Goal: Answer question/provide support: Share knowledge or assist other users

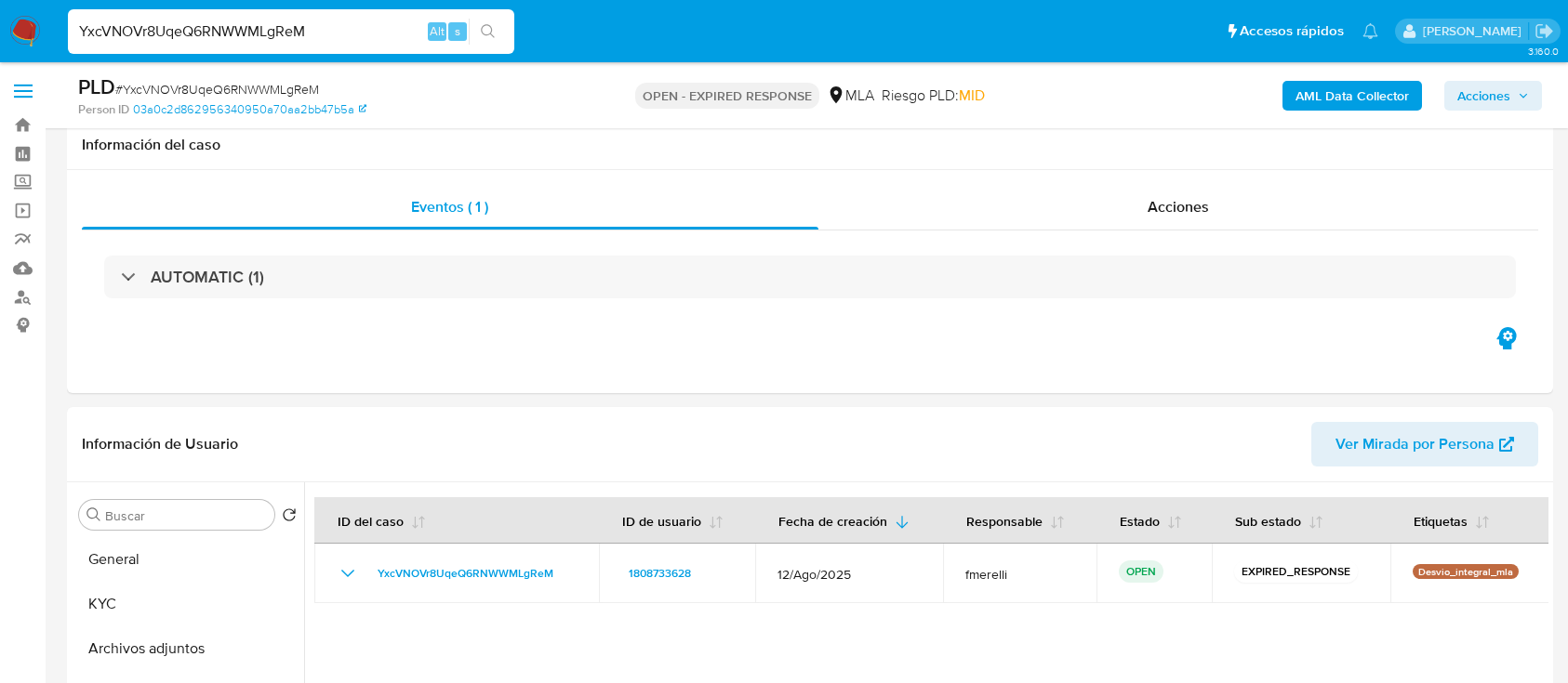
select select "10"
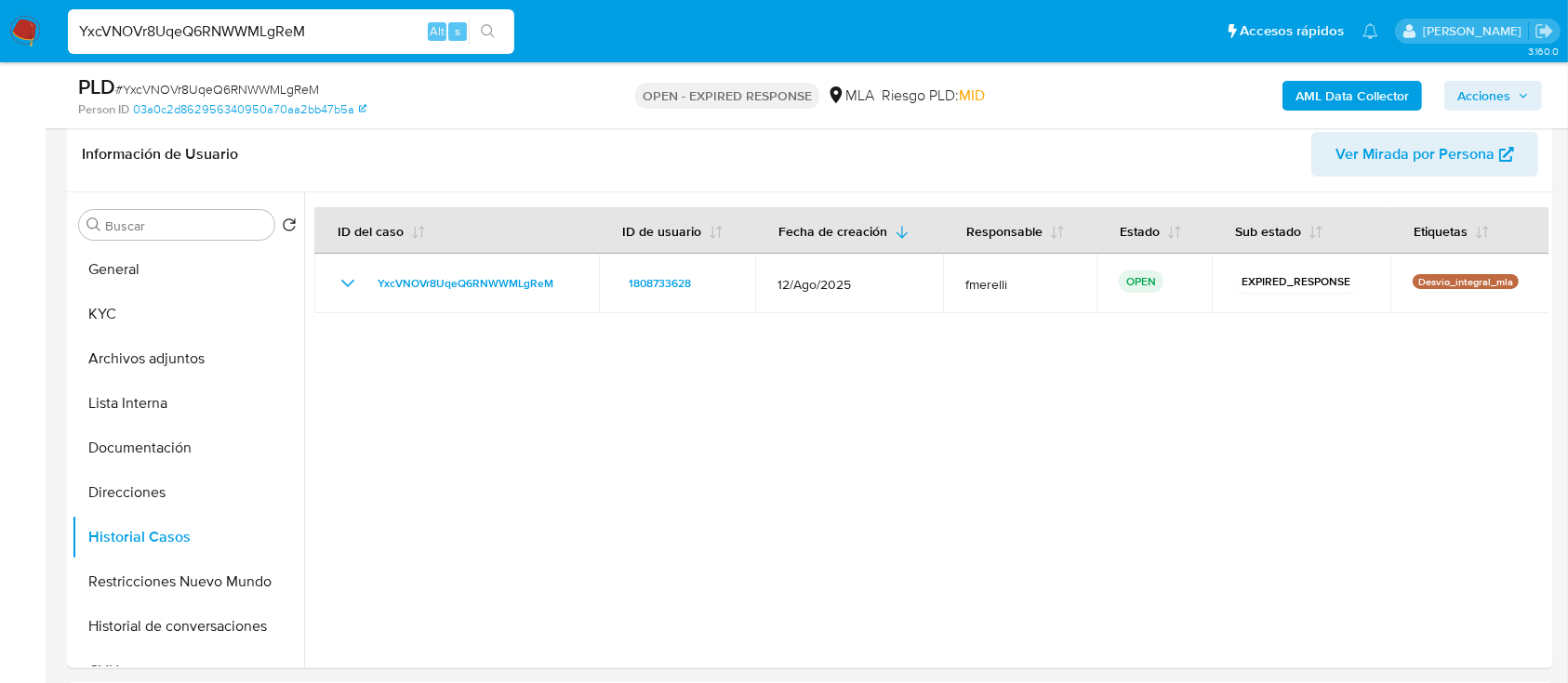
click at [312, 39] on input "YxcVNOVr8UqeQ6RNWWMLgReM" at bounding box center [291, 32] width 446 height 24
paste input "yL6zKW8trAR2iVUvsUHRbqmu"
type input "yL6zKW8trAR2iVUvsUHRbqmu"
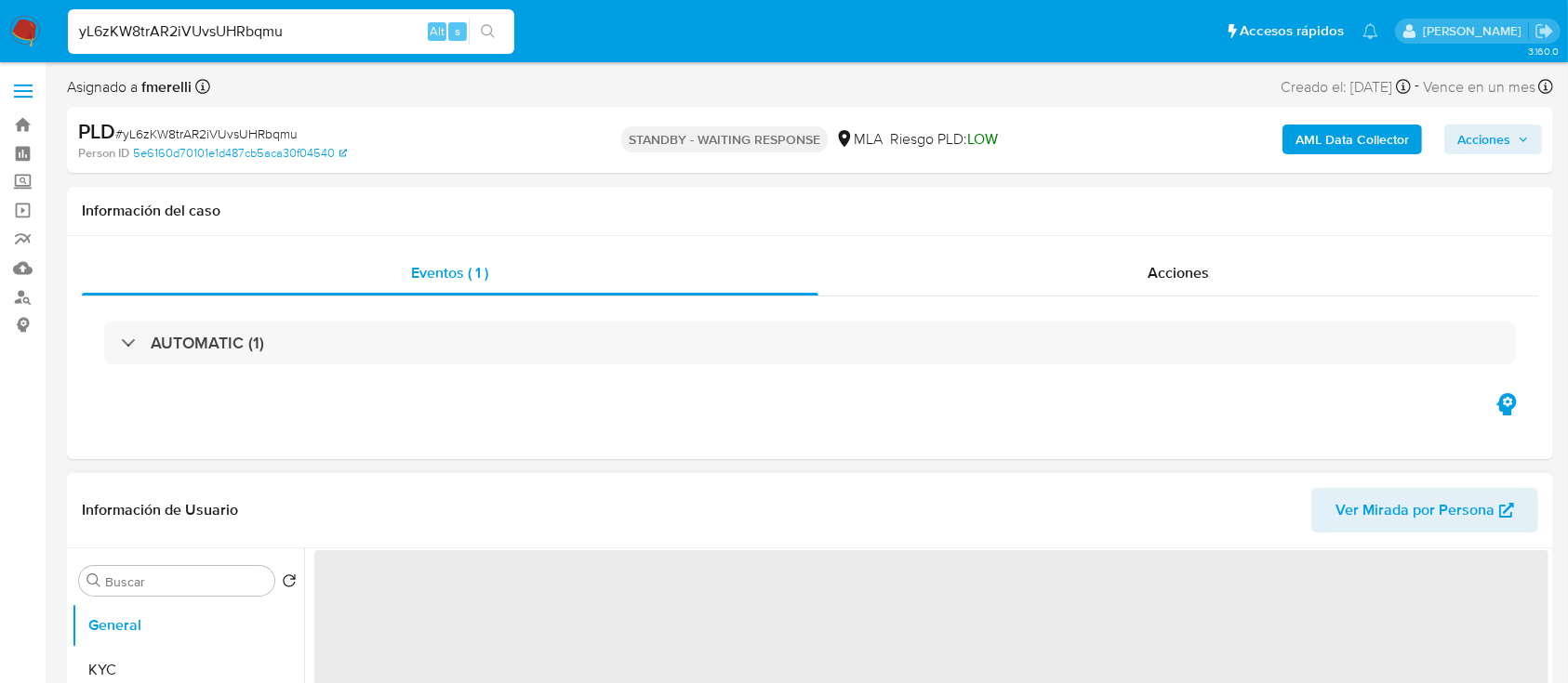
select select "10"
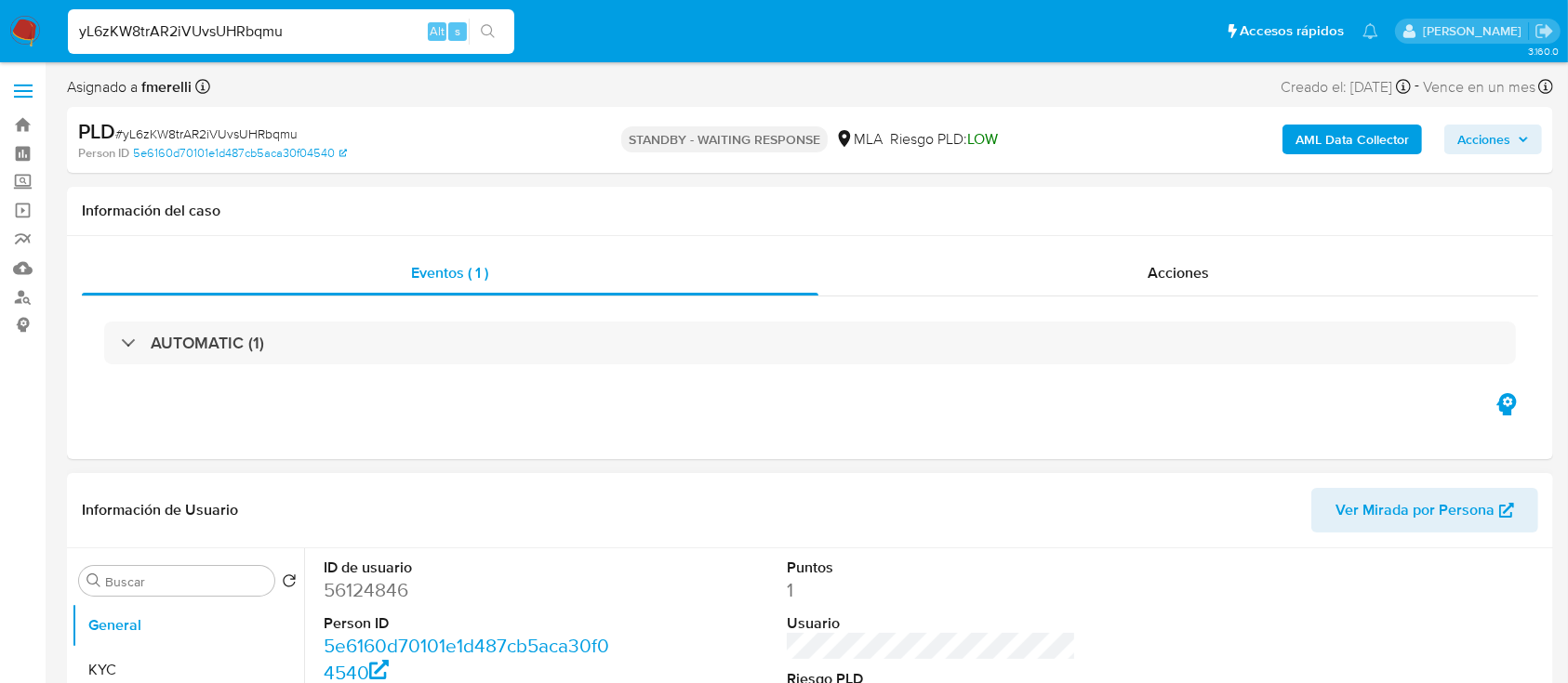
click at [299, 26] on input "yL6zKW8trAR2iVUvsUHRbqmu" at bounding box center [291, 32] width 446 height 24
paste input "3Ararx4UsvAg6OzkrImhR6PO"
type input "3Ararx4UsvAg6OzkrImhR6PO"
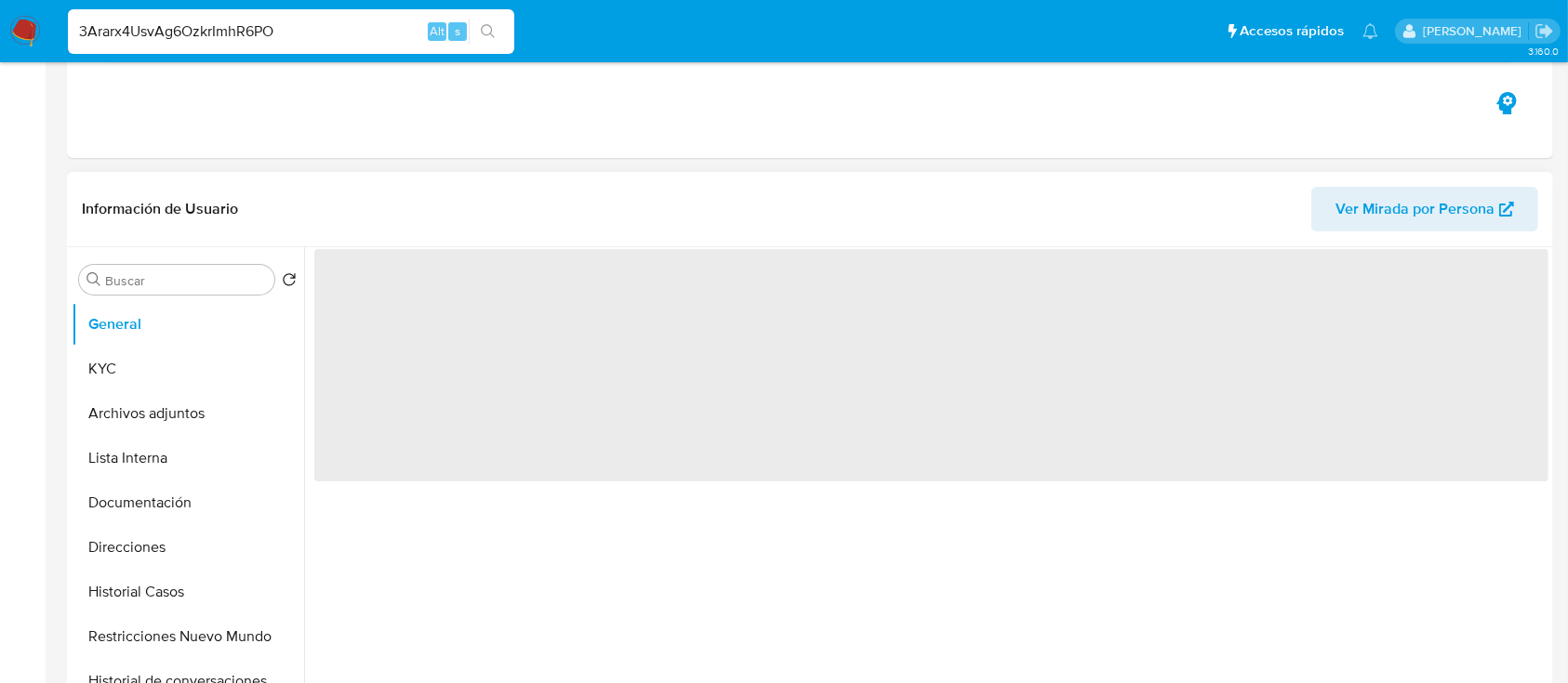
scroll to position [496, 0]
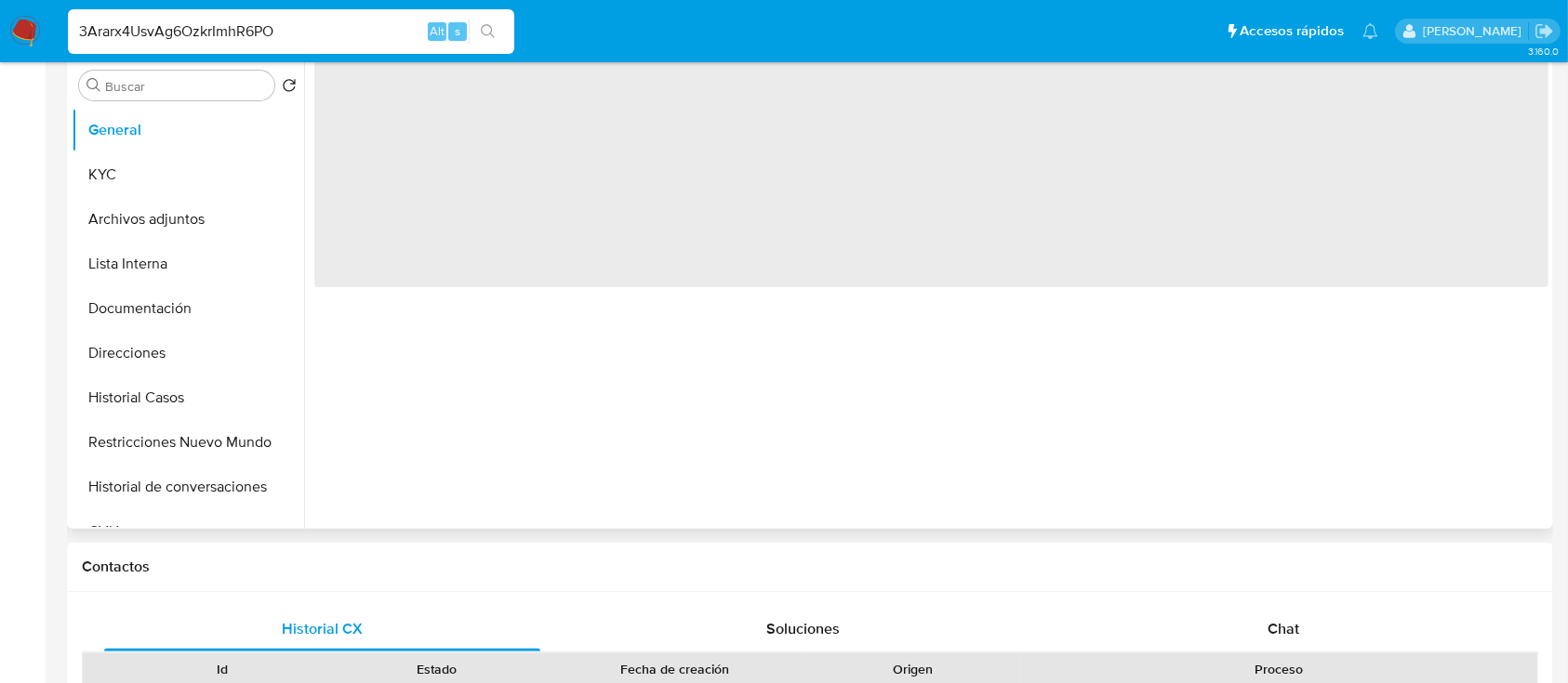
select select "10"
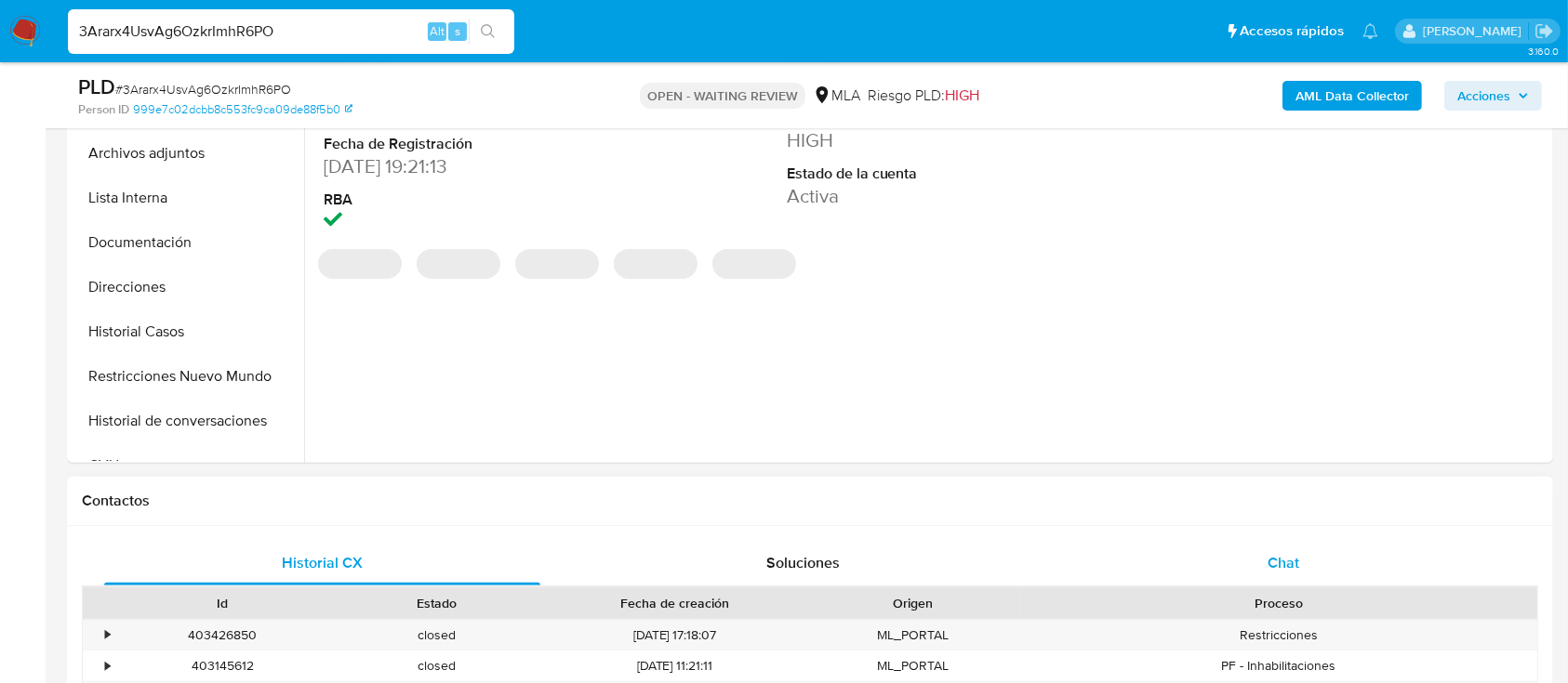
click at [1250, 541] on div "Chat" at bounding box center [1283, 563] width 436 height 44
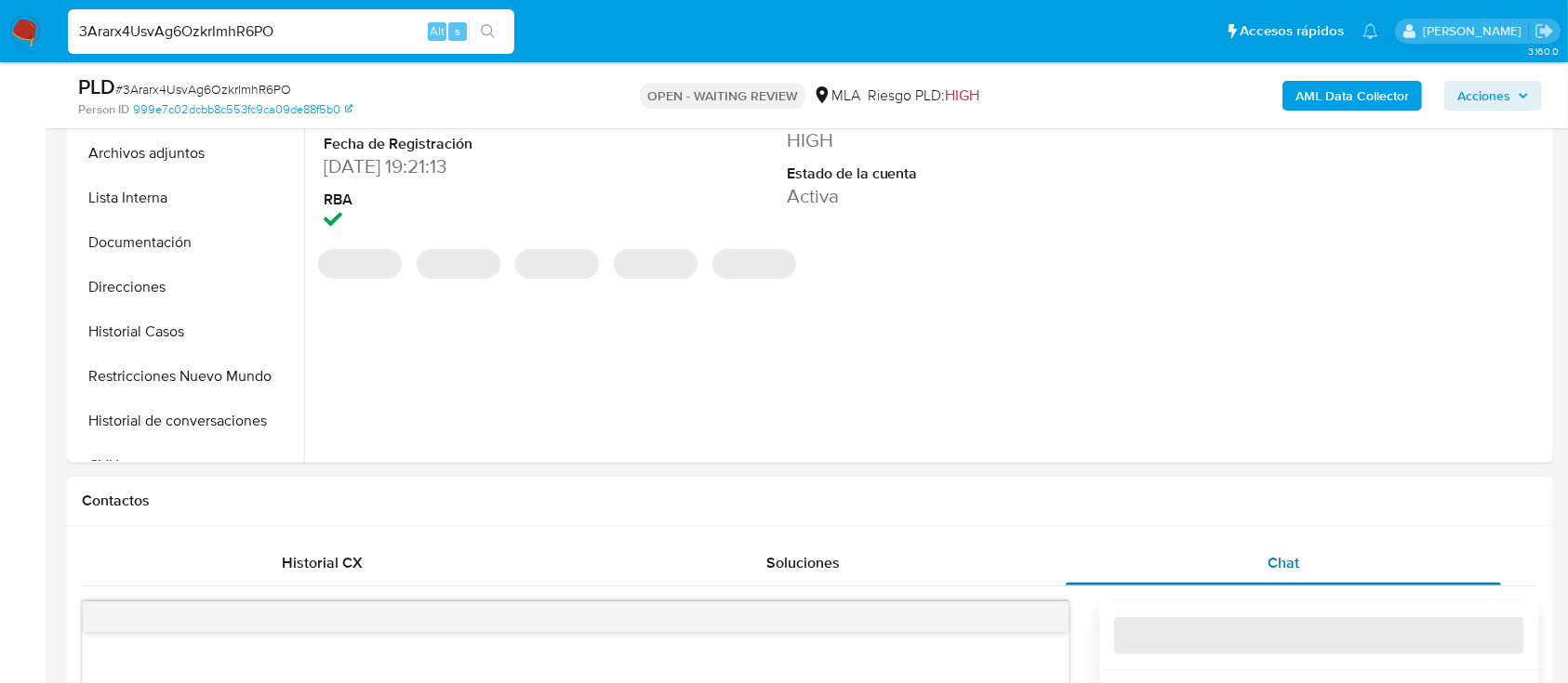
click at [1231, 561] on div "Chat" at bounding box center [1283, 563] width 436 height 44
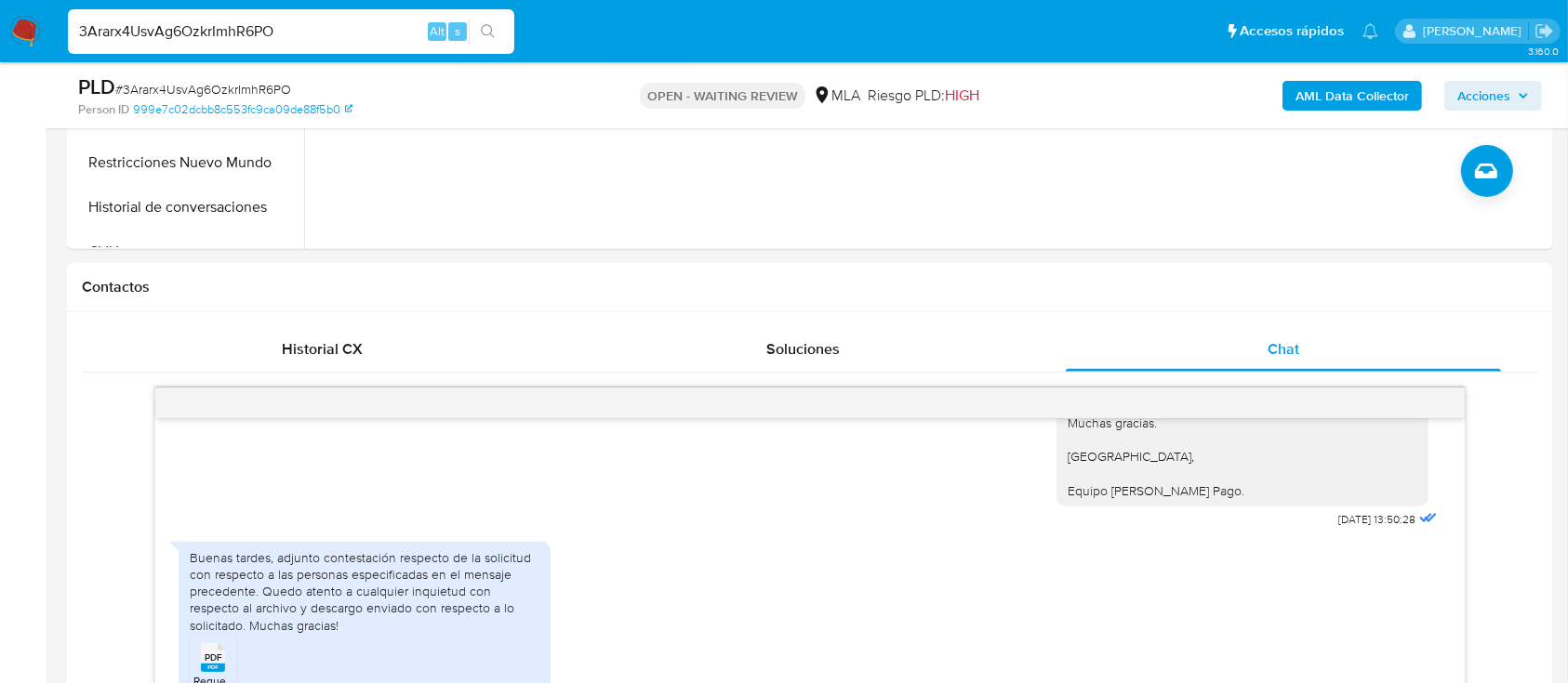
scroll to position [867, 0]
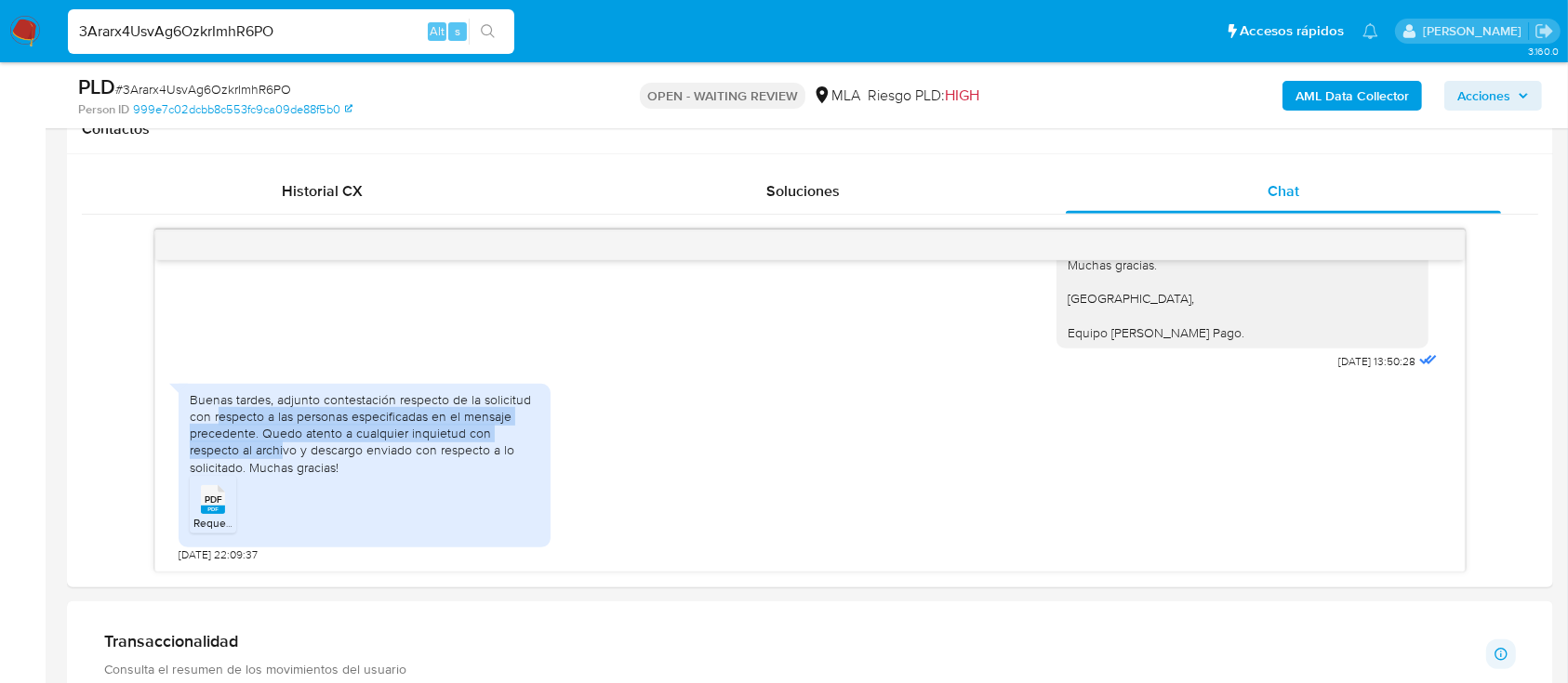
drag, startPoint x: 221, startPoint y: 409, endPoint x: 237, endPoint y: 474, distance: 66.9
click at [239, 457] on div "Buenas tardes, adjunto contestación respecto de la solicitud con respecto a las…" at bounding box center [365, 434] width 350 height 85
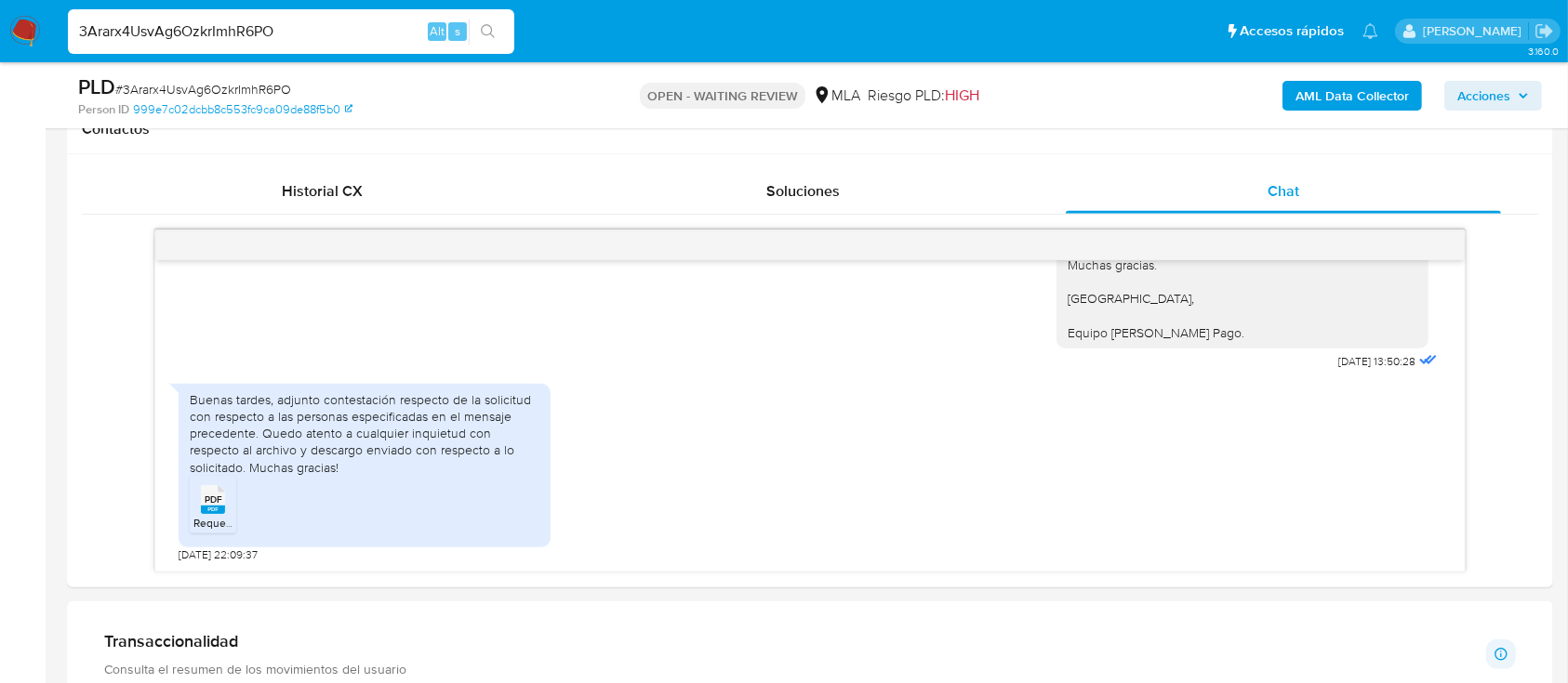
click at [221, 503] on div "PDF PDF" at bounding box center [214, 498] width 40 height 37
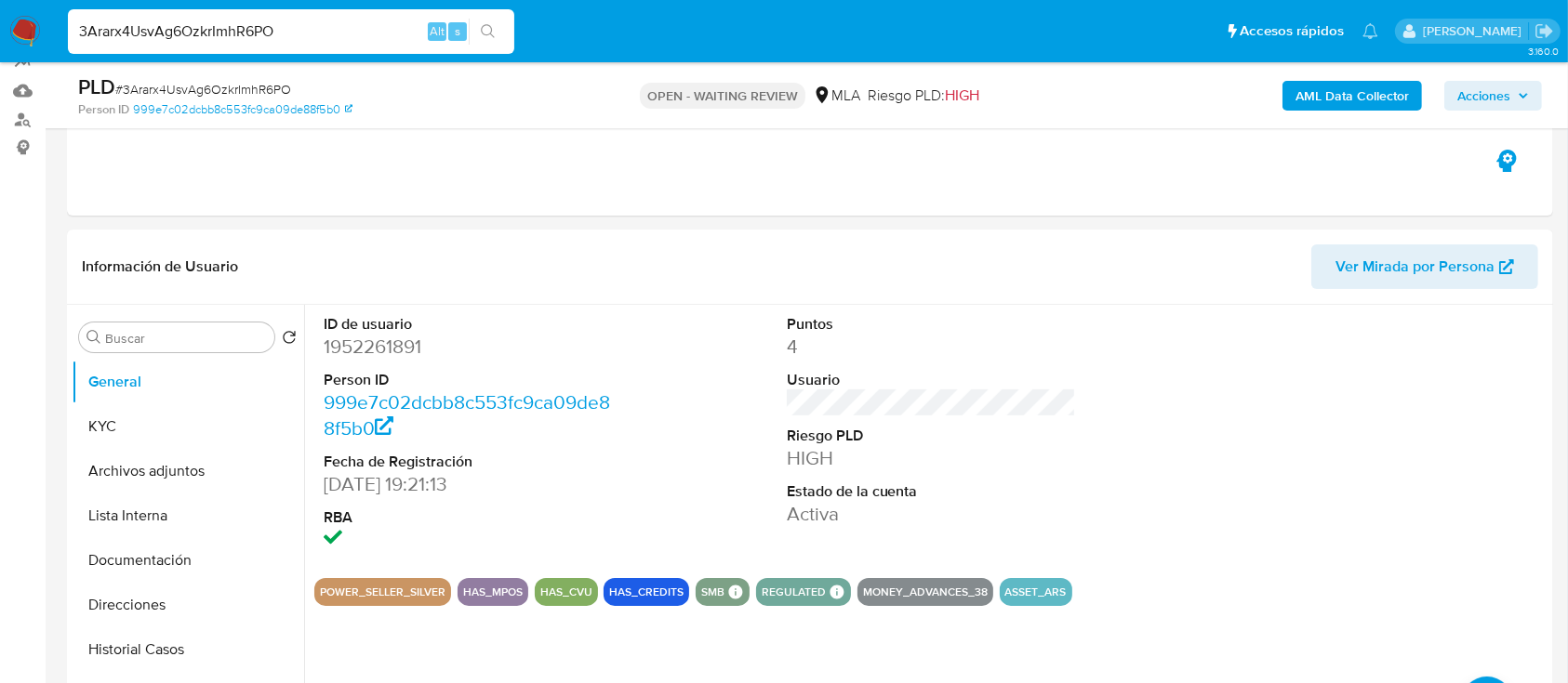
scroll to position [123, 0]
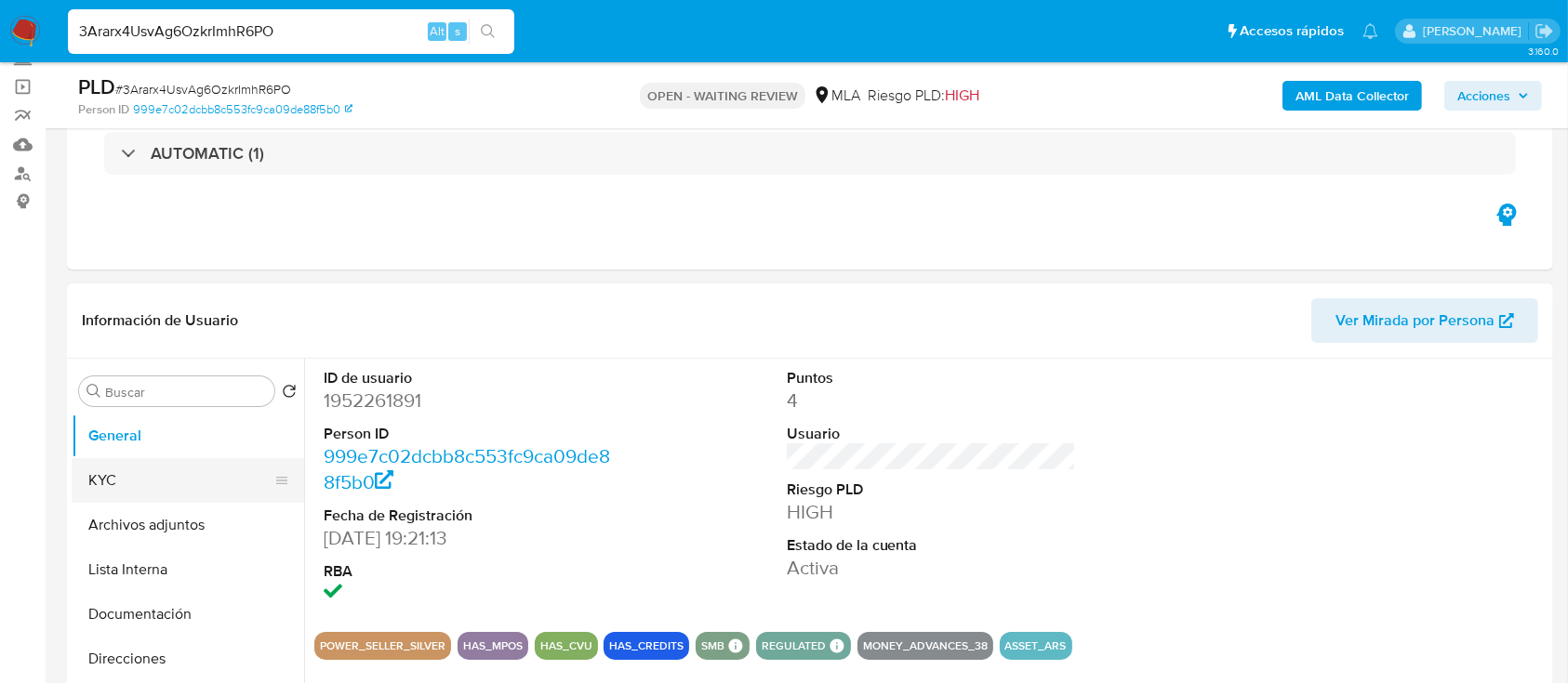
click at [146, 472] on button "KYC" at bounding box center [180, 480] width 217 height 44
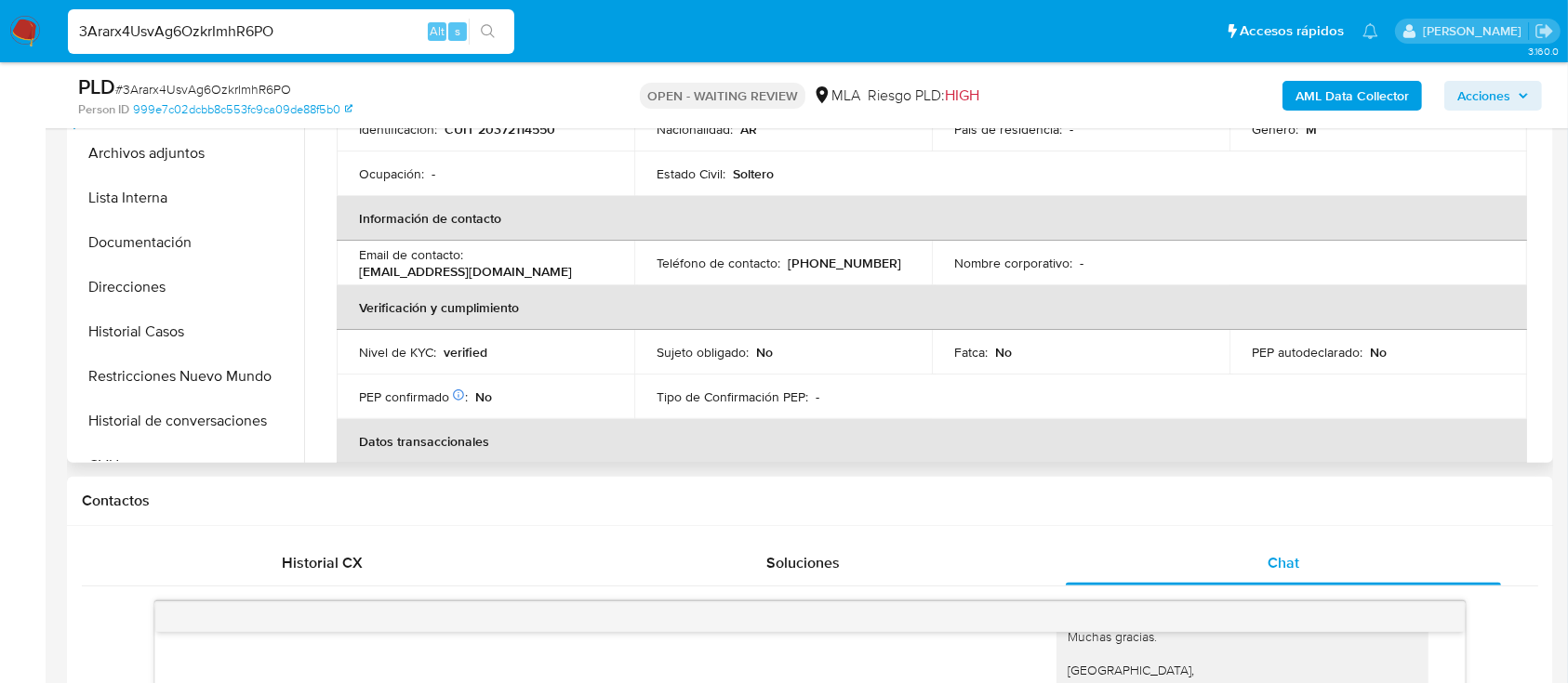
scroll to position [0, 0]
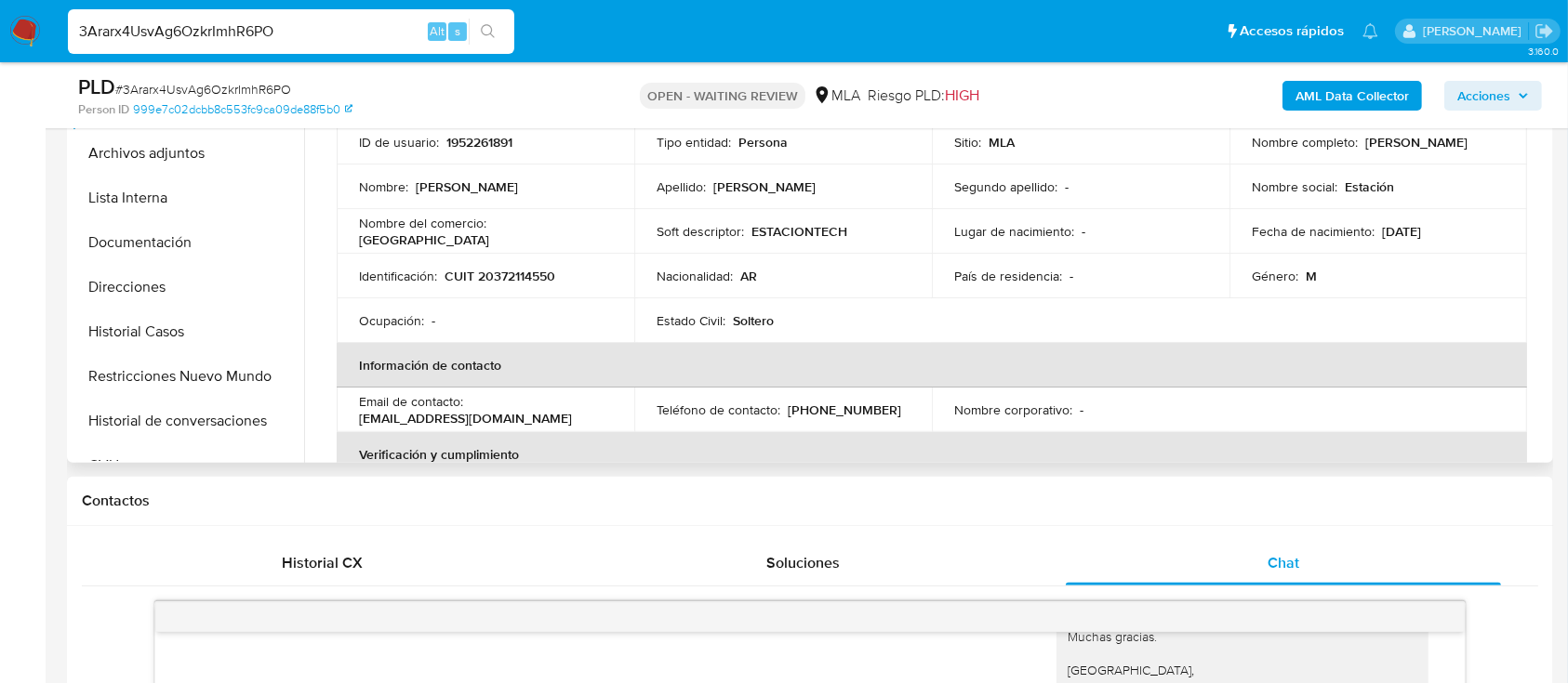
drag, startPoint x: 824, startPoint y: 9, endPoint x: 513, endPoint y: 280, distance: 412.5
click at [513, 280] on p "CUIT 20372114550" at bounding box center [500, 277] width 111 height 17
copy p "20372114550"
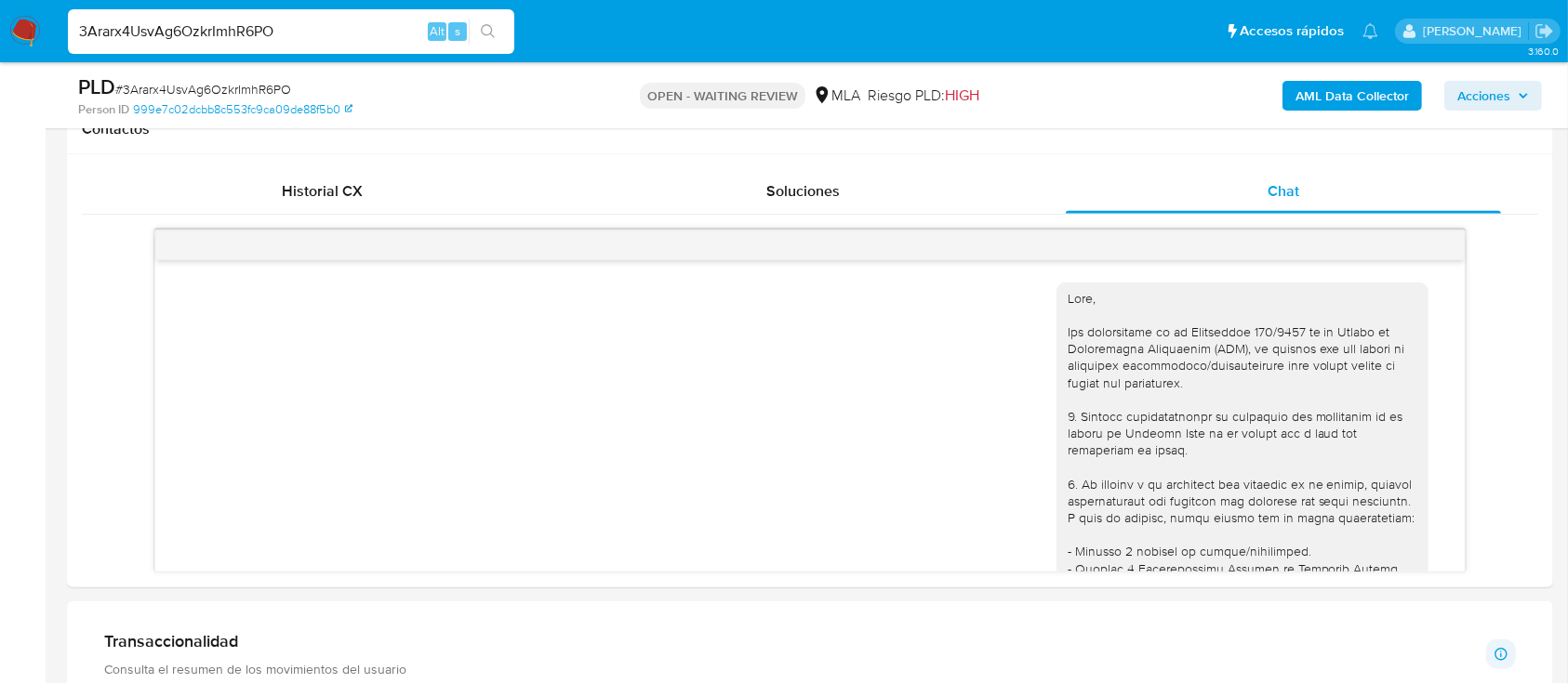
click at [268, 88] on span "# 3Ararx4UsvAg6OzkrImhR6PO" at bounding box center [203, 89] width 176 height 19
copy span "3Ararx4UsvAg6OzkrImhR6PO"
click at [28, 24] on img at bounding box center [25, 32] width 32 height 32
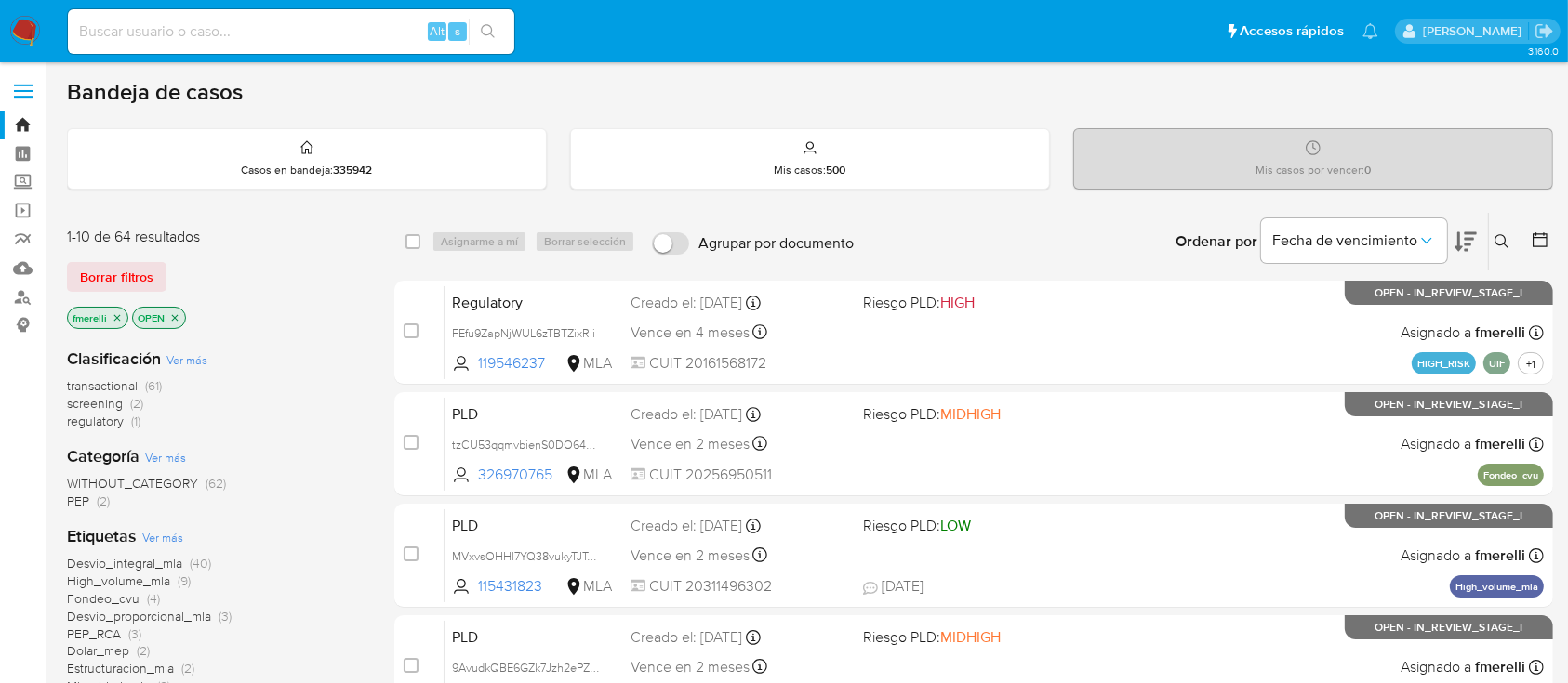
click at [1503, 240] on icon at bounding box center [1502, 242] width 15 height 15
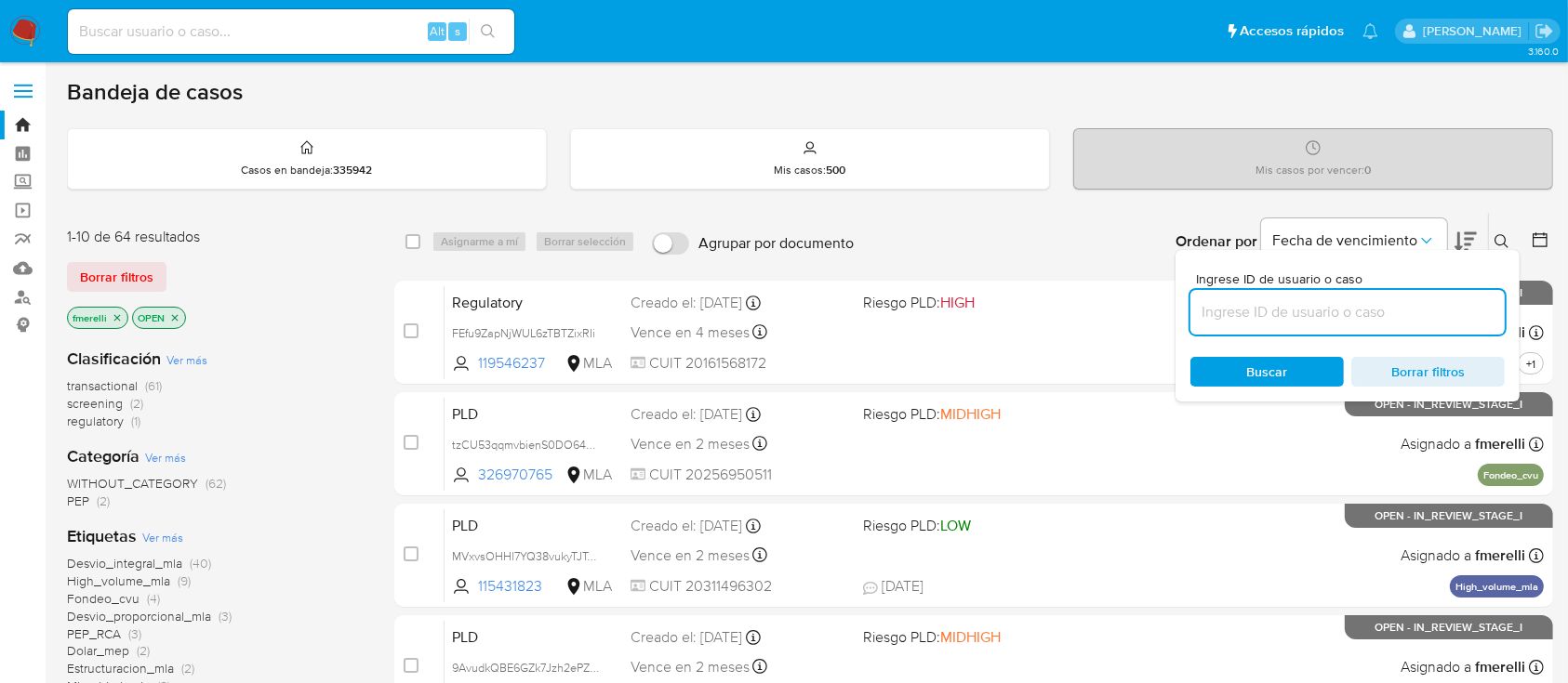
drag, startPoint x: 1372, startPoint y: 315, endPoint x: 1359, endPoint y: 313, distance: 13.2
click at [1372, 315] on input at bounding box center [1348, 312] width 314 height 24
type input "3Ararx4UsvAg6OzkrImhR6PO"
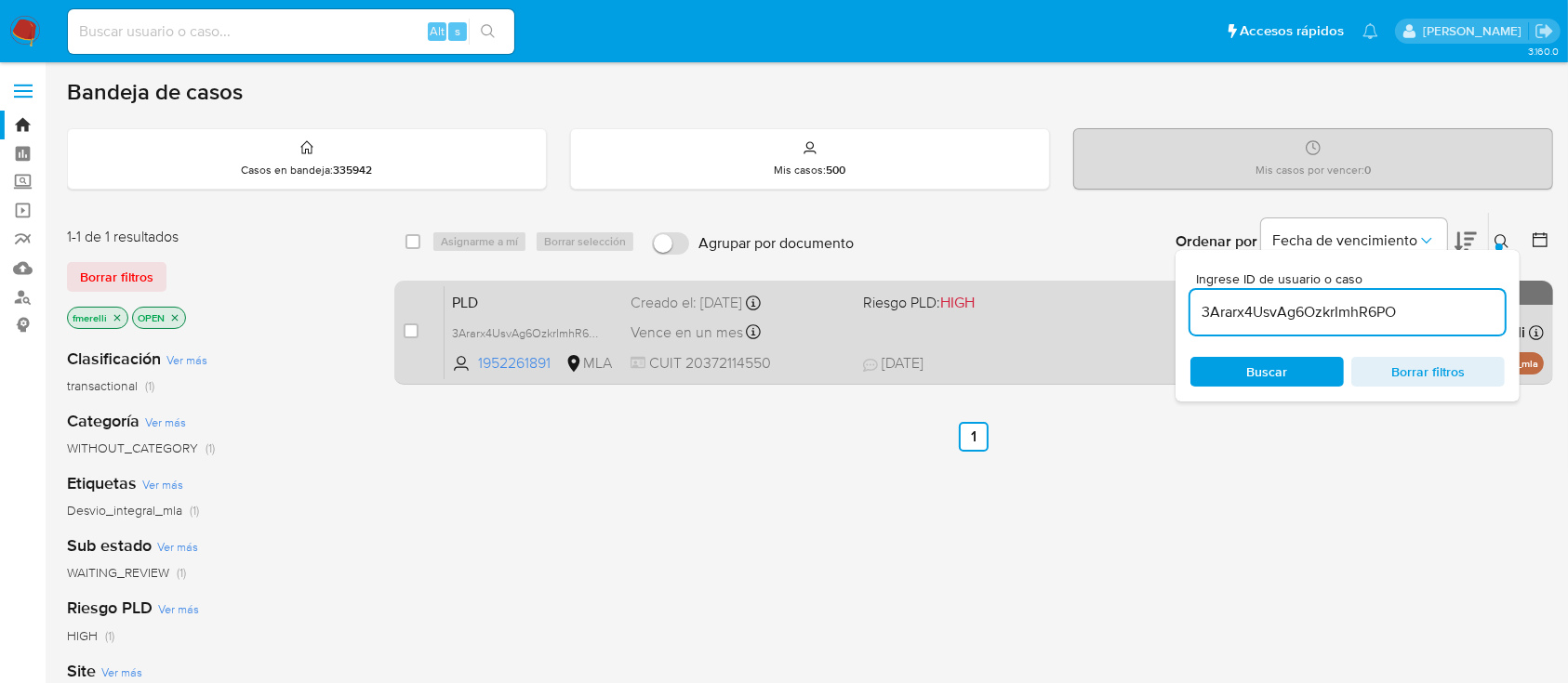
click at [420, 331] on div "case-item-checkbox No es posible asignar el caso" at bounding box center [424, 332] width 40 height 94
click at [409, 331] on input "checkbox" at bounding box center [411, 331] width 15 height 15
checkbox input "true"
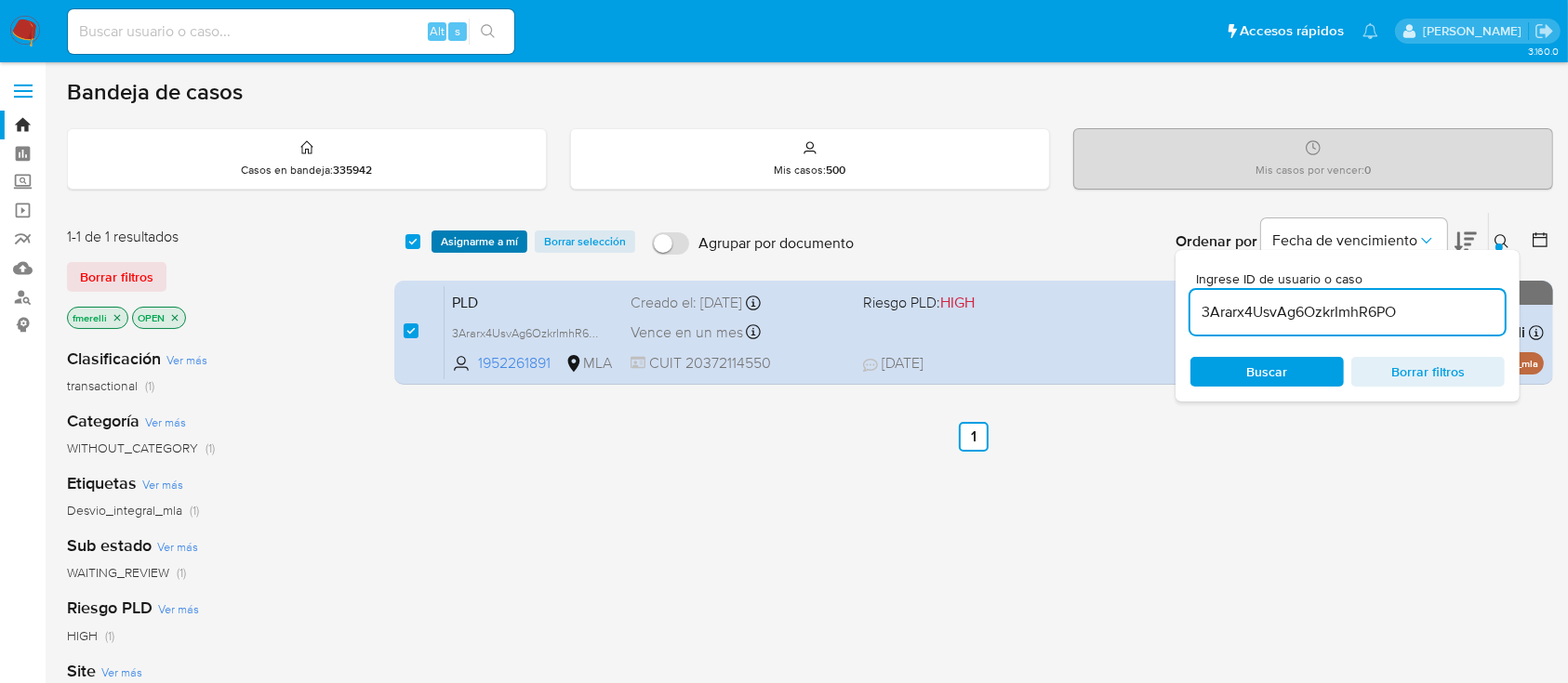
click at [473, 243] on span "Asignarme a mí" at bounding box center [479, 242] width 77 height 19
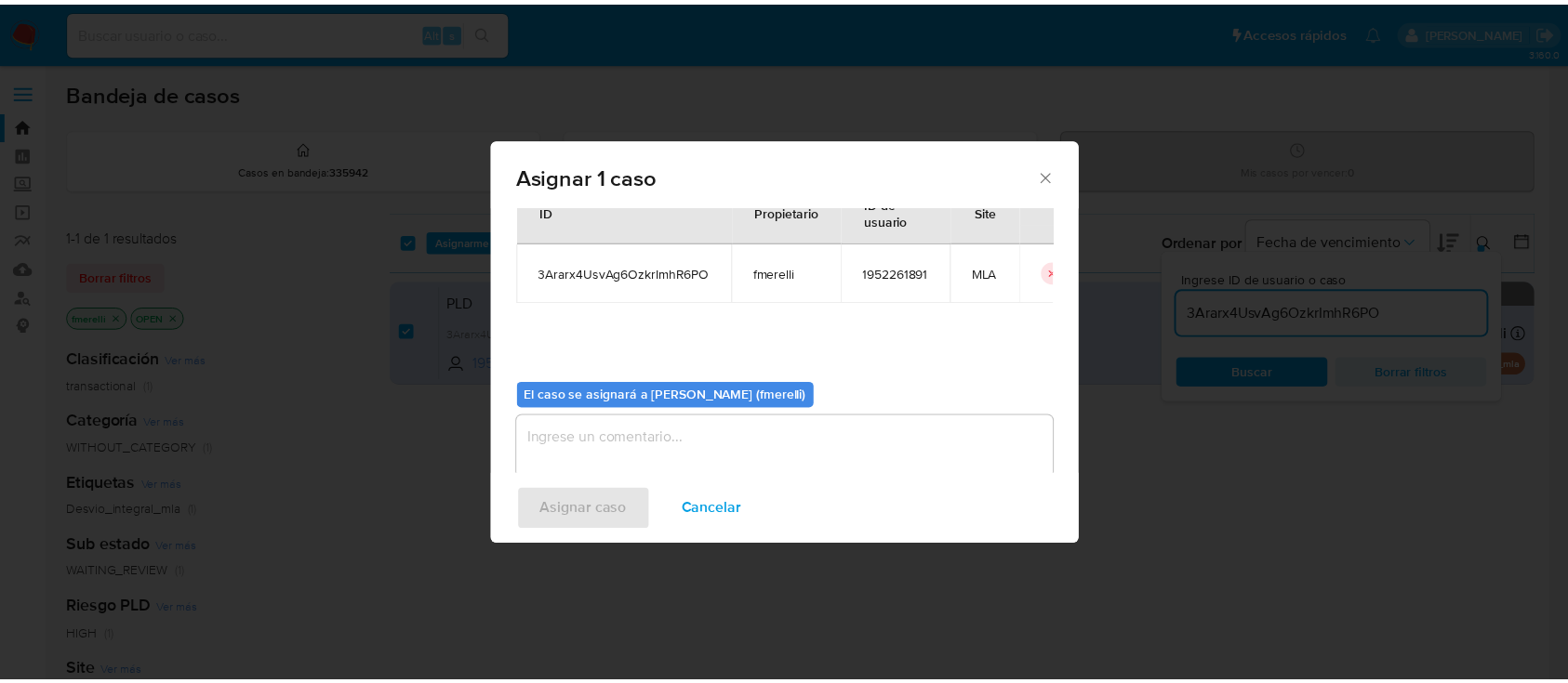
scroll to position [95, 0]
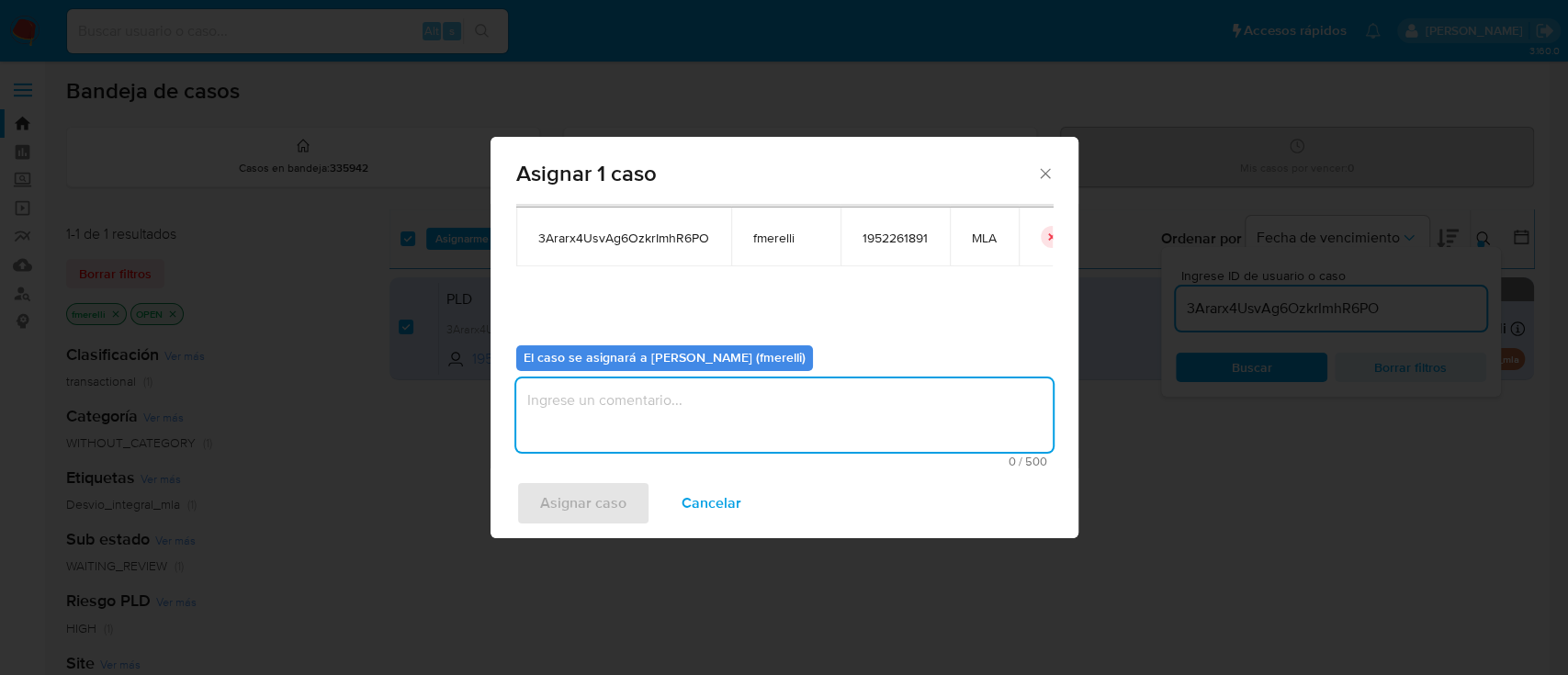
drag, startPoint x: 770, startPoint y: 428, endPoint x: 610, endPoint y: 499, distance: 175.0
click at [770, 427] on textarea "assign-modal" at bounding box center [784, 415] width 536 height 73
click at [599, 499] on span "Asignar caso" at bounding box center [583, 503] width 86 height 40
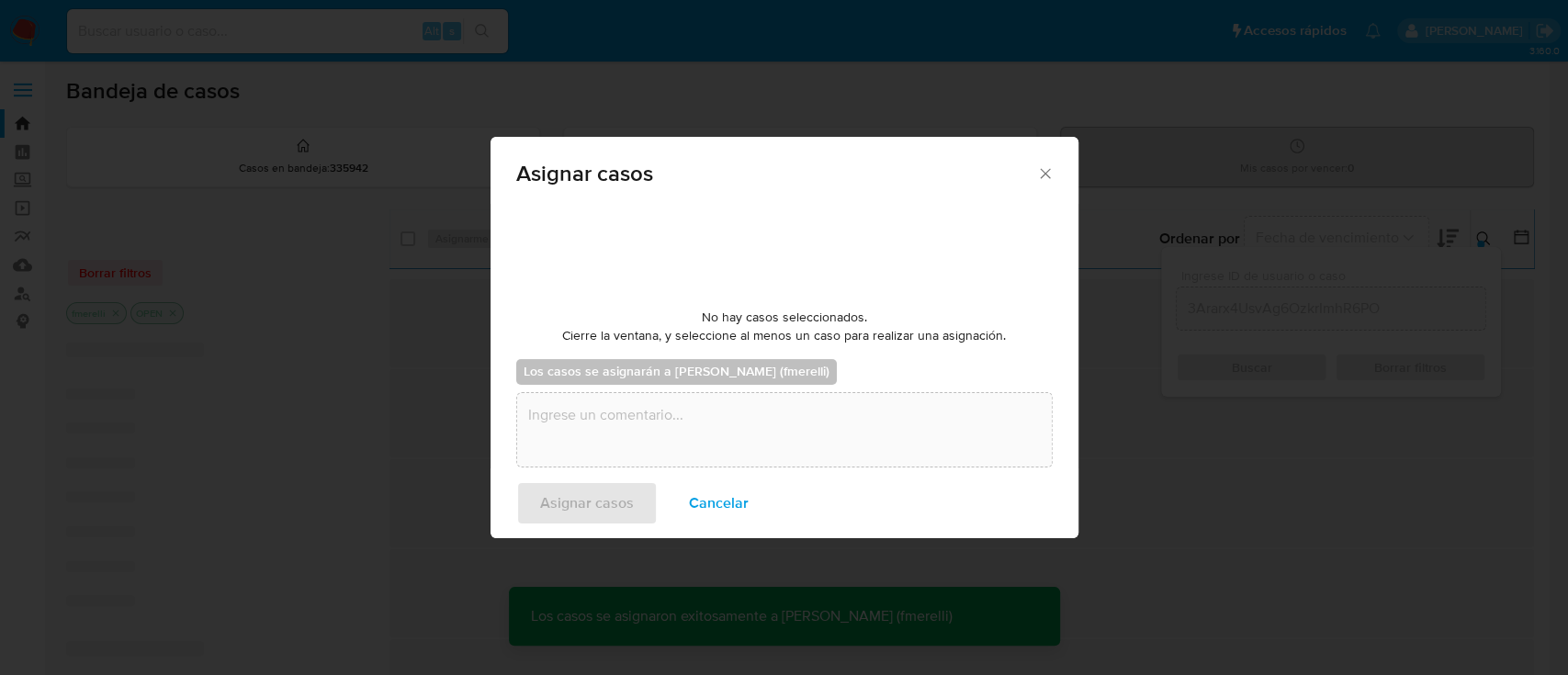
checkbox input "false"
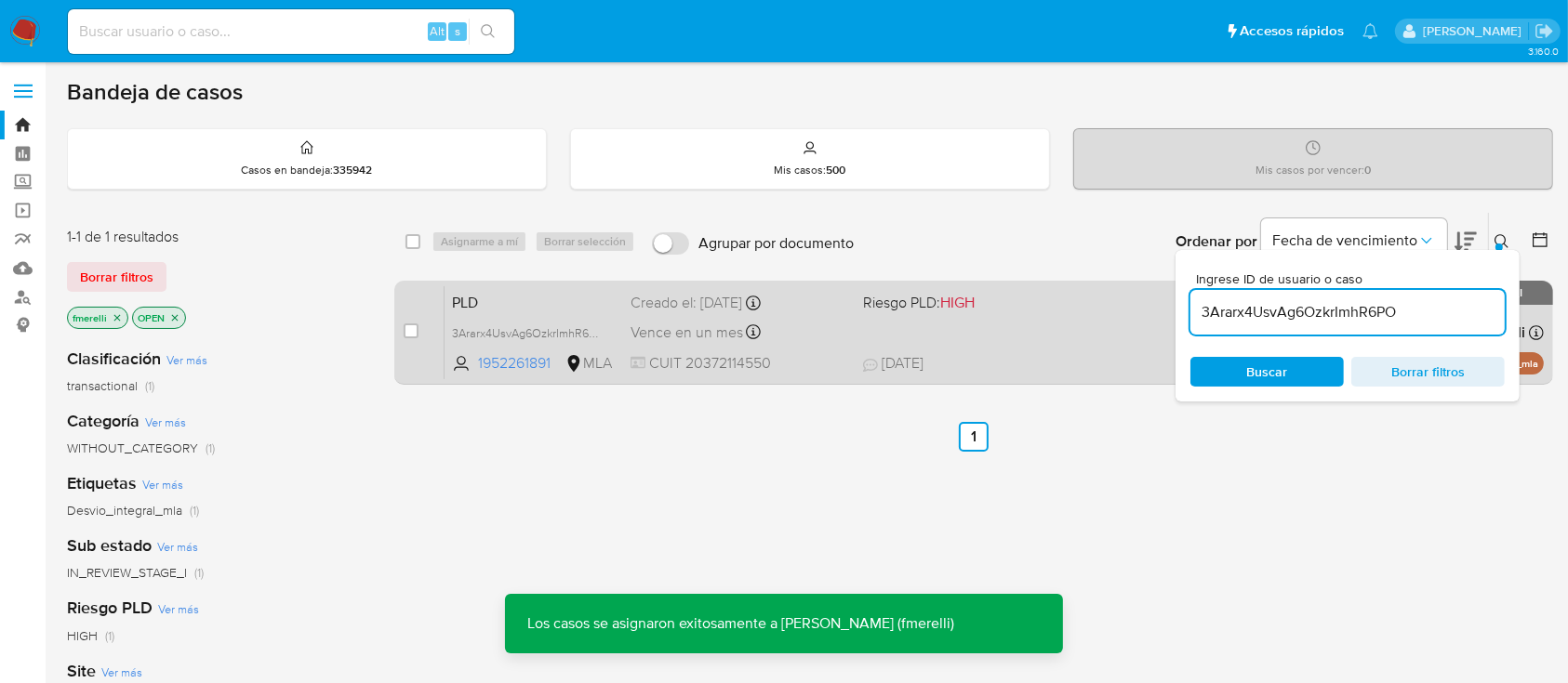
click at [872, 369] on icon at bounding box center [871, 365] width 15 height 13
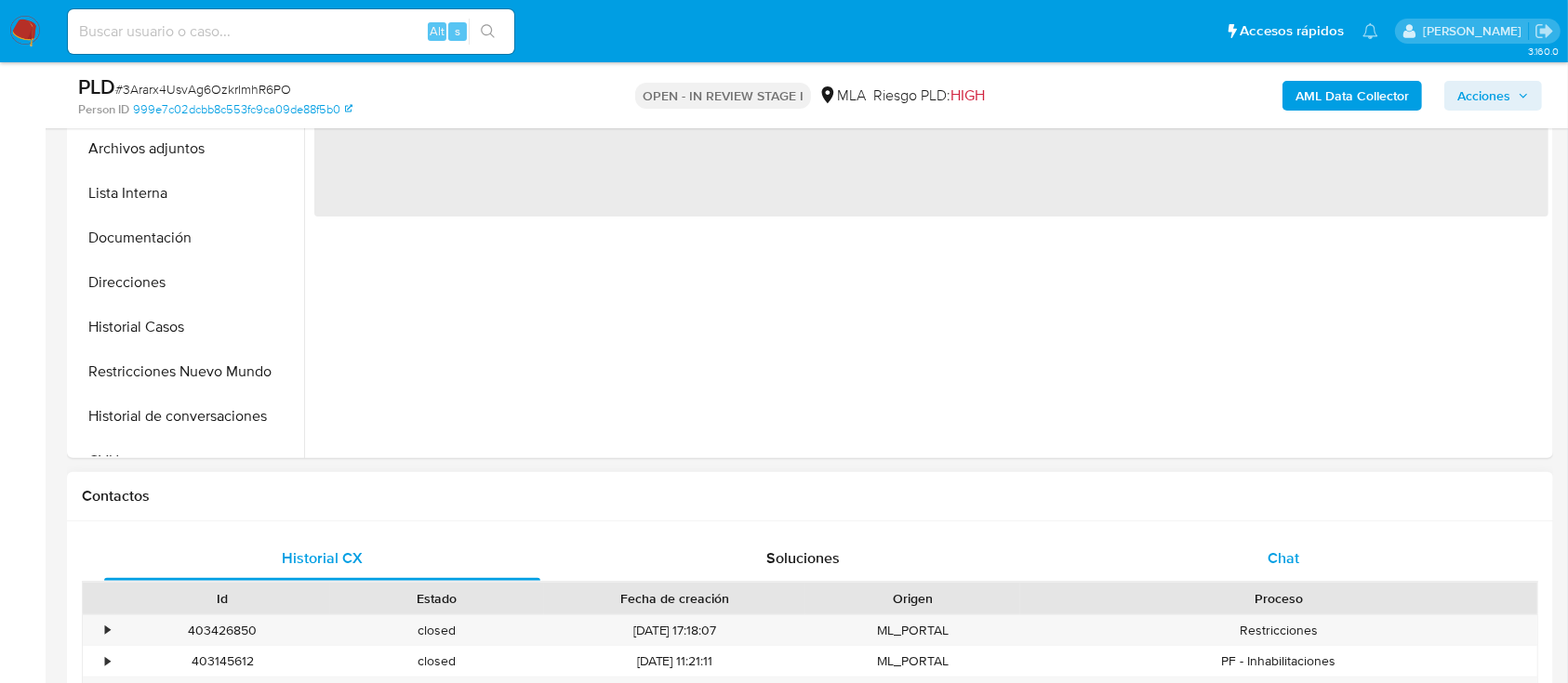
scroll to position [619, 0]
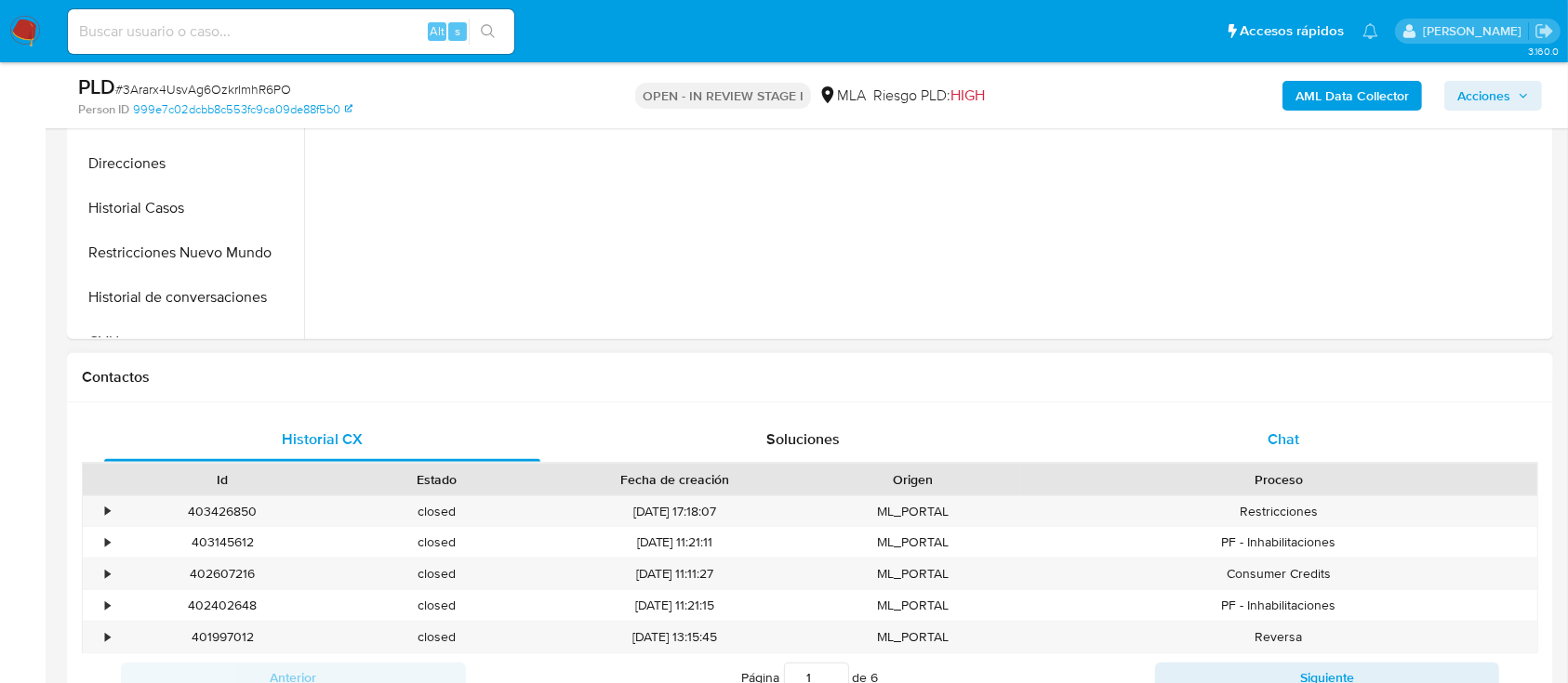
select select "10"
click at [1276, 424] on div "Chat" at bounding box center [1283, 439] width 436 height 44
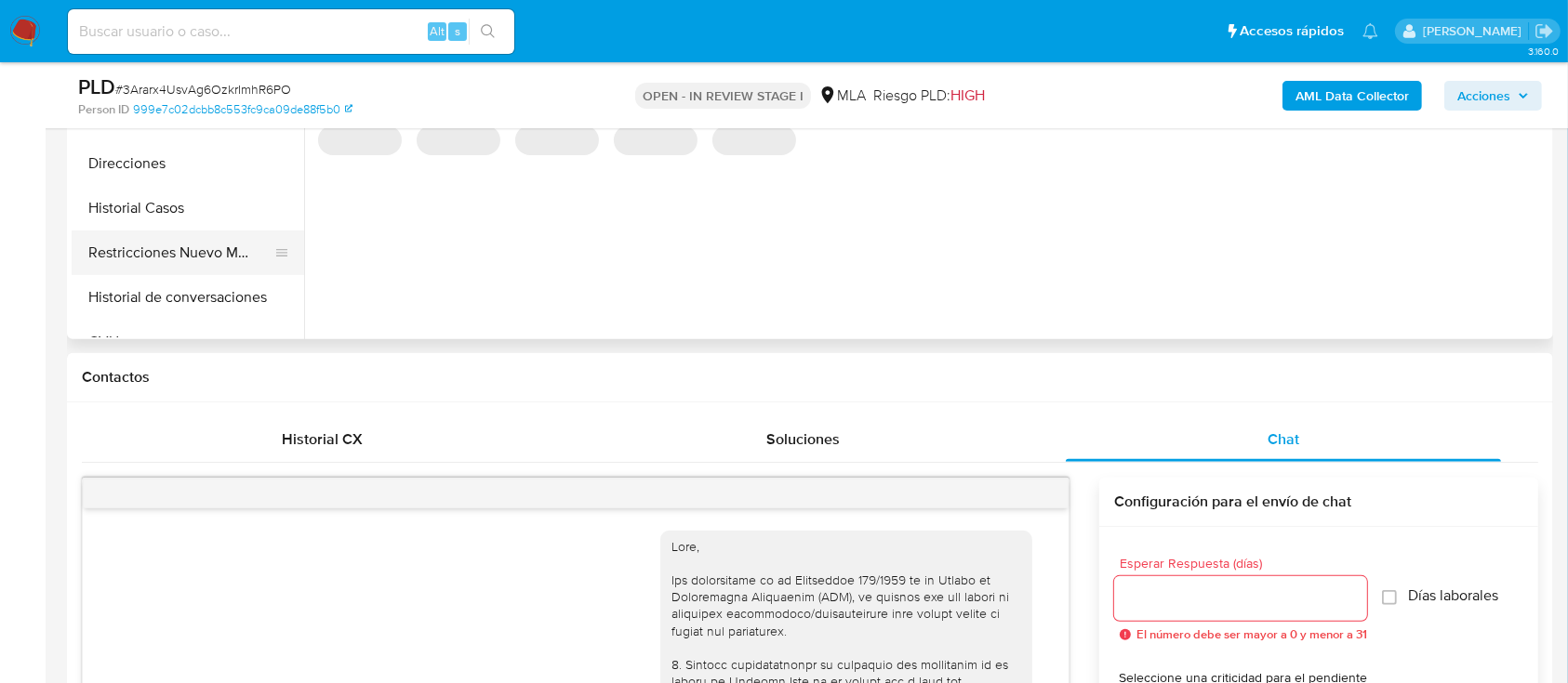
scroll to position [2885, 0]
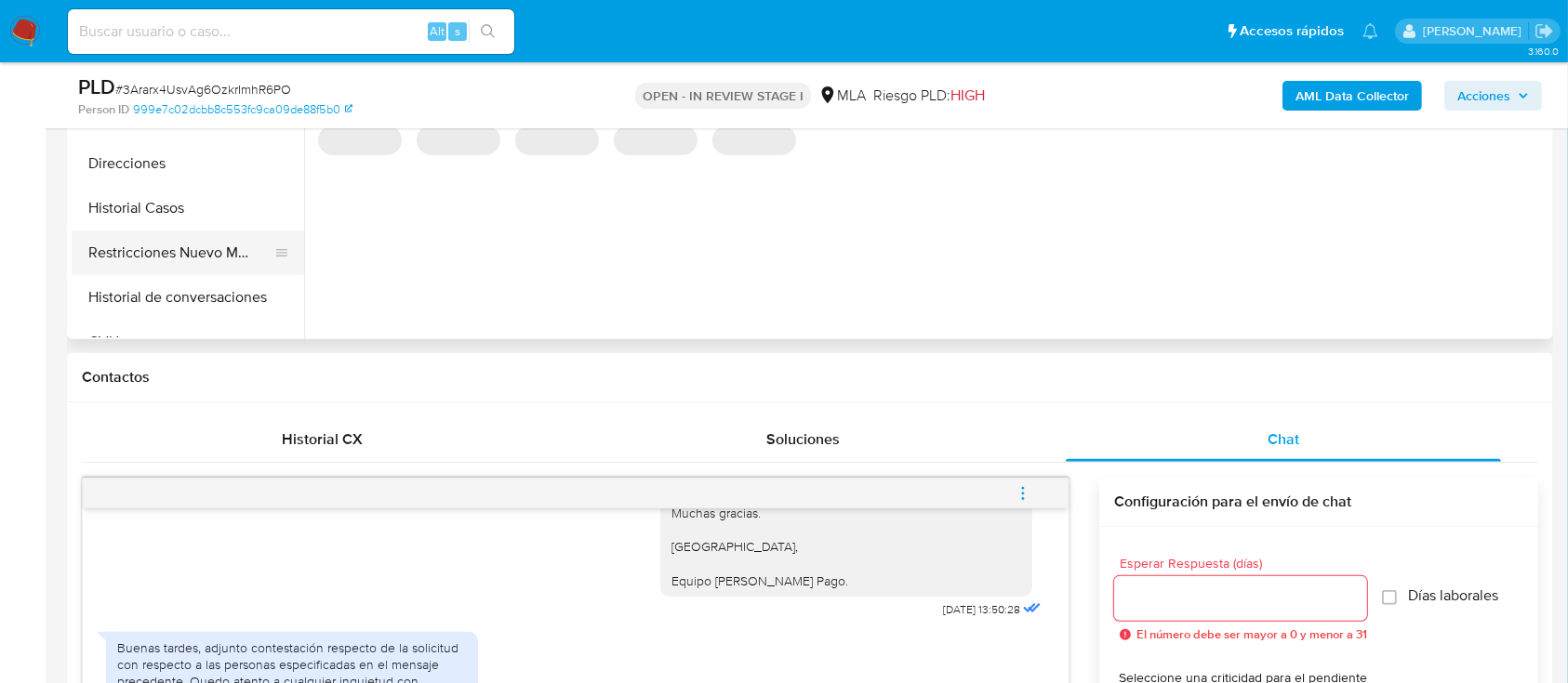
click at [156, 247] on button "Restricciones Nuevo Mundo" at bounding box center [180, 252] width 217 height 44
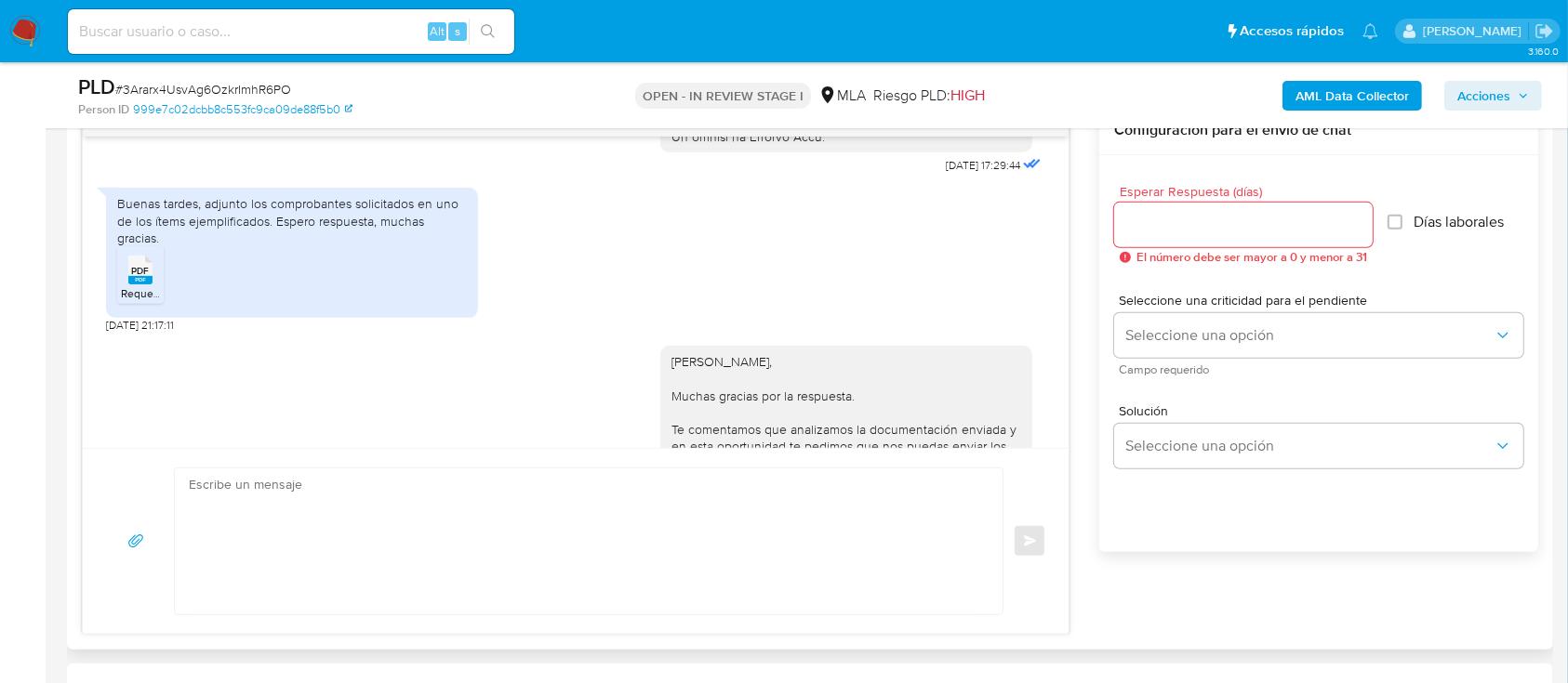
scroll to position [991, 0]
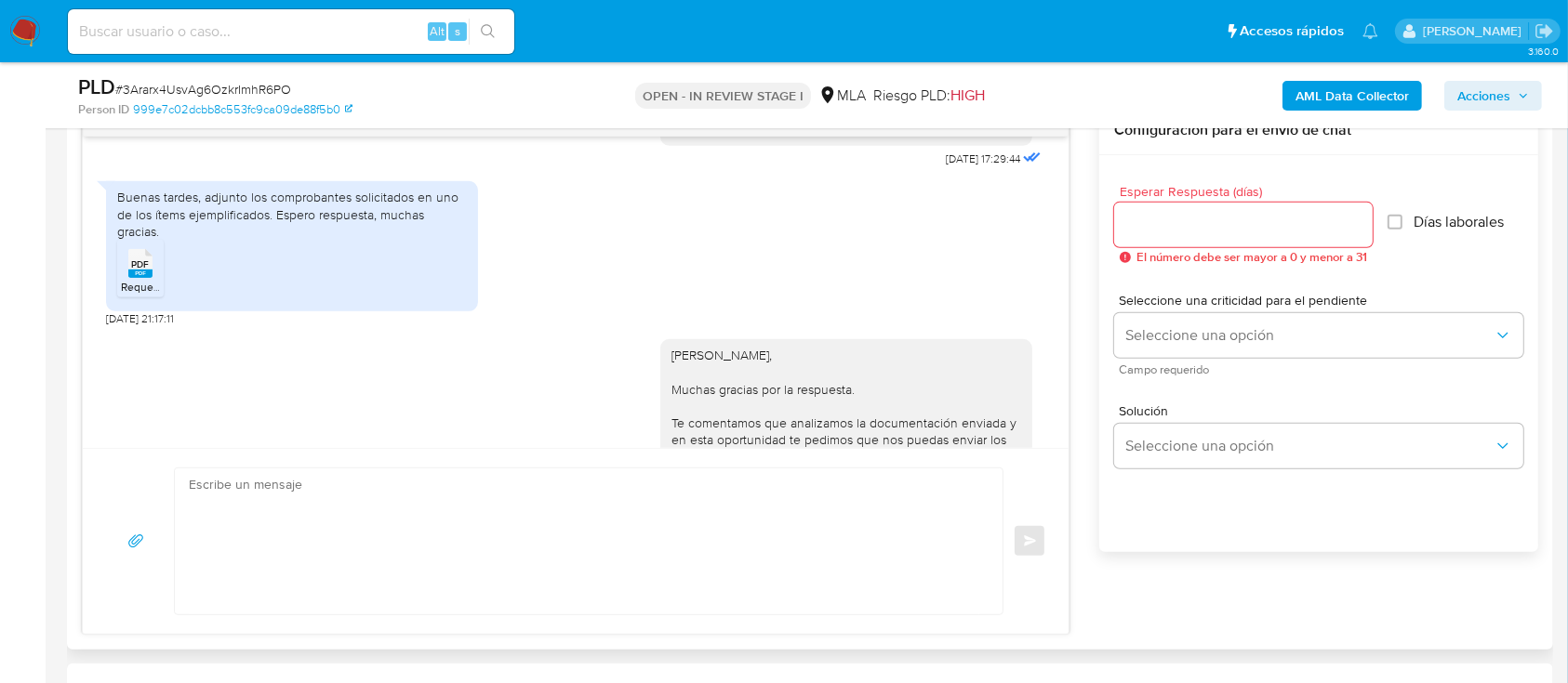
click at [142, 271] on span "PDF" at bounding box center [140, 264] width 18 height 12
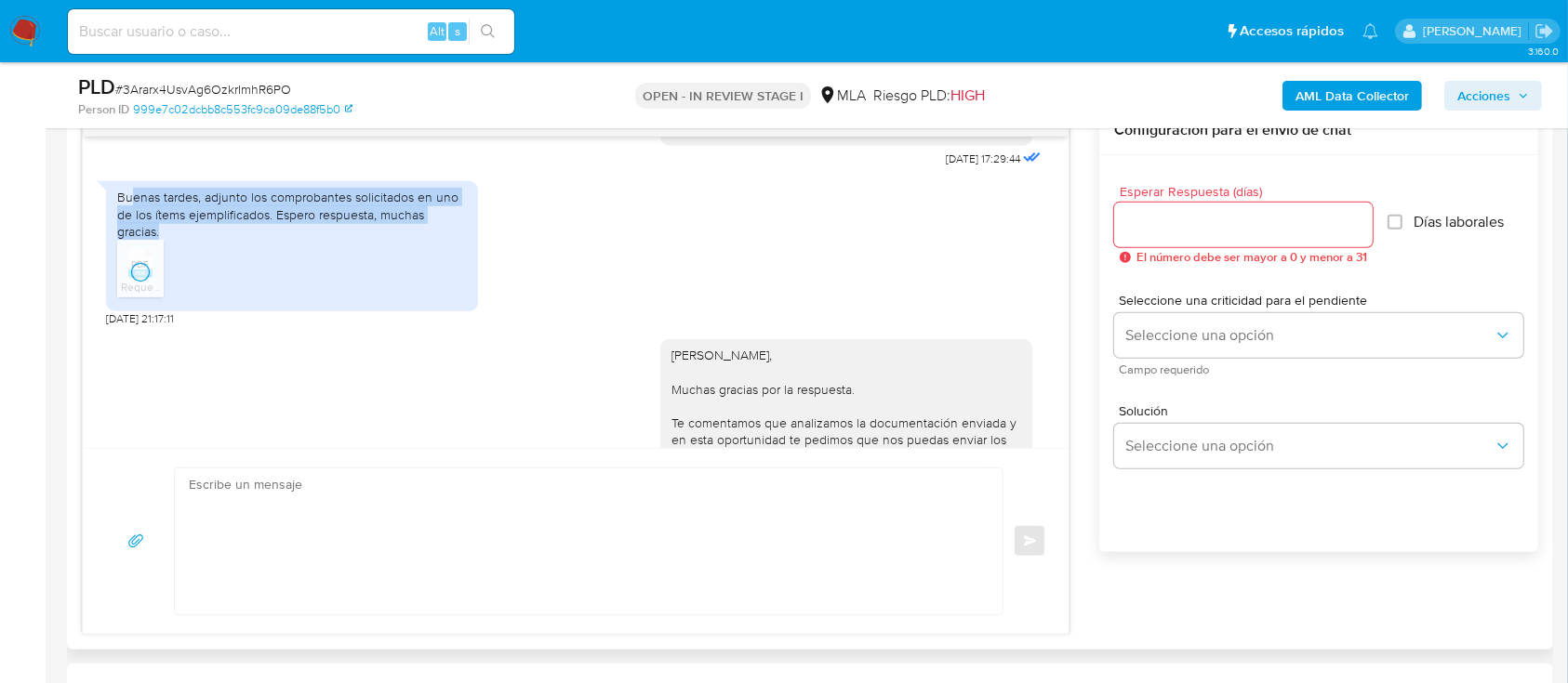
drag, startPoint x: 133, startPoint y: 227, endPoint x: 451, endPoint y: 262, distance: 319.9
click at [451, 240] on div "Buenas tardes, adjunto los comprobantes solicitados en uno de los ítems ejempli…" at bounding box center [293, 214] width 350 height 51
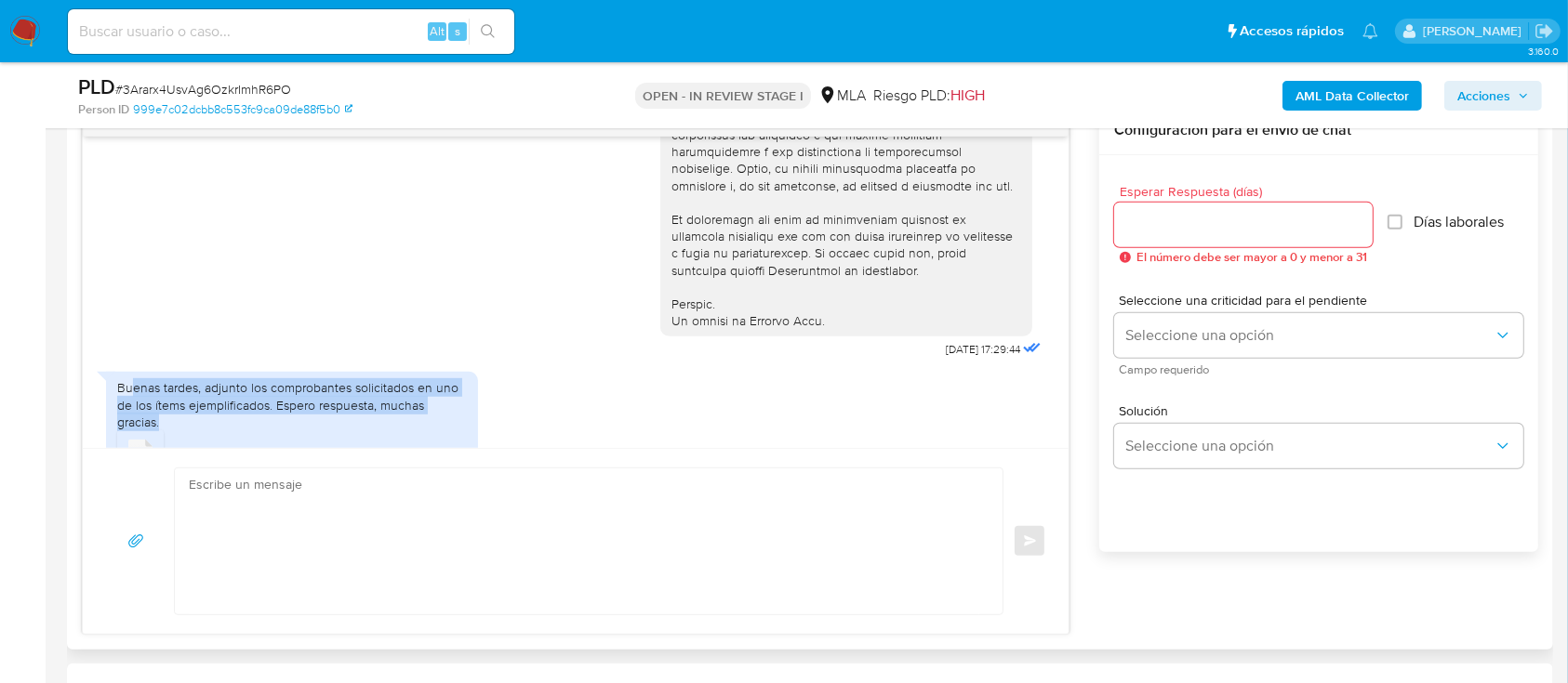
scroll to position [867, 0]
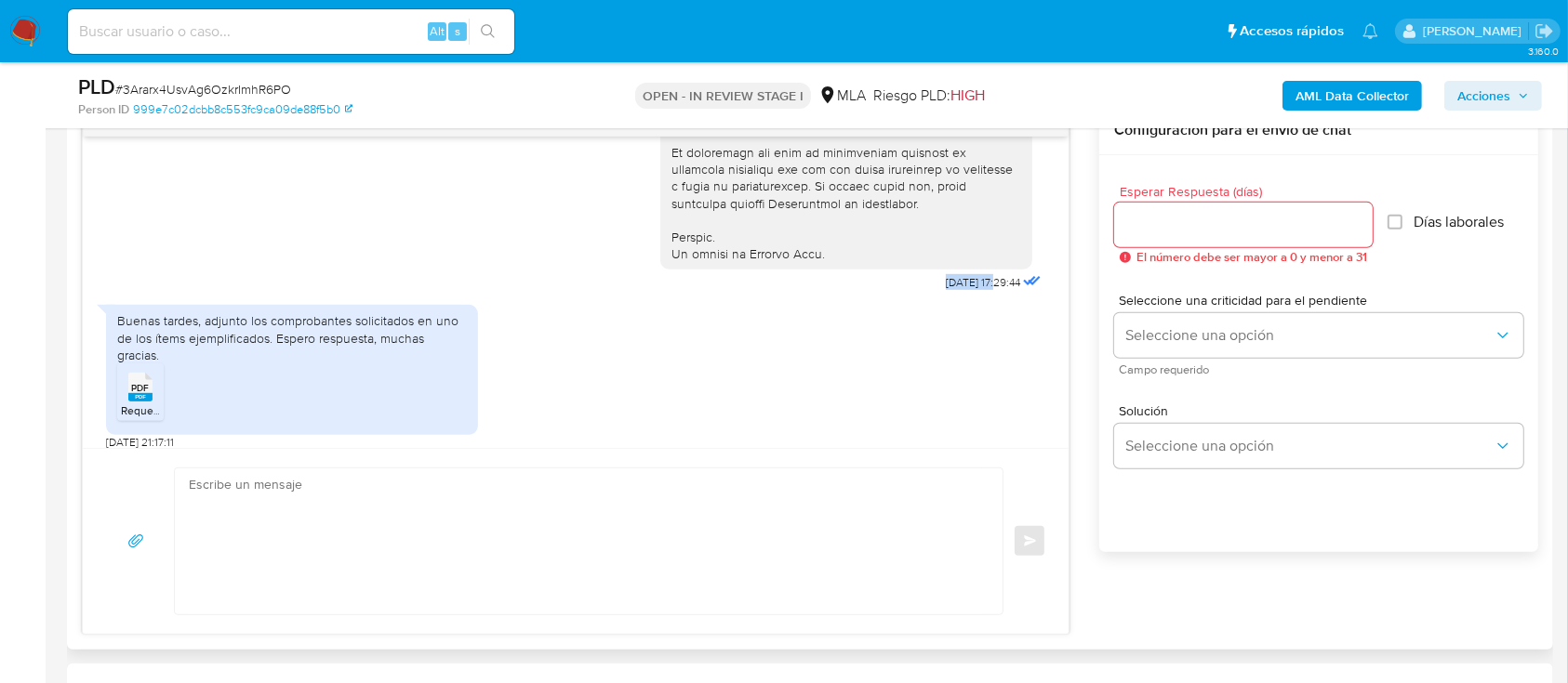
drag, startPoint x: 905, startPoint y: 316, endPoint x: 960, endPoint y: 320, distance: 55.1
click at [960, 290] on span "18/08/2025 17:29:44" at bounding box center [983, 283] width 74 height 15
copy span "18/08/2025"
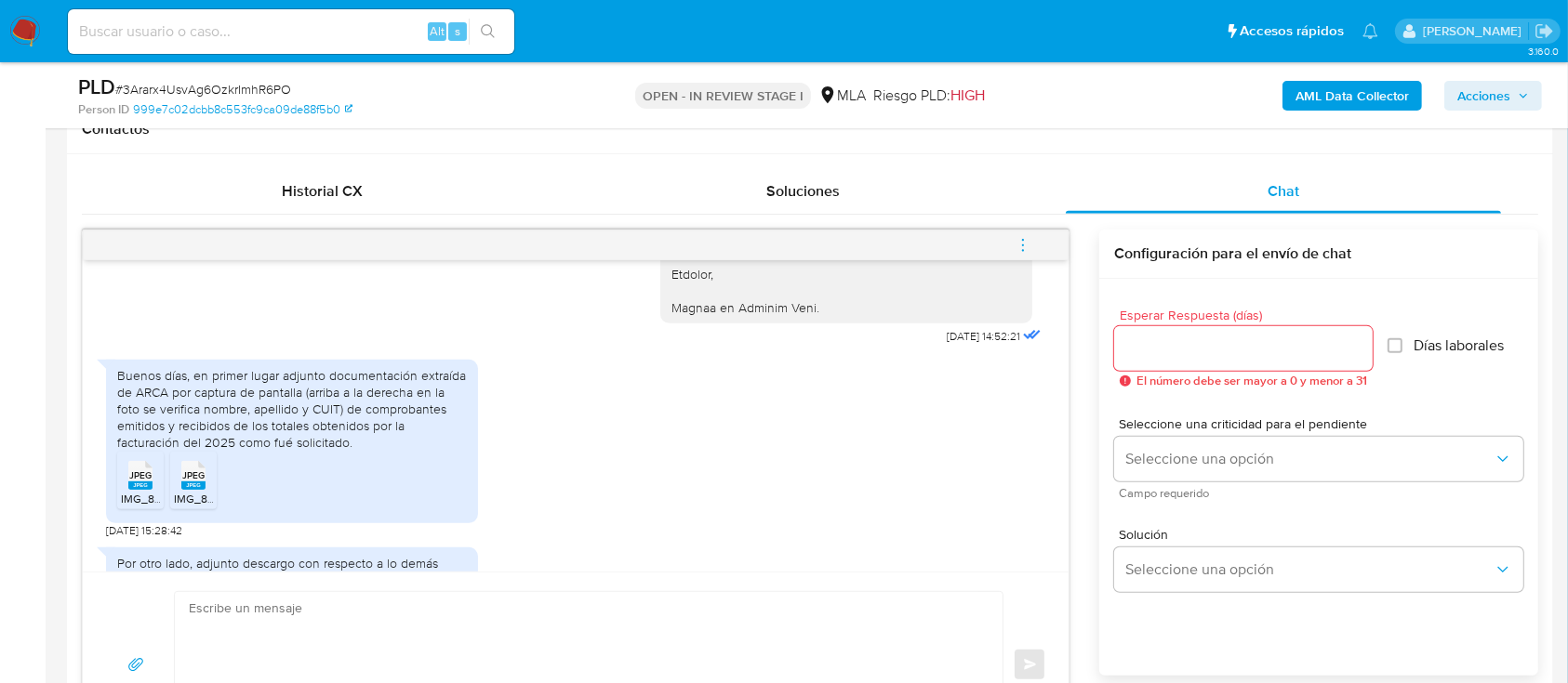
scroll to position [1859, 0]
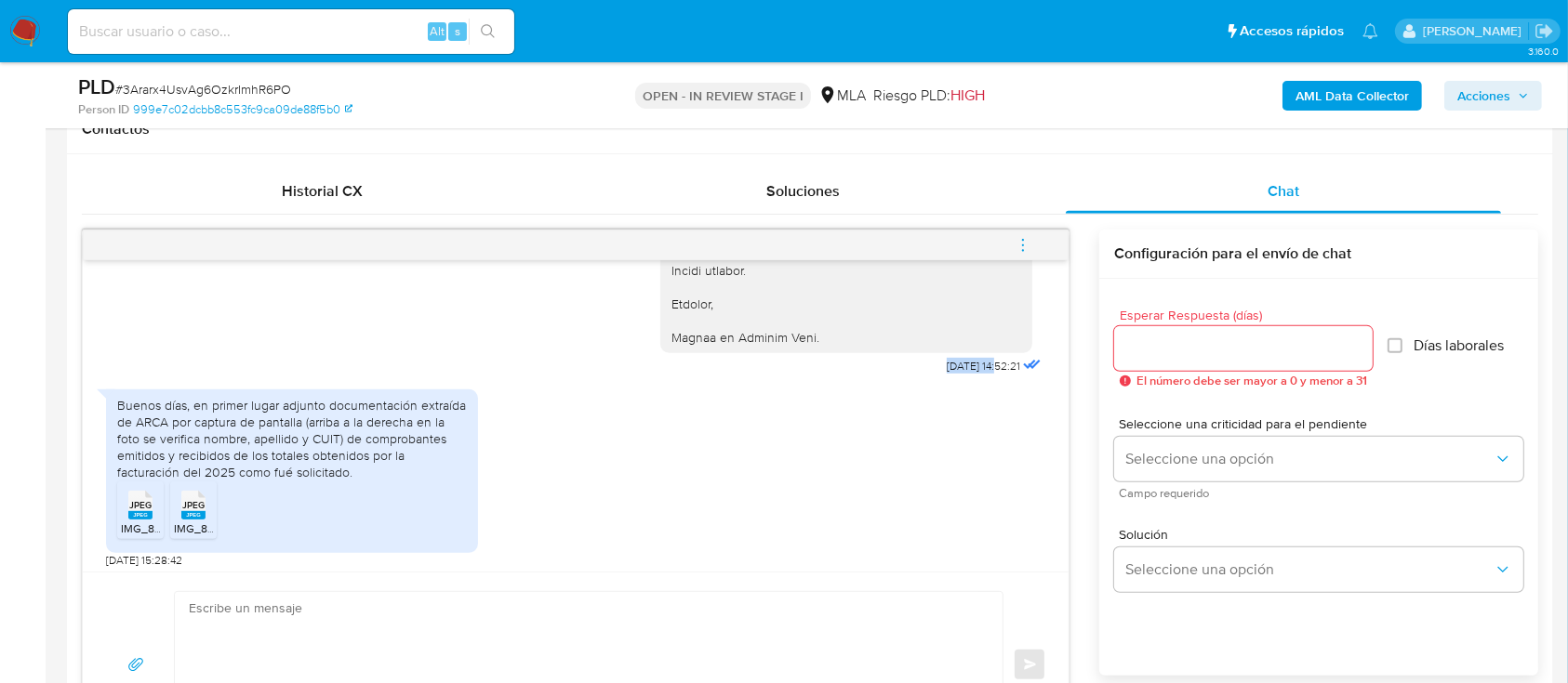
drag, startPoint x: 907, startPoint y: 440, endPoint x: 962, endPoint y: 439, distance: 55.0
click at [962, 373] on span "10/09/2025 14:52:21" at bounding box center [984, 366] width 73 height 15
copy span "10/09/2025"
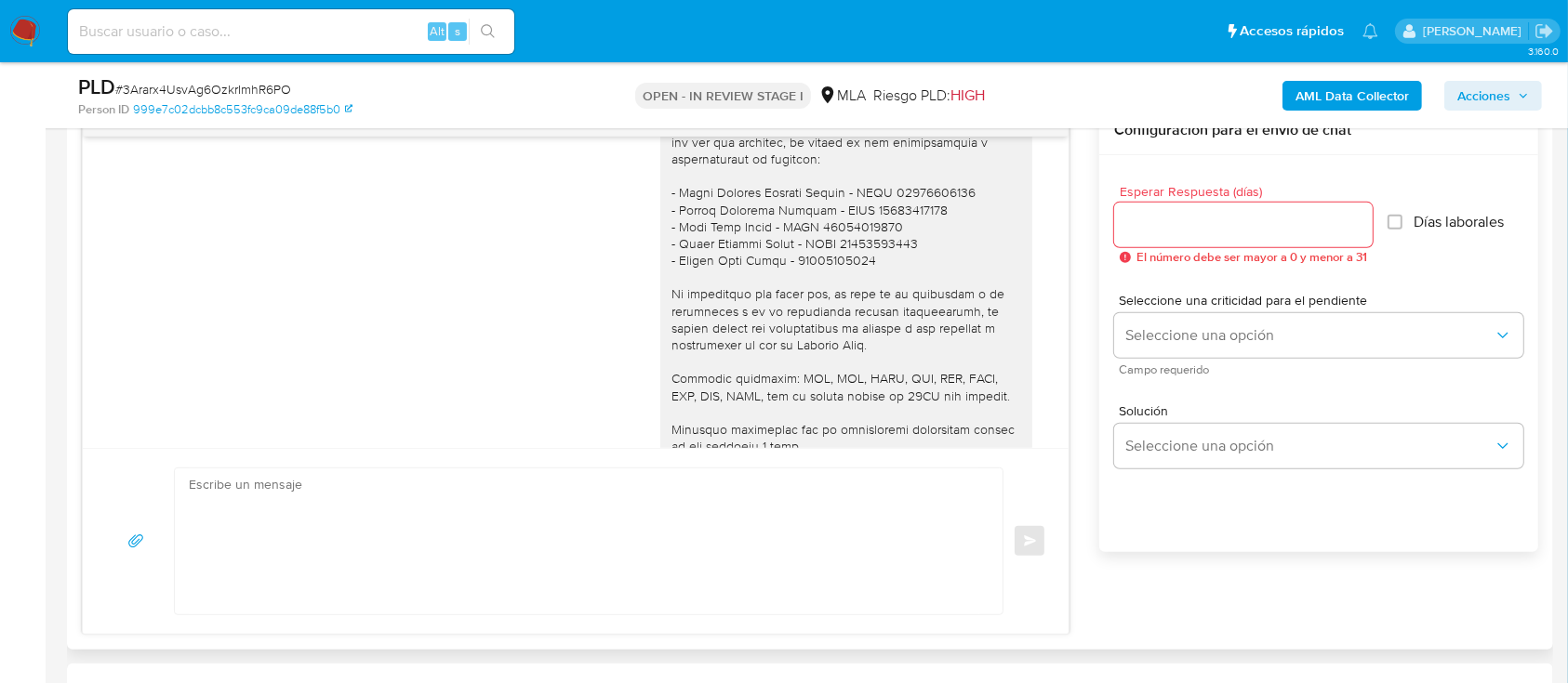
scroll to position [1487, 0]
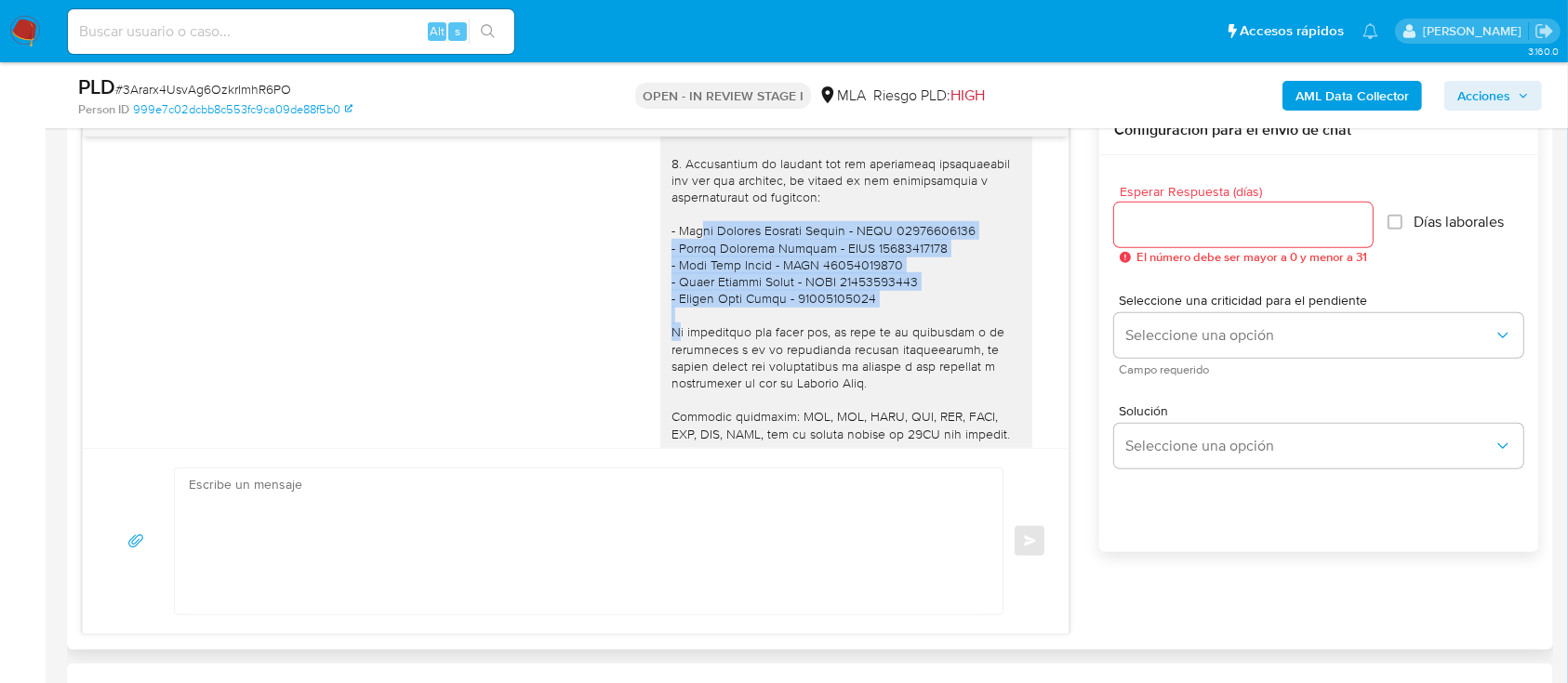
drag, startPoint x: 661, startPoint y: 302, endPoint x: 863, endPoint y: 365, distance: 211.6
click at [863, 365] on div "Hola Gaston Nahuel Martinez, Muchas gracias por la respuesta. Te comentamos que…" at bounding box center [846, 222] width 350 height 744
copy div "Jesus Antonio Freites Mejias - CUIT 27961620762 - Carlos Valentin Machado - CUI…"
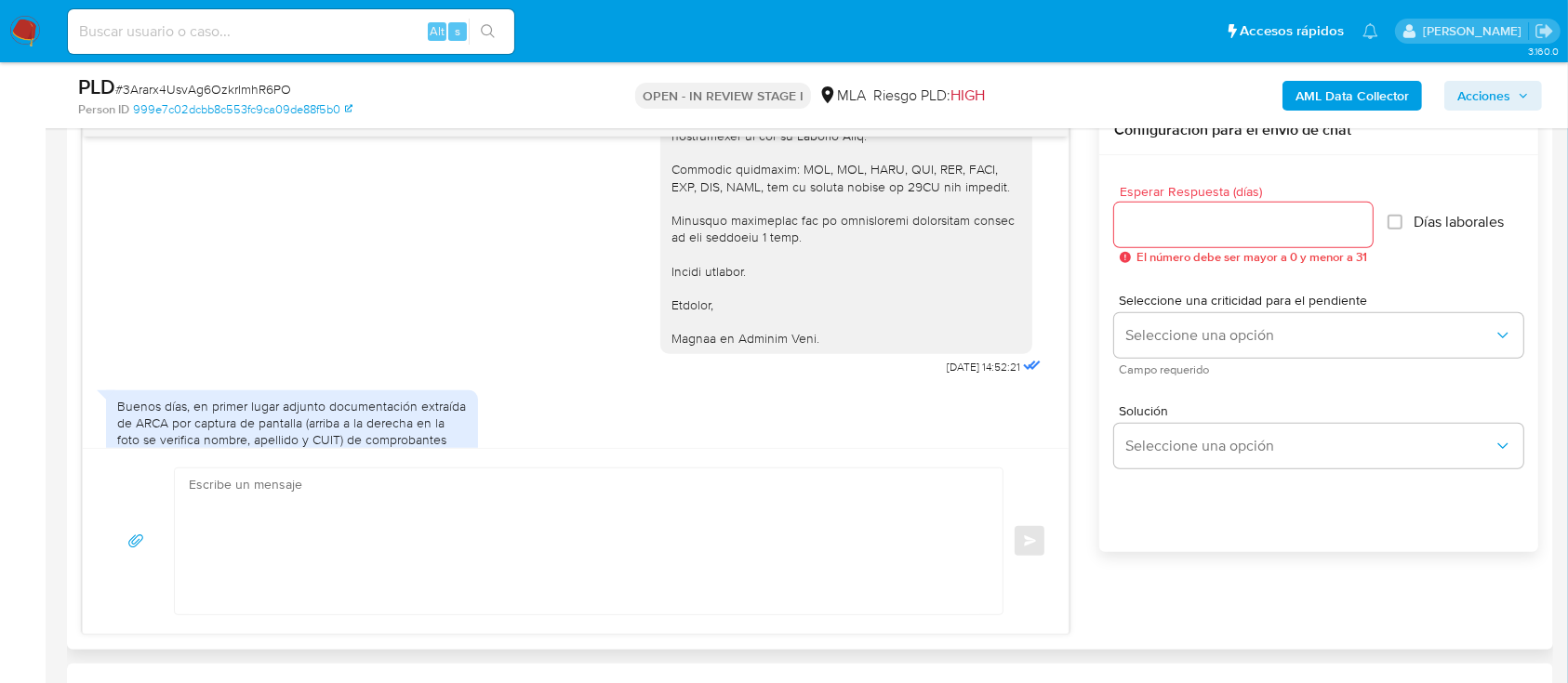
scroll to position [1983, 0]
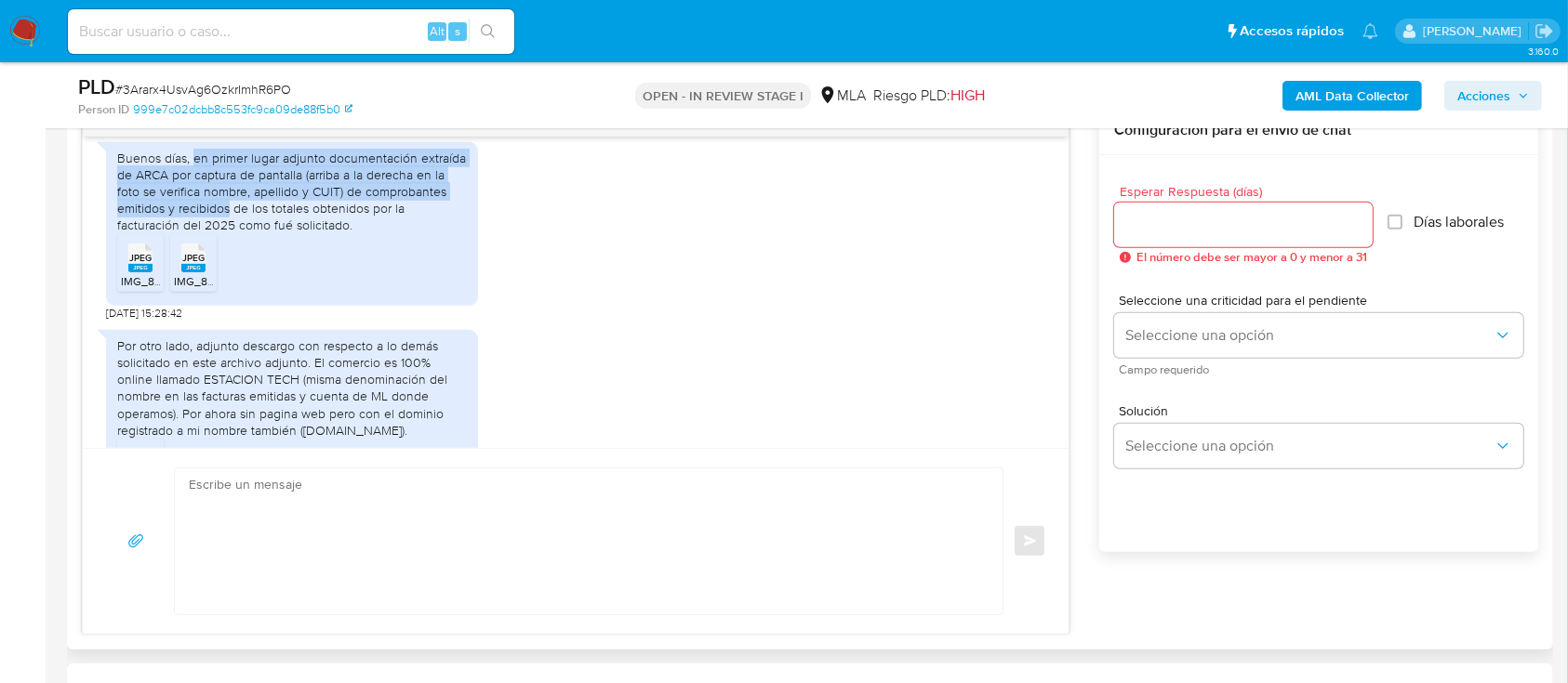
drag, startPoint x: 194, startPoint y: 223, endPoint x: 279, endPoint y: 285, distance: 105.2
click at [258, 234] on div "Buenos días, en primer lugar adjunto documentación extraída de ARCA por captura…" at bounding box center [293, 192] width 350 height 85
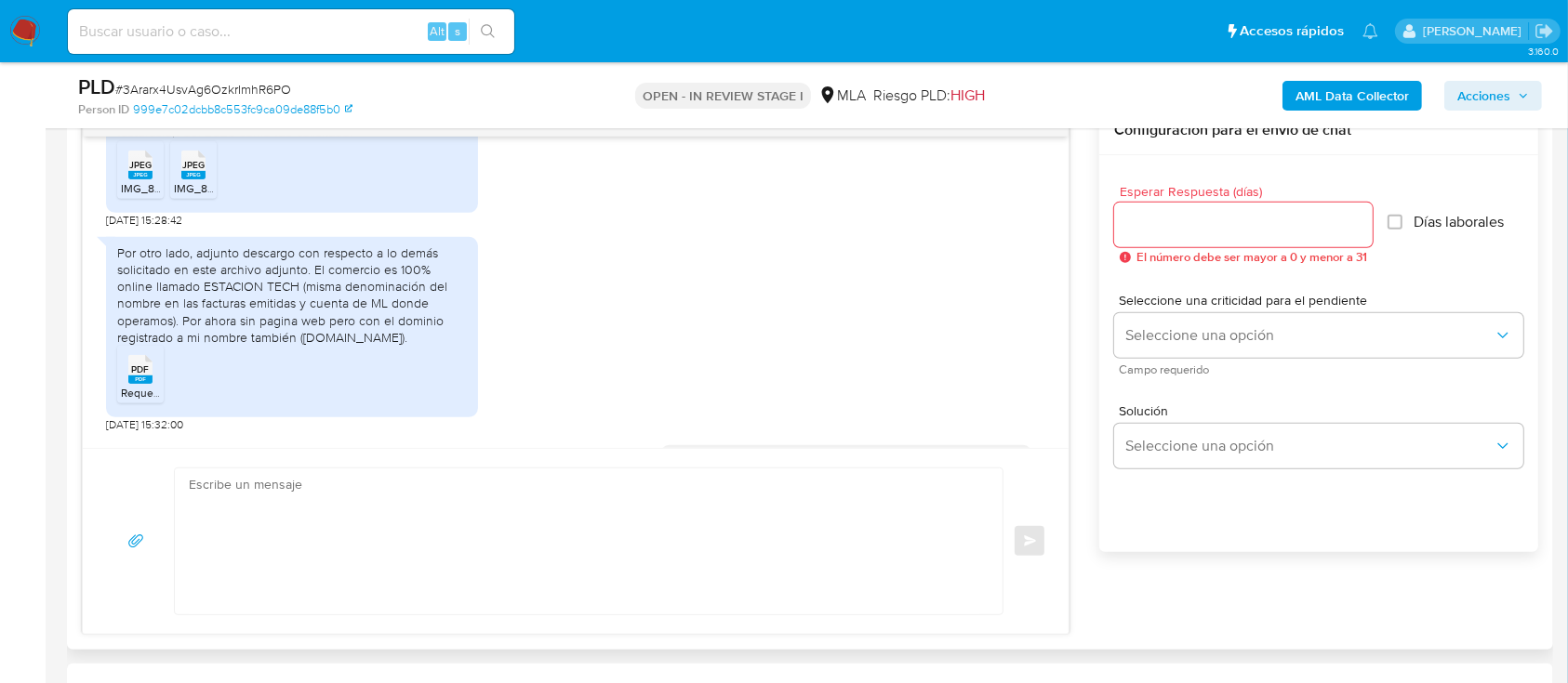
scroll to position [2106, 0]
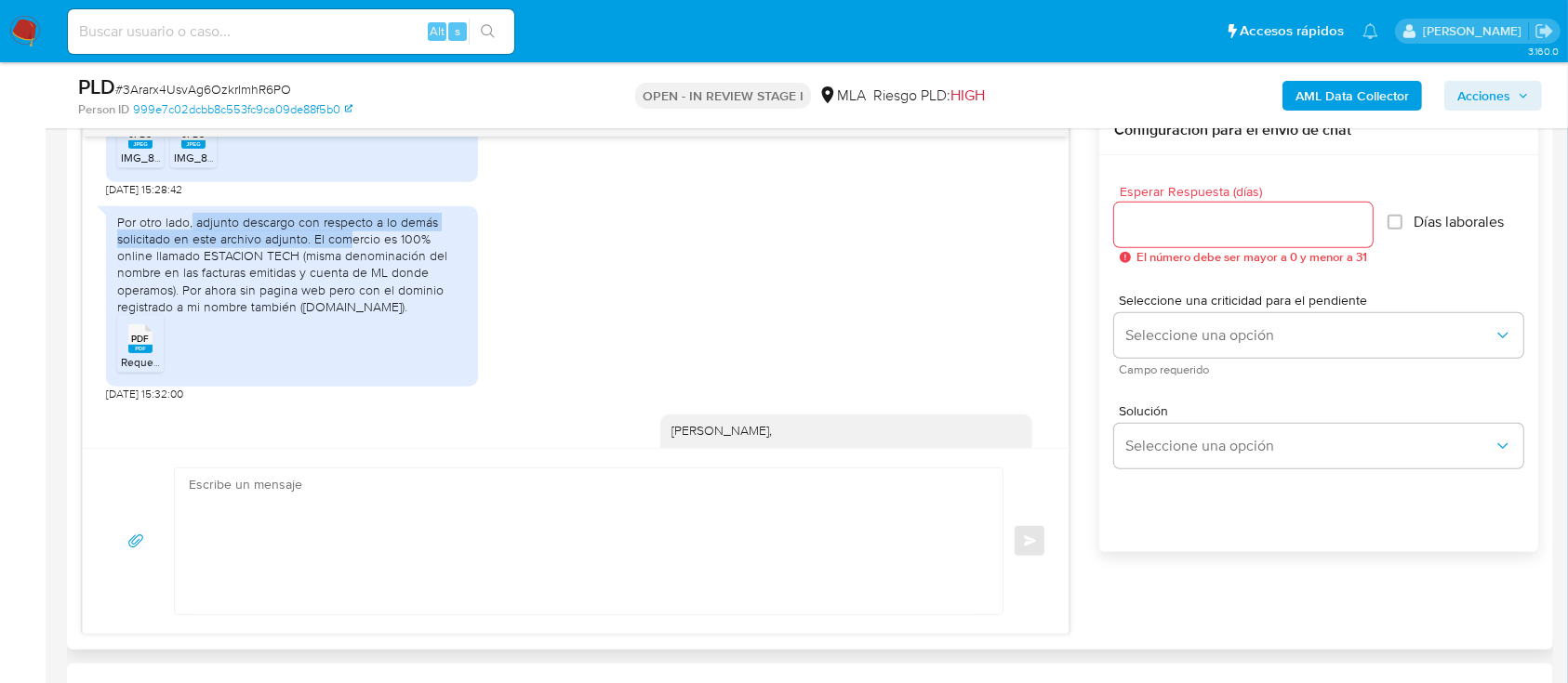
drag, startPoint x: 193, startPoint y: 286, endPoint x: 363, endPoint y: 337, distance: 177.5
click at [359, 315] on div "Por otro lado, adjunto descargo con respecto a lo demás solicitado en este arch…" at bounding box center [293, 264] width 350 height 102
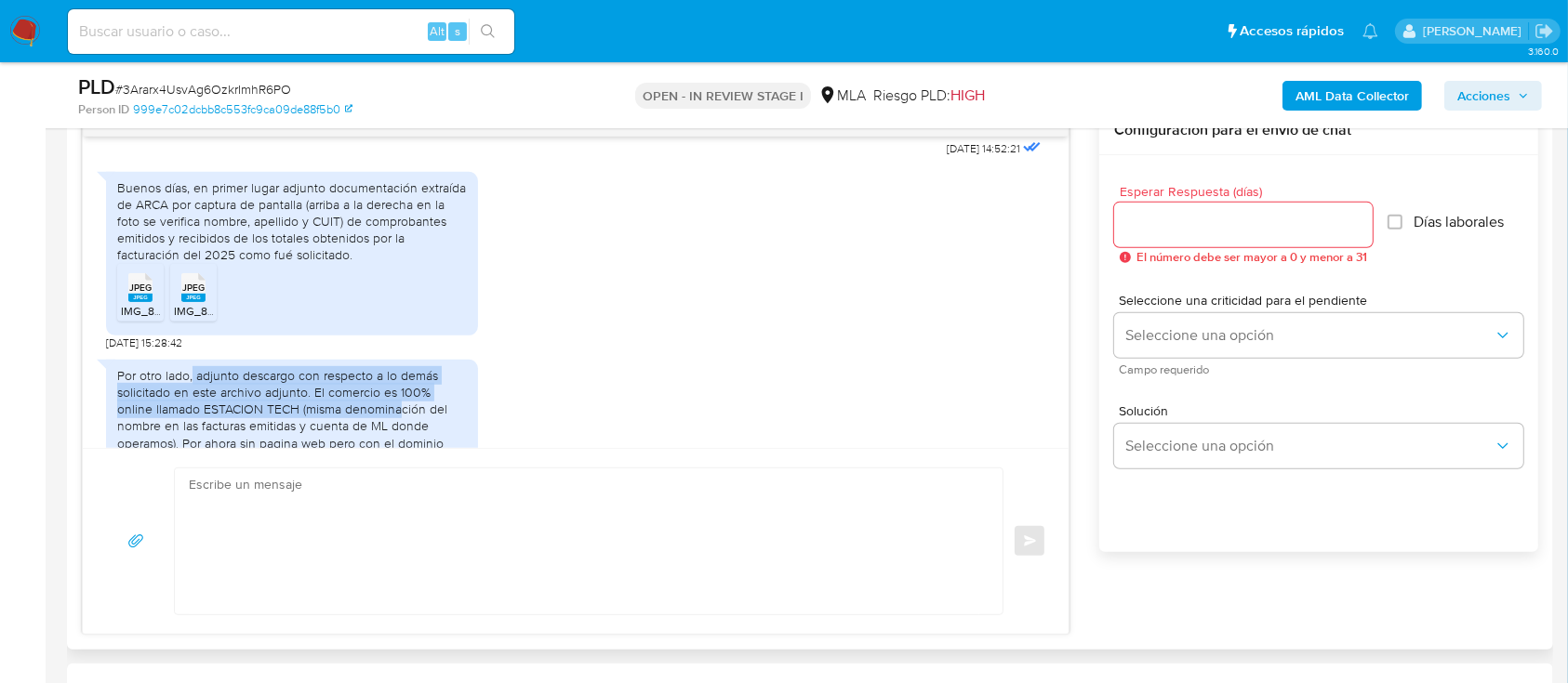
scroll to position [1983, 0]
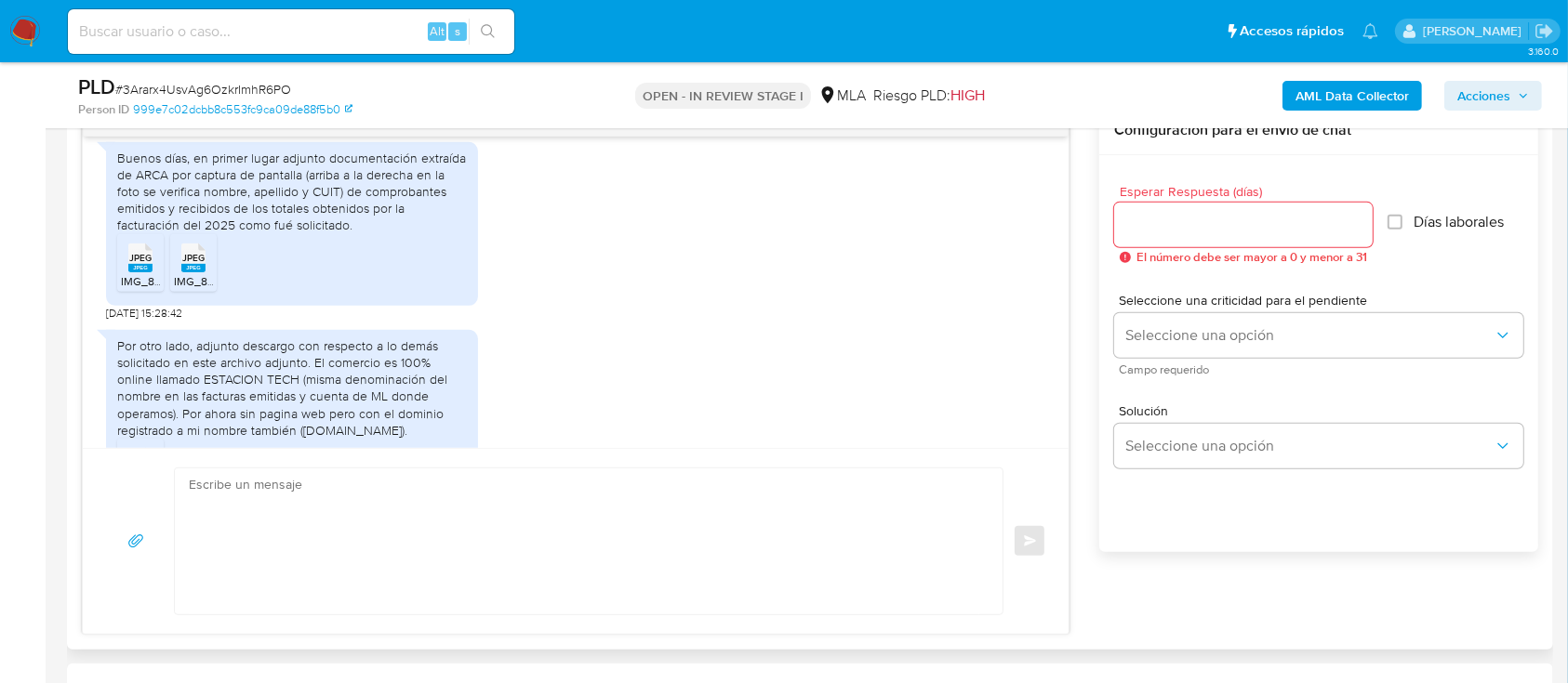
click at [140, 273] on rect at bounding box center [140, 268] width 24 height 8
click at [210, 275] on div "JPEG JPEG" at bounding box center [194, 256] width 40 height 37
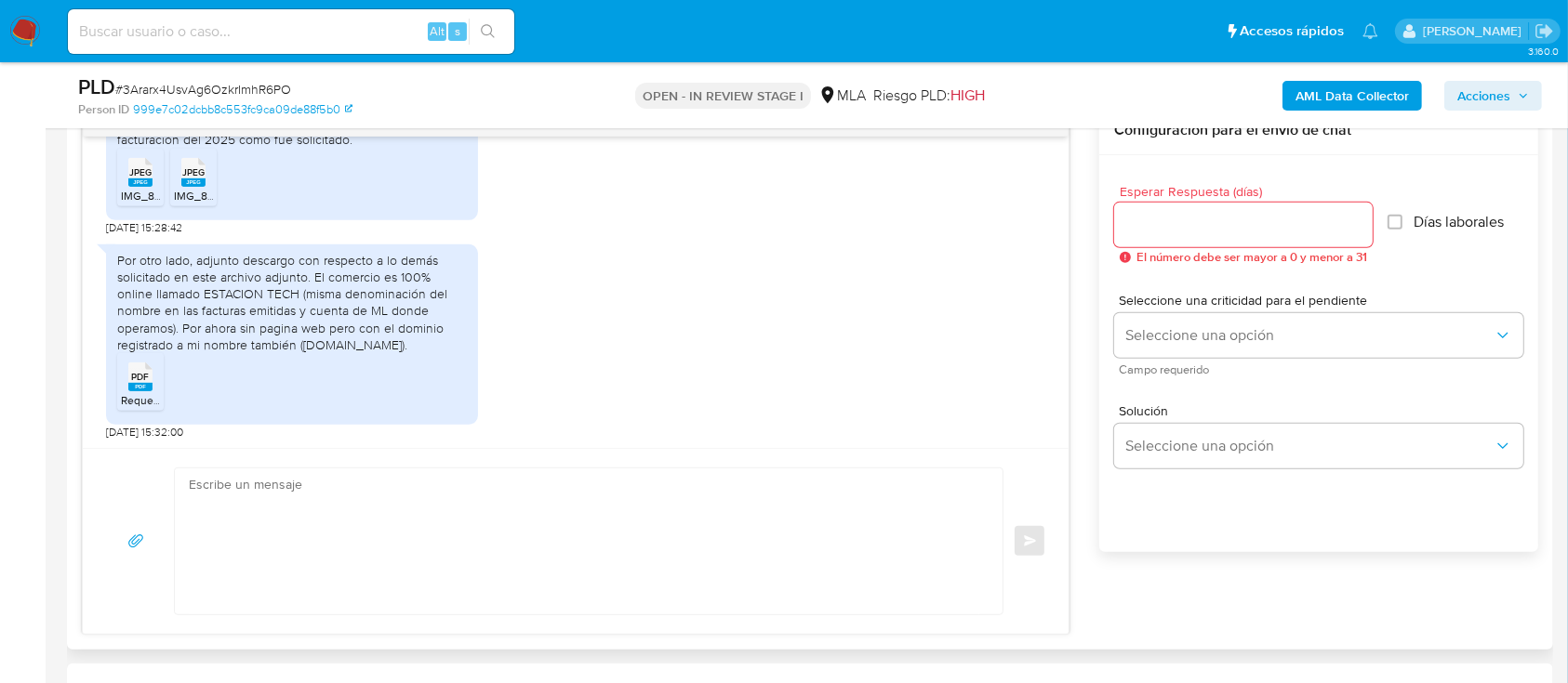
scroll to position [2106, 0]
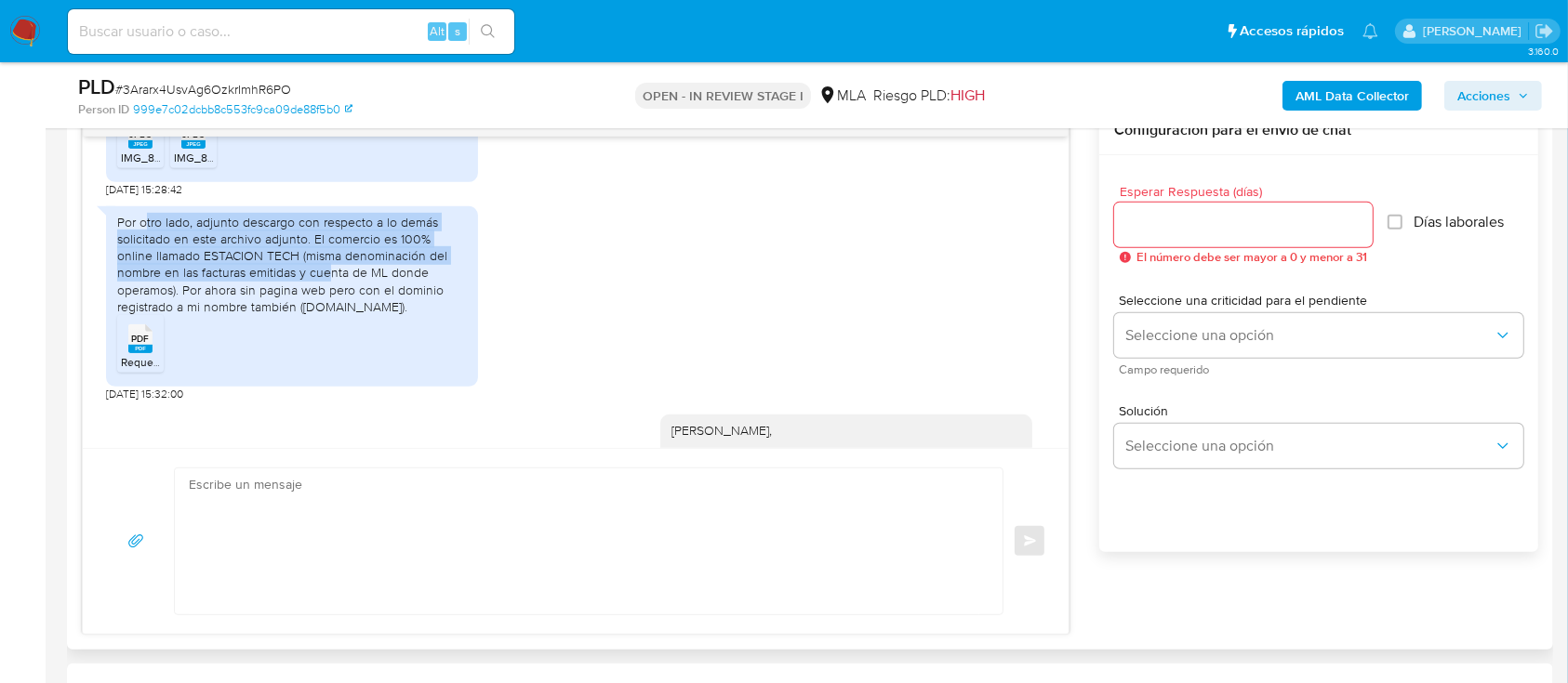
drag, startPoint x: 179, startPoint y: 290, endPoint x: 268, endPoint y: 350, distance: 107.3
click at [273, 315] on div "Por otro lado, adjunto descargo con respecto a lo demás solicitado en este arch…" at bounding box center [293, 264] width 350 height 102
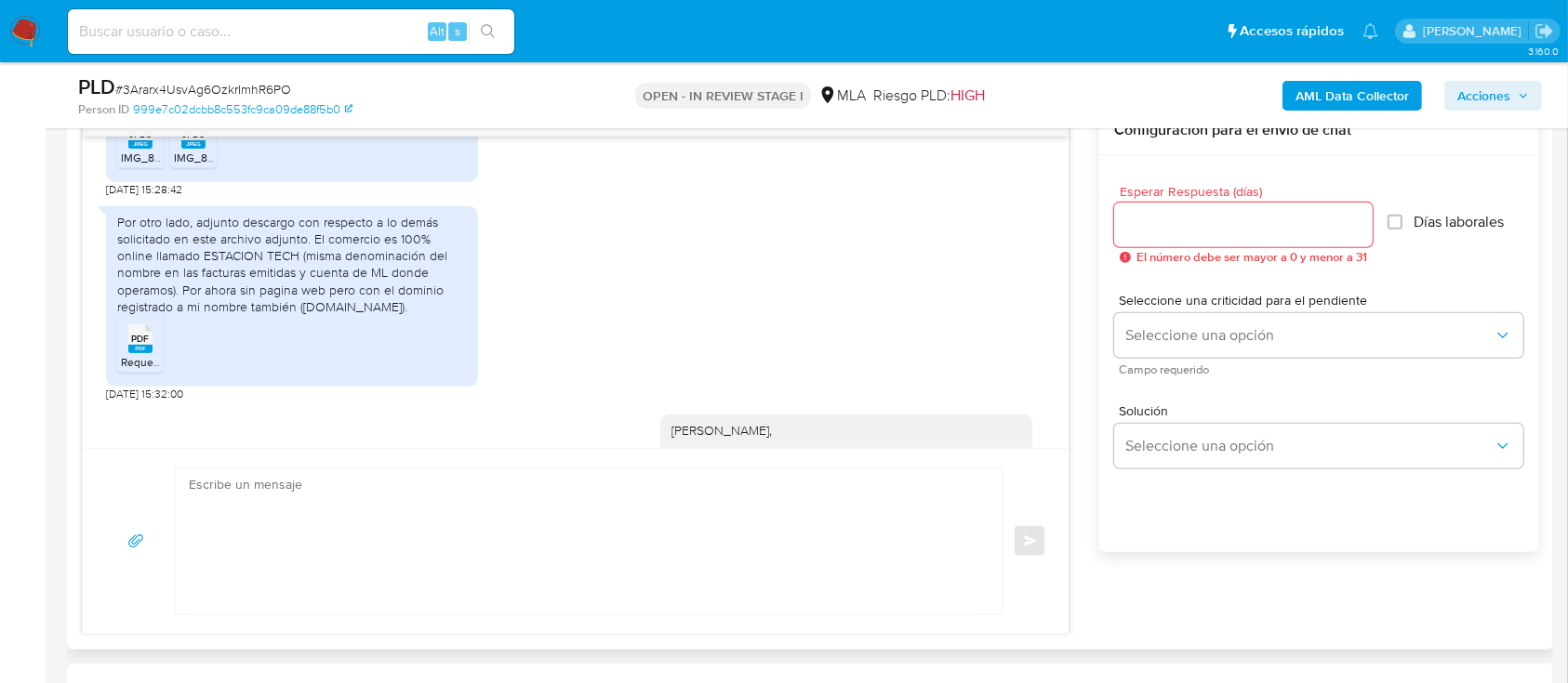
click at [142, 370] on span "Requerimientos MP 2.pdf" at bounding box center [184, 362] width 126 height 16
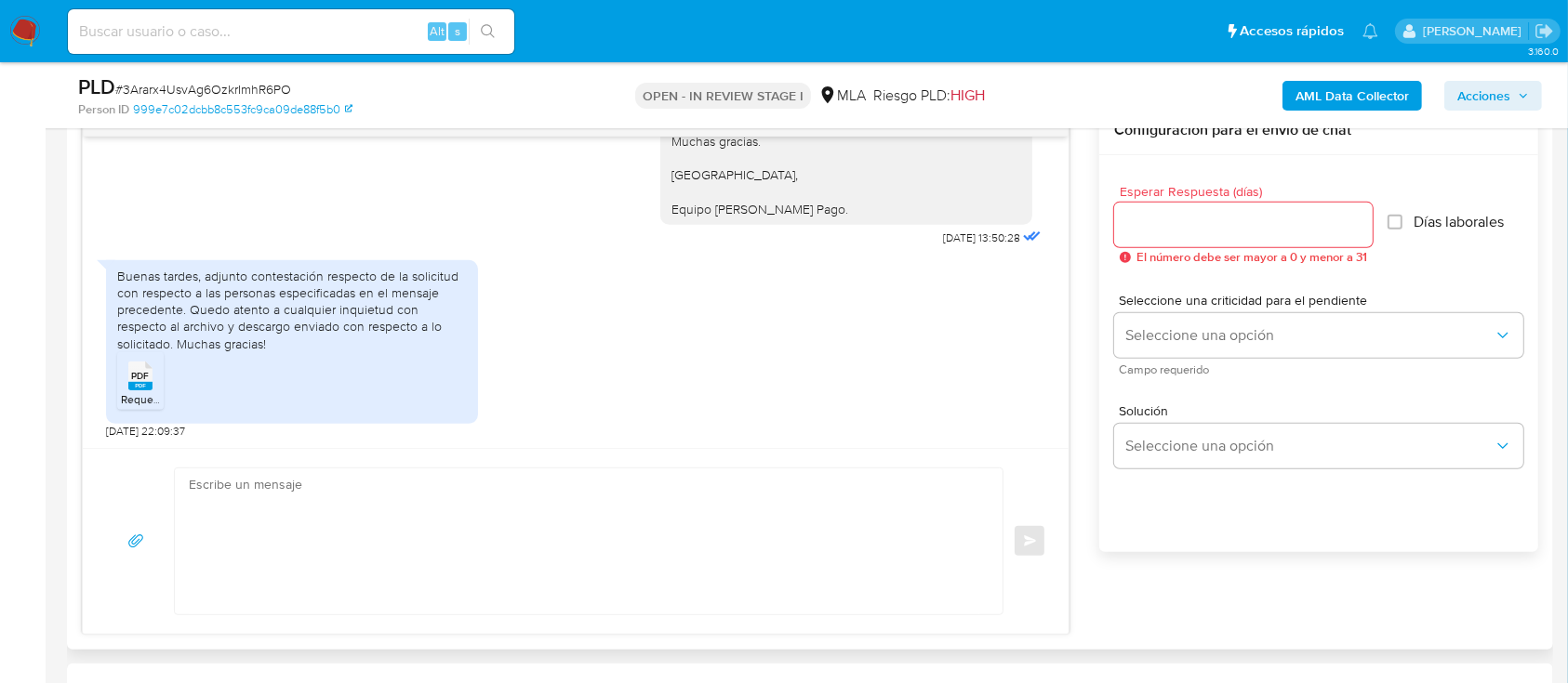
scroll to position [2885, 0]
click at [132, 371] on span "PDF" at bounding box center [140, 375] width 18 height 12
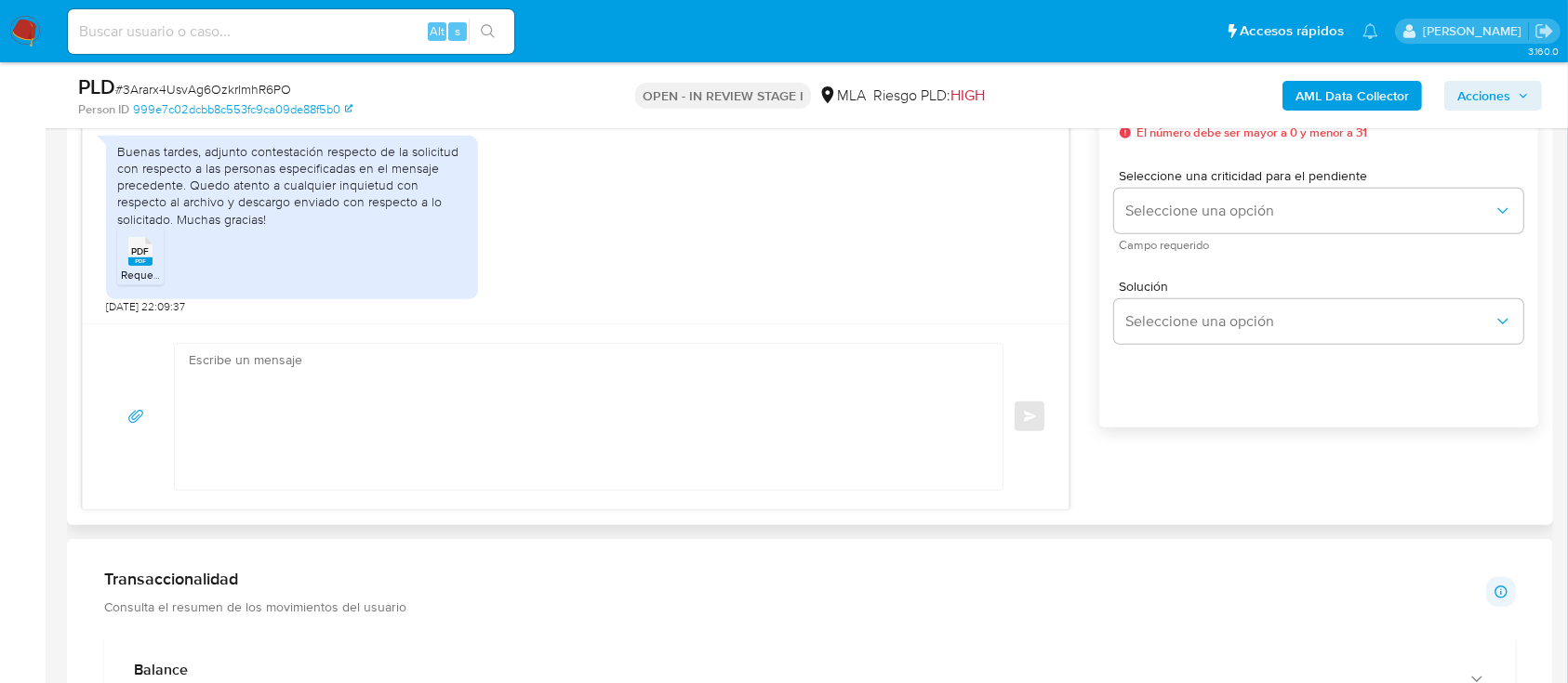
click at [367, 416] on textarea at bounding box center [584, 417] width 791 height 146
paste textarea "Hola, Muchas gracias por la respuesta. Analizamos tu caso y notamos que la info…"
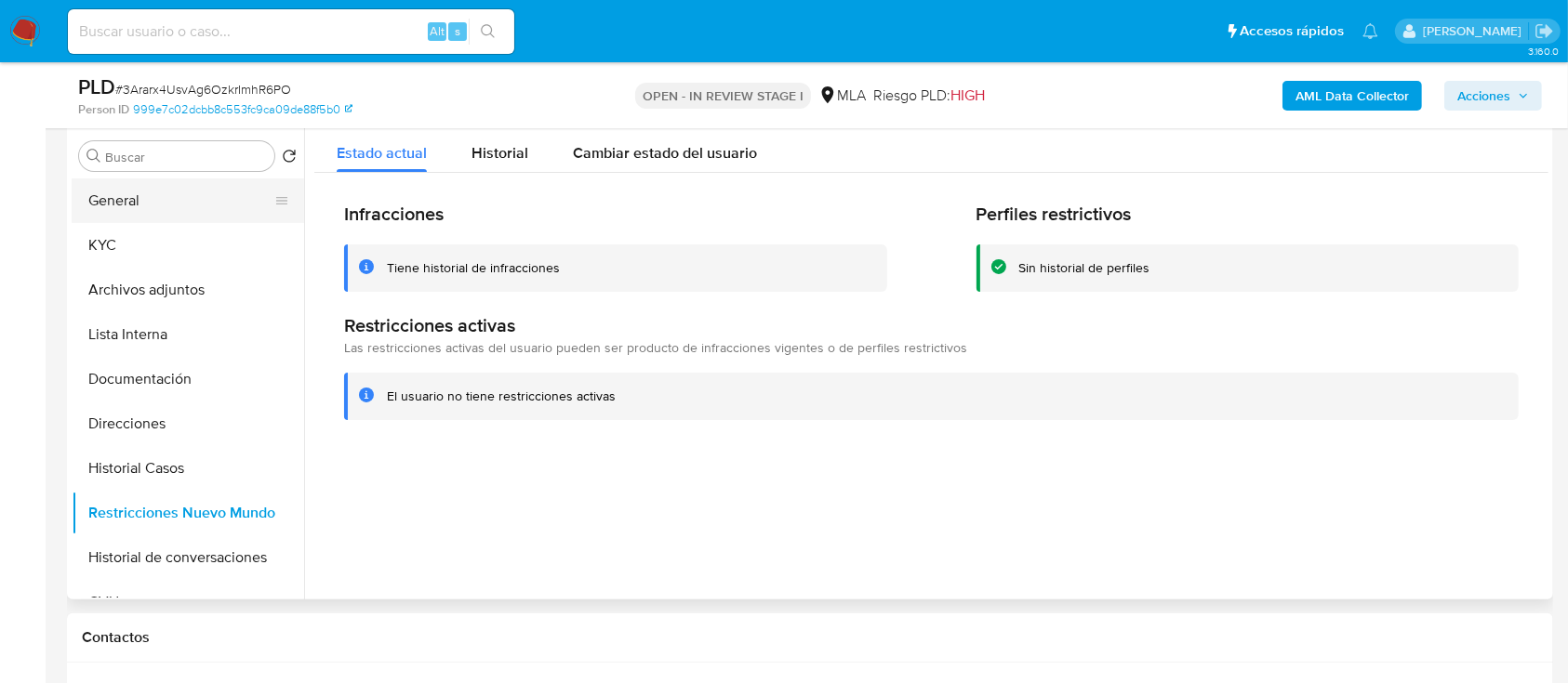
scroll to position [247, 0]
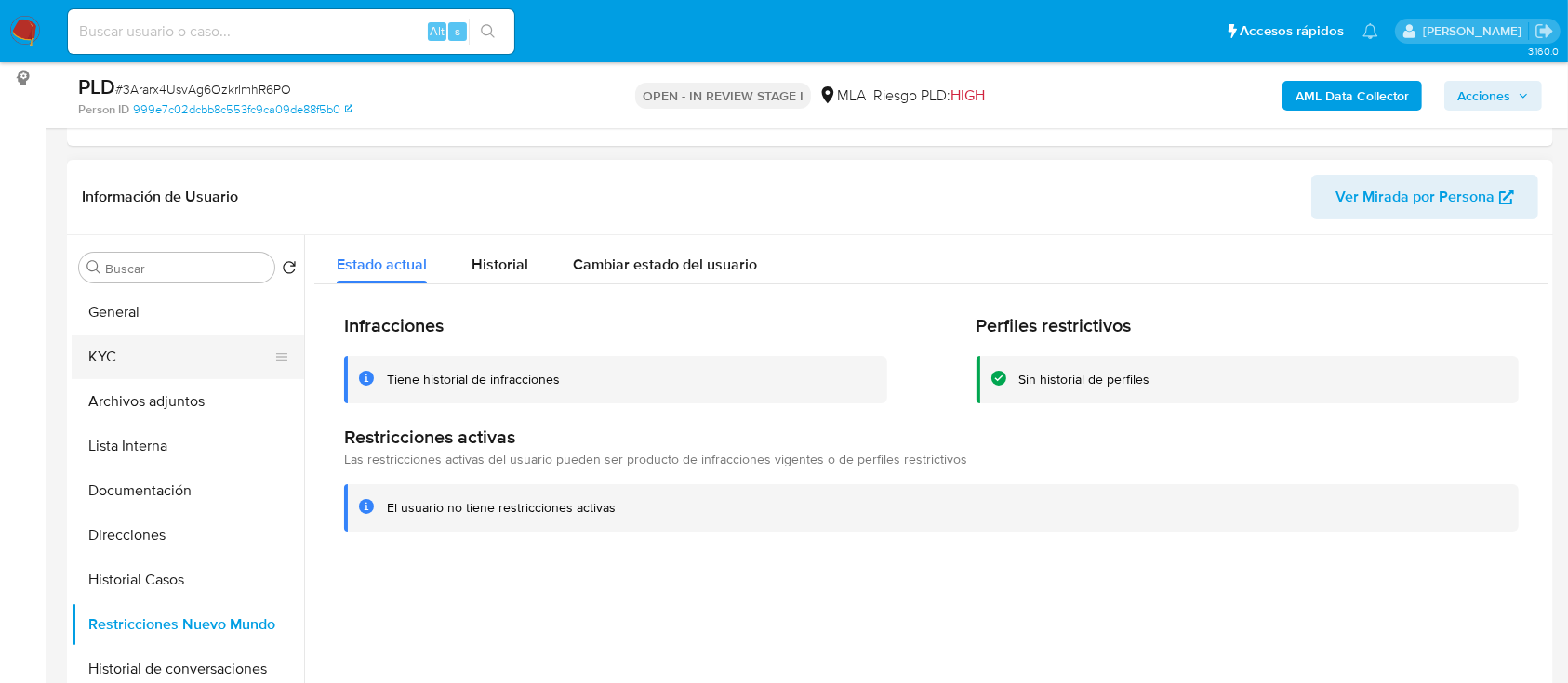
click at [160, 357] on button "KYC" at bounding box center [180, 357] width 217 height 44
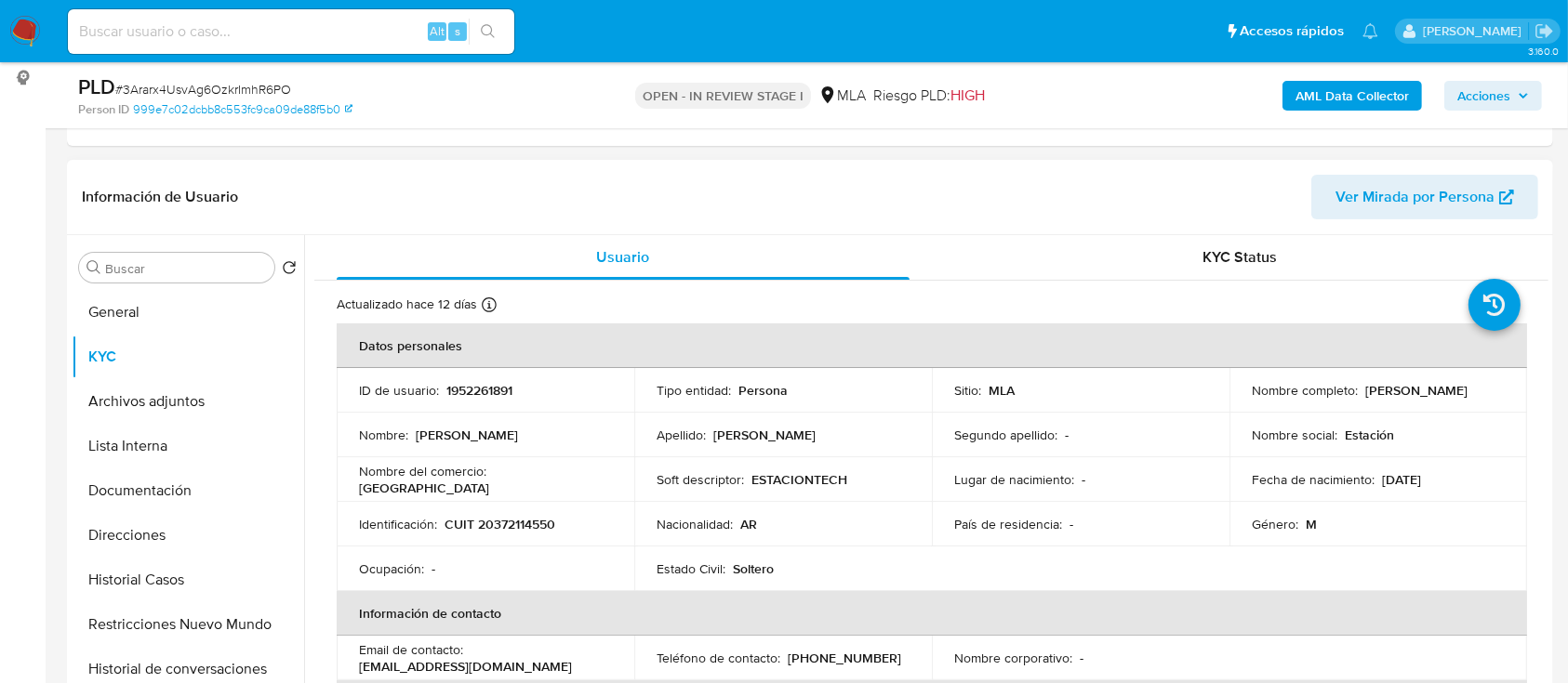
drag, startPoint x: 1242, startPoint y: 396, endPoint x: 1399, endPoint y: 399, distance: 157.0
click at [1399, 399] on td "Nombre completo : Gaston Nahuel Martinez" at bounding box center [1378, 389] width 297 height 44
copy p "[PERSON_NAME] [PERSON_NAME]"
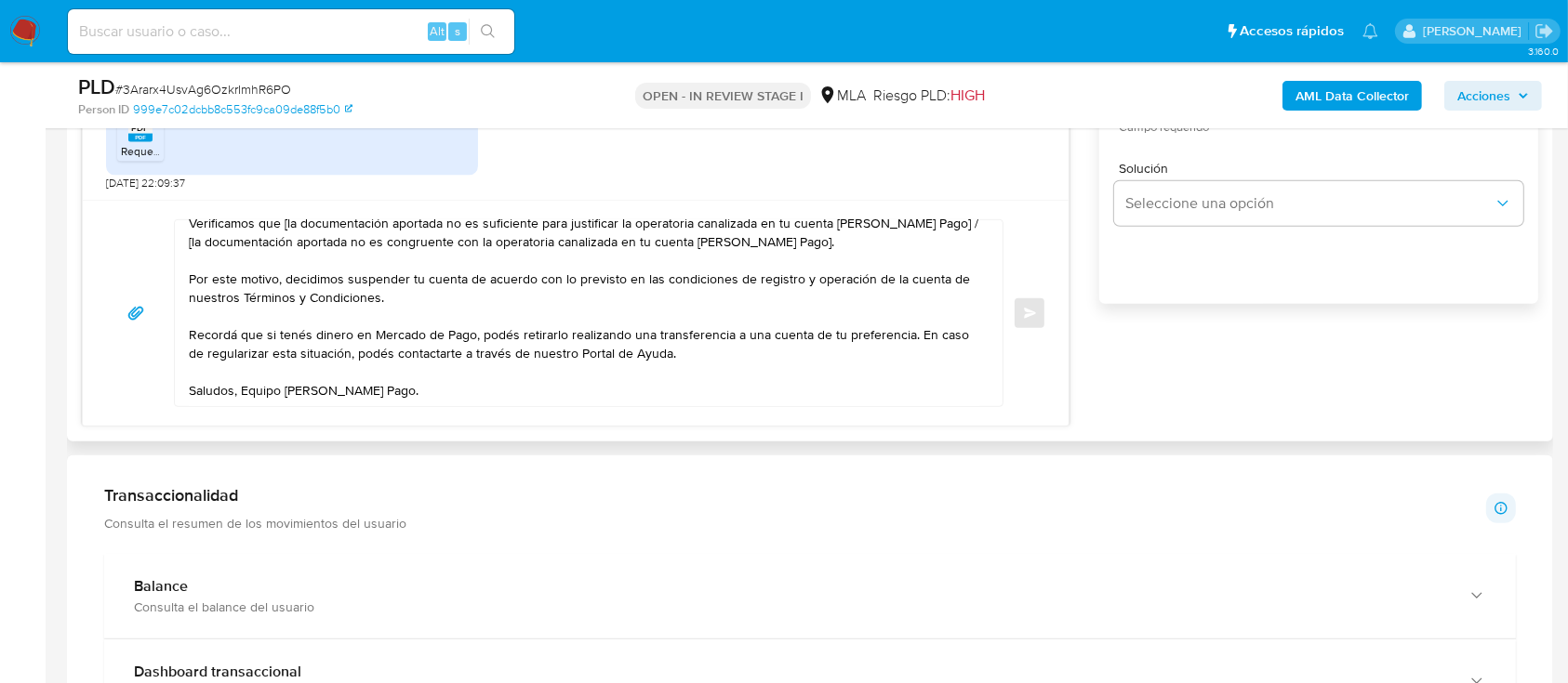
scroll to position [0, 0]
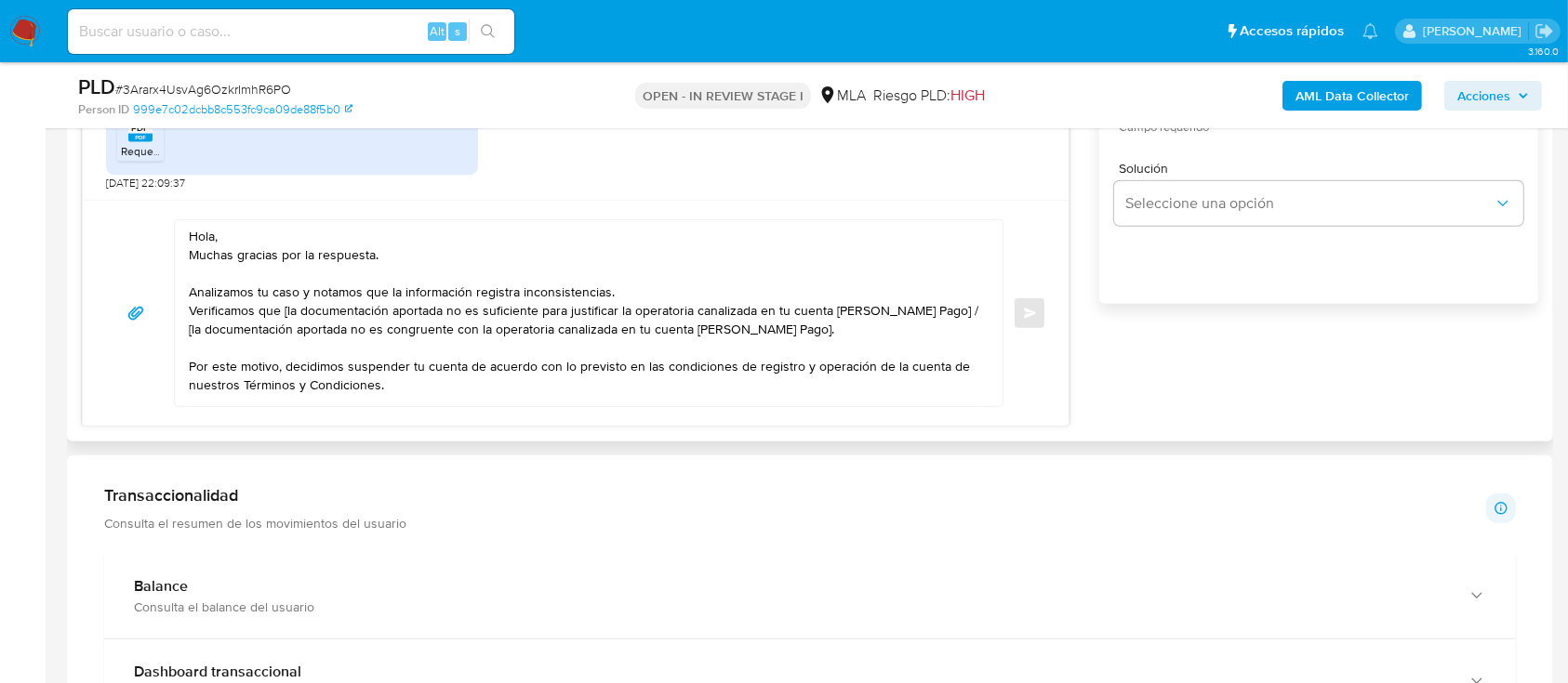
click at [243, 230] on textarea "Hola, Muchas gracias por la respuesta. Analizamos tu caso y notamos que la info…" at bounding box center [584, 313] width 791 height 186
paste textarea "Gaston Nahuel Martinez"
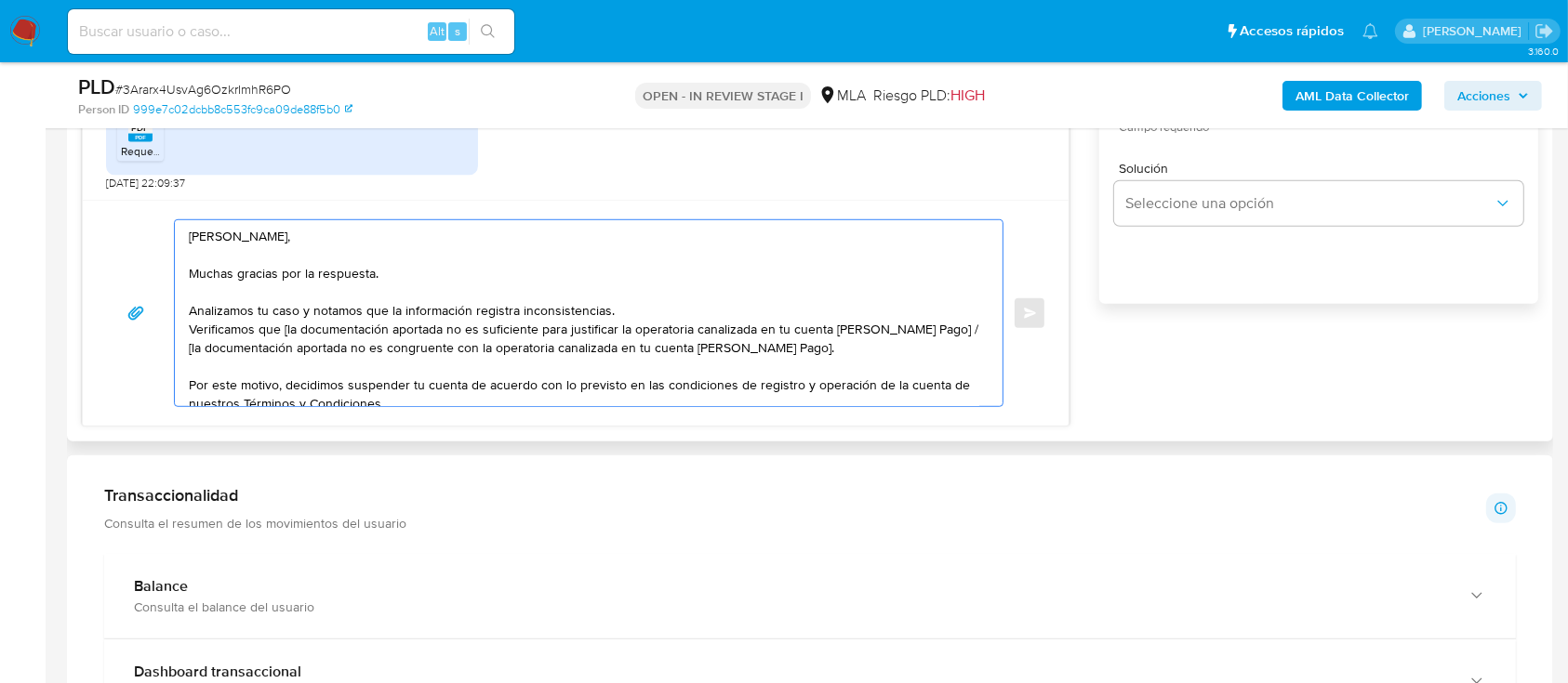
click at [658, 310] on textarea "Hola Gaston Nahuel Martinez, Muchas gracias por la respuesta. Analizamos tu cas…" at bounding box center [584, 313] width 791 height 186
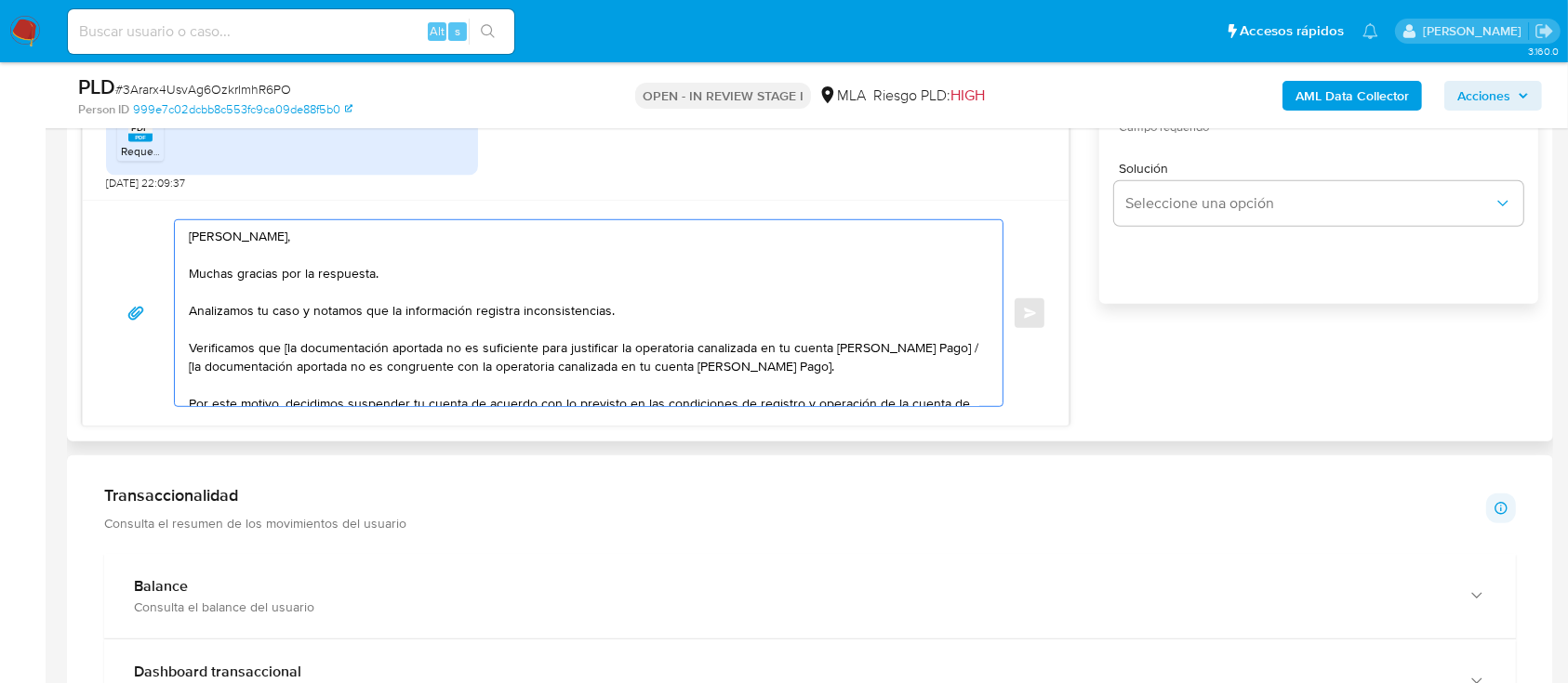
drag, startPoint x: 282, startPoint y: 349, endPoint x: 951, endPoint y: 354, distance: 669.0
click at [951, 354] on textarea "Hola Gaston Nahuel Martinez, Muchas gracias por la respuesta. Analizamos tu cas…" at bounding box center [584, 313] width 791 height 186
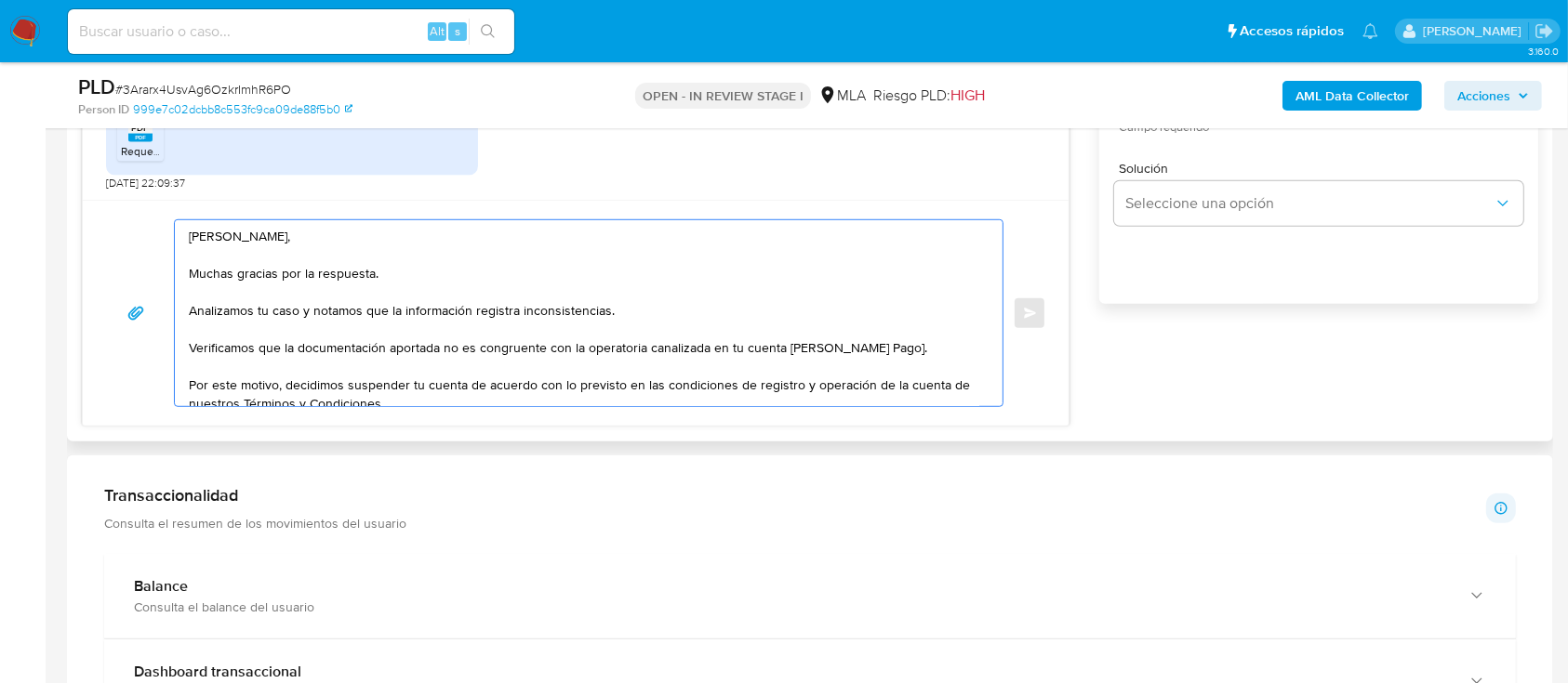
click at [886, 347] on textarea "Hola Gaston Nahuel Martinez, Muchas gracias por la respuesta. Analizamos tu cas…" at bounding box center [584, 313] width 791 height 186
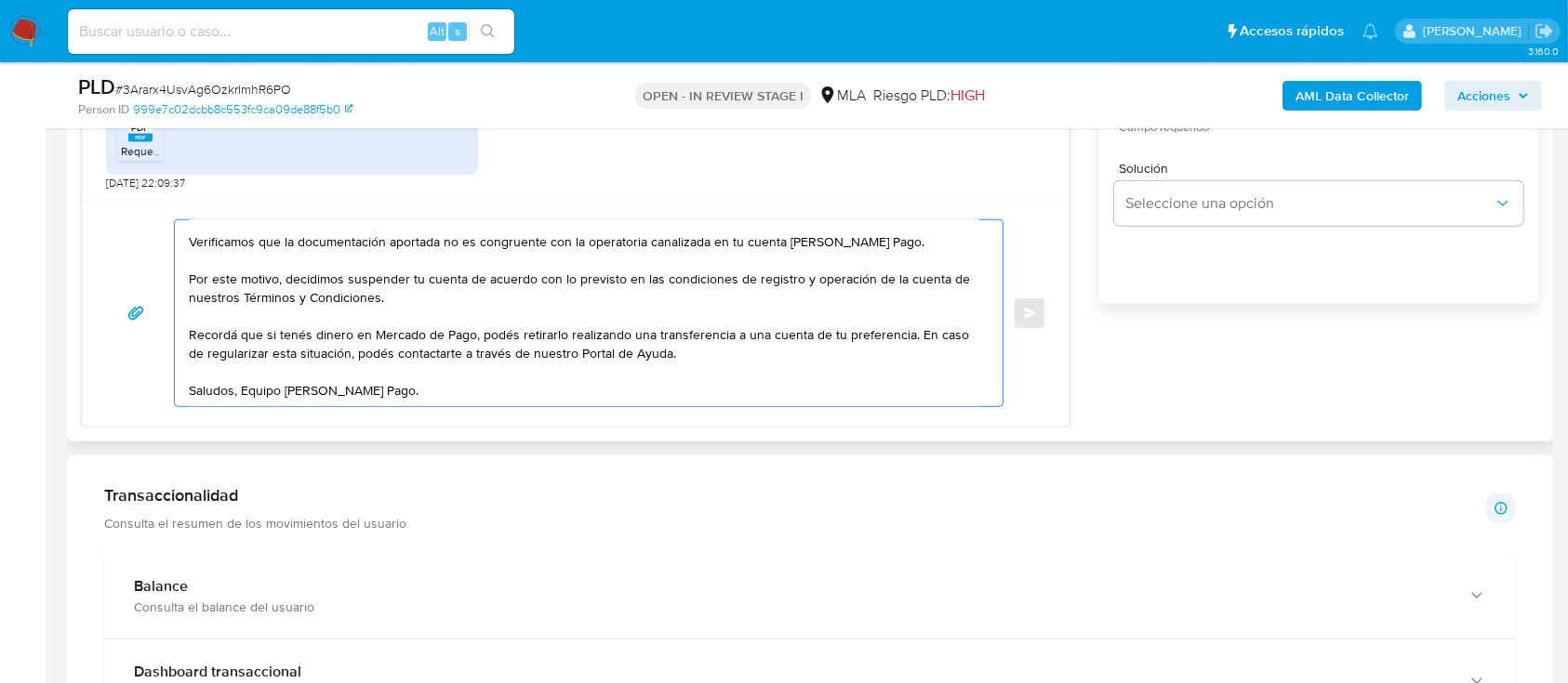
click at [776, 404] on textarea "Hola Gaston Nahuel Martinez, Muchas gracias por la respuesta. Analizamos tu cas…" at bounding box center [584, 313] width 791 height 186
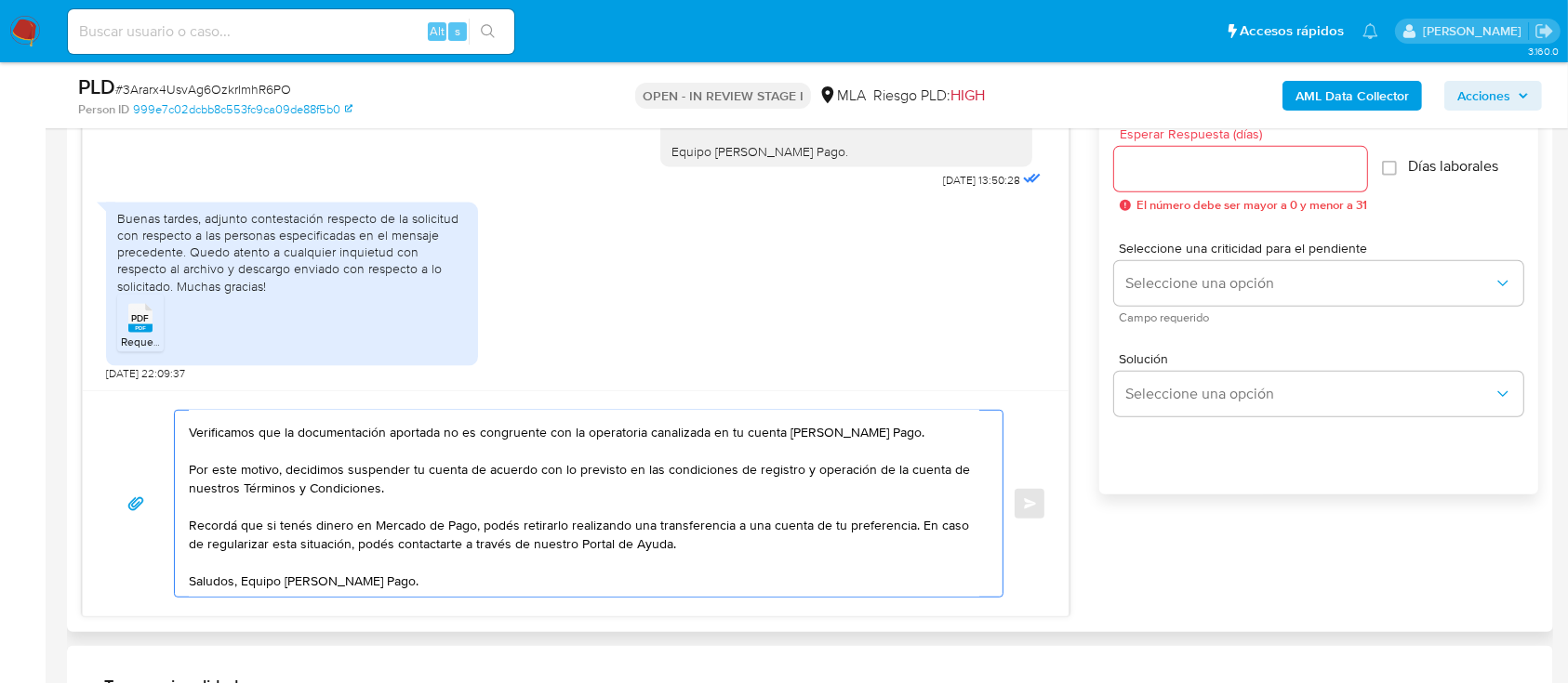
scroll to position [867, 0]
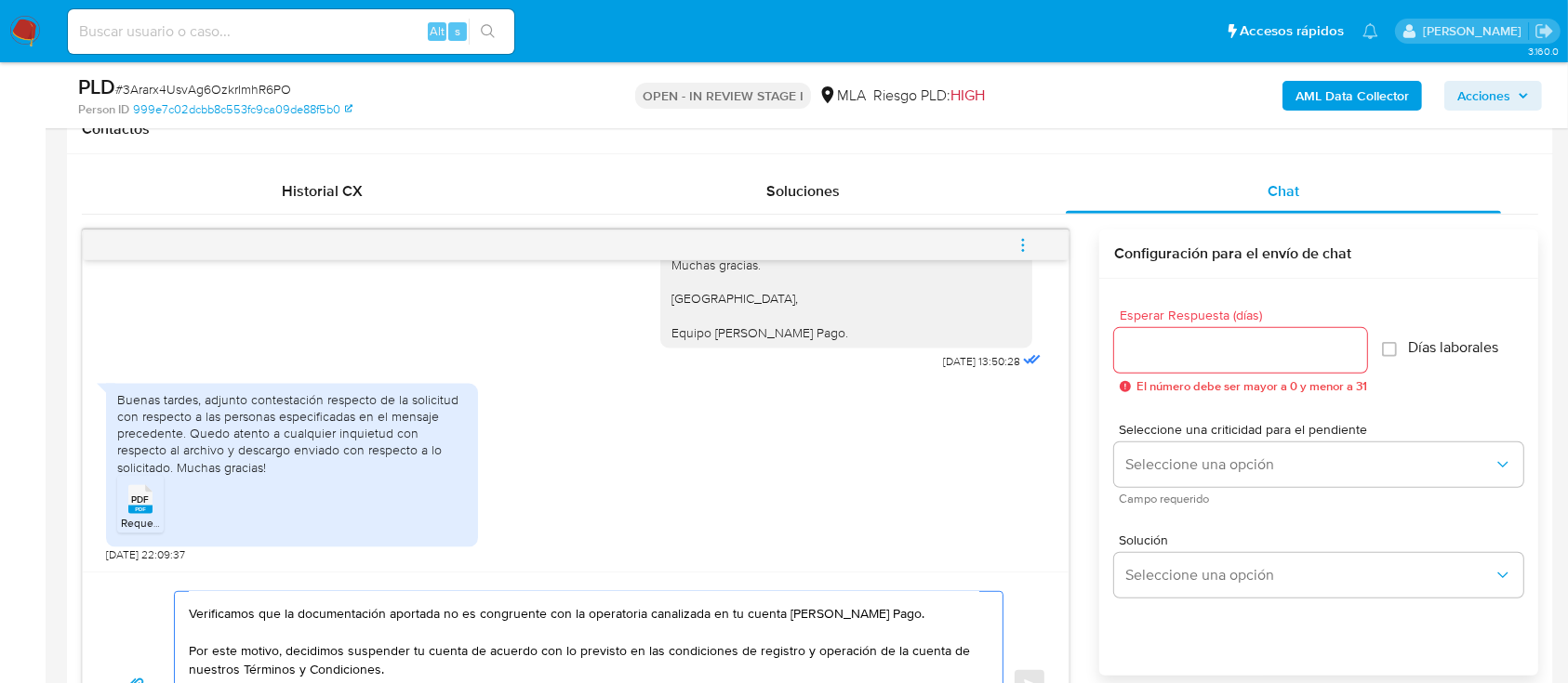
type textarea "Hola Gaston Nahuel Martinez, Muchas gracias por la respuesta. Analizamos tu cas…"
click at [1188, 354] on input "Esperar Respuesta (días)" at bounding box center [1240, 351] width 253 height 24
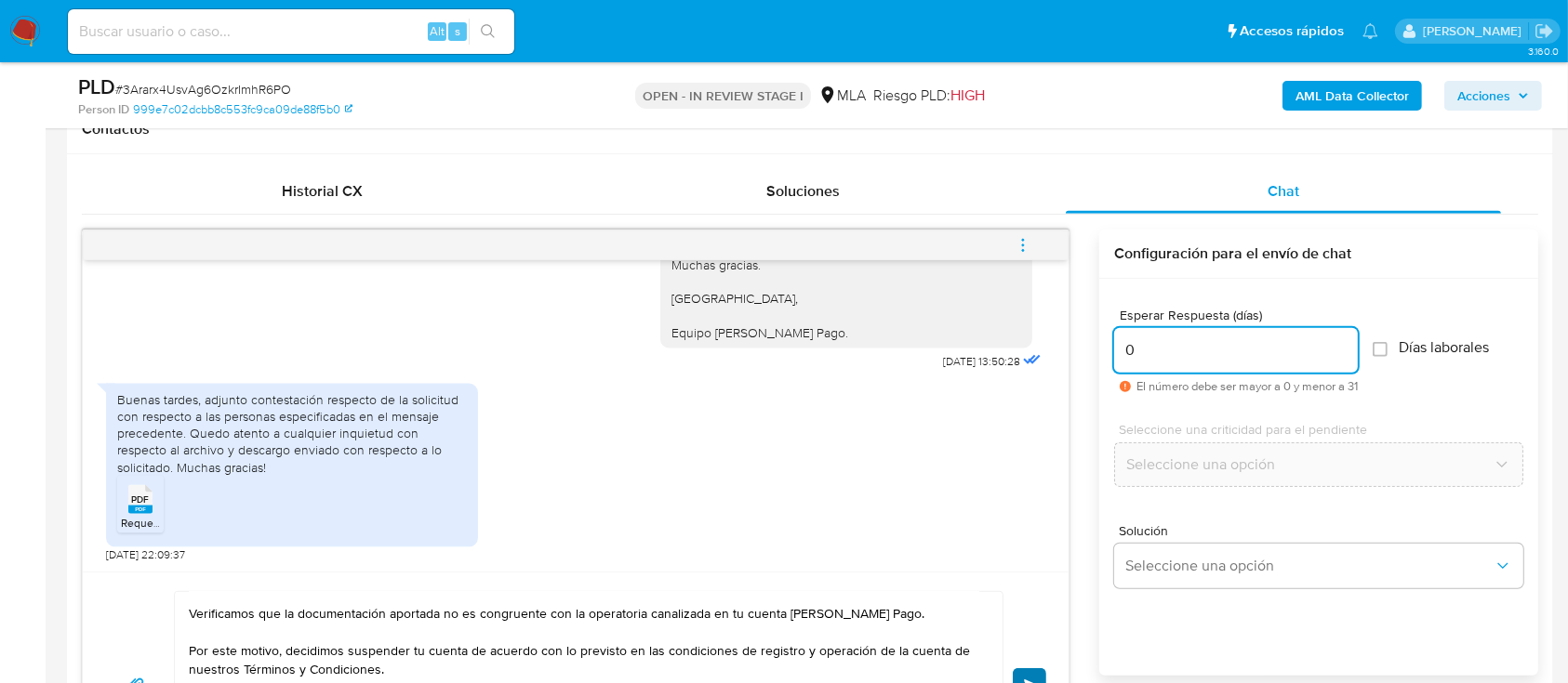
type input "0"
click at [1030, 675] on button "Enviar" at bounding box center [1030, 686] width 34 height 34
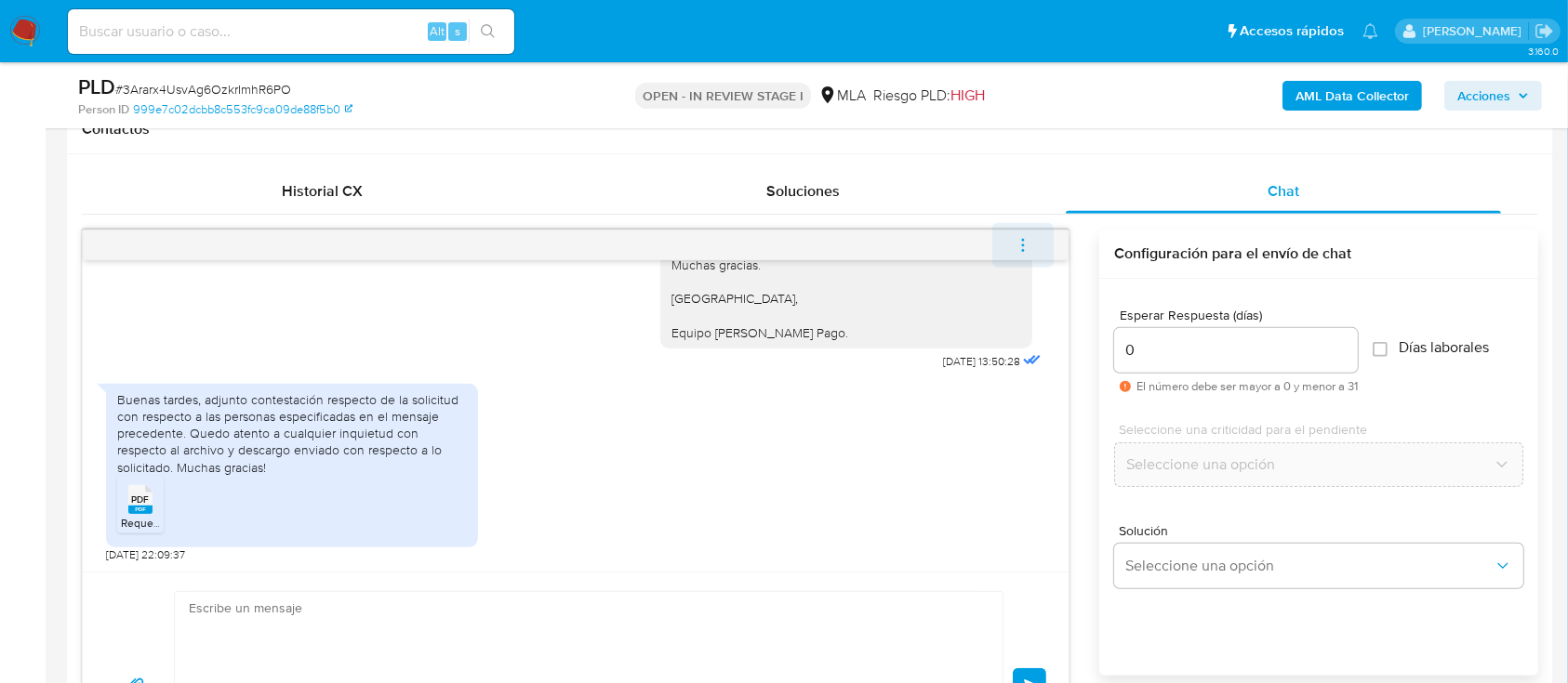
scroll to position [3295, 0]
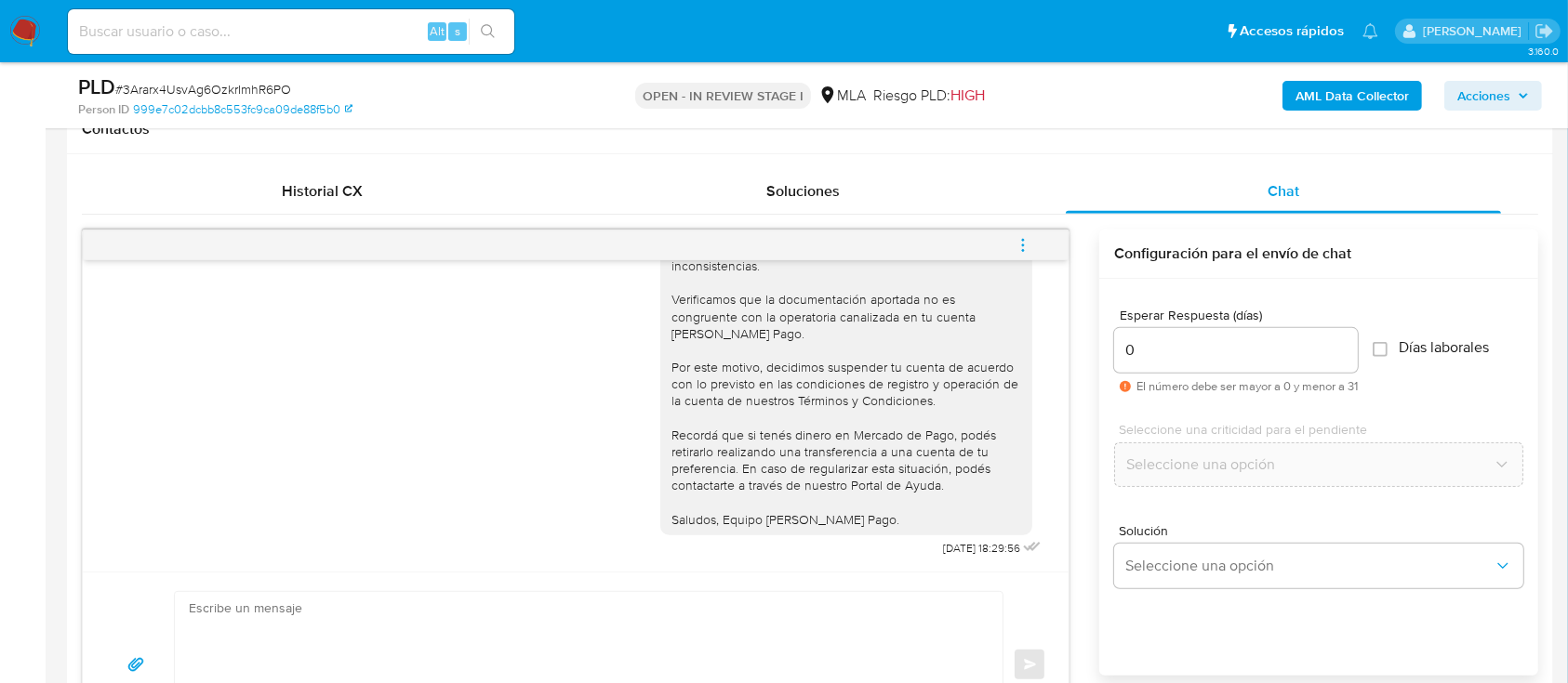
click at [1026, 242] on icon "menu-action" at bounding box center [1023, 246] width 17 height 17
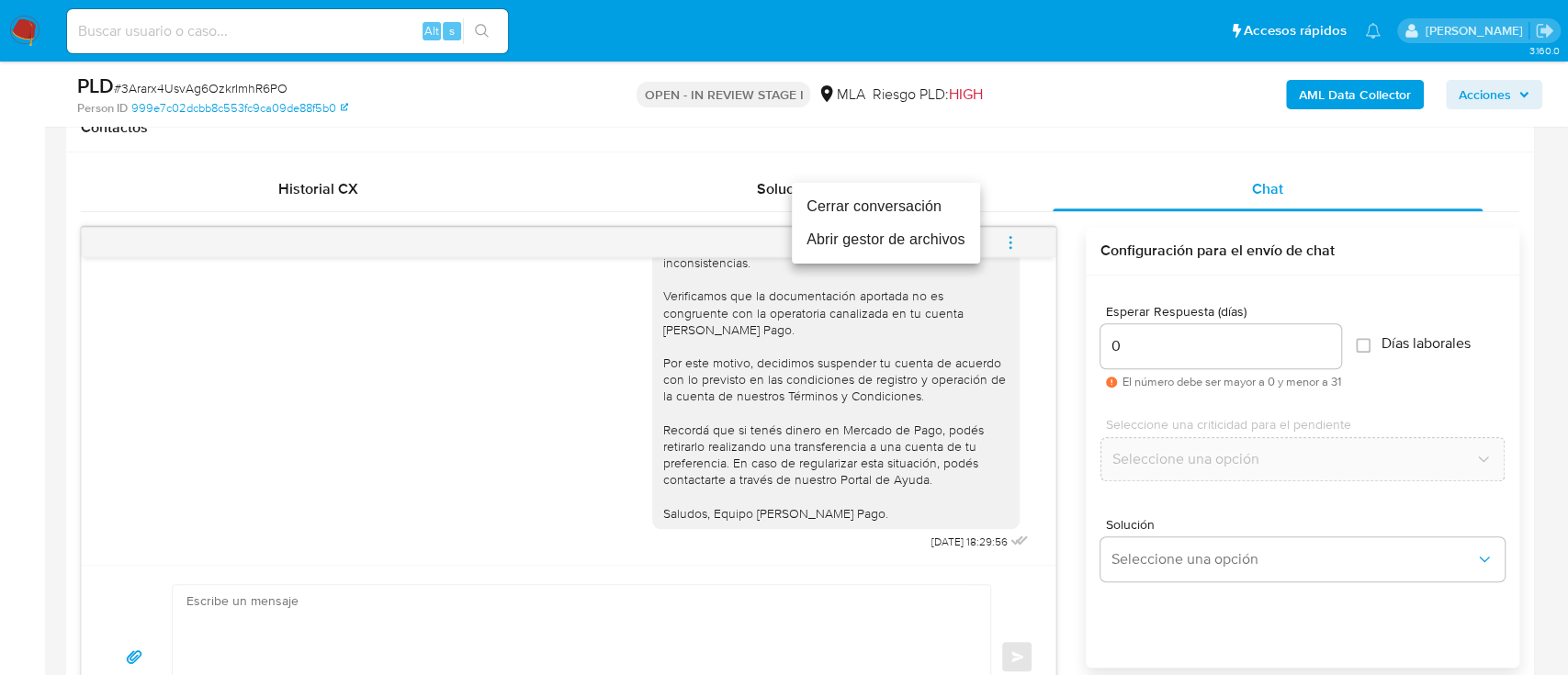
click at [863, 203] on li "Cerrar conversación" at bounding box center [886, 207] width 189 height 33
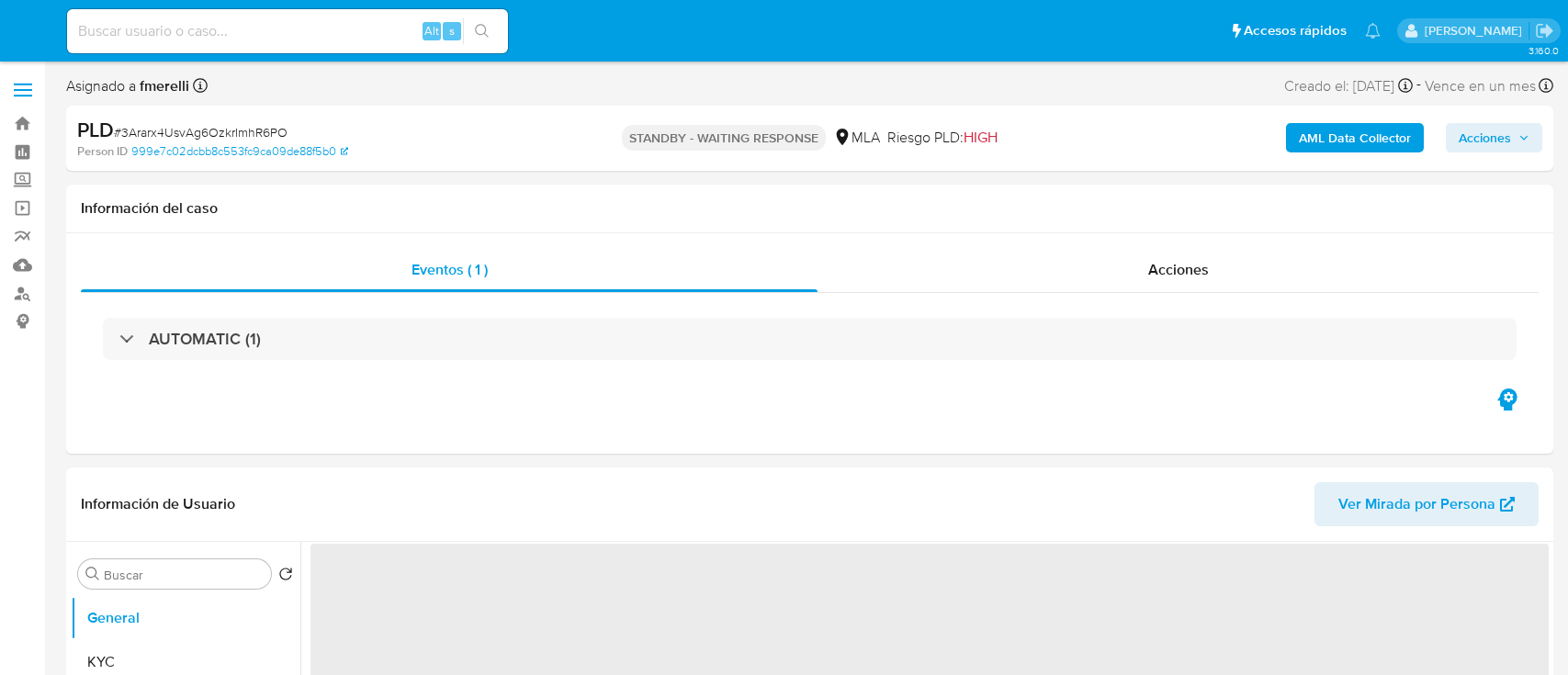
select select "10"
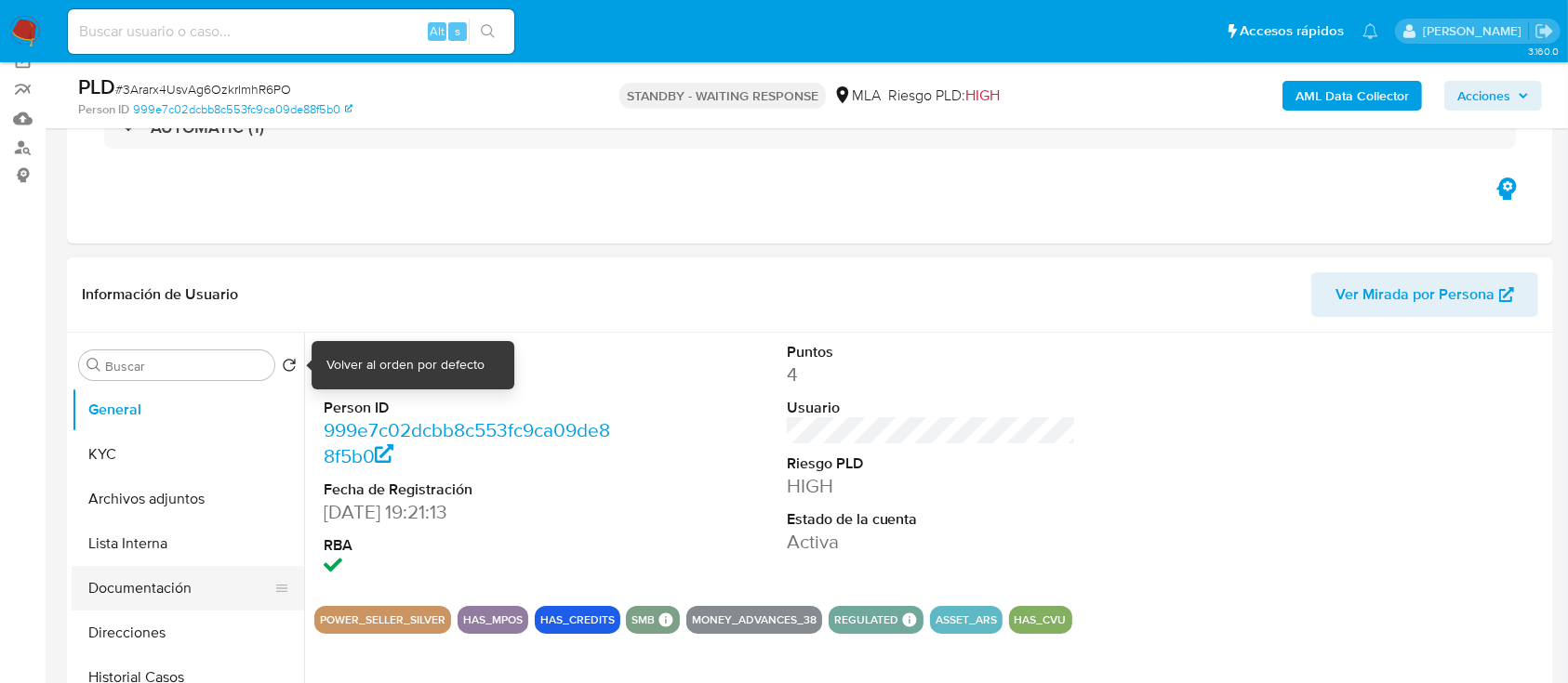
scroll to position [247, 0]
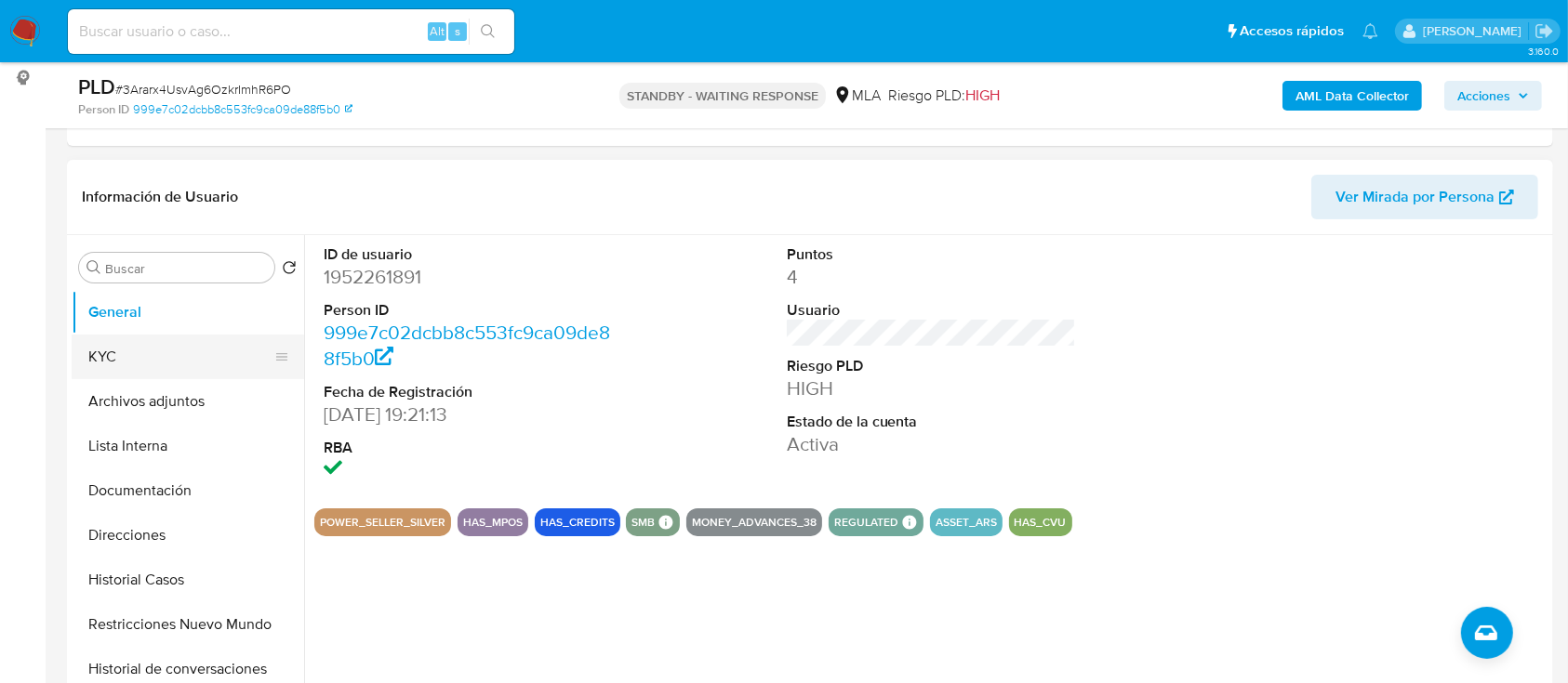
click at [147, 350] on button "KYC" at bounding box center [180, 357] width 217 height 44
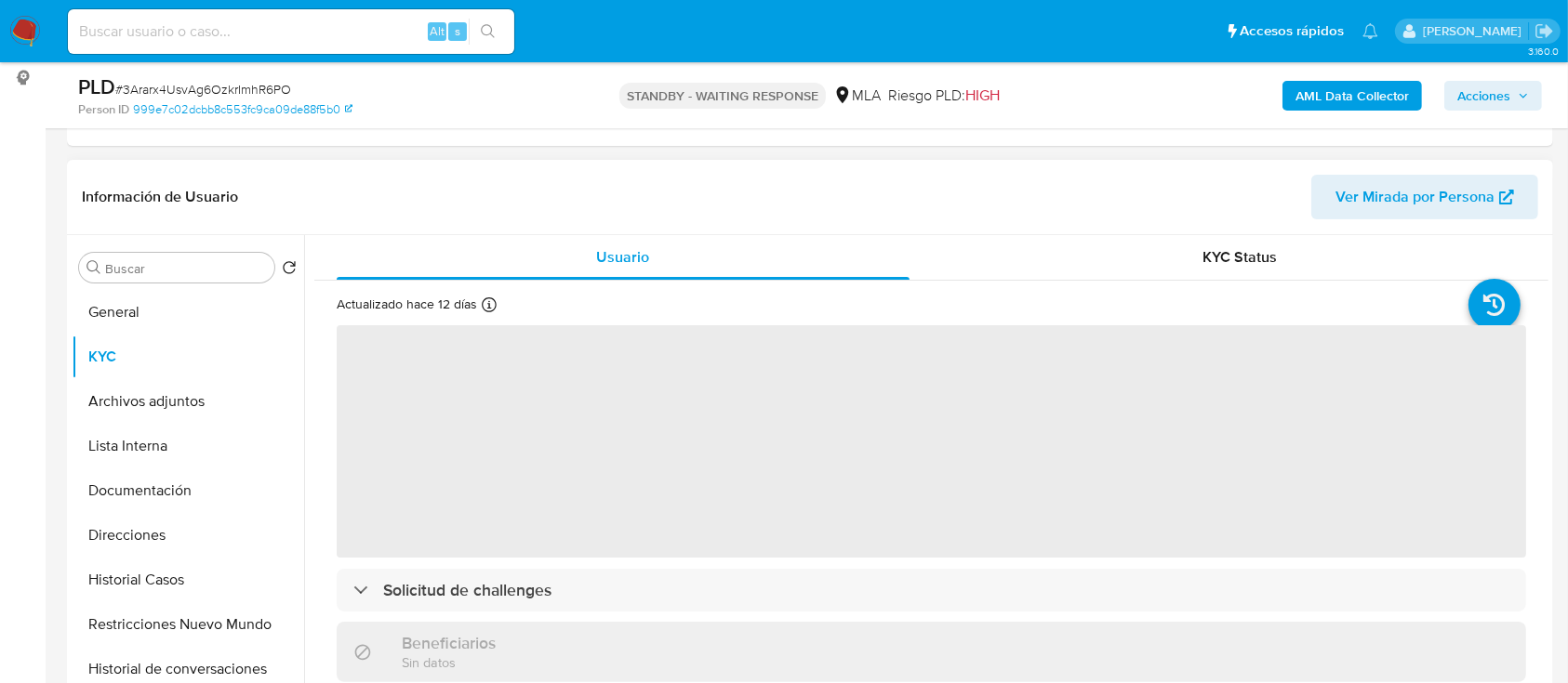
click at [521, 506] on span "‌" at bounding box center [932, 441] width 1190 height 232
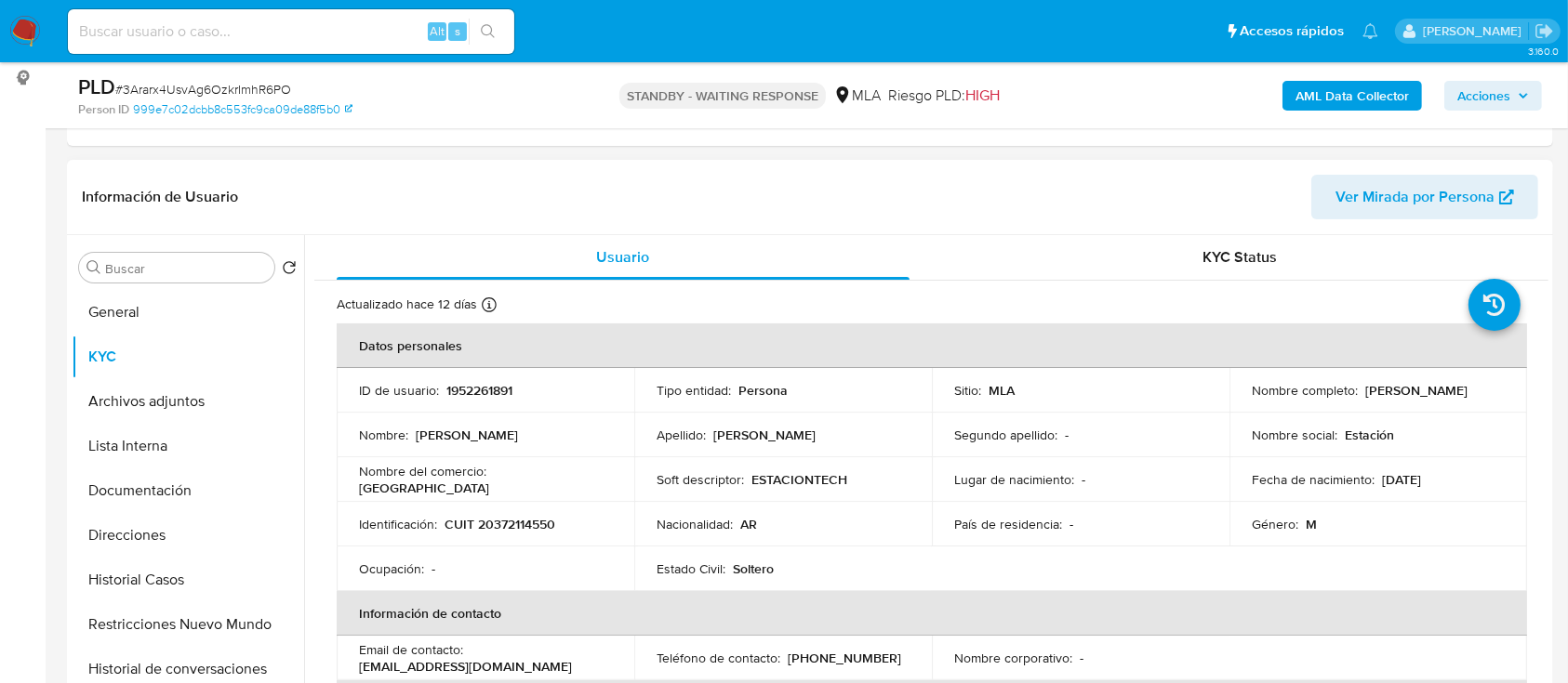
click at [522, 523] on p "CUIT 20372114550" at bounding box center [500, 524] width 111 height 17
copy p "20372114550"
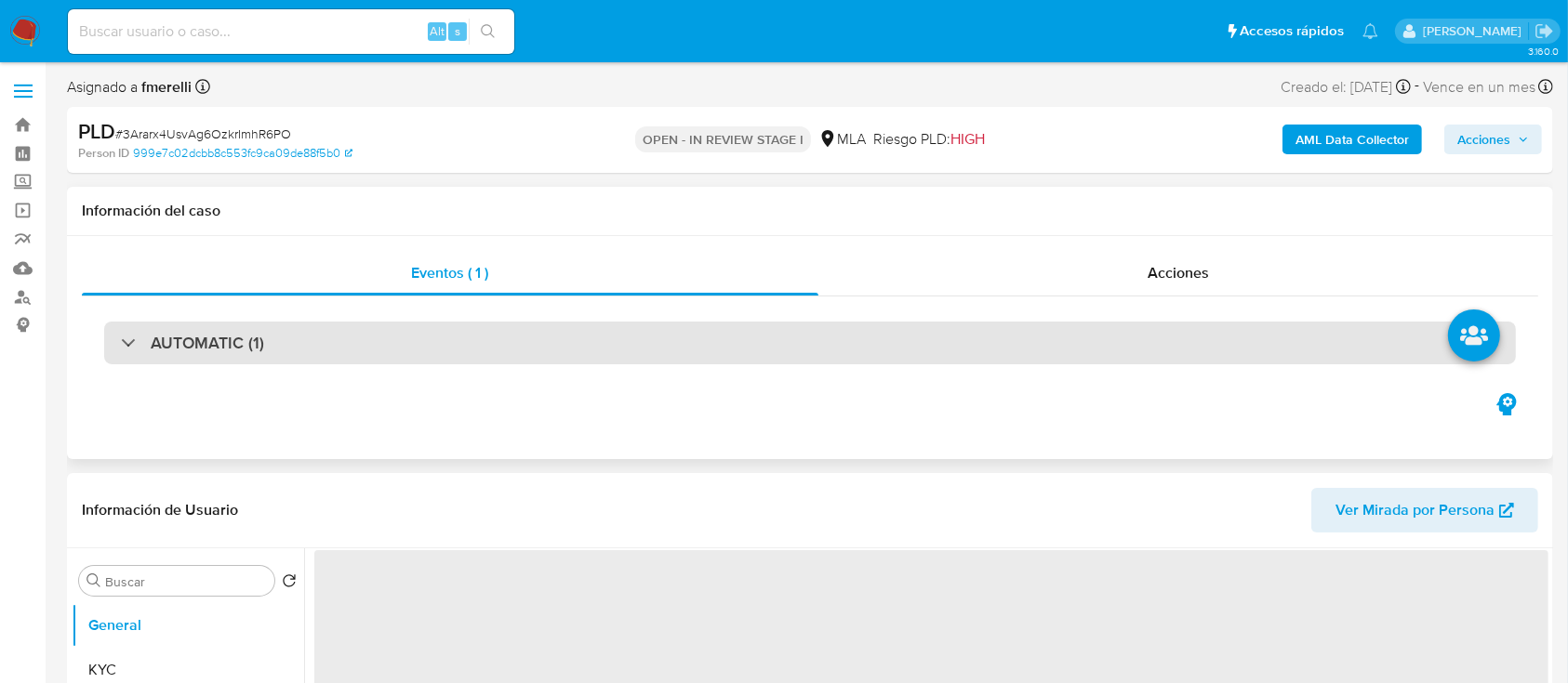
select select "10"
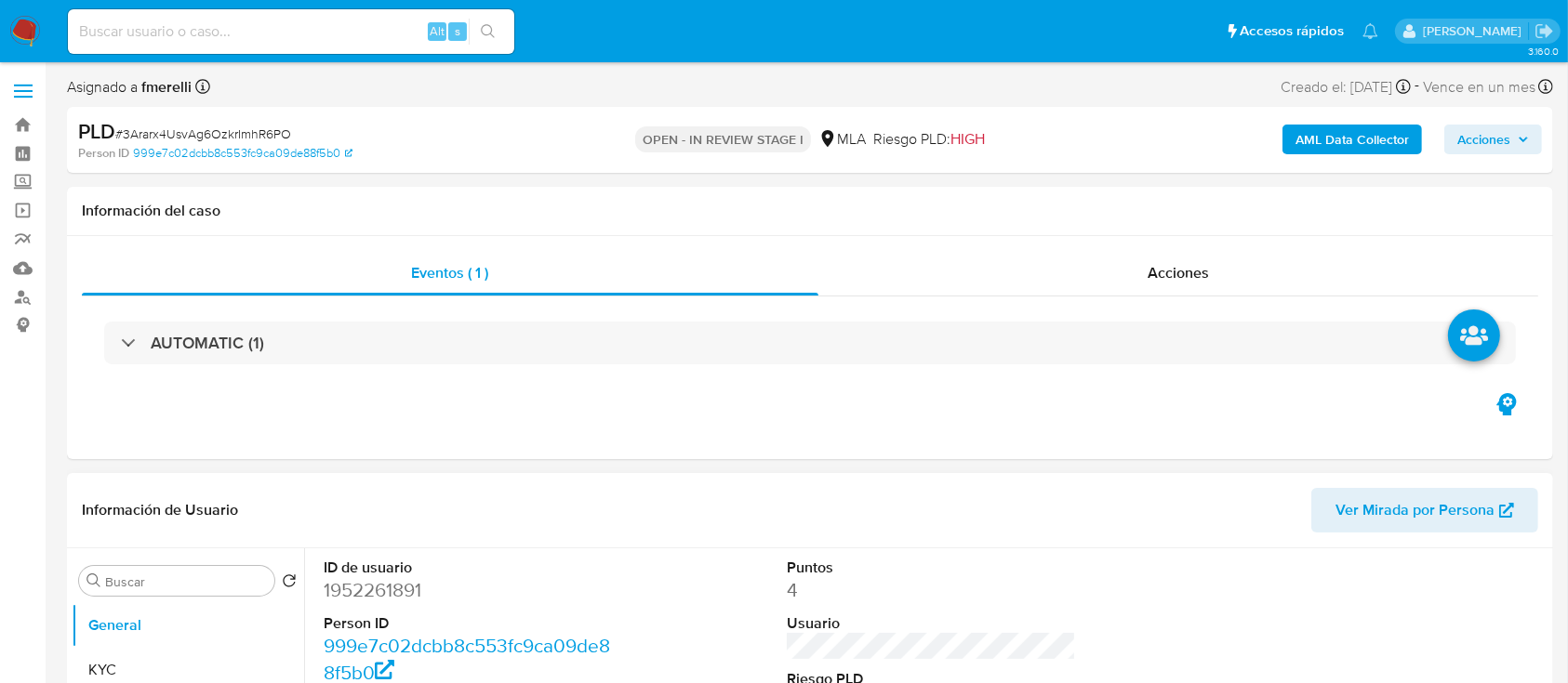
scroll to position [496, 0]
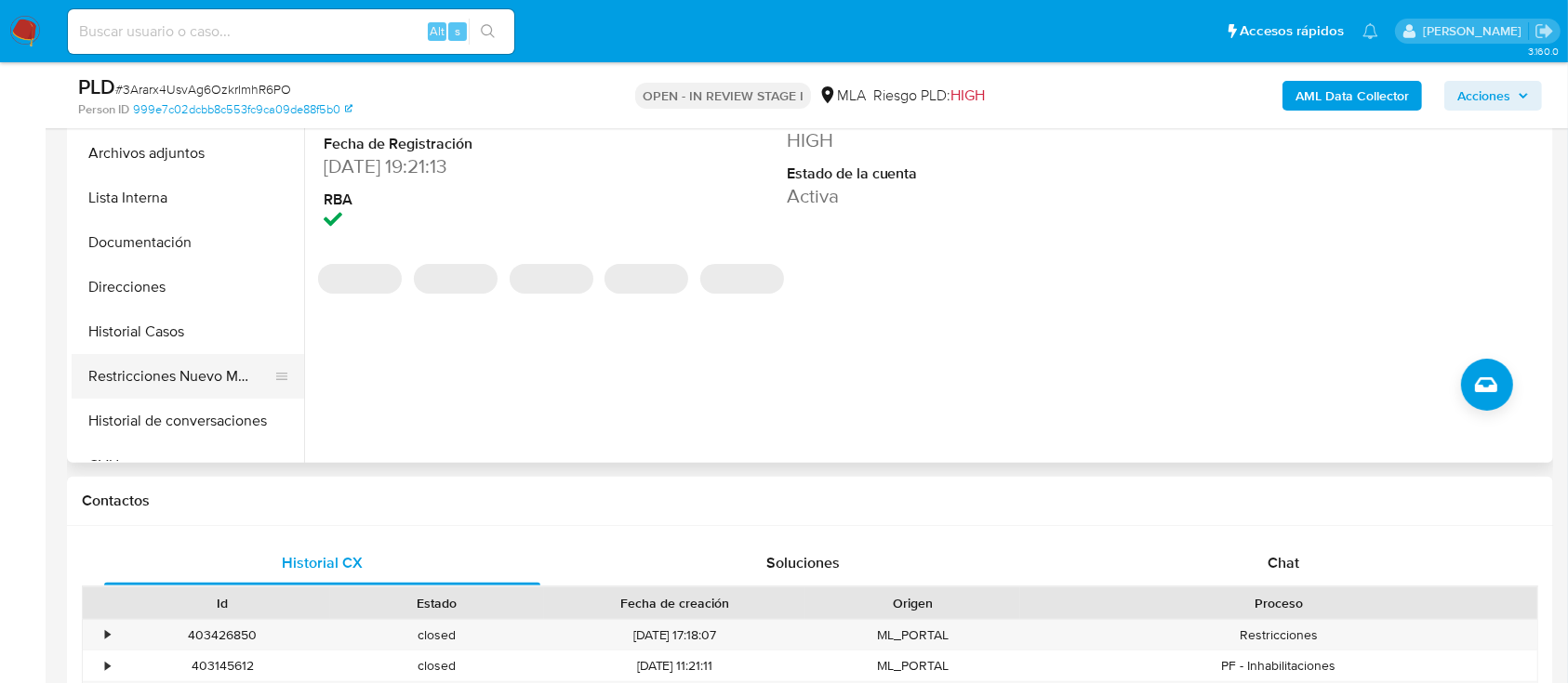
click at [141, 390] on button "Restricciones Nuevo Mundo" at bounding box center [180, 376] width 217 height 44
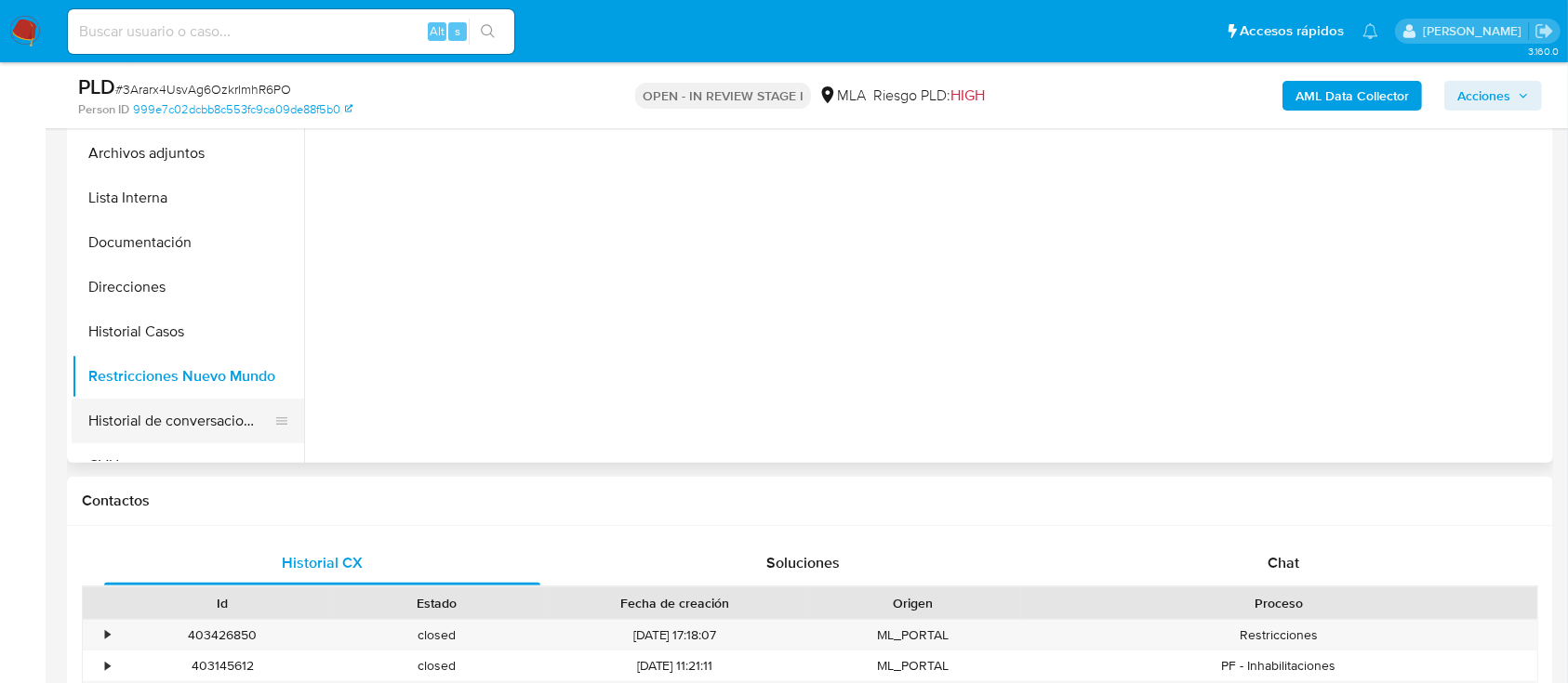
click at [166, 419] on button "Historial de conversaciones" at bounding box center [180, 421] width 217 height 44
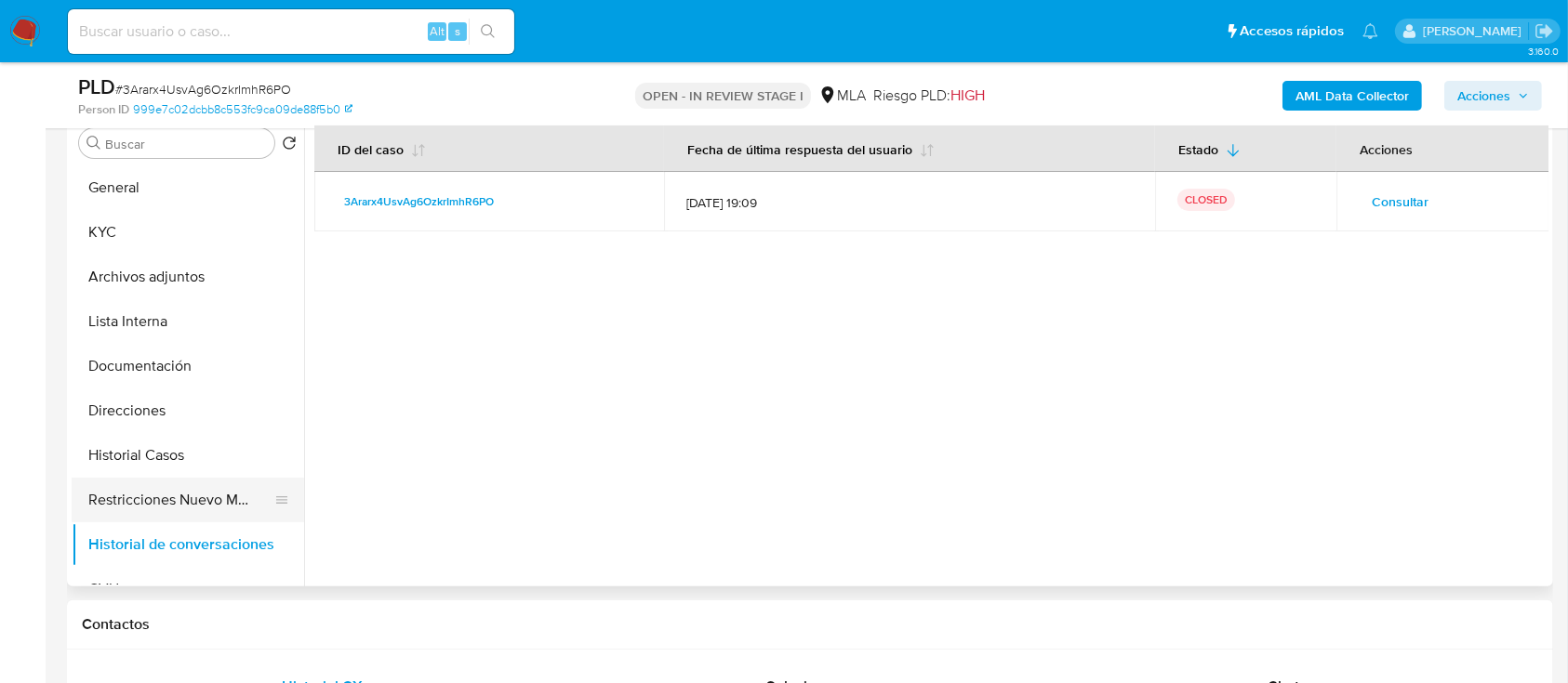
scroll to position [123, 0]
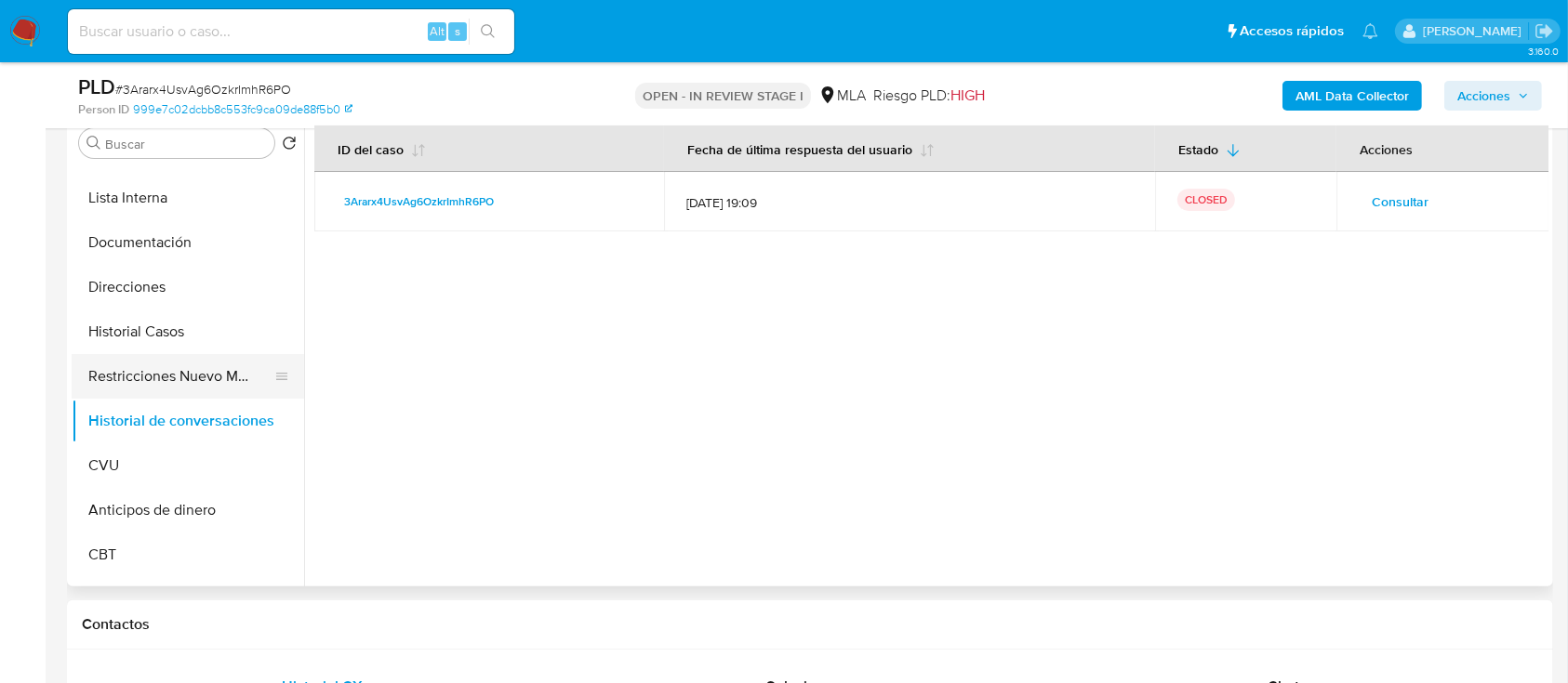
click at [179, 383] on button "Restricciones Nuevo Mundo" at bounding box center [180, 376] width 217 height 44
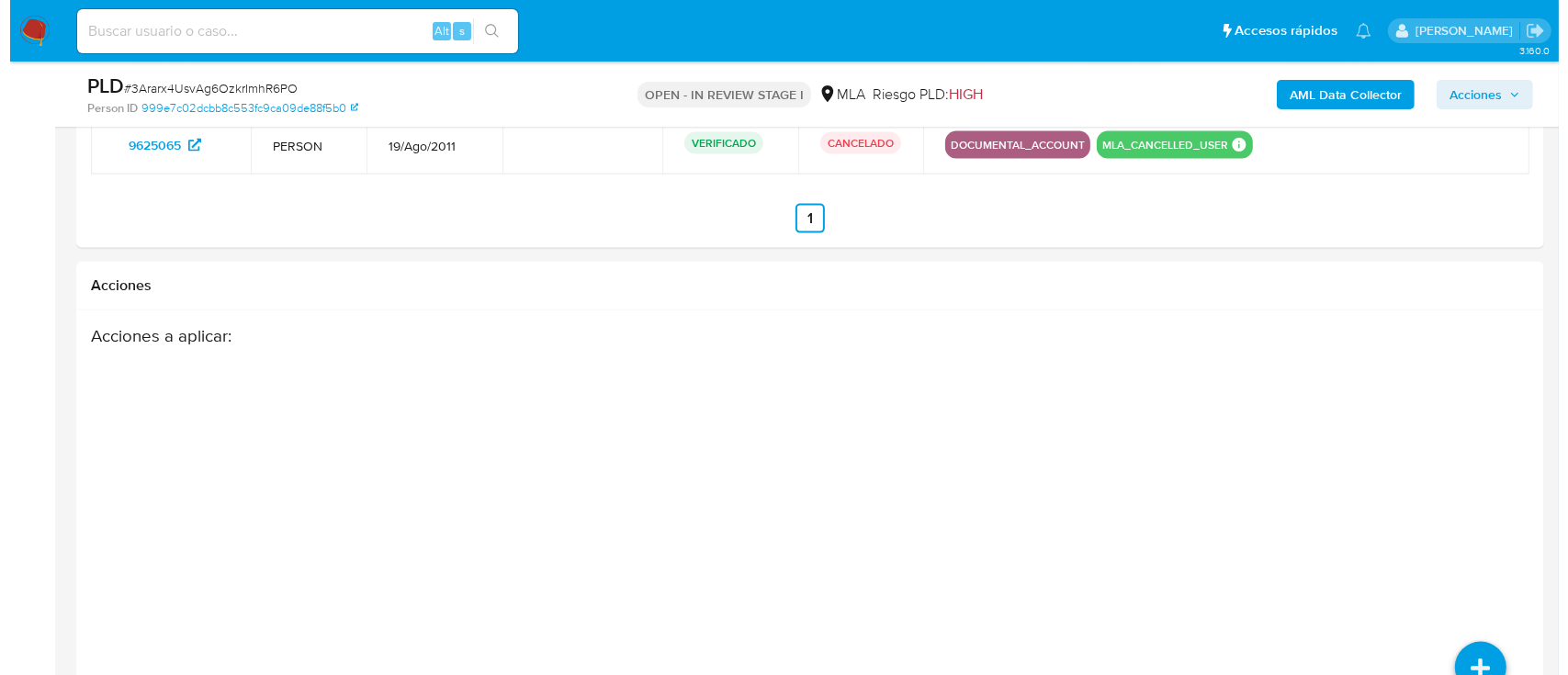
scroll to position [2578, 0]
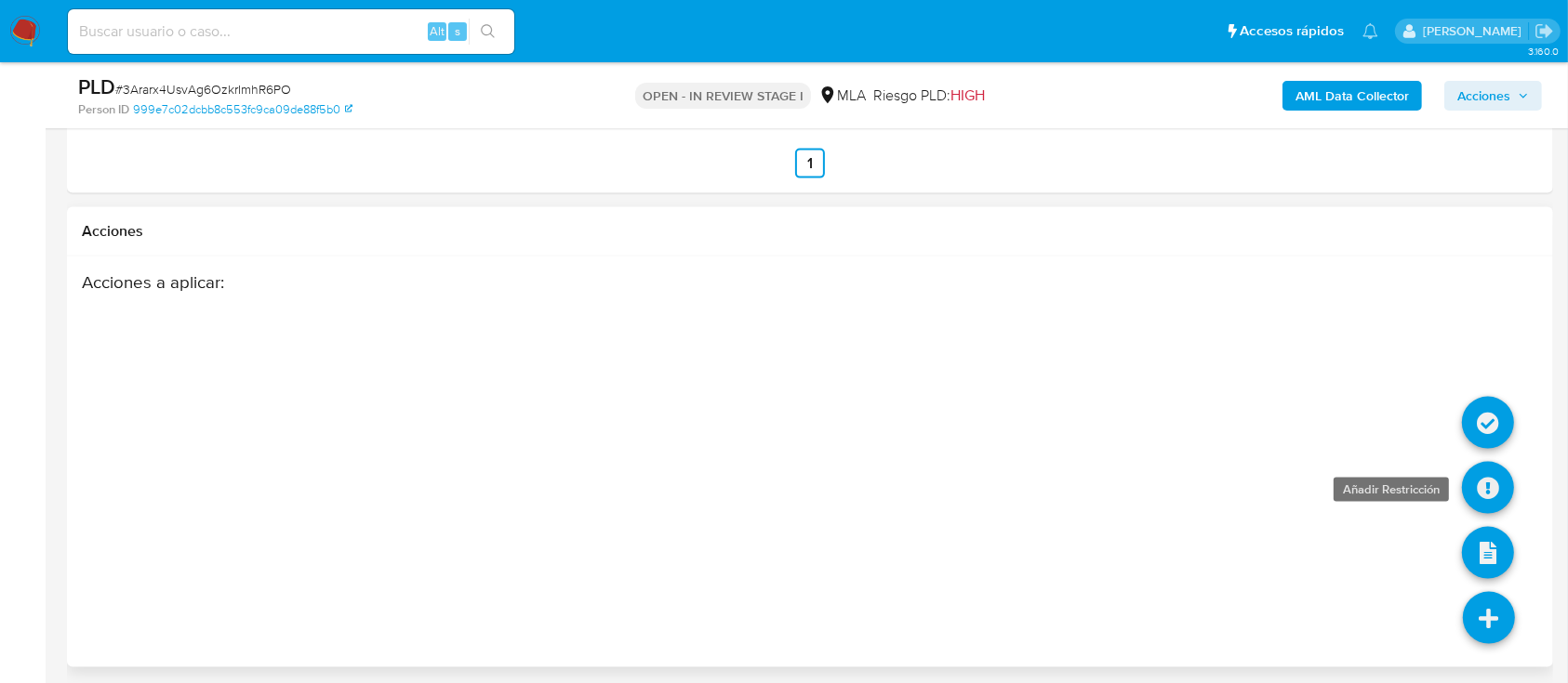
click at [1476, 485] on icon at bounding box center [1487, 487] width 52 height 52
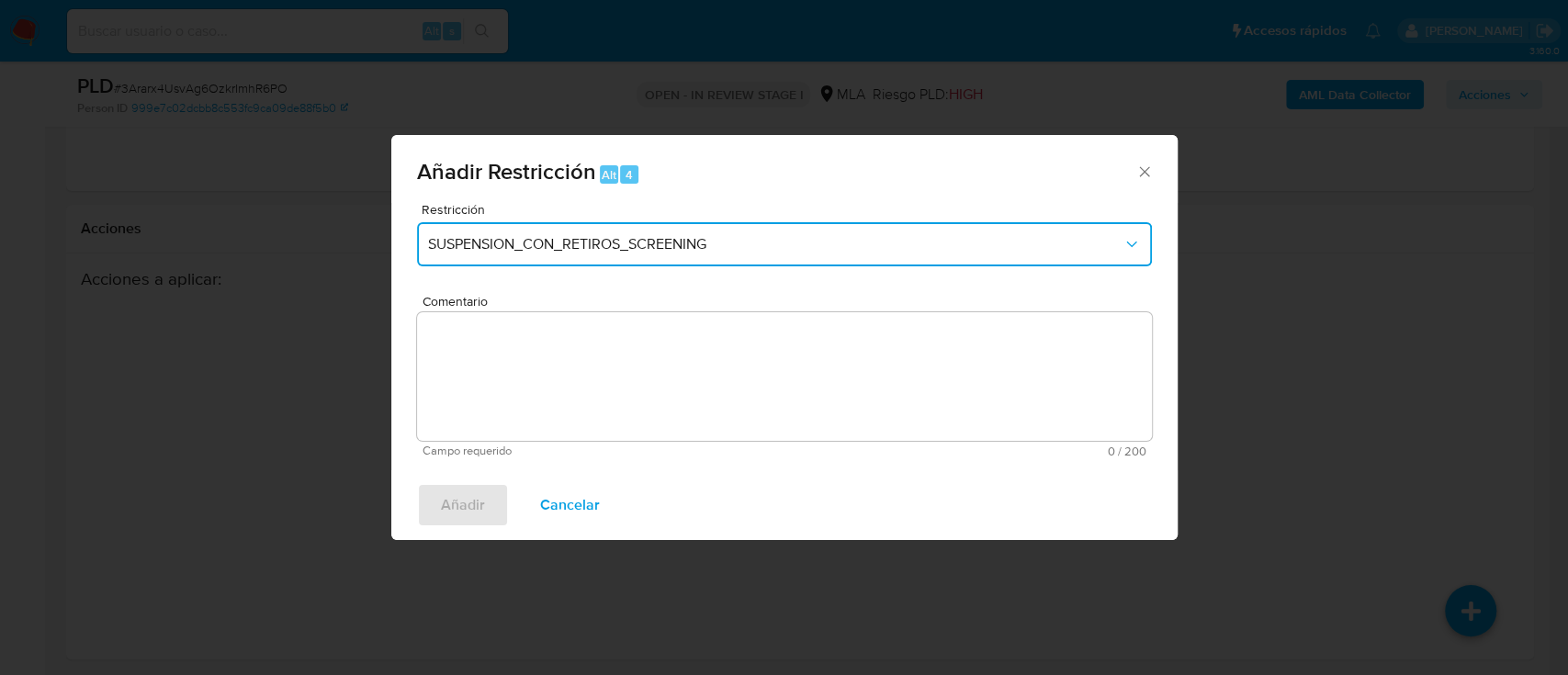
click at [705, 233] on button "SUSPENSION_CON_RETIROS_SCREENING" at bounding box center [784, 244] width 735 height 44
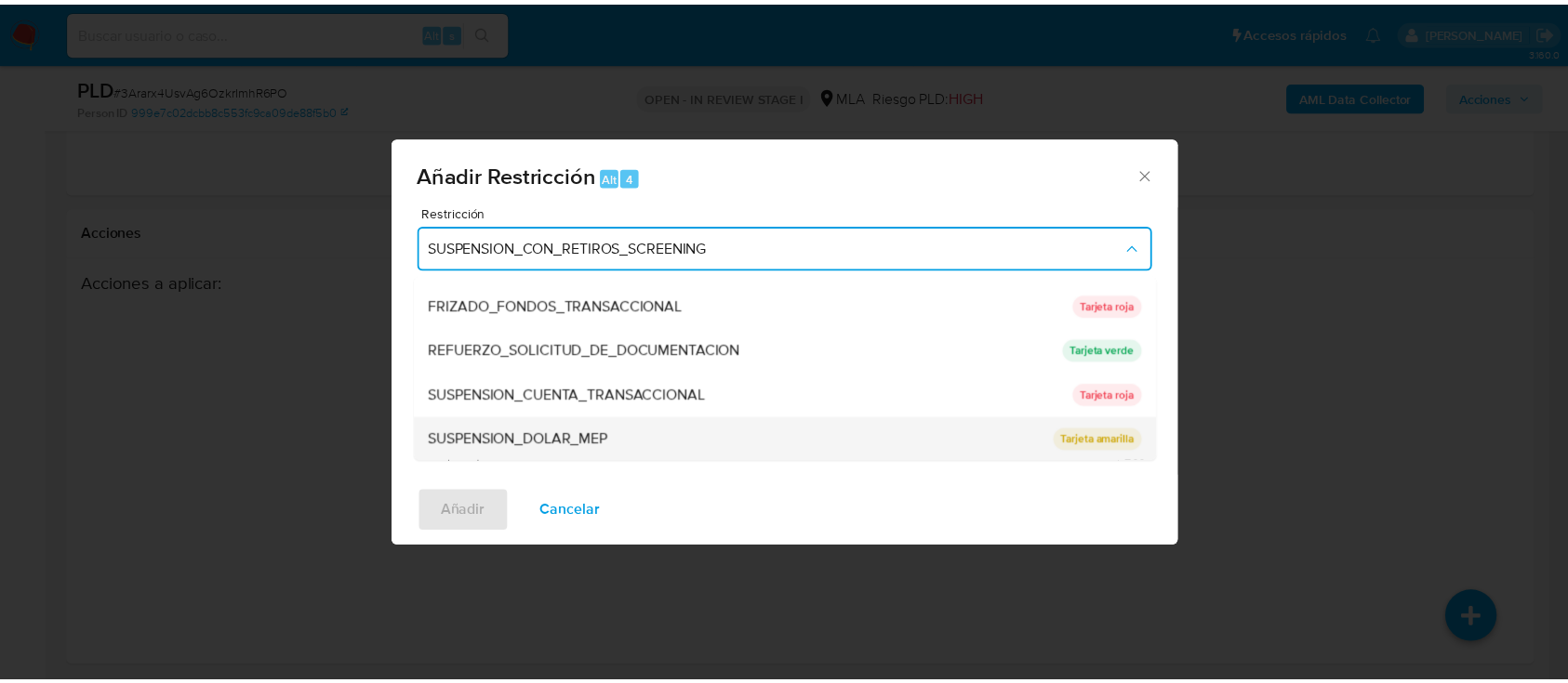
scroll to position [394, 0]
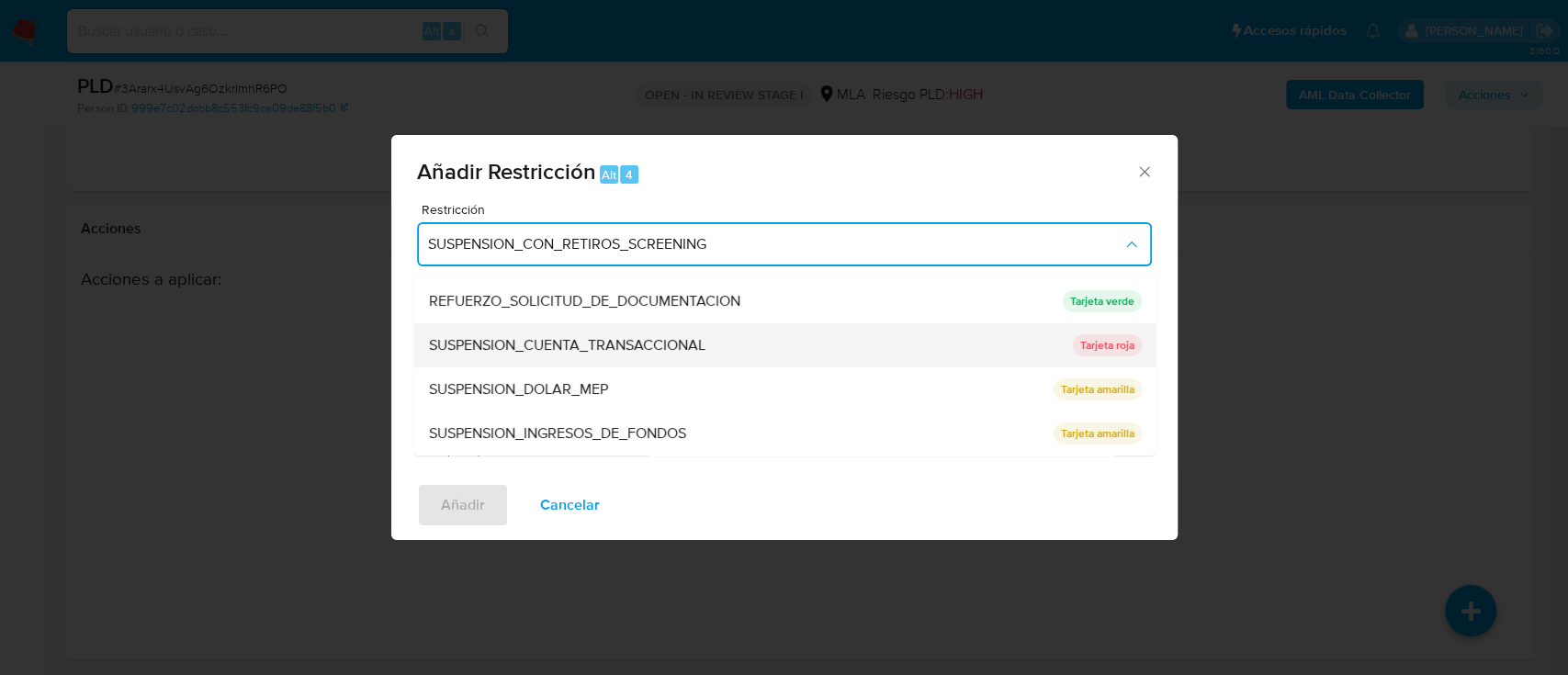
click at [735, 332] on div "SUSPENSION_CUENTA_TRANSACCIONAL" at bounding box center [744, 345] width 633 height 44
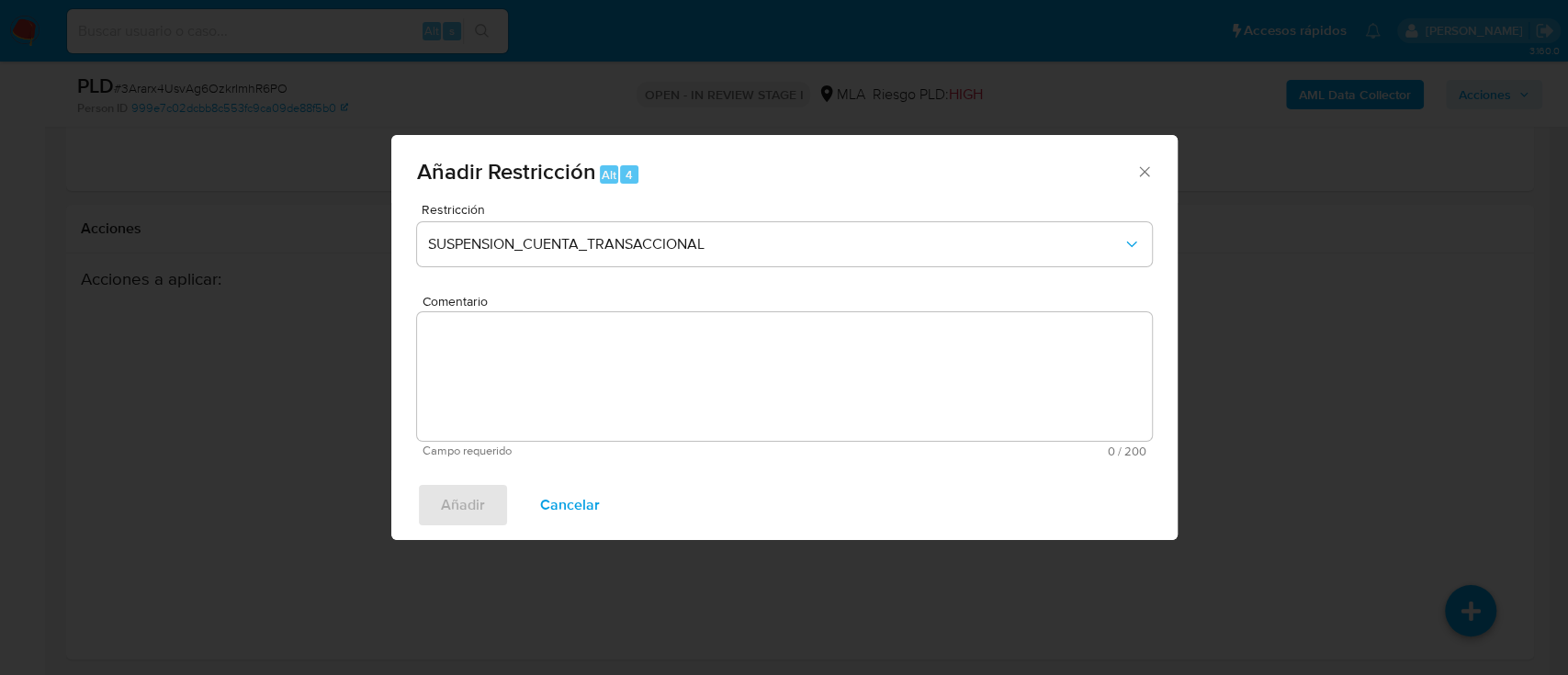
click at [710, 381] on textarea "Comentario" at bounding box center [784, 377] width 735 height 128
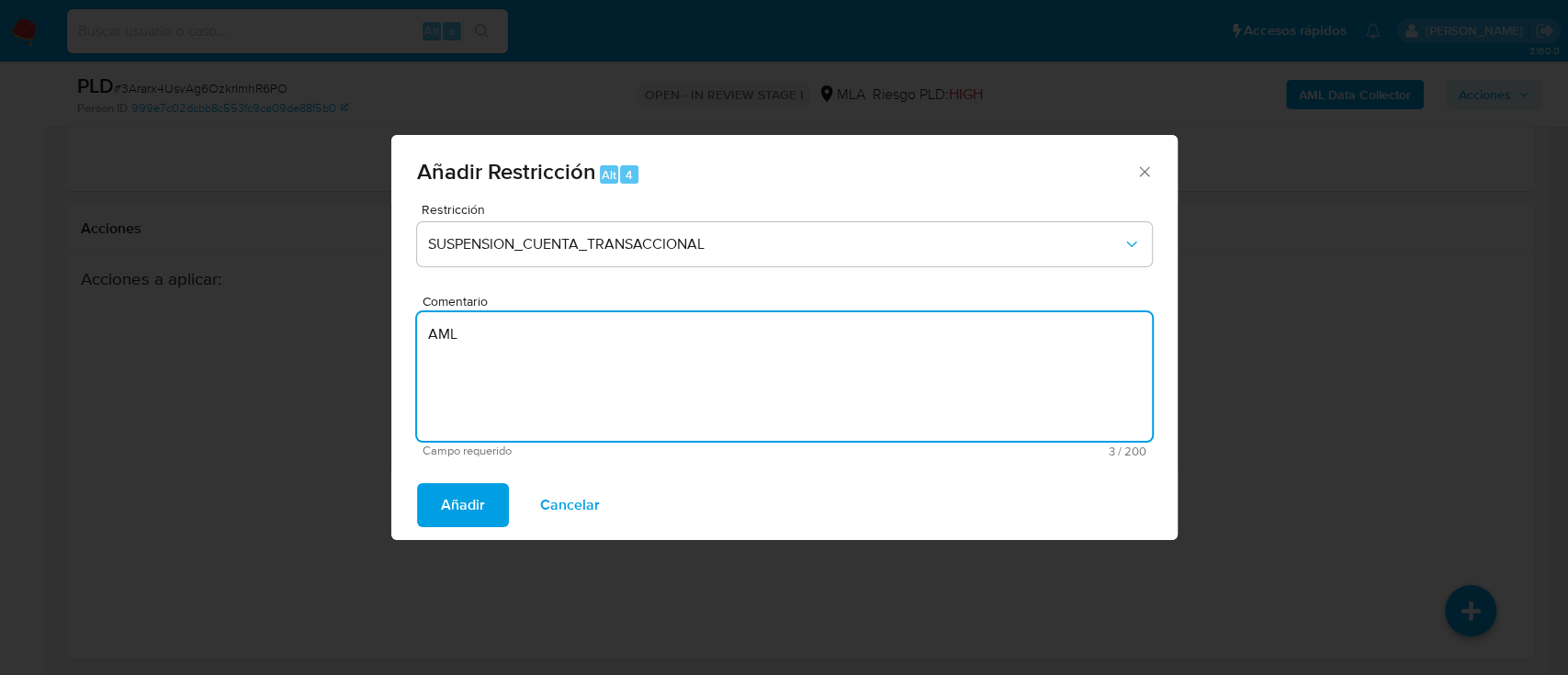
type textarea "AML"
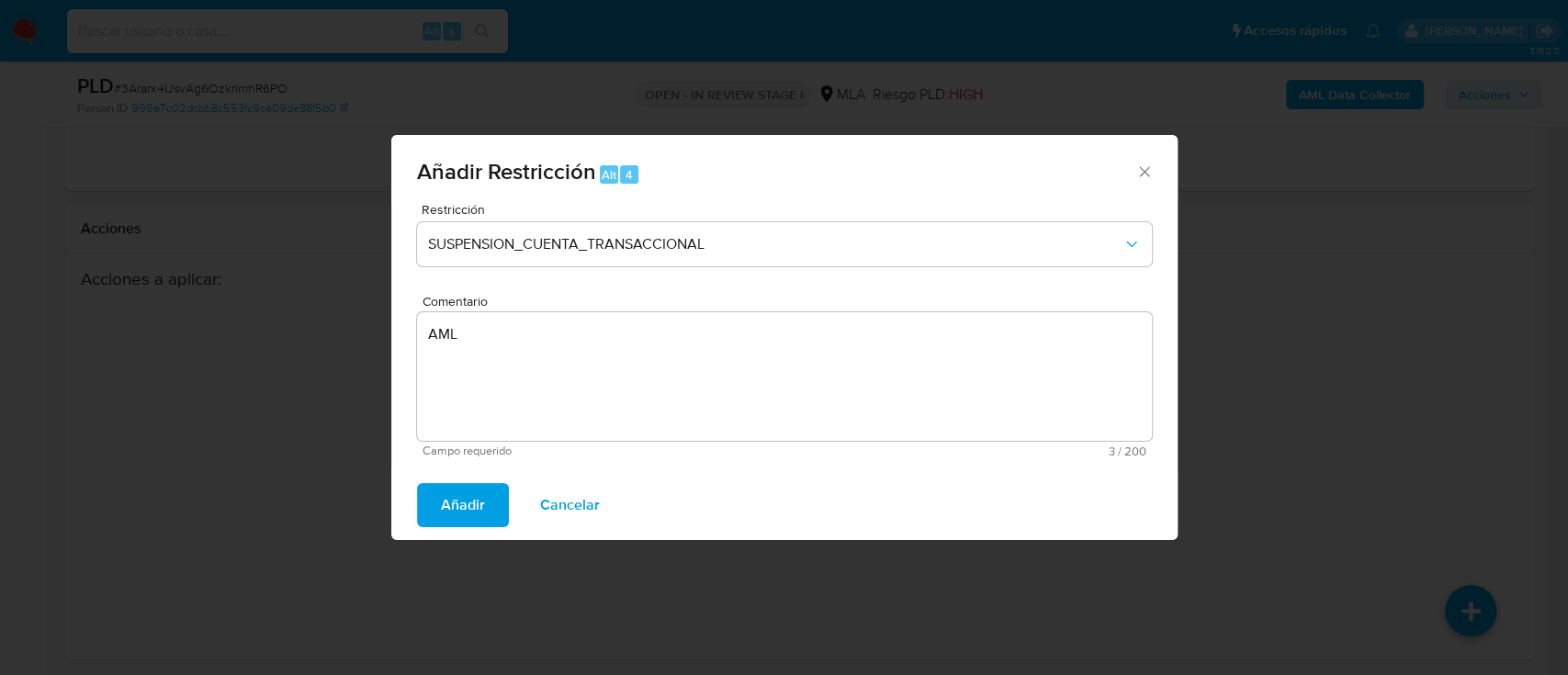
click at [485, 482] on div "Añadir Cancelar" at bounding box center [784, 505] width 786 height 70
click at [478, 486] on span "Añadir" at bounding box center [462, 505] width 44 height 40
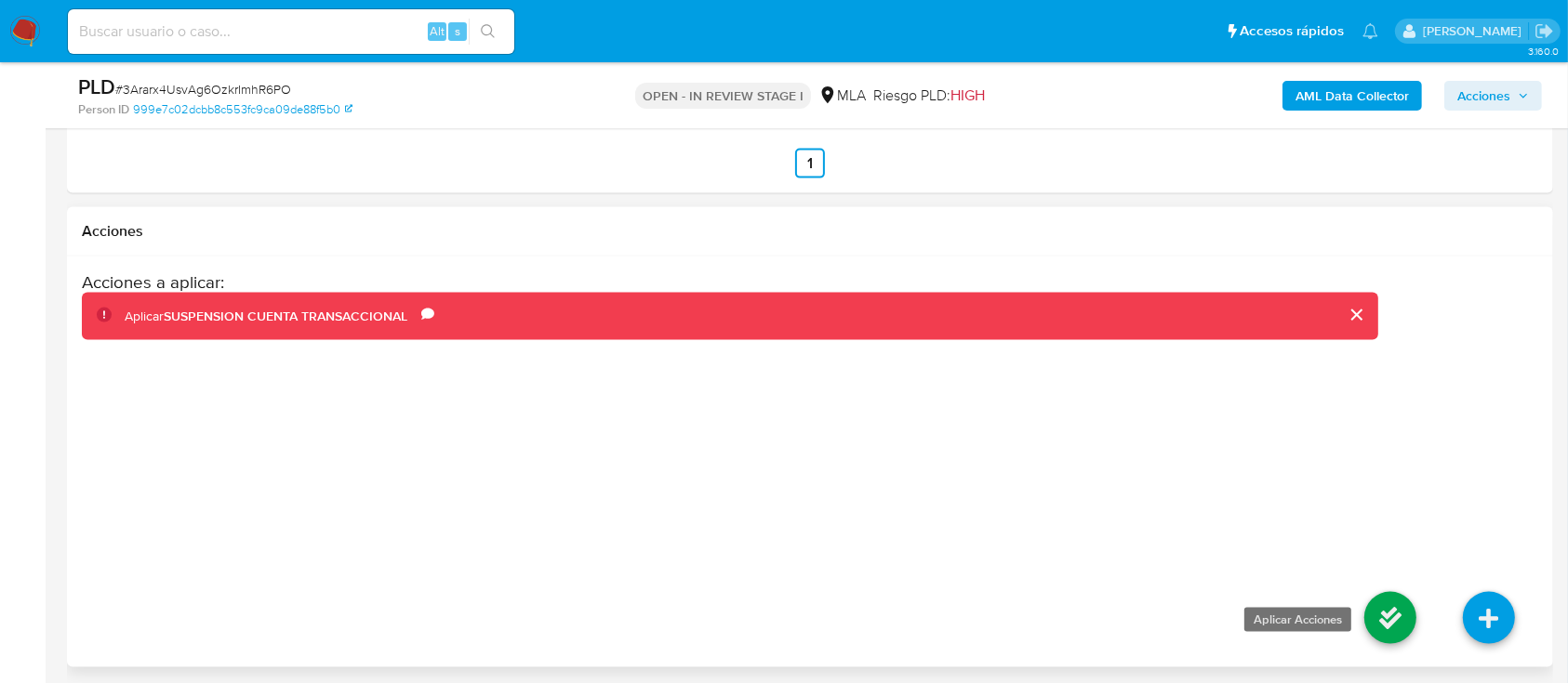
click at [1392, 608] on icon at bounding box center [1390, 617] width 52 height 52
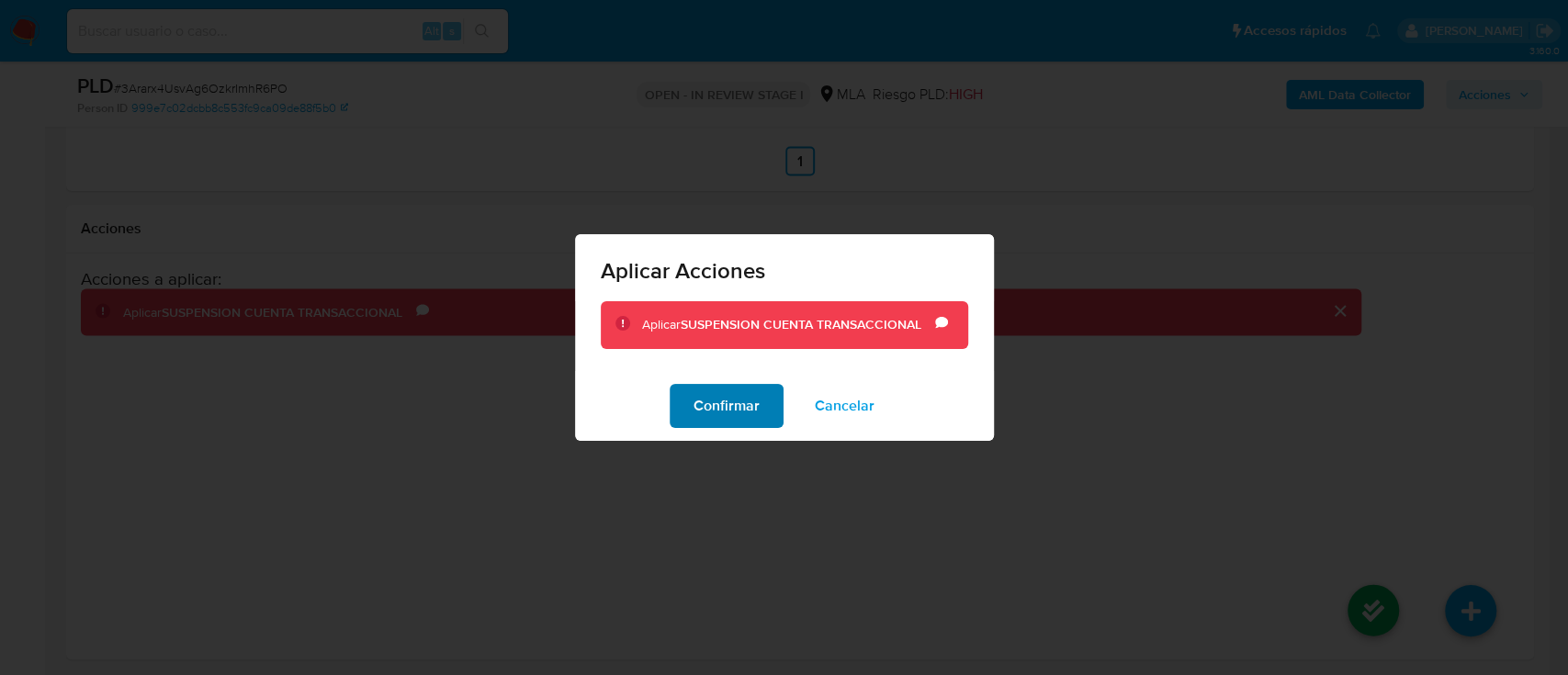
click at [746, 408] on span "Confirmar" at bounding box center [726, 405] width 66 height 40
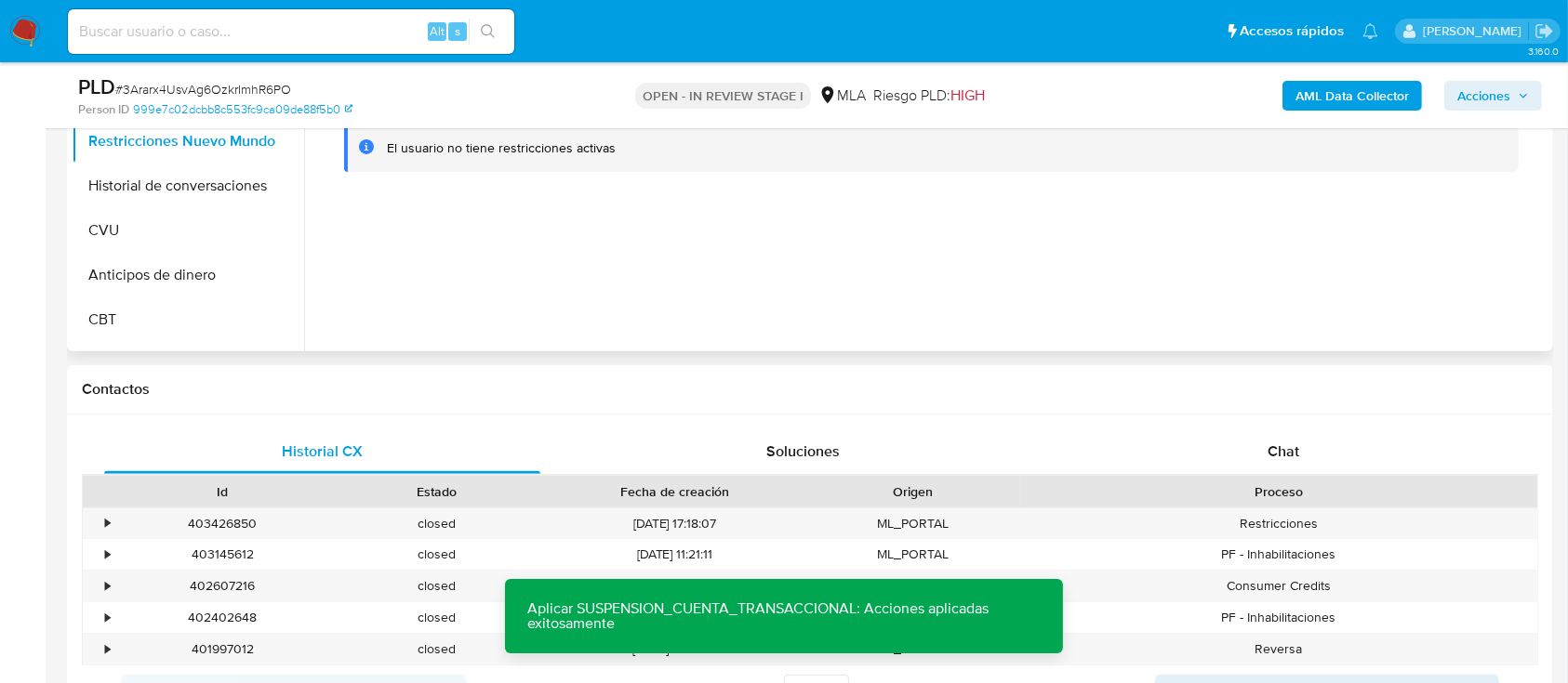
scroll to position [501, 0]
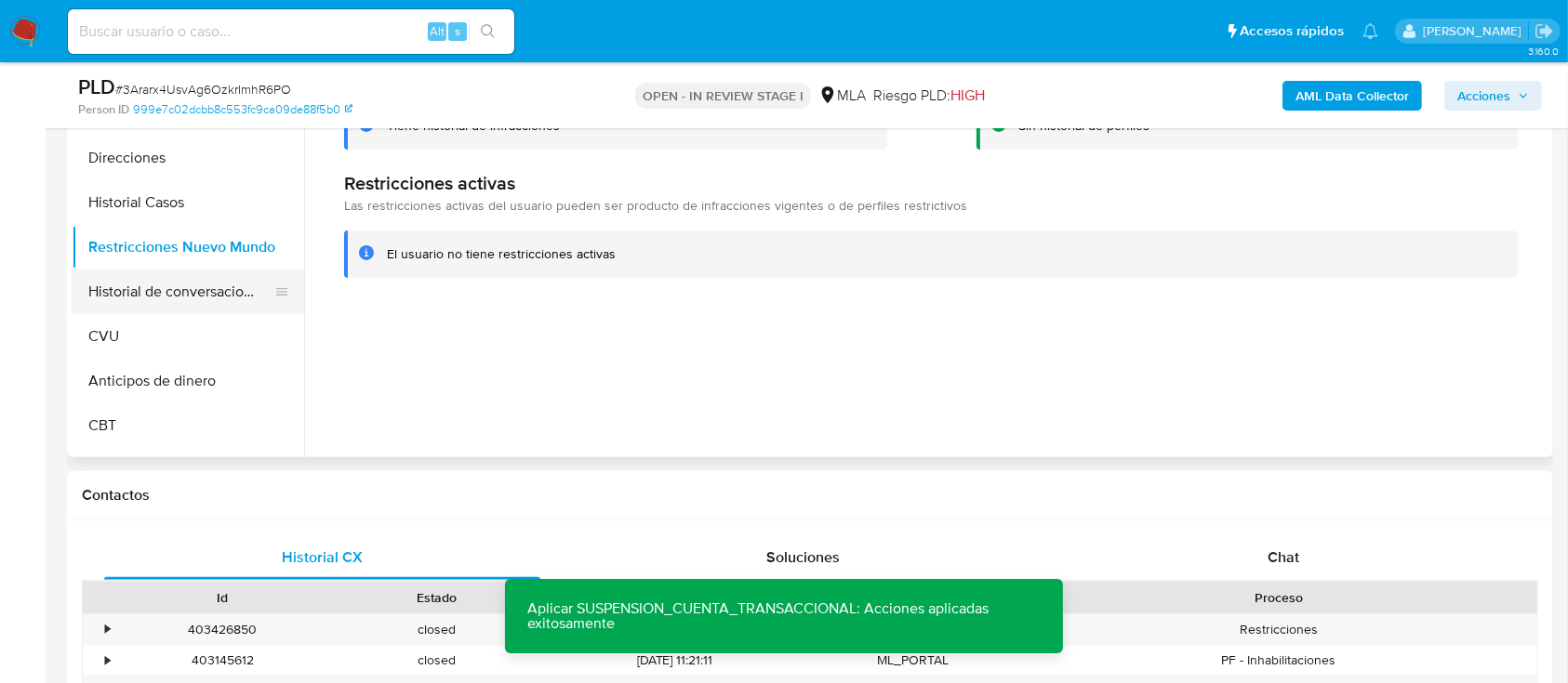
click at [179, 283] on button "Historial de conversaciones" at bounding box center [180, 292] width 217 height 44
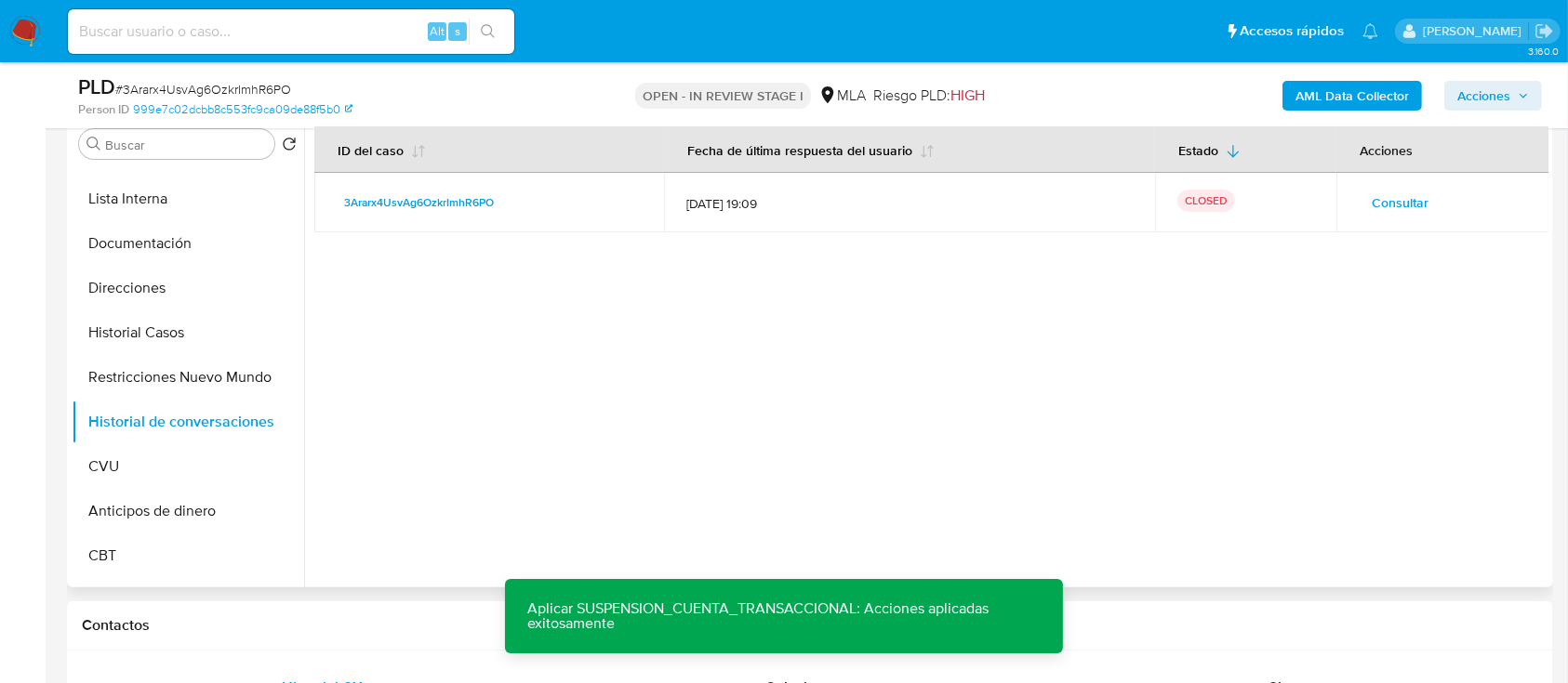
scroll to position [377, 0]
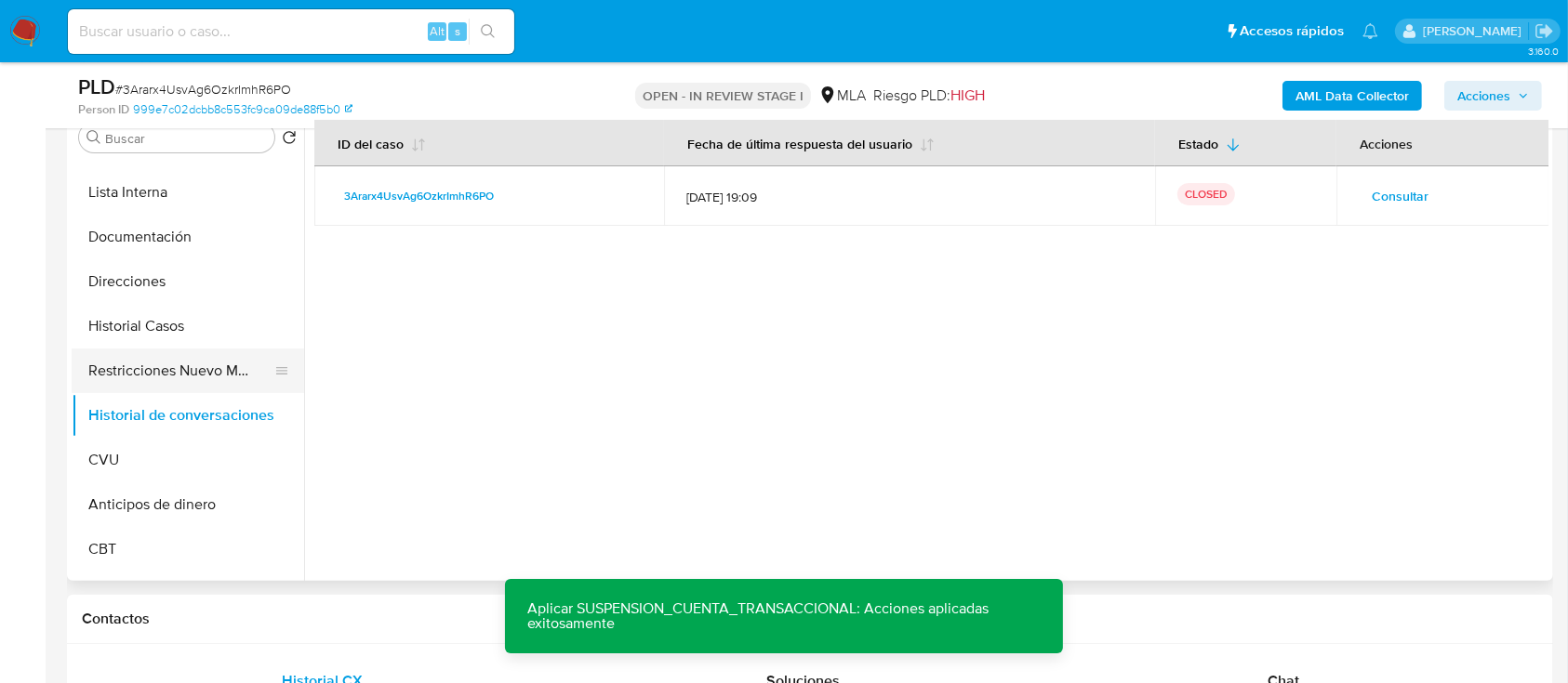
click at [190, 361] on button "Restricciones Nuevo Mundo" at bounding box center [180, 371] width 217 height 44
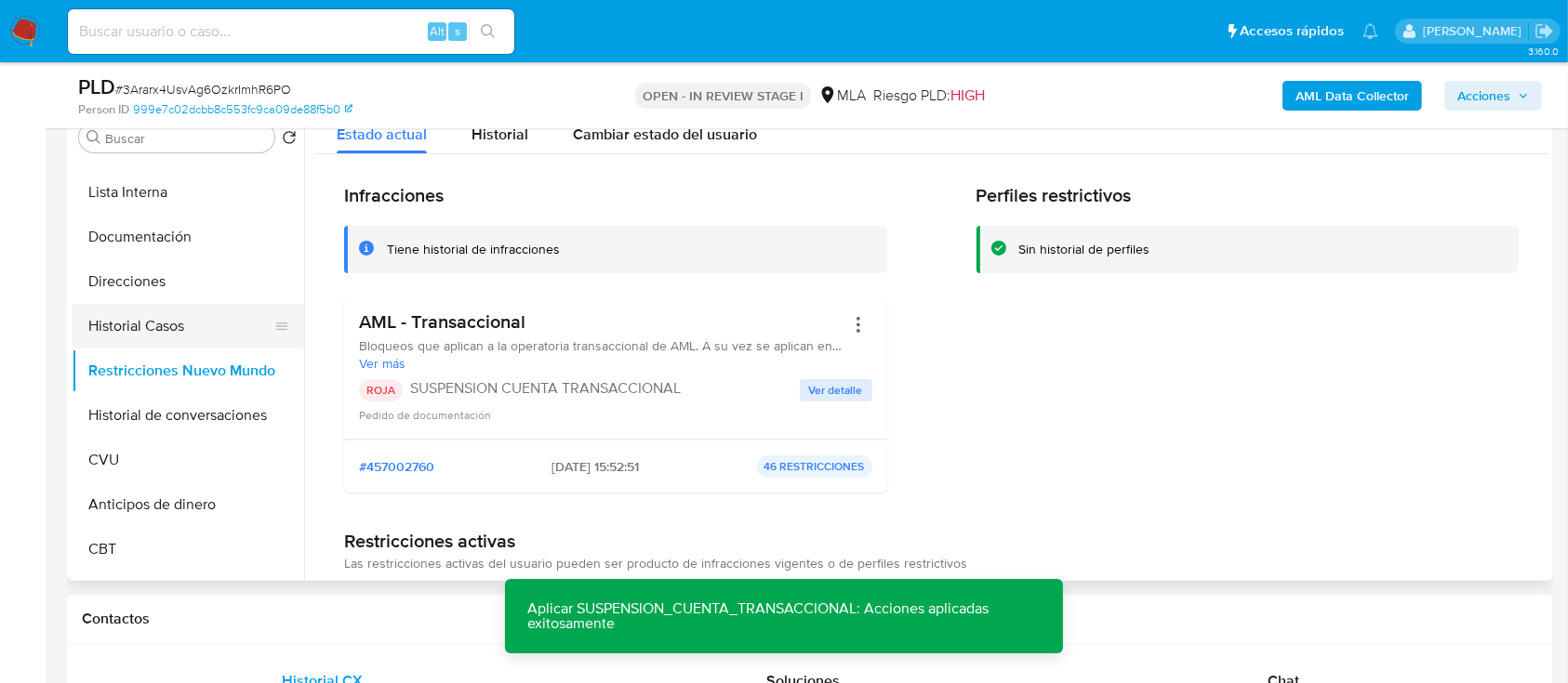
click at [157, 327] on button "Historial Casos" at bounding box center [180, 326] width 217 height 44
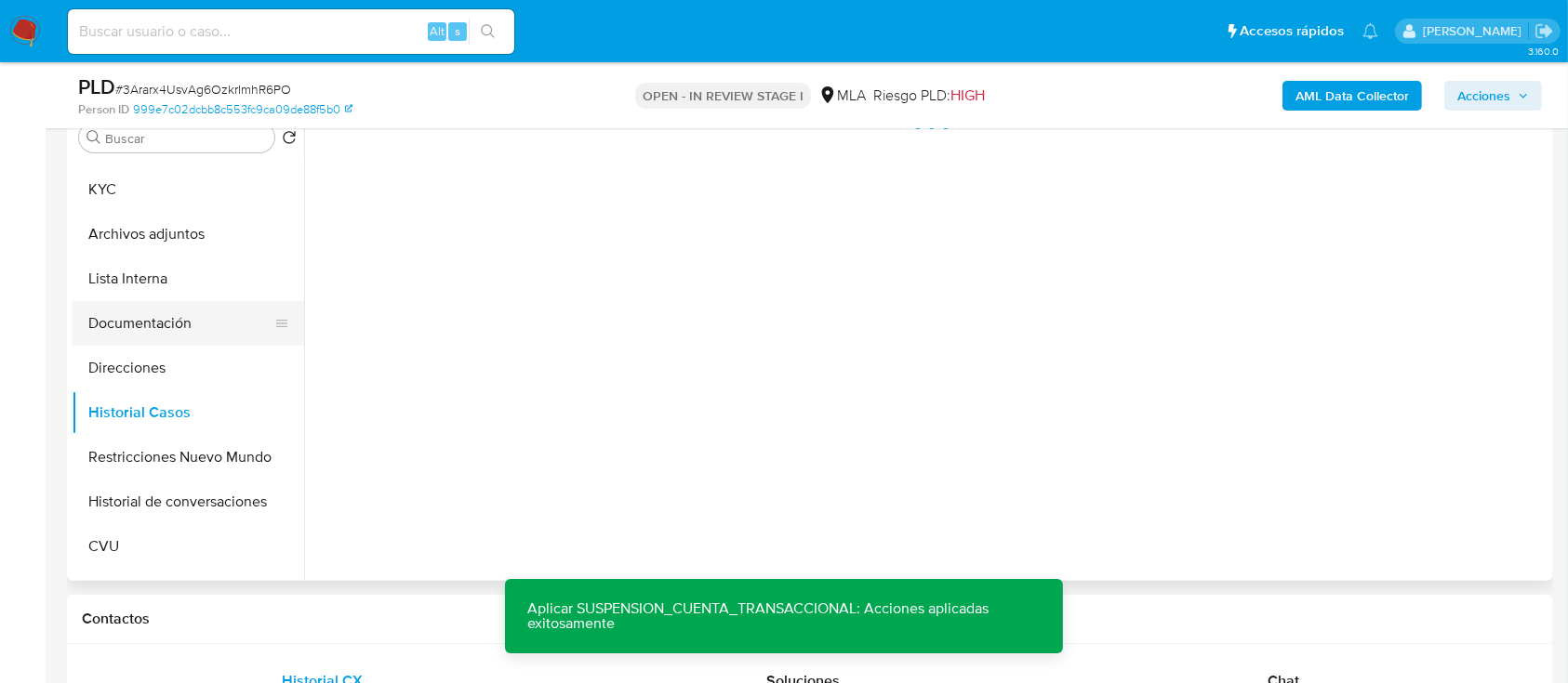
scroll to position [0, 0]
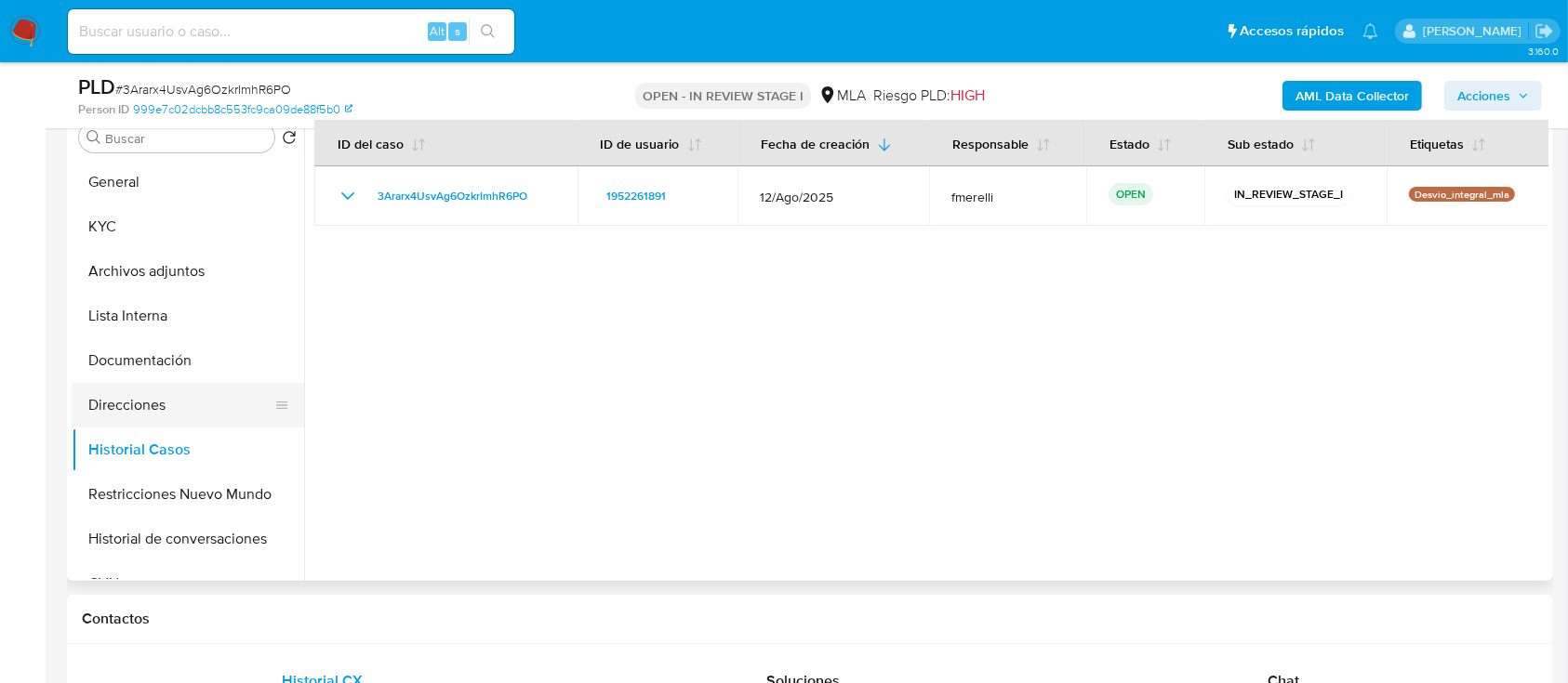
click at [177, 404] on button "Direcciones" at bounding box center [180, 405] width 217 height 44
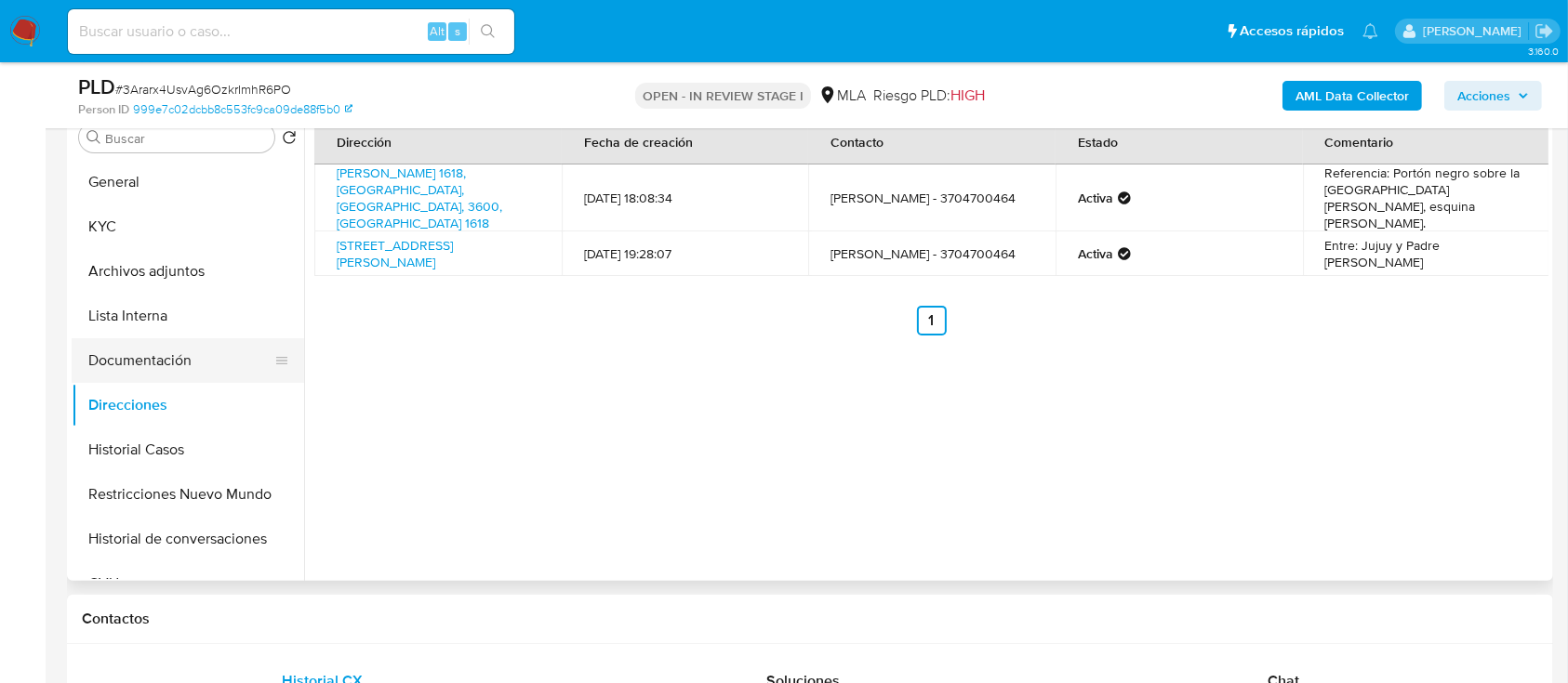
click at [171, 360] on button "Documentación" at bounding box center [180, 360] width 217 height 44
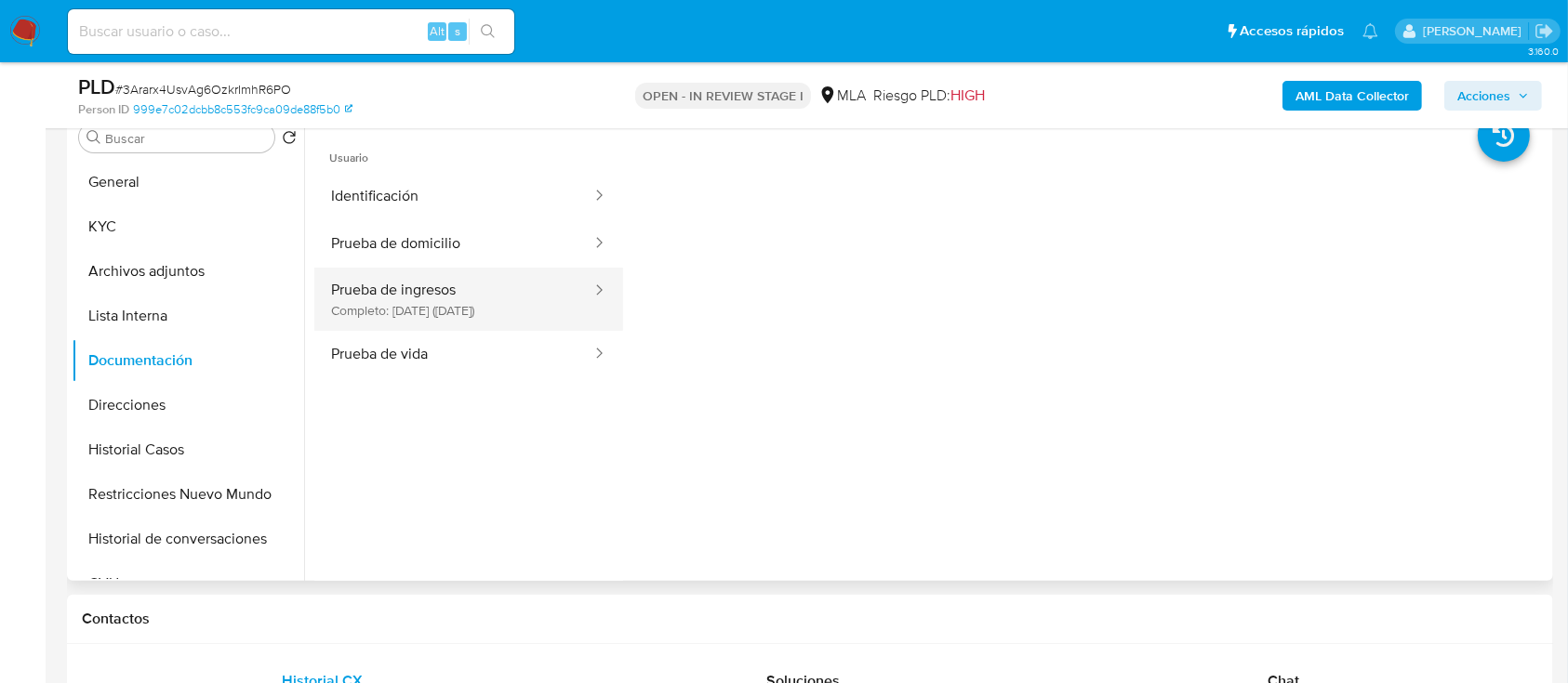
click at [448, 285] on button "Prueba de ingresos Completo: 26/05/2025 (hace 4 meses)" at bounding box center [454, 299] width 279 height 63
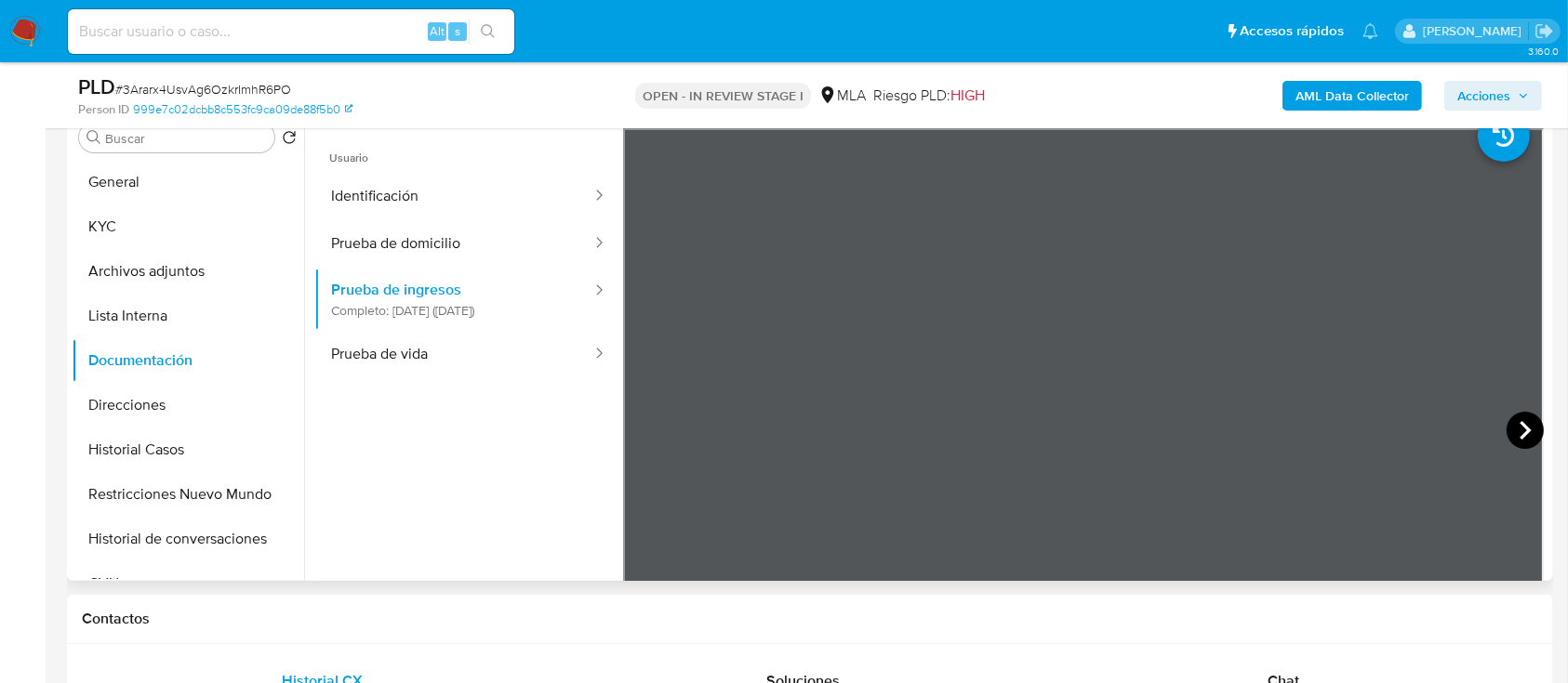
click at [1520, 430] on icon at bounding box center [1526, 431] width 11 height 19
click at [222, 297] on button "Lista Interna" at bounding box center [180, 315] width 217 height 44
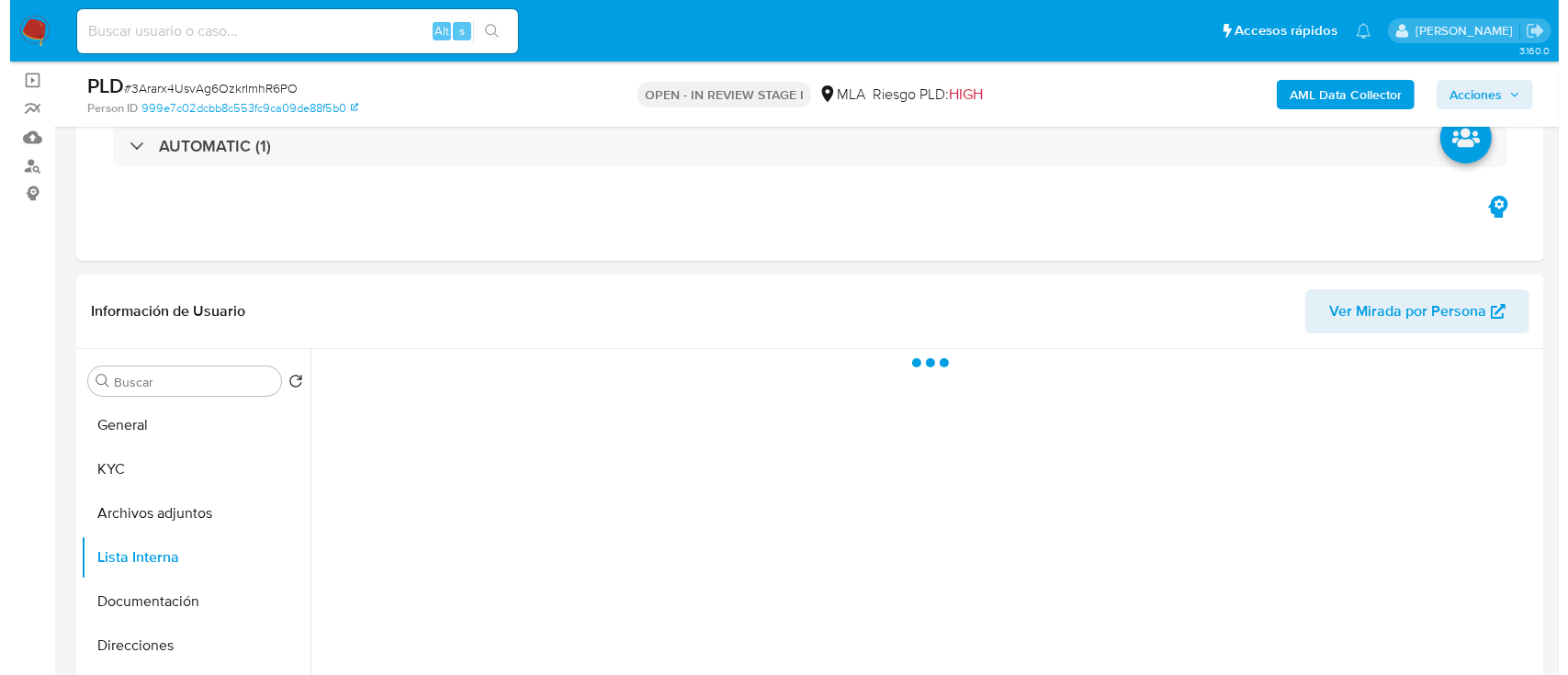
scroll to position [250, 0]
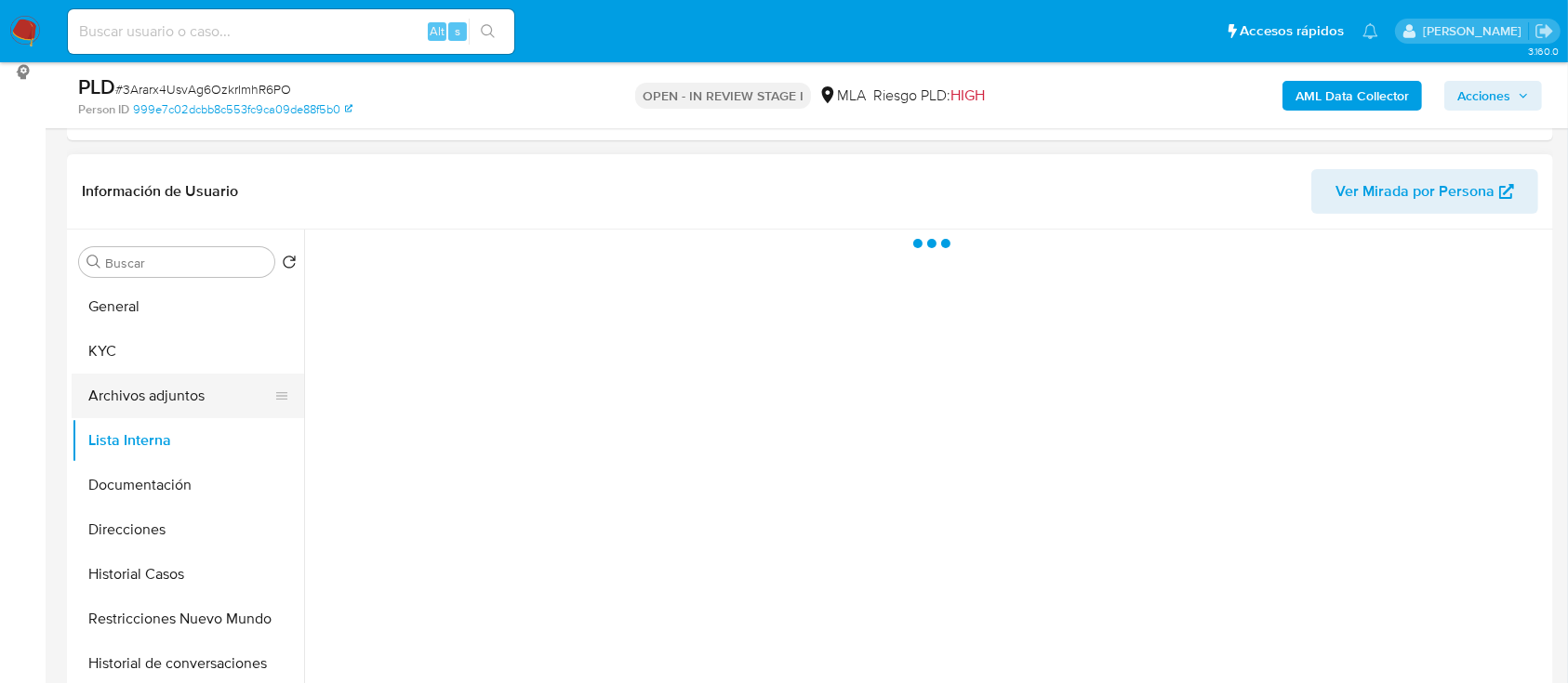
click at [136, 405] on button "Archivos adjuntos" at bounding box center [180, 395] width 217 height 44
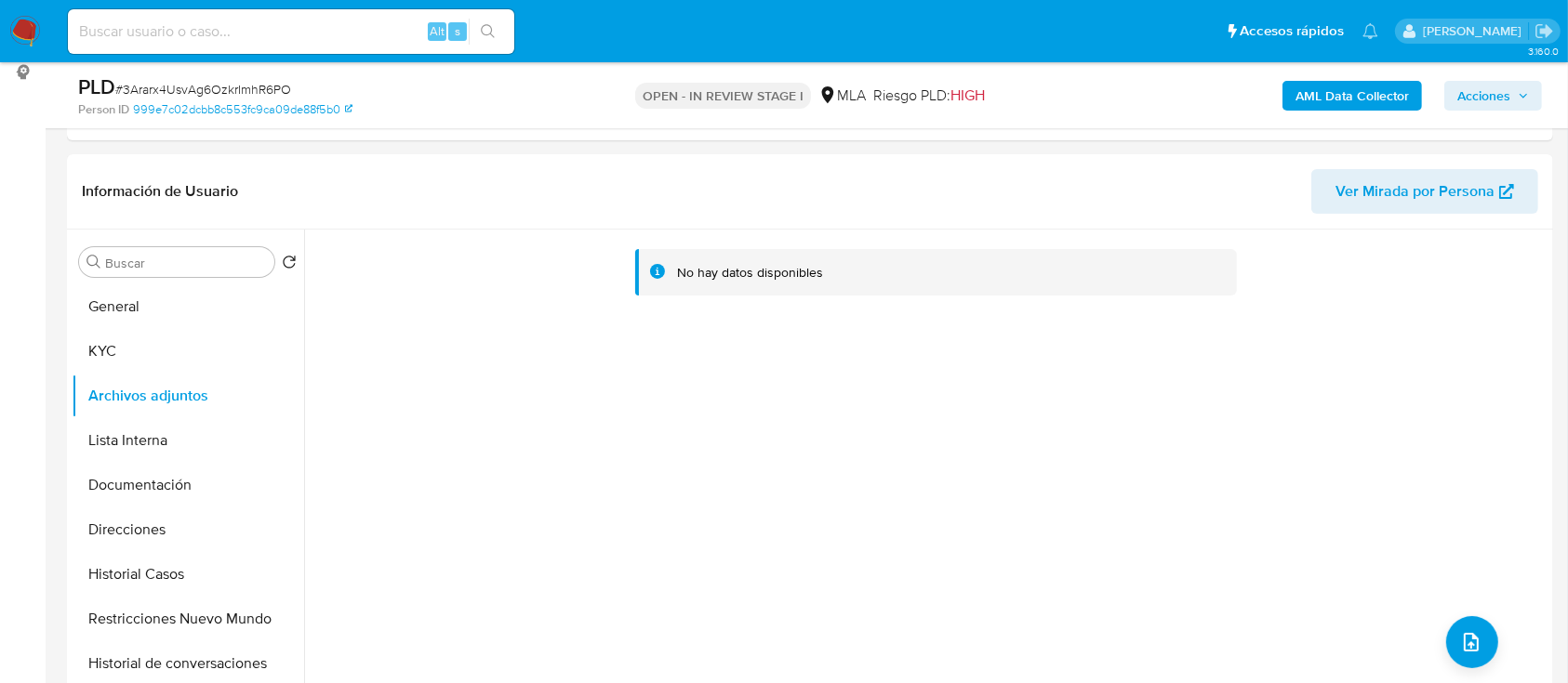
click at [1358, 107] on b "AML Data Collector" at bounding box center [1352, 96] width 114 height 30
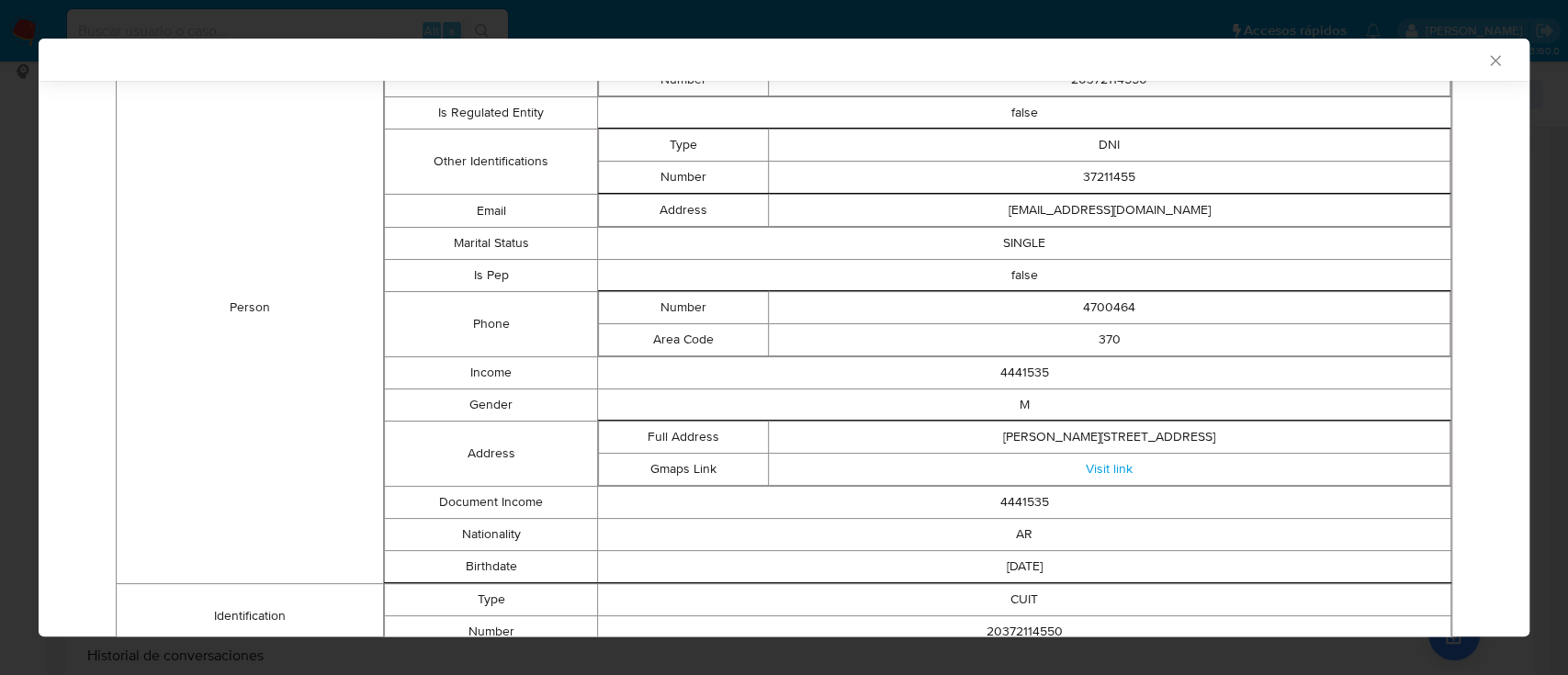
scroll to position [0, 0]
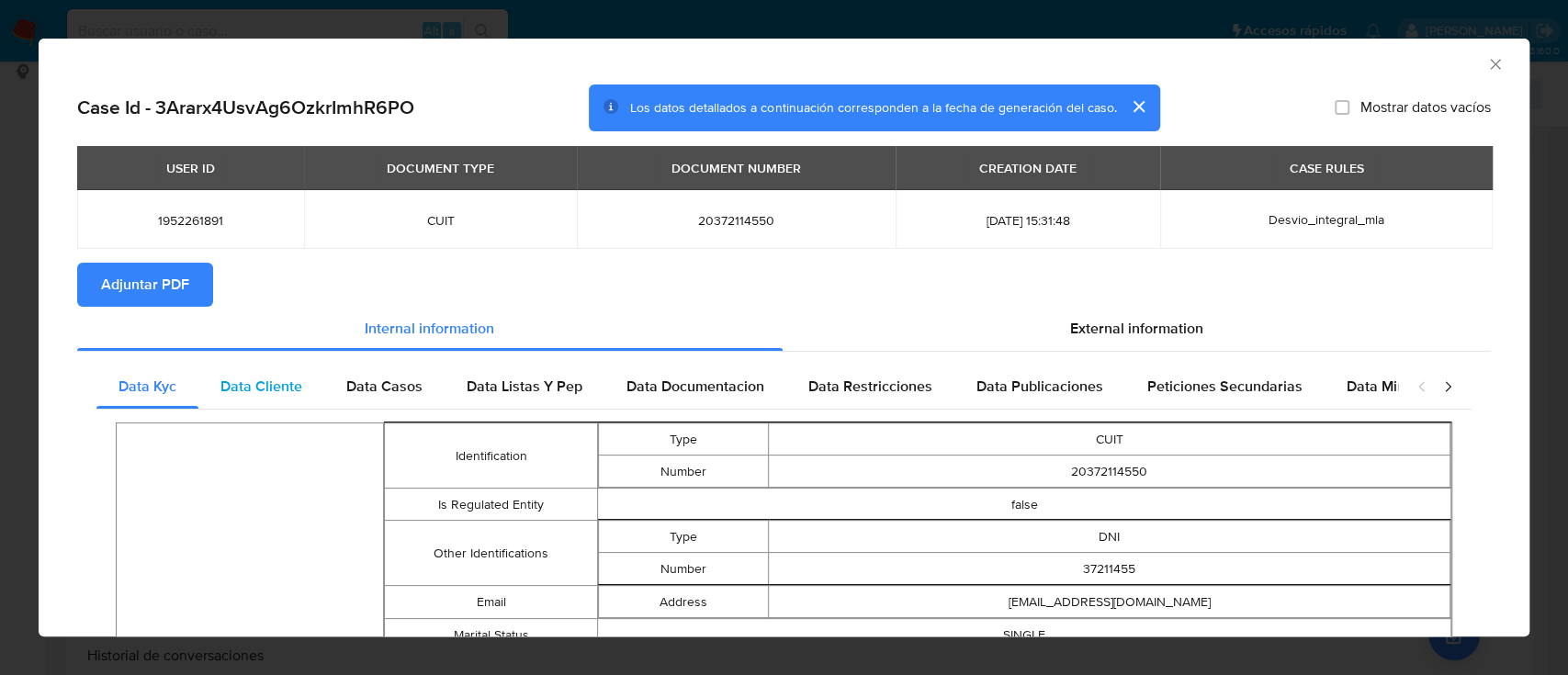
click at [275, 364] on div "Data Cliente" at bounding box center [260, 386] width 125 height 44
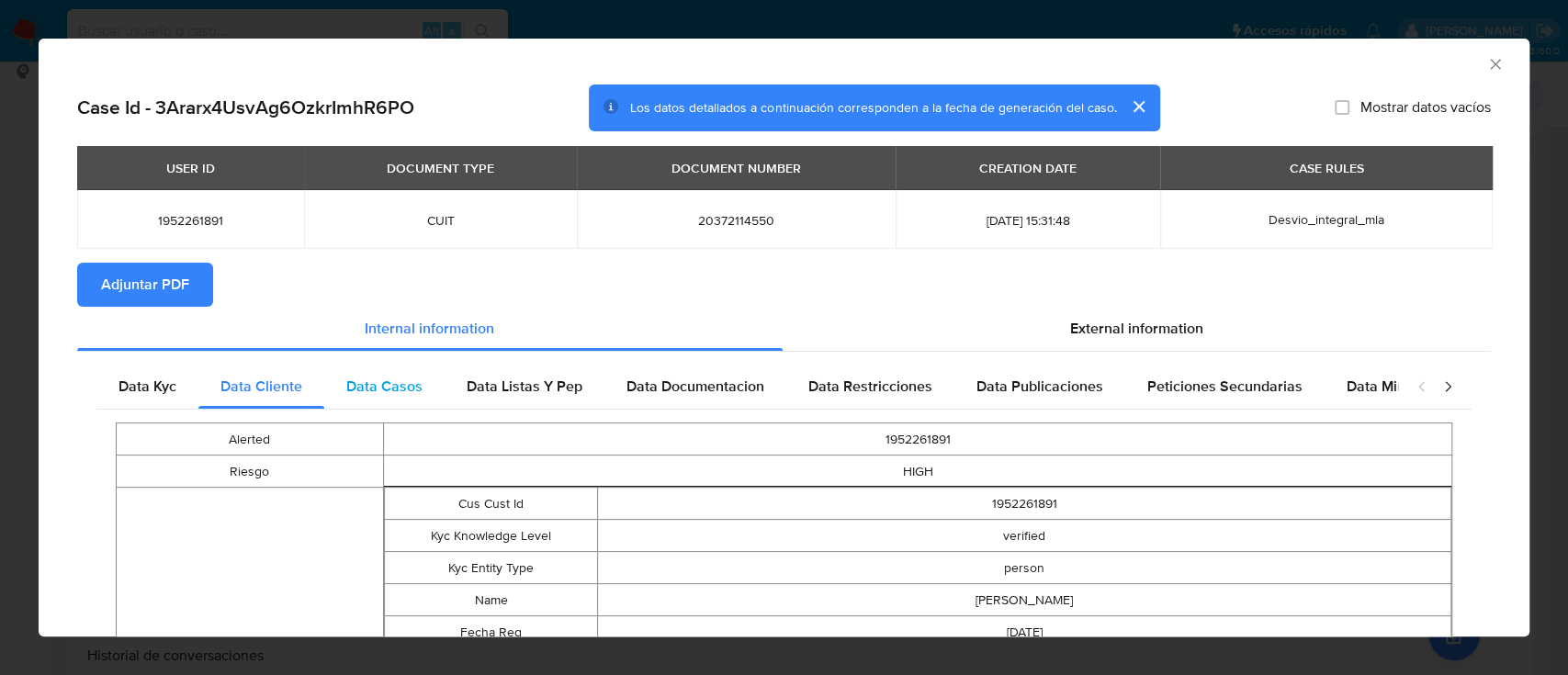
click at [385, 389] on span "Data Casos" at bounding box center [385, 386] width 76 height 21
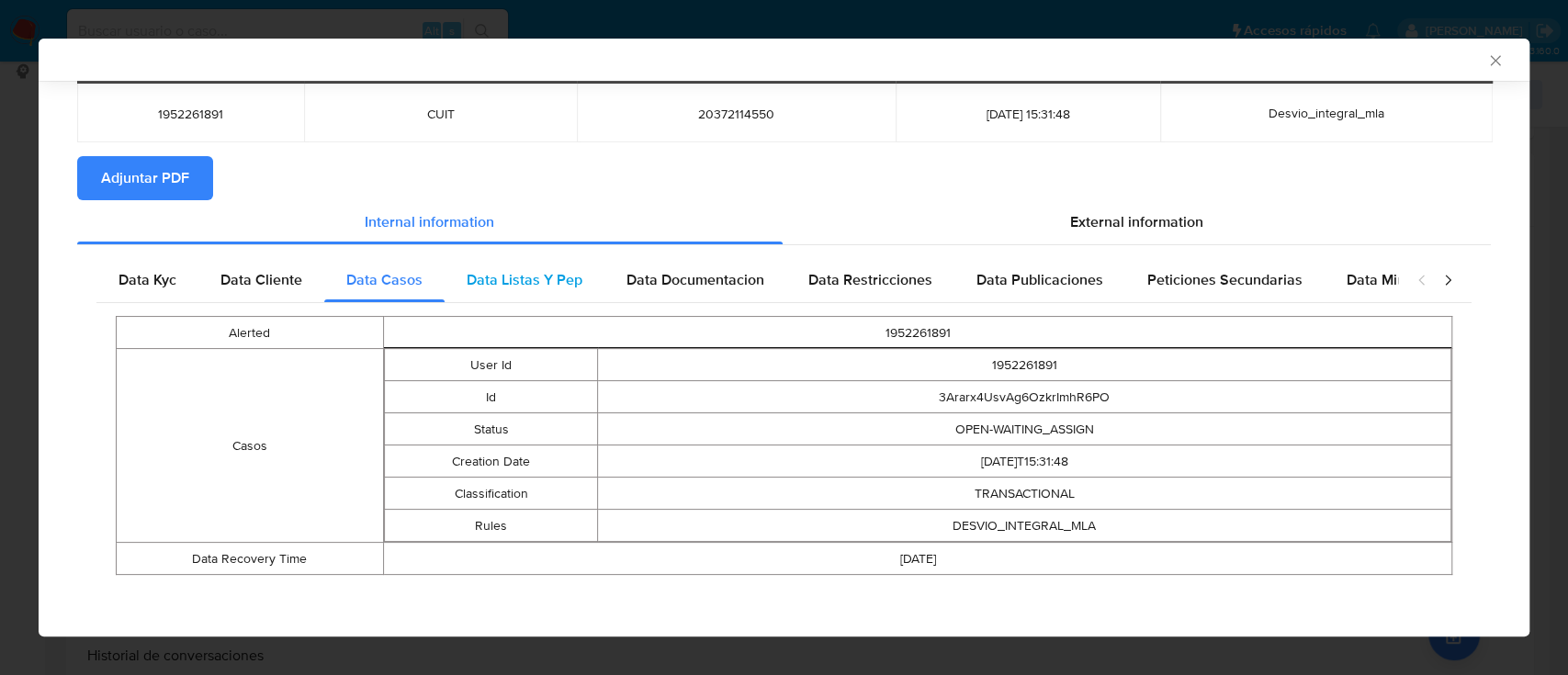
scroll to position [104, 0]
drag, startPoint x: 522, startPoint y: 288, endPoint x: 706, endPoint y: 349, distance: 193.8
click at [525, 288] on span "Data Listas Y Pep" at bounding box center [524, 279] width 116 height 21
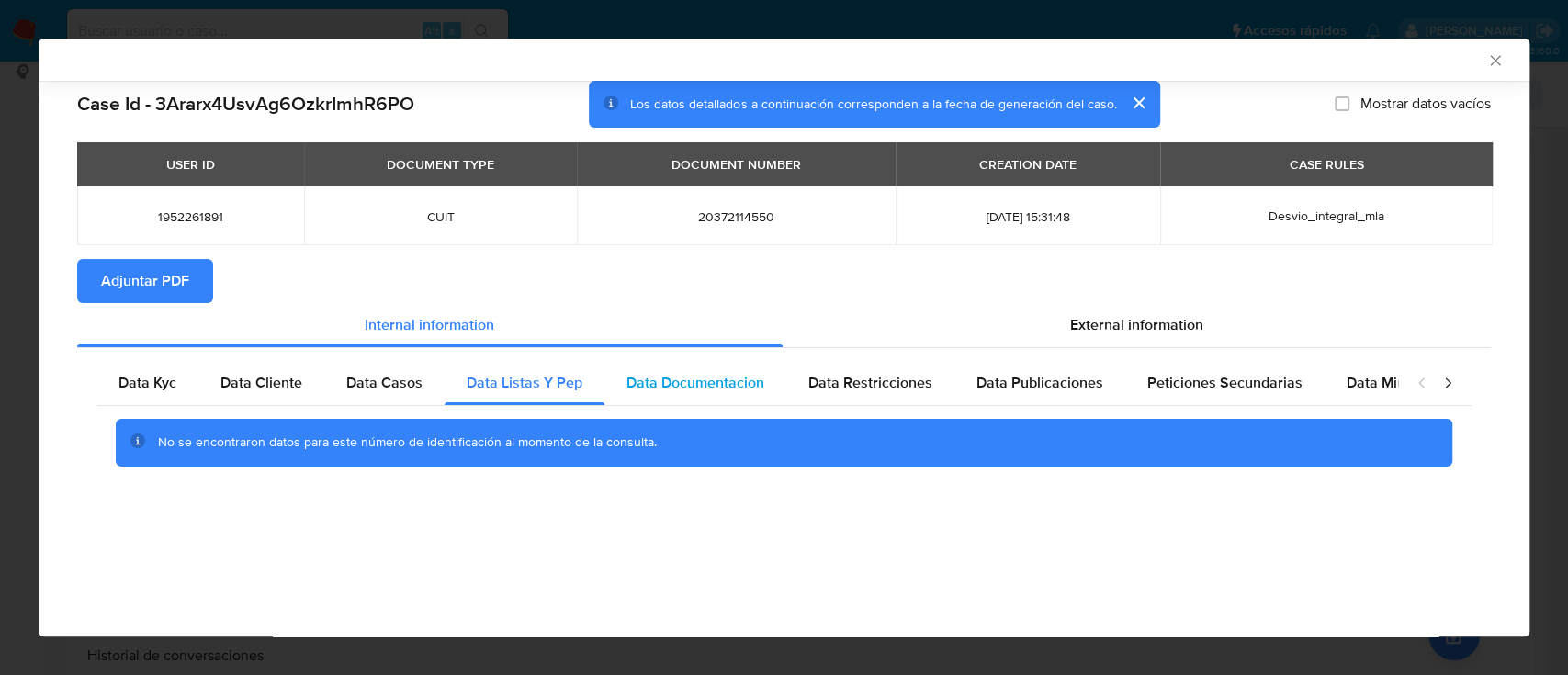
click at [709, 393] on span "Data Documentacion" at bounding box center [695, 382] width 138 height 21
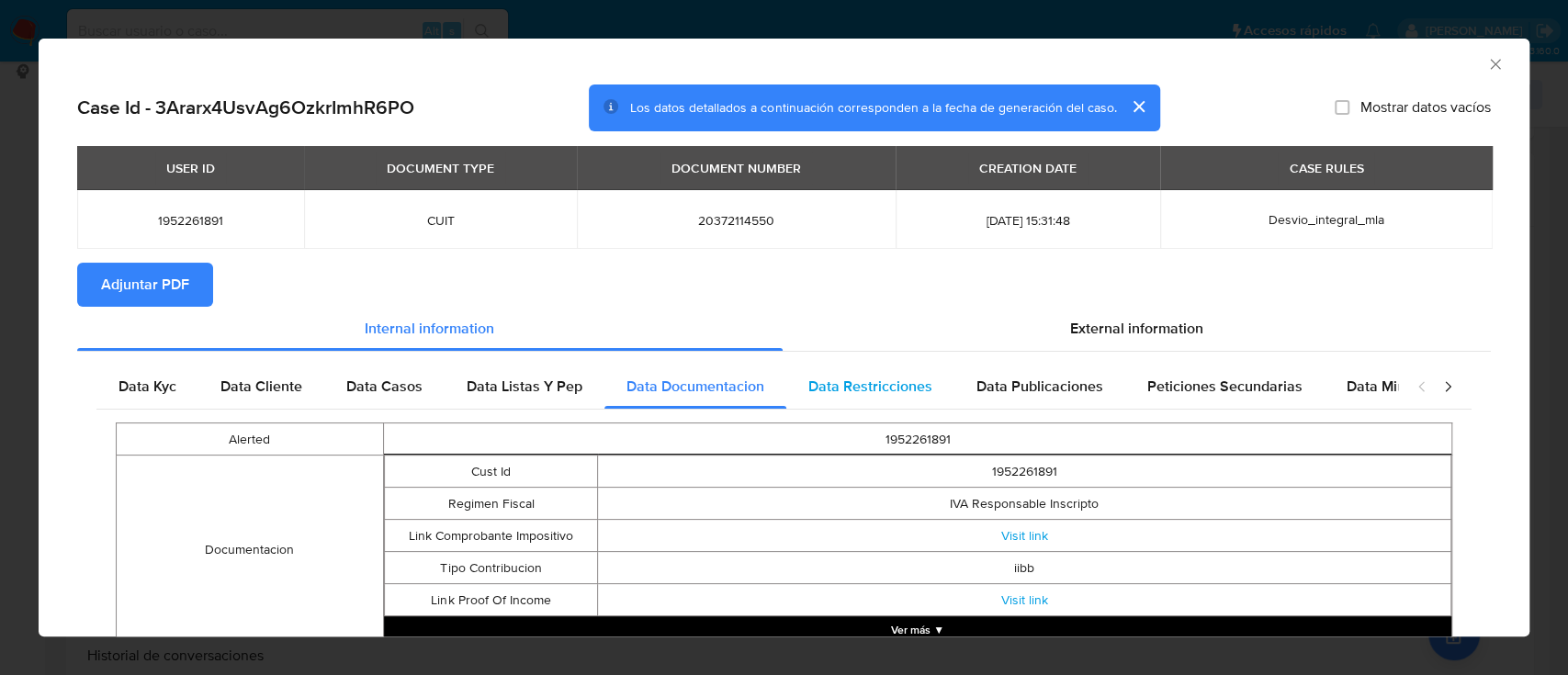
scroll to position [100, 0]
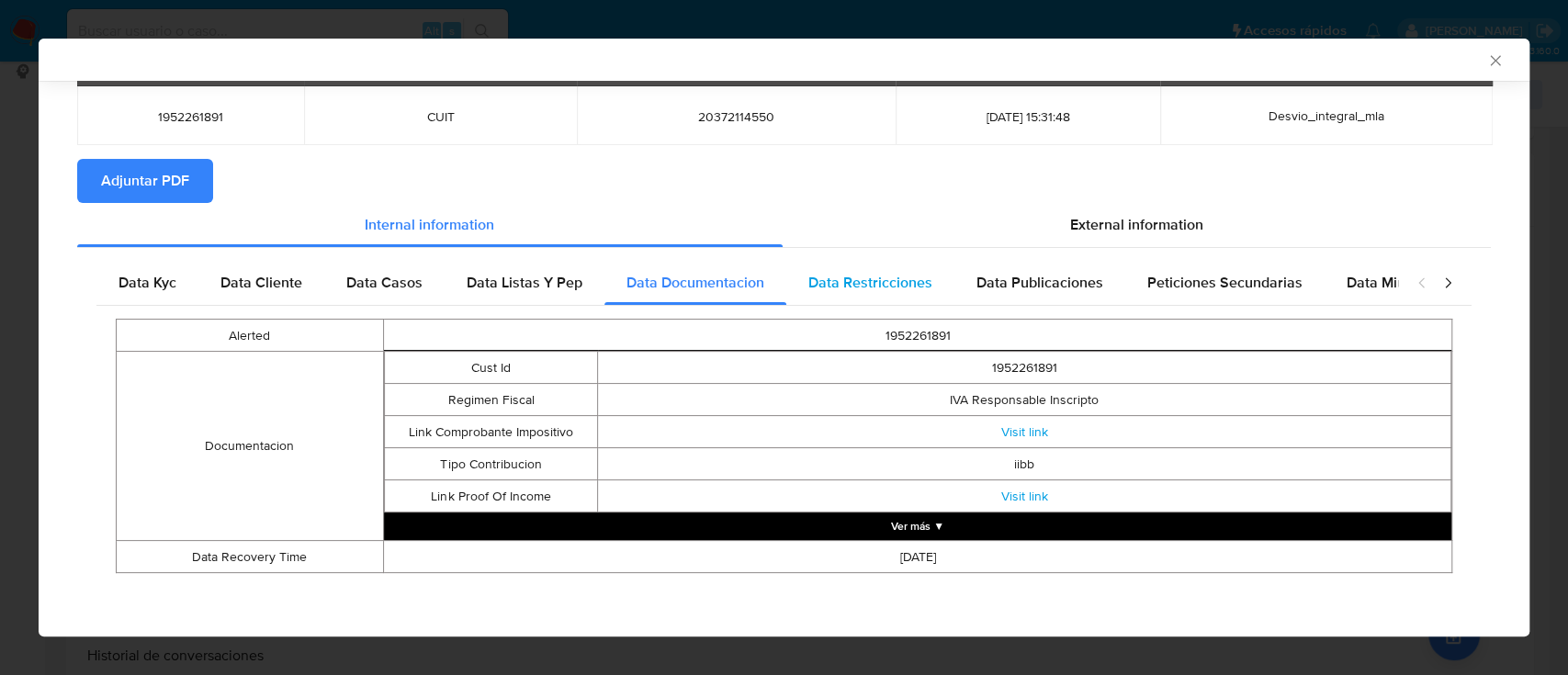
click at [820, 276] on span "Data Restricciones" at bounding box center [870, 283] width 124 height 21
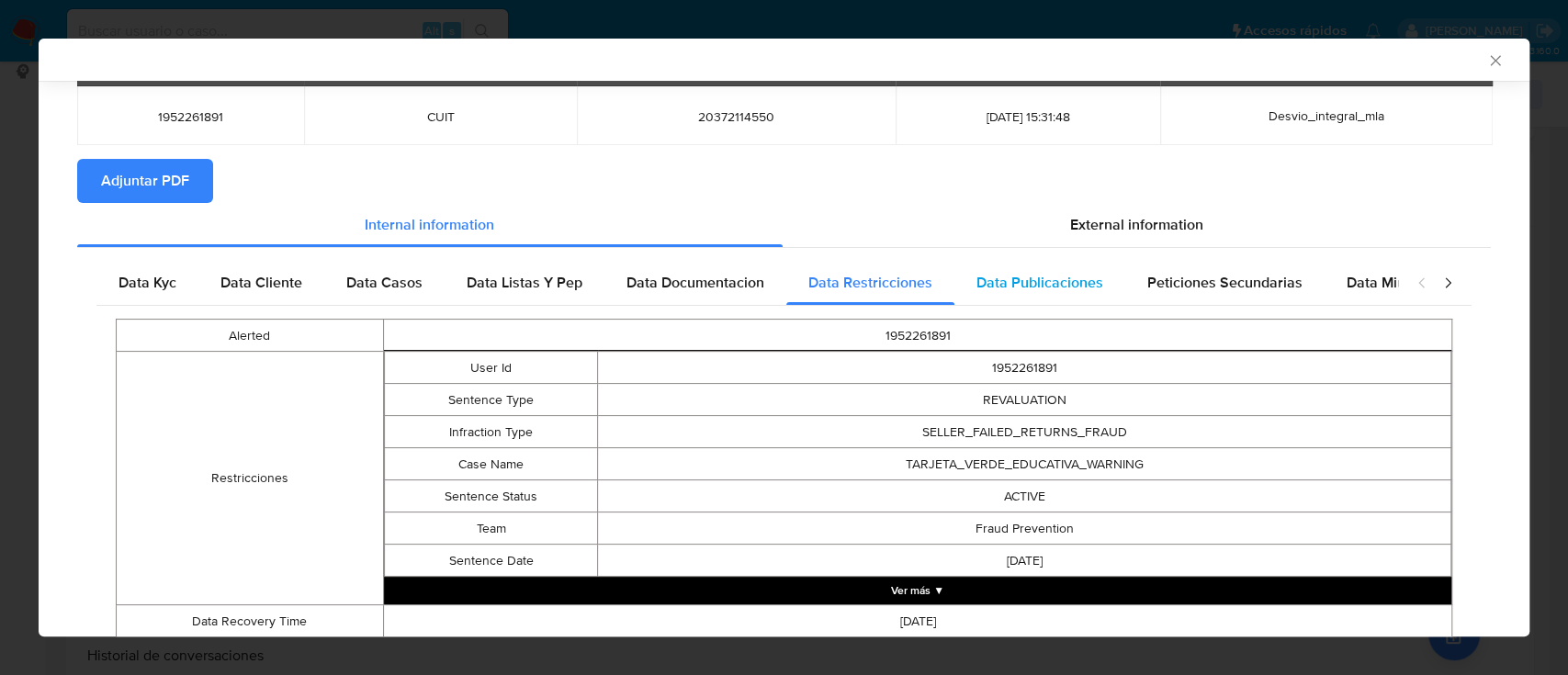
click at [1046, 293] on div "Data Publicaciones" at bounding box center [1040, 283] width 171 height 44
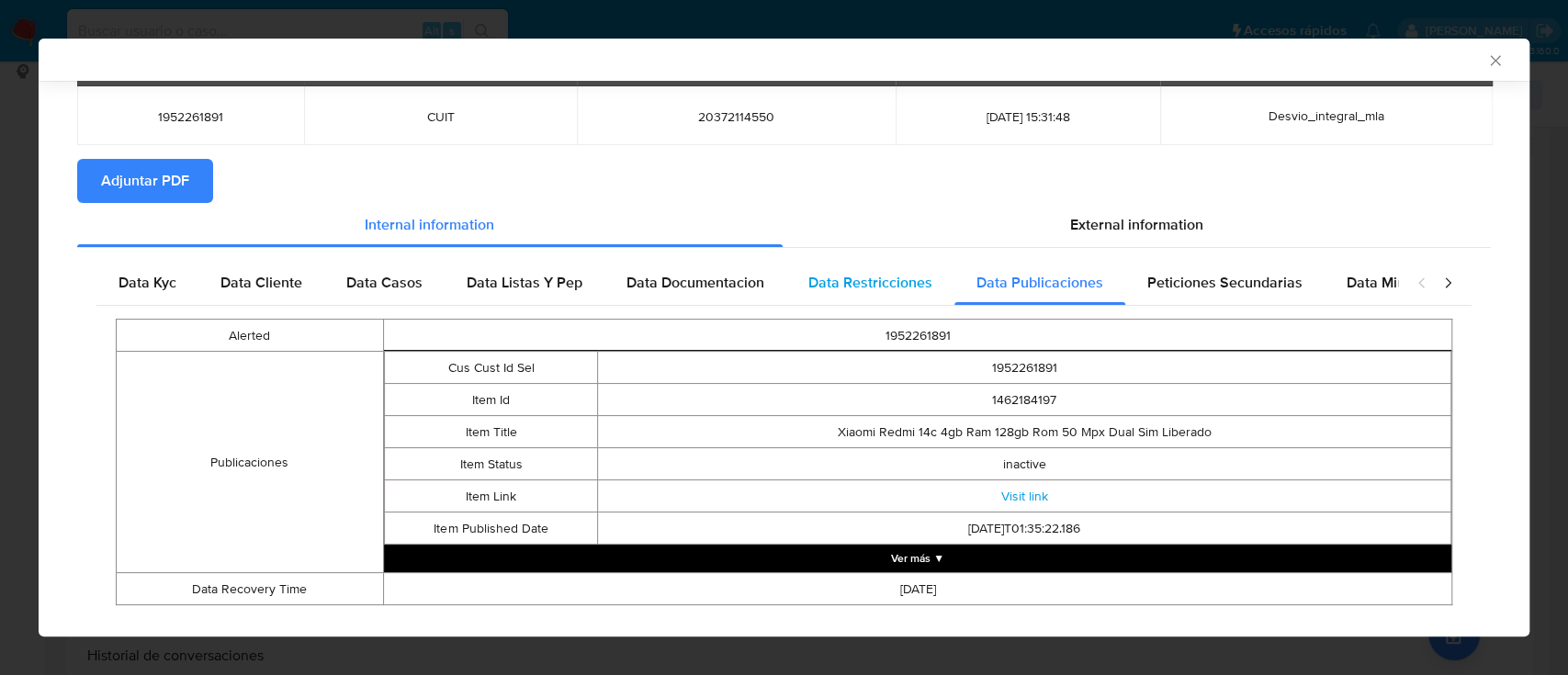
drag, startPoint x: 836, startPoint y: 282, endPoint x: 862, endPoint y: 283, distance: 26.0
click at [837, 282] on span "Data Restricciones" at bounding box center [870, 283] width 124 height 21
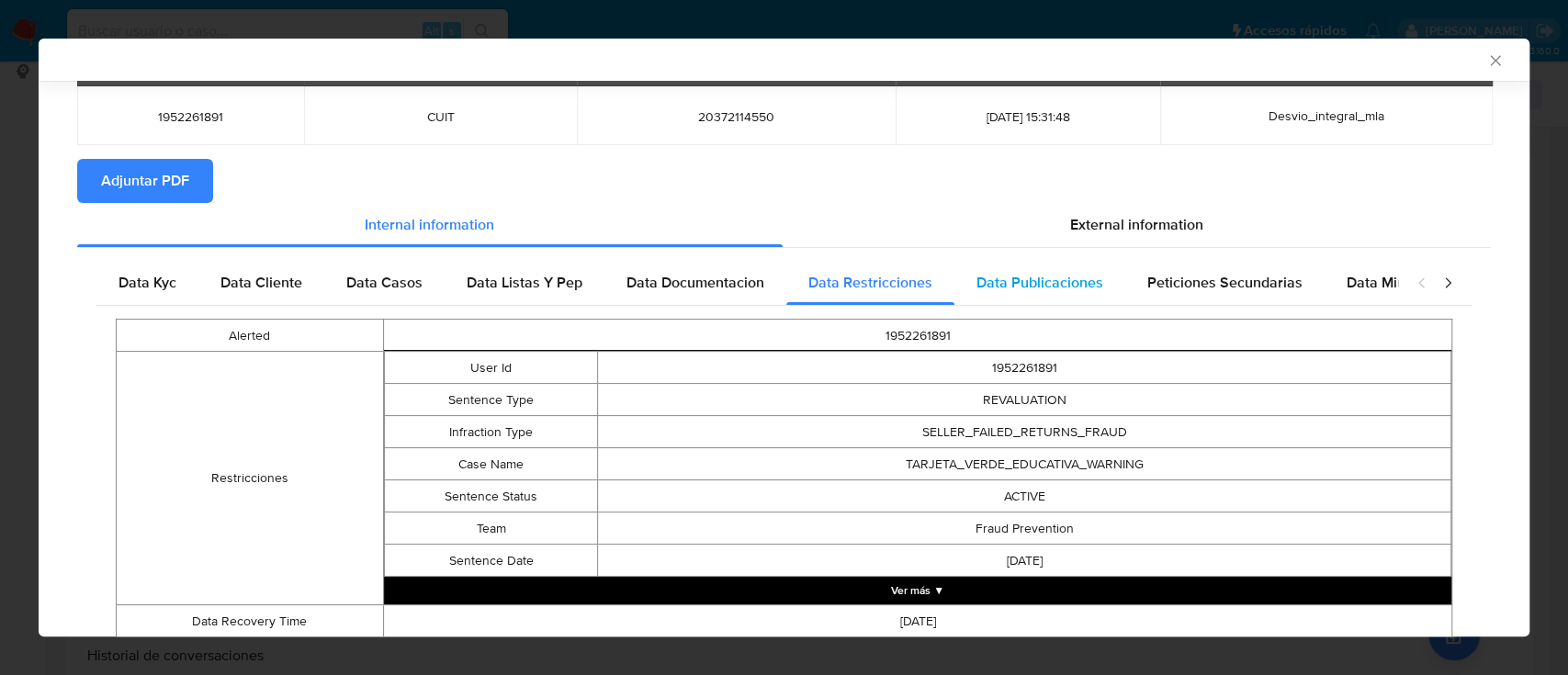
click at [1053, 297] on div "Data Publicaciones" at bounding box center [1040, 283] width 171 height 44
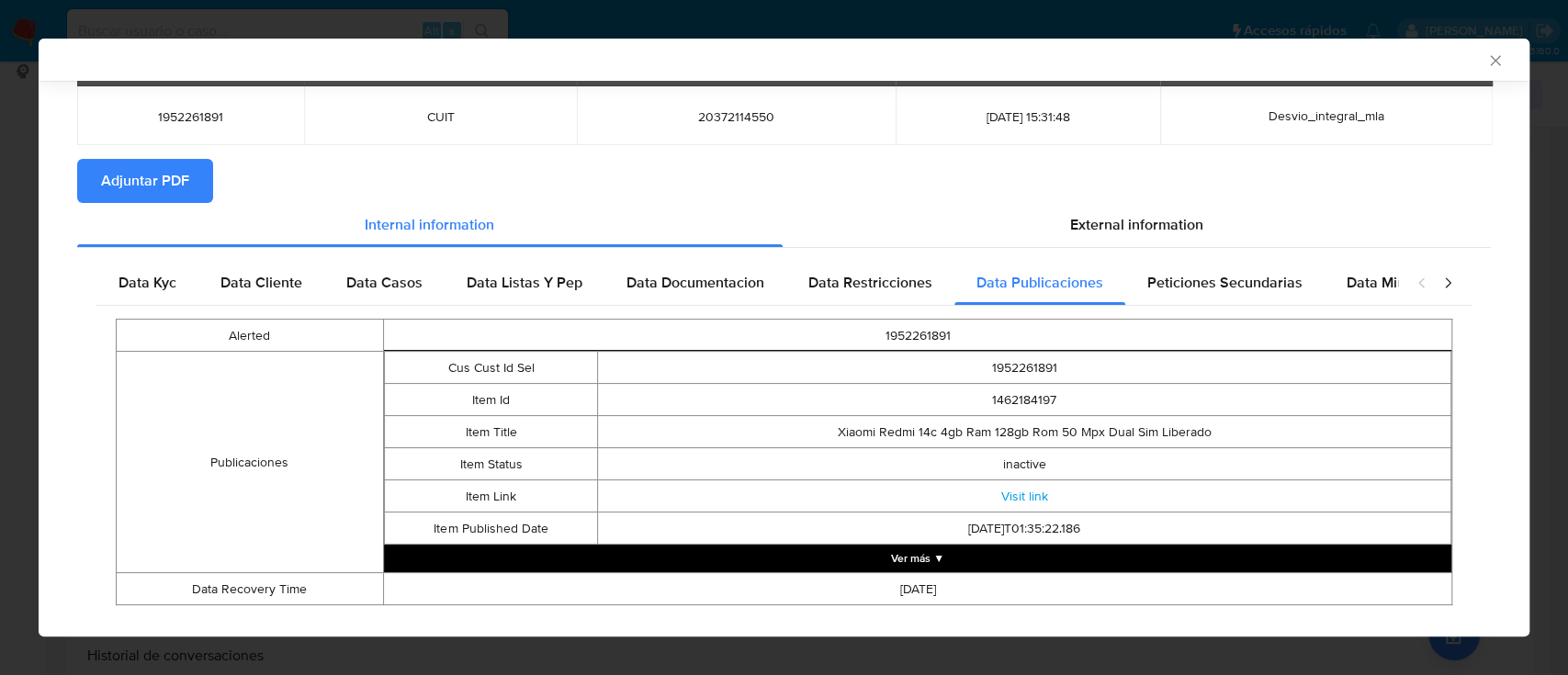
click at [1191, 305] on div "Data Kyc Data Cliente Data Casos Data Listas Y Pep Data Documentacion Data Rest…" at bounding box center [784, 440] width 1375 height 357
drag, startPoint x: 1249, startPoint y: 293, endPoint x: 1364, endPoint y: 295, distance: 115.0
click at [1259, 294] on div "Peticiones Secundarias" at bounding box center [1225, 283] width 199 height 44
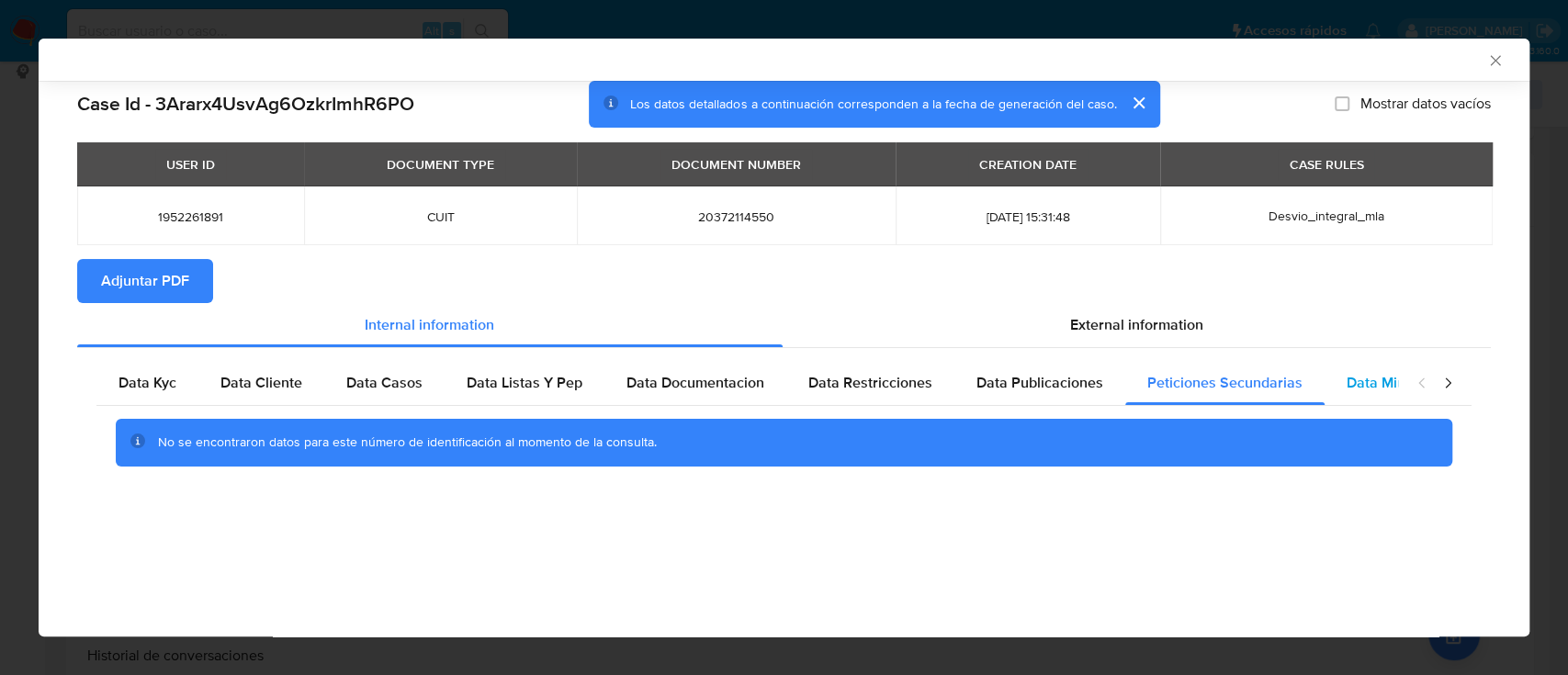
drag, startPoint x: 1376, startPoint y: 295, endPoint x: 1357, endPoint y: 375, distance: 82.2
click at [1375, 295] on section "Adjuntar PDF" at bounding box center [784, 281] width 1414 height 44
click at [1357, 377] on span "Data Minoridad" at bounding box center [1397, 382] width 101 height 21
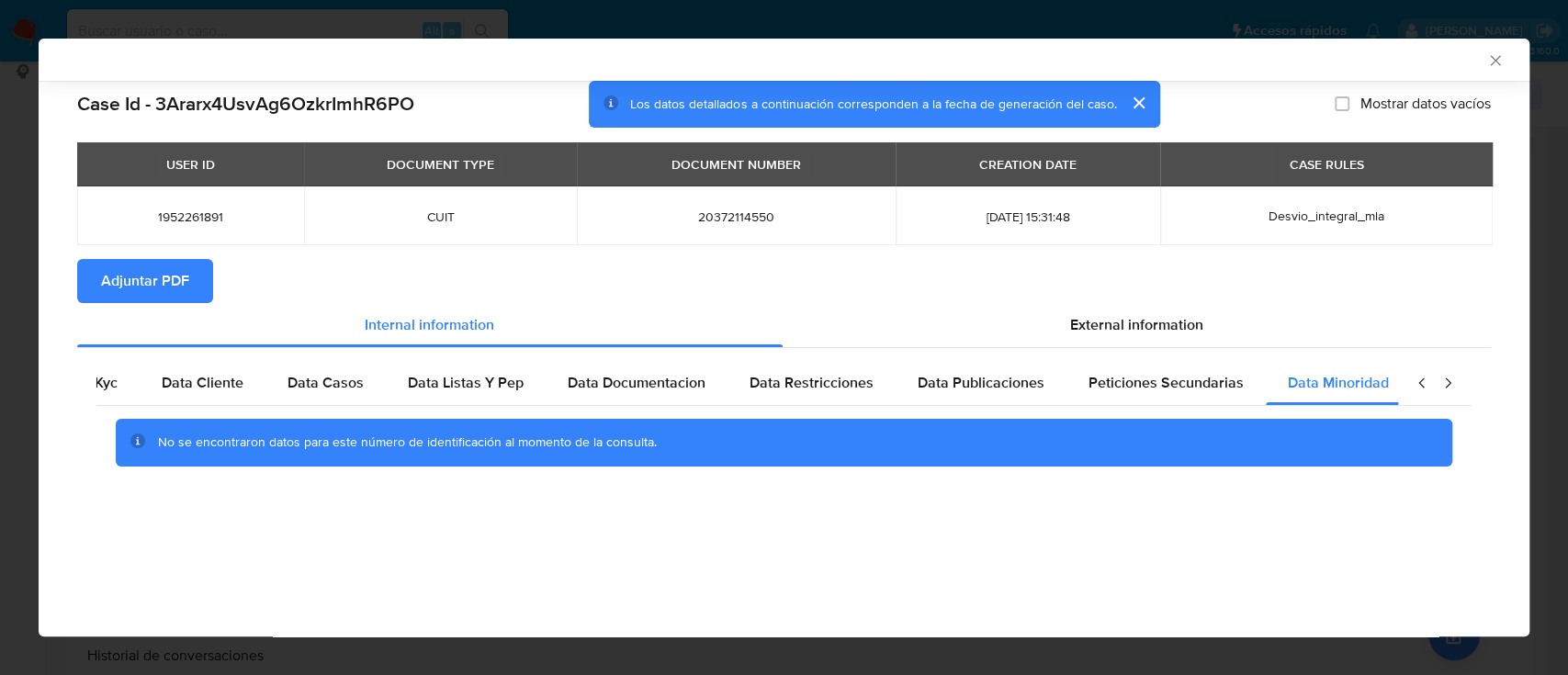
scroll to position [0, 61]
click at [1152, 326] on span "External information" at bounding box center [1136, 324] width 133 height 21
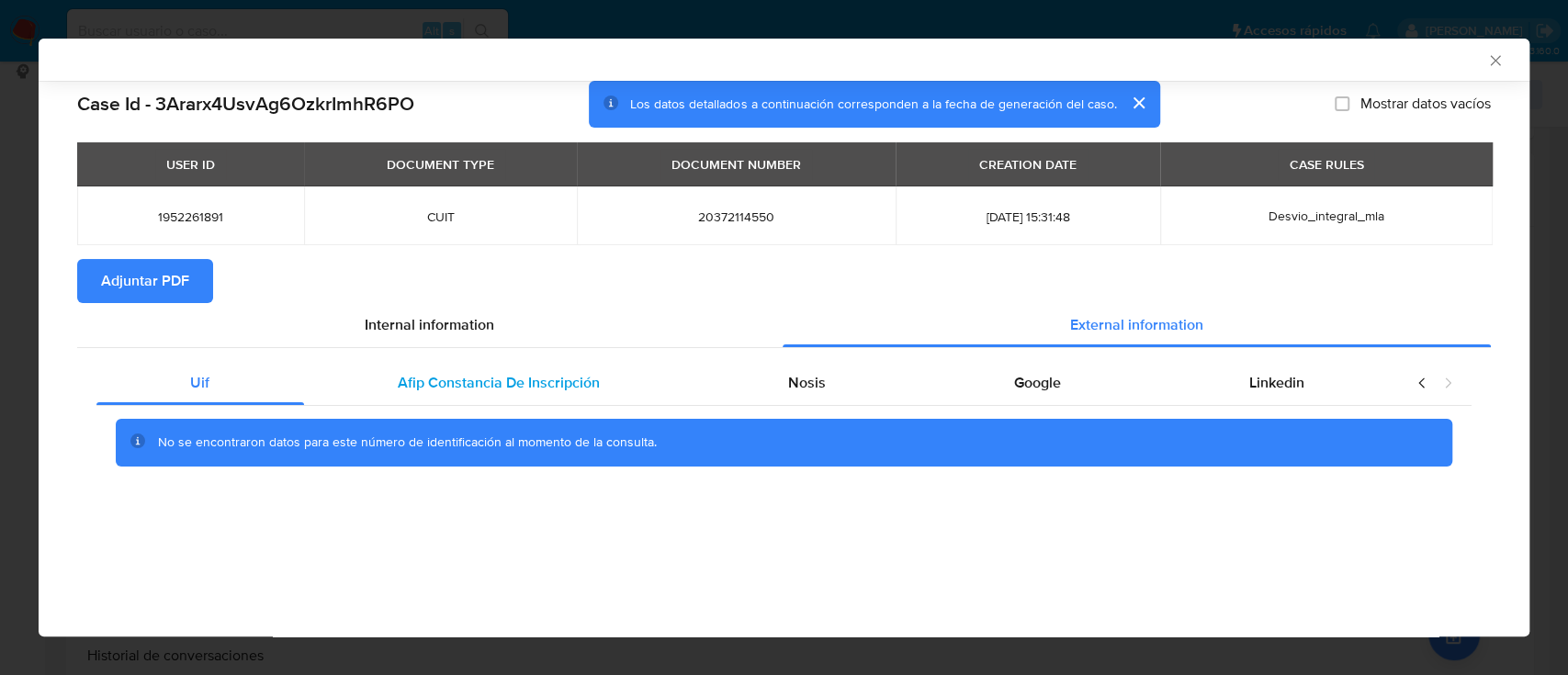
drag, startPoint x: 506, startPoint y: 374, endPoint x: 580, endPoint y: 394, distance: 76.7
click at [507, 374] on span "Afip Constancia De Inscripción" at bounding box center [498, 382] width 202 height 21
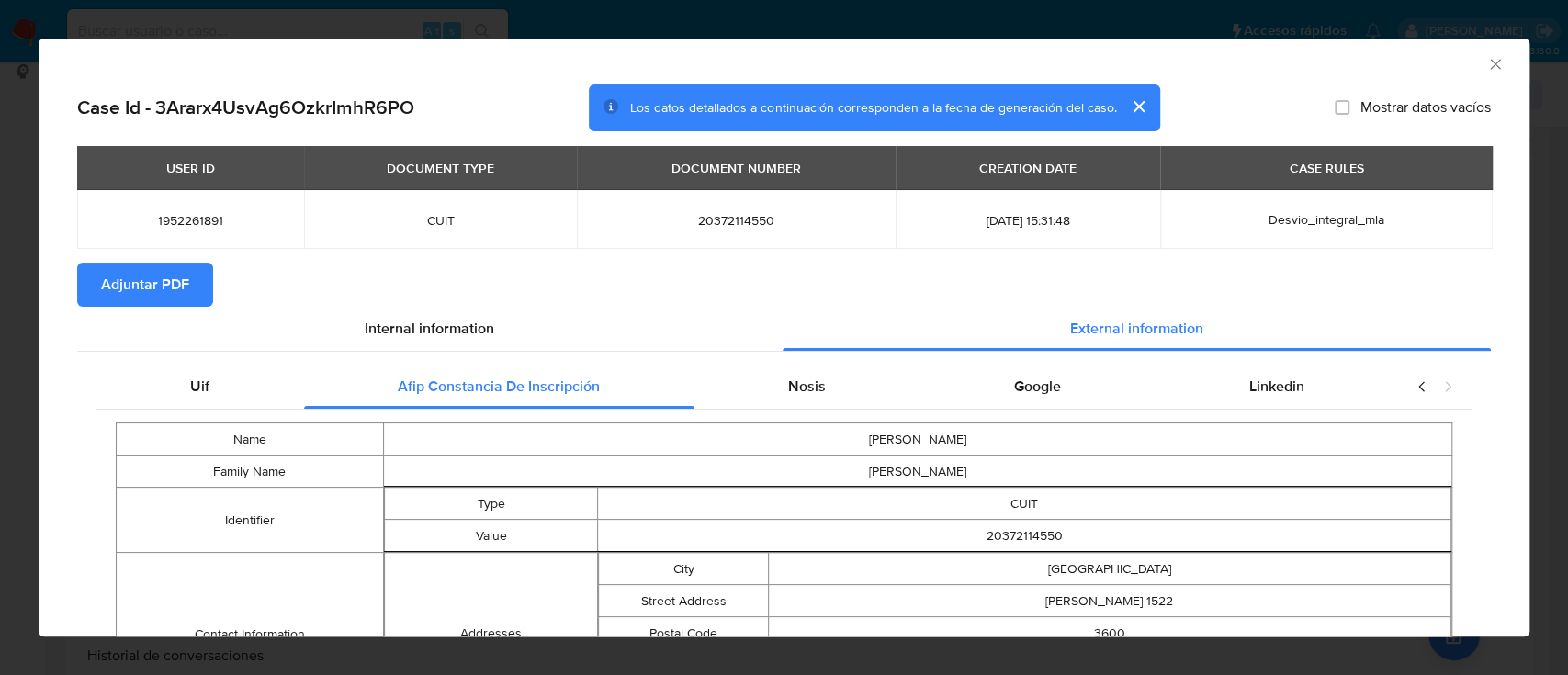
click at [831, 393] on div "Nosis" at bounding box center [807, 386] width 226 height 44
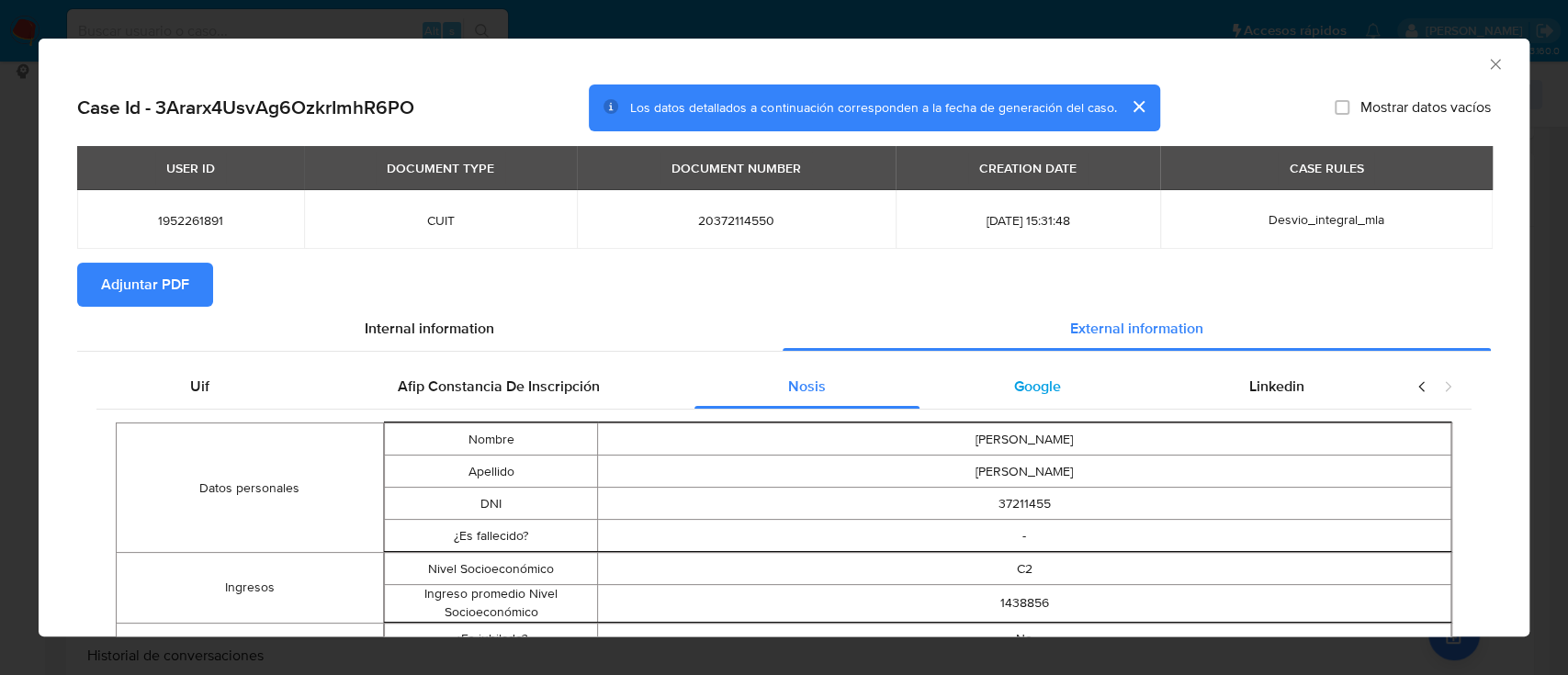
click at [1049, 389] on div "Google" at bounding box center [1036, 386] width 235 height 44
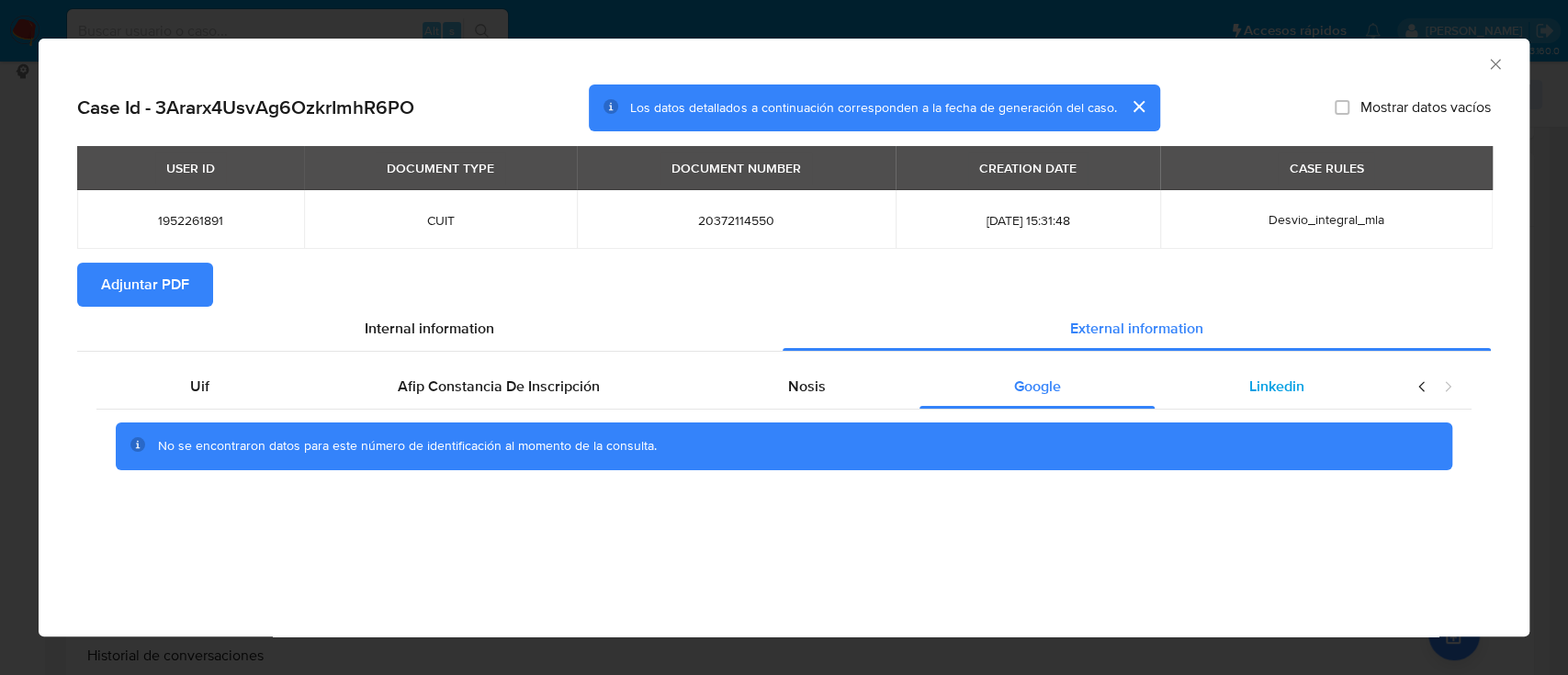
click at [1312, 384] on div "Linkedin" at bounding box center [1276, 386] width 244 height 44
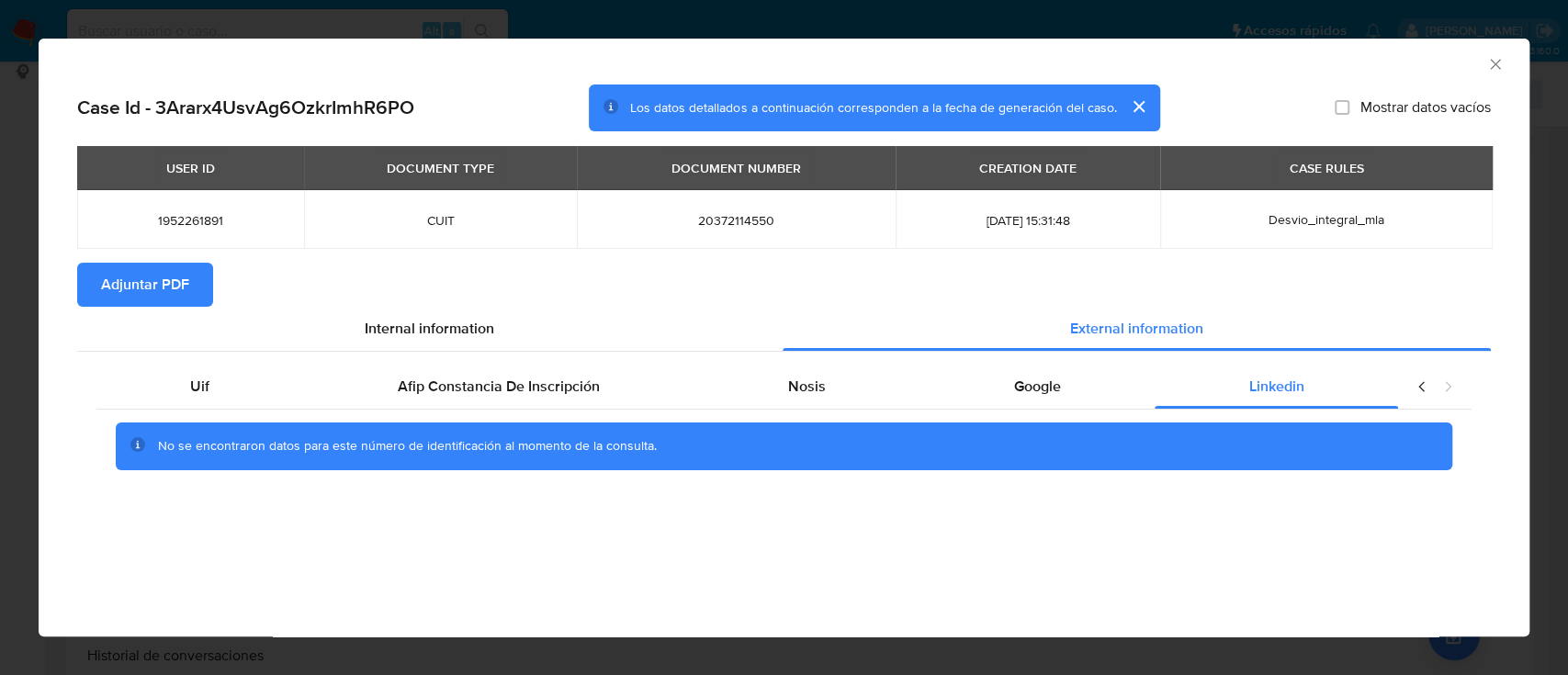
click at [187, 267] on span "Adjuntar PDF" at bounding box center [145, 285] width 88 height 40
click at [1494, 70] on icon "Cerrar ventana" at bounding box center [1496, 64] width 19 height 19
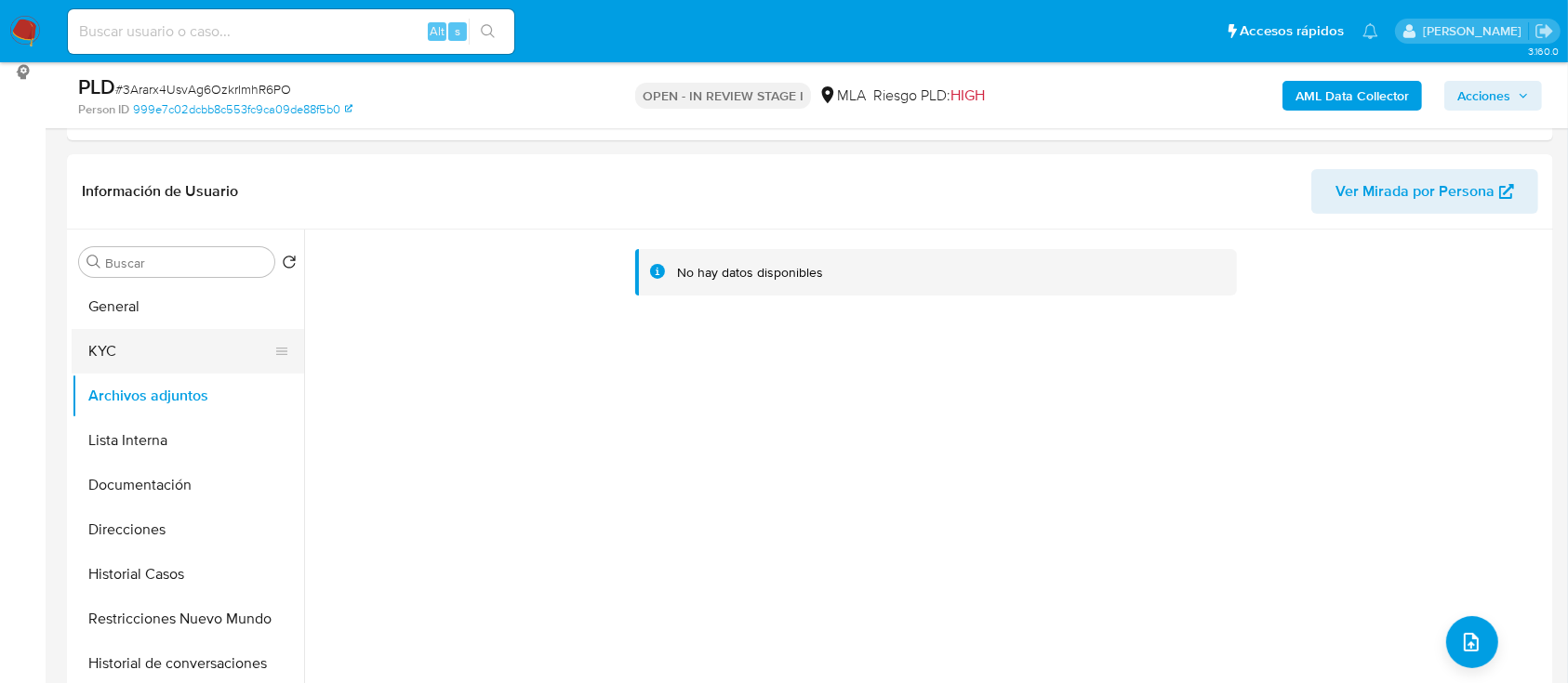
drag, startPoint x: 147, startPoint y: 327, endPoint x: 141, endPoint y: 338, distance: 12.5
click at [147, 326] on ul "General KYC Archivos adjuntos Lista Interna Documentación Direcciones Historial…" at bounding box center [187, 494] width 232 height 420
click at [140, 355] on button "KYC" at bounding box center [180, 351] width 217 height 44
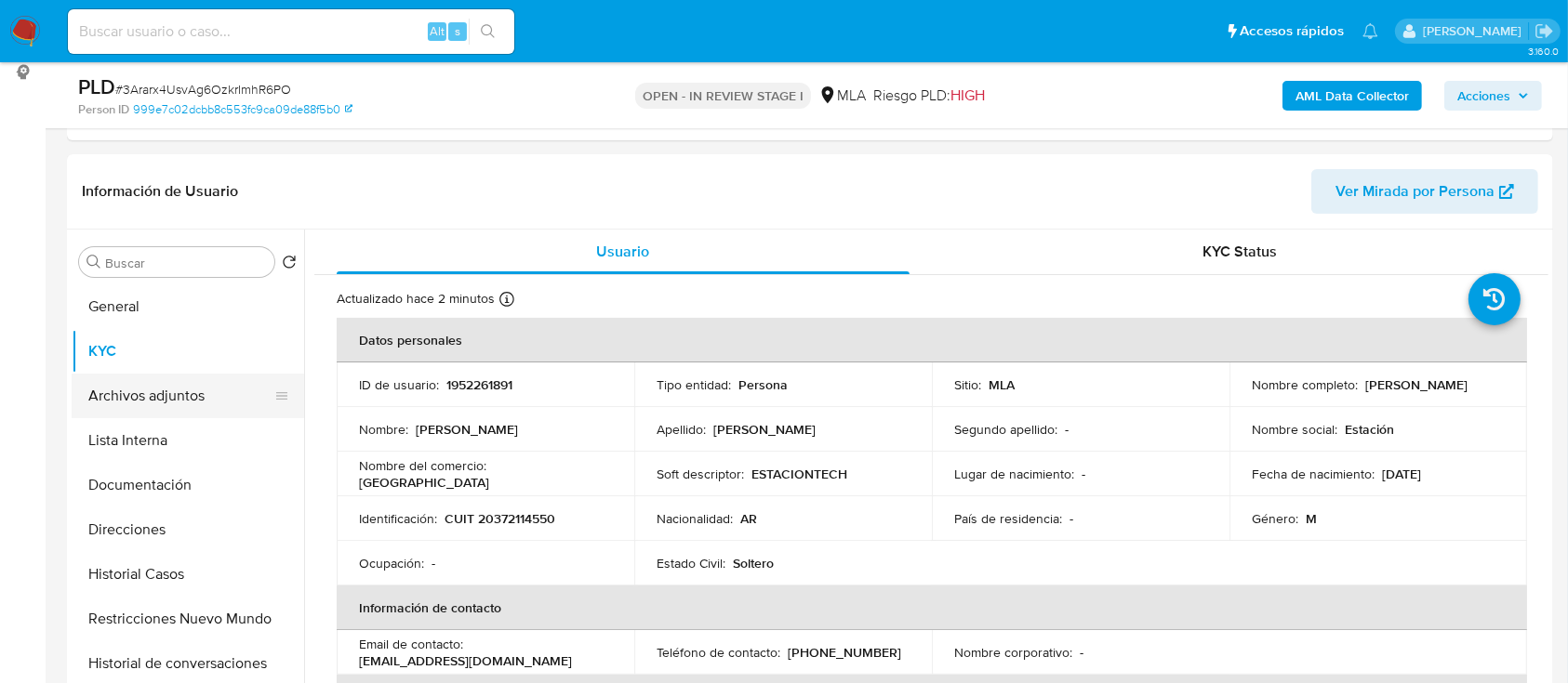
click at [113, 382] on button "Archivos adjuntos" at bounding box center [180, 395] width 217 height 44
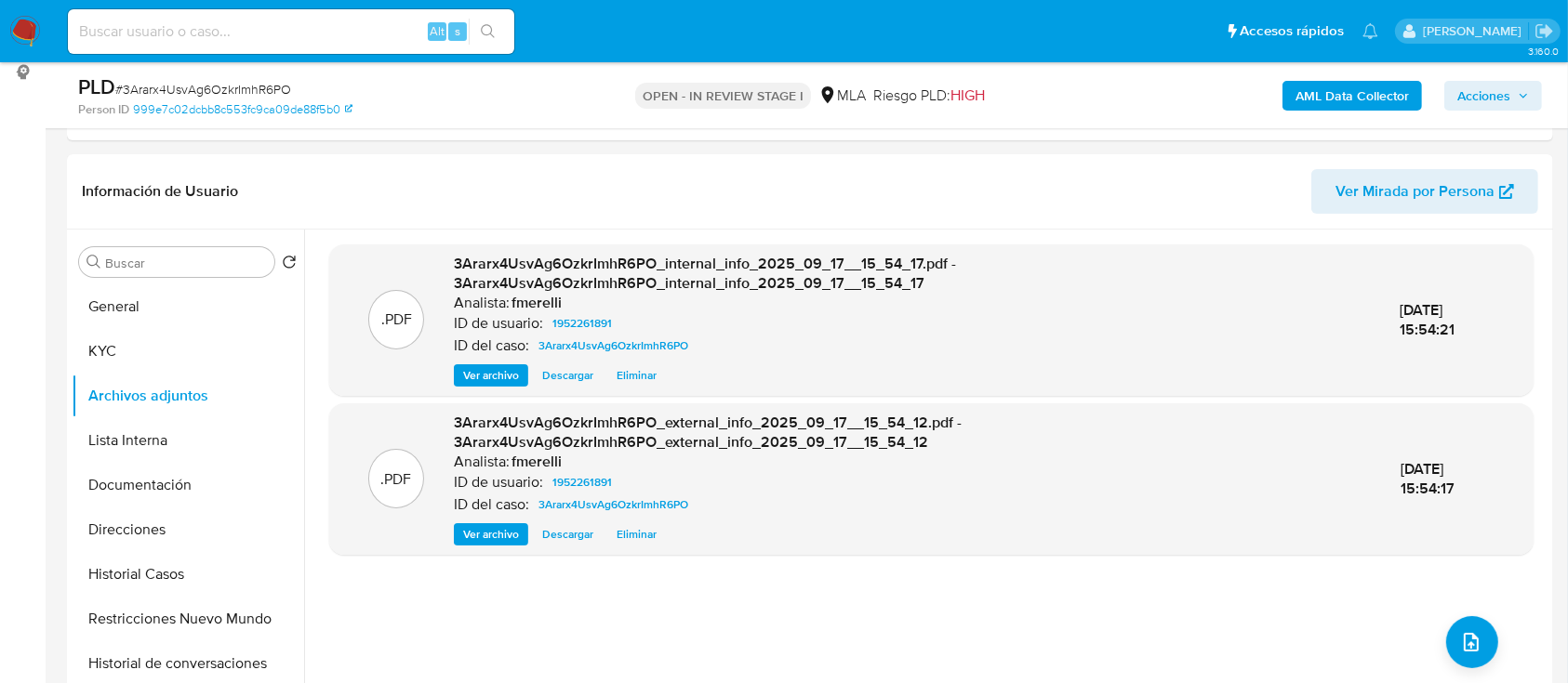
click at [491, 366] on span "Ver archivo" at bounding box center [490, 375] width 56 height 19
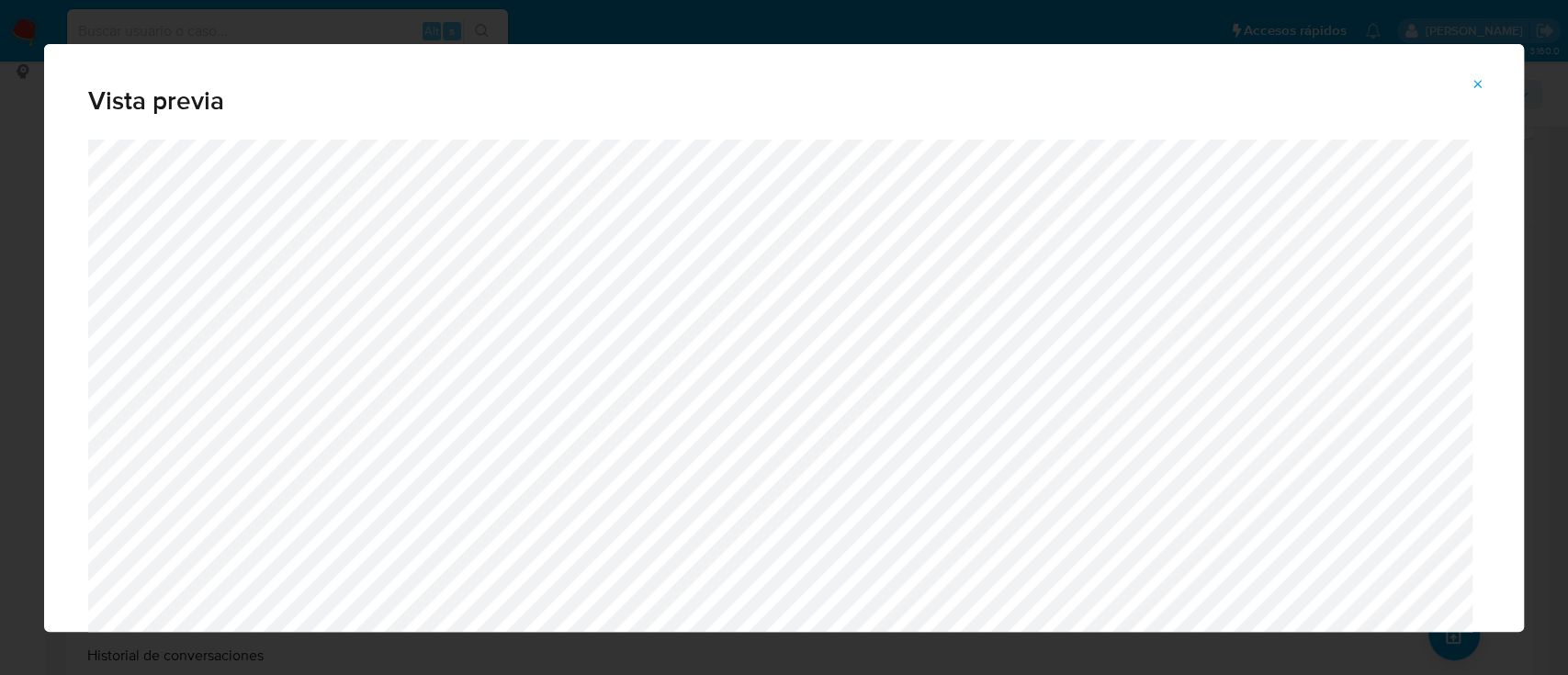
click at [1475, 86] on icon "Attachment preview" at bounding box center [1478, 84] width 8 height 8
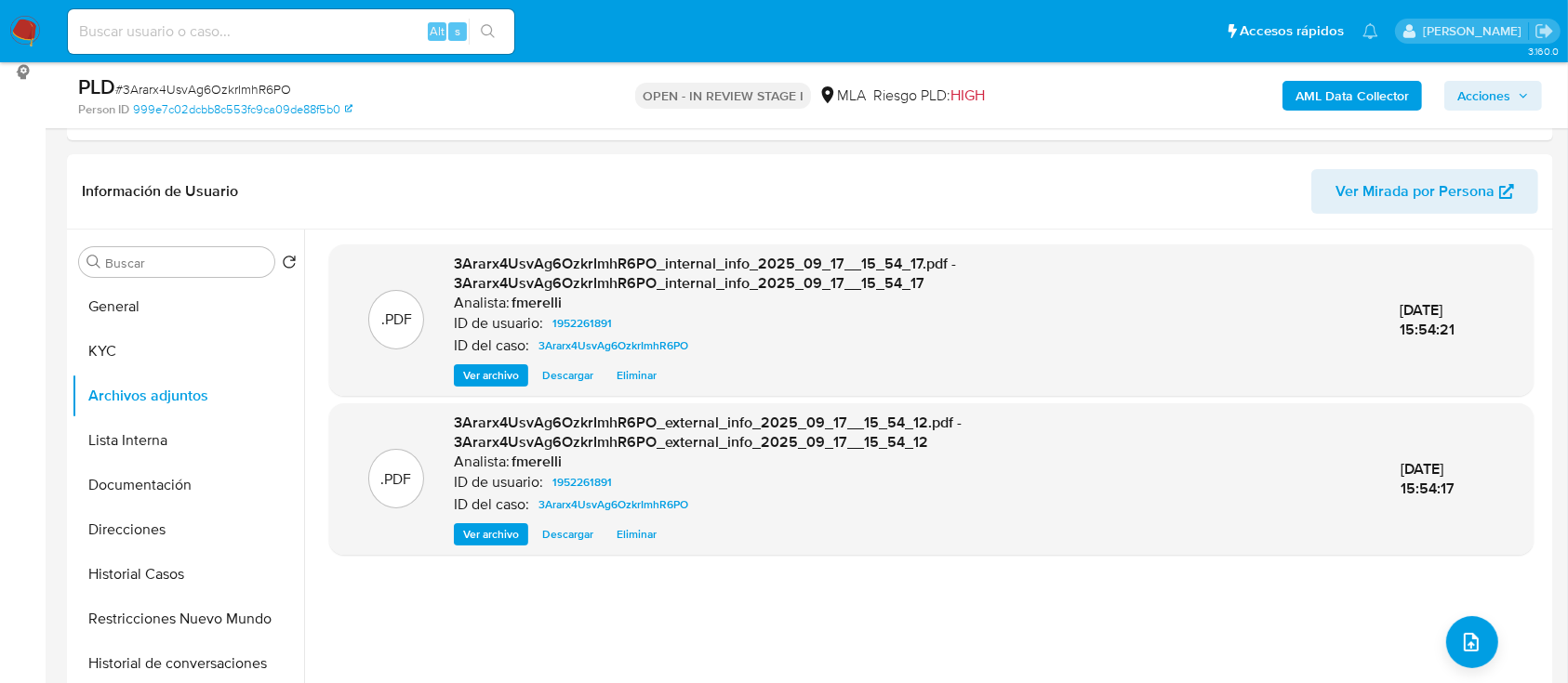
click at [472, 530] on span "Ver archivo" at bounding box center [490, 534] width 56 height 19
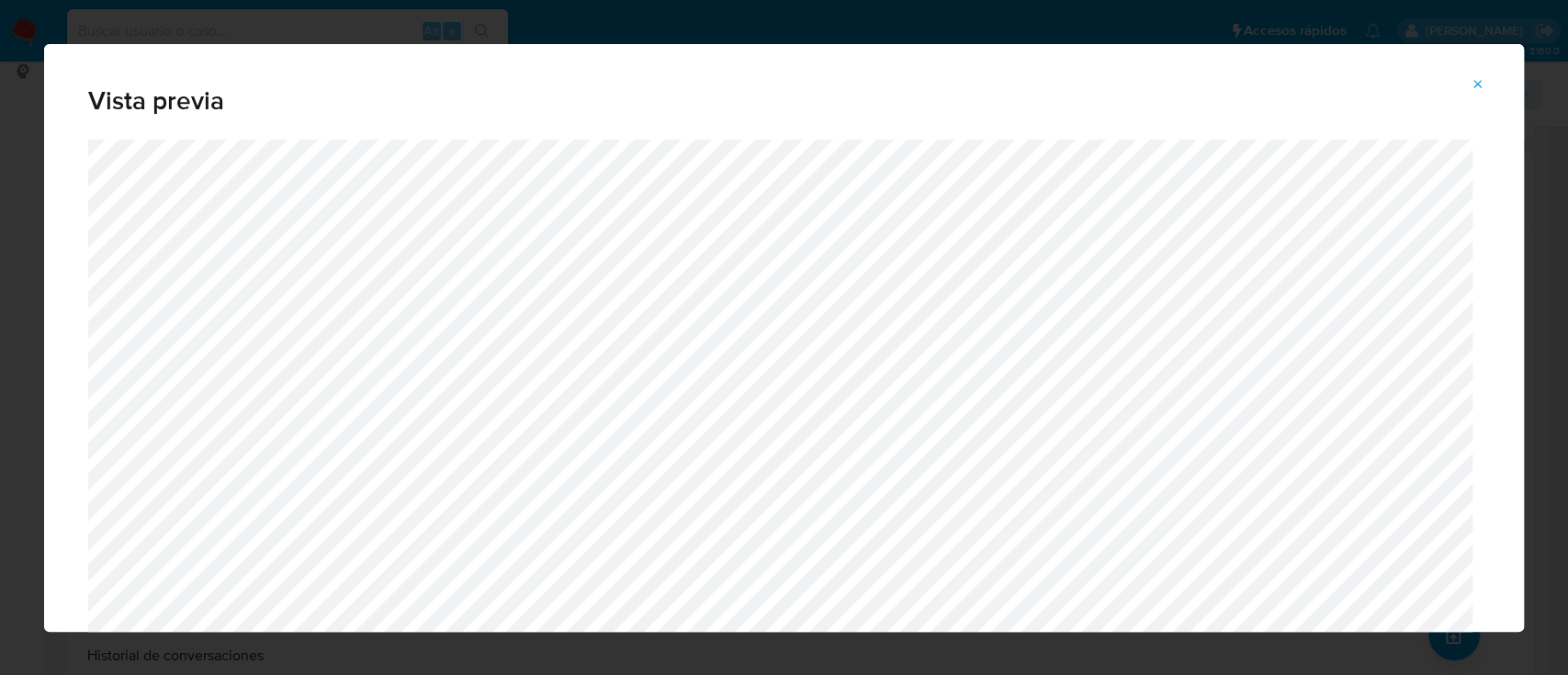
click at [1479, 92] on span "Attachment preview" at bounding box center [1478, 85] width 15 height 26
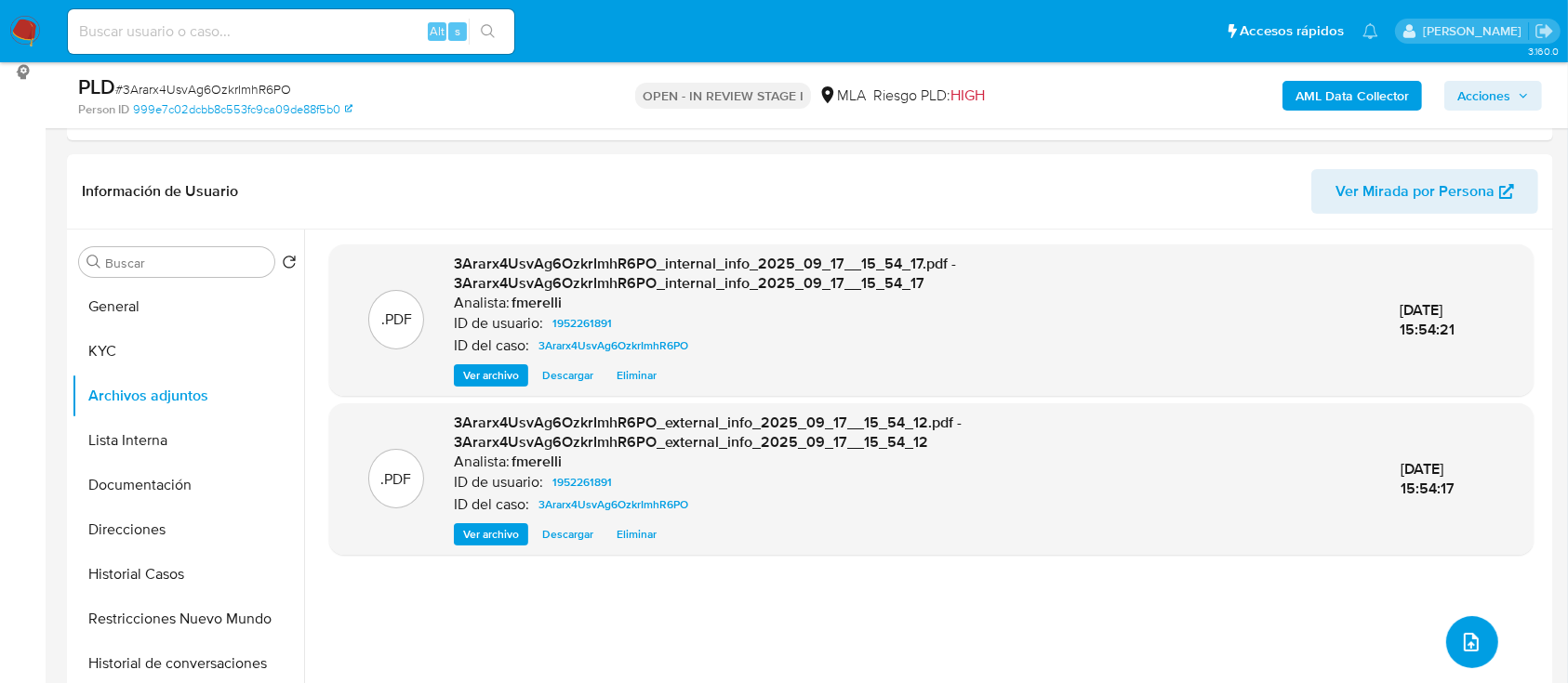
click at [1447, 651] on button "upload-file" at bounding box center [1472, 642] width 52 height 52
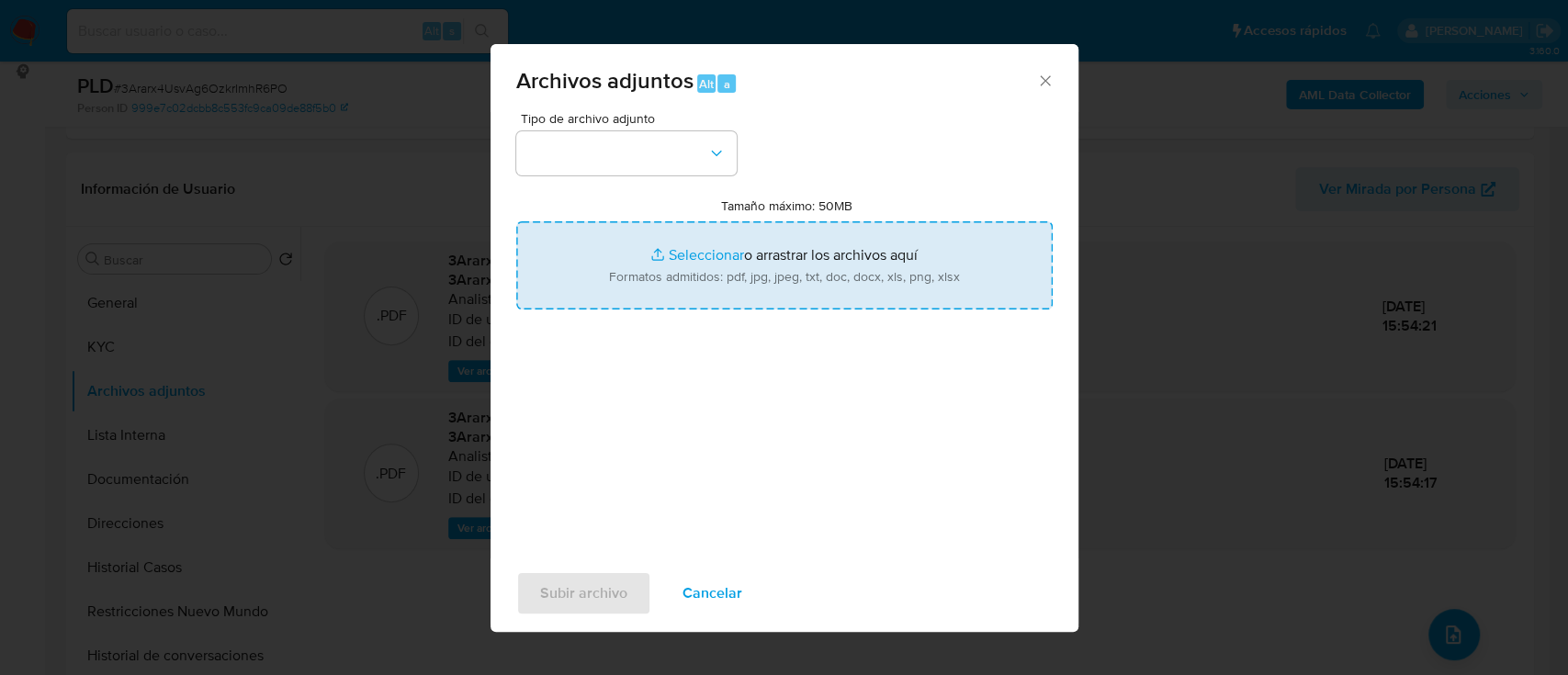
type input "C:\fakepath\NOSIS_Manager_InformeIndividual_20372114550_654927_20250910113447.p…"
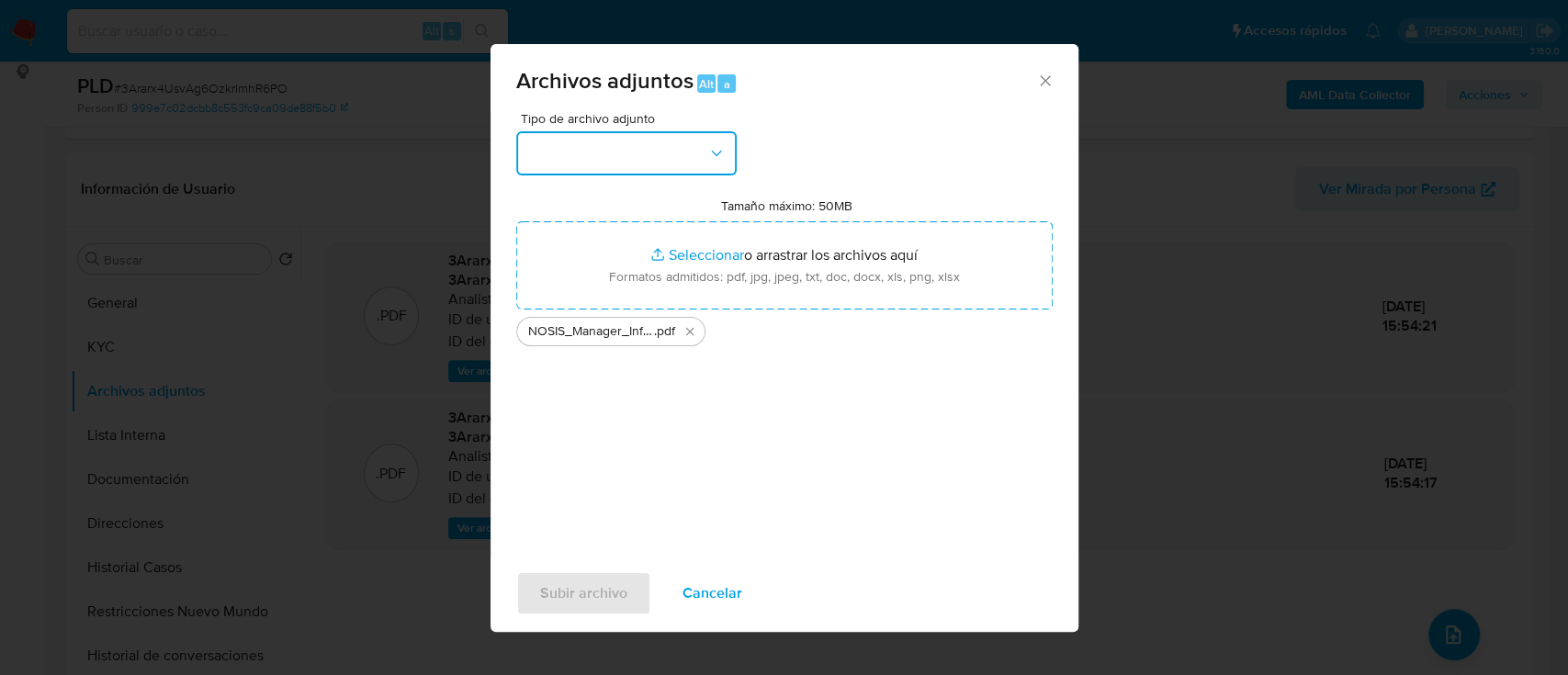
drag, startPoint x: 673, startPoint y: 160, endPoint x: 671, endPoint y: 173, distance: 13.2
click at [673, 157] on button "button" at bounding box center [626, 152] width 220 height 44
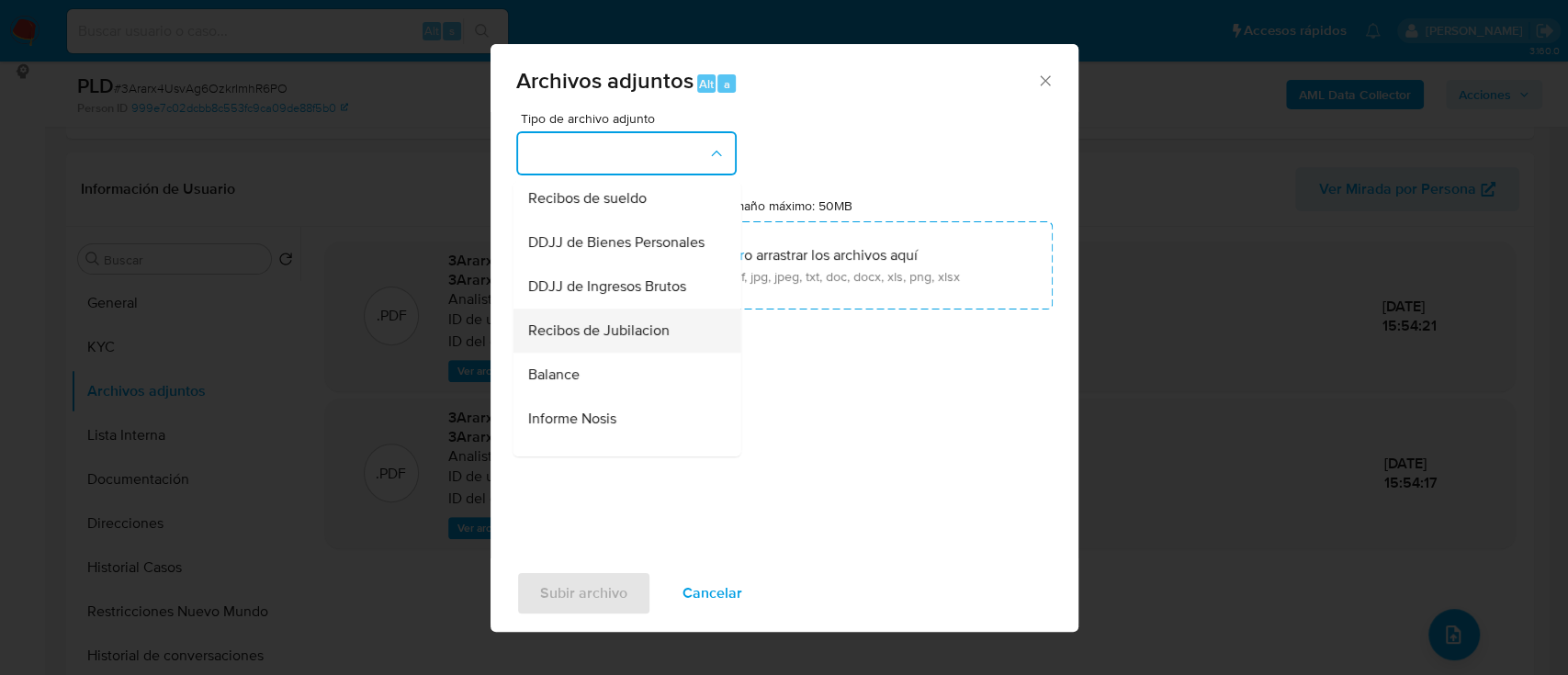
scroll to position [612, 0]
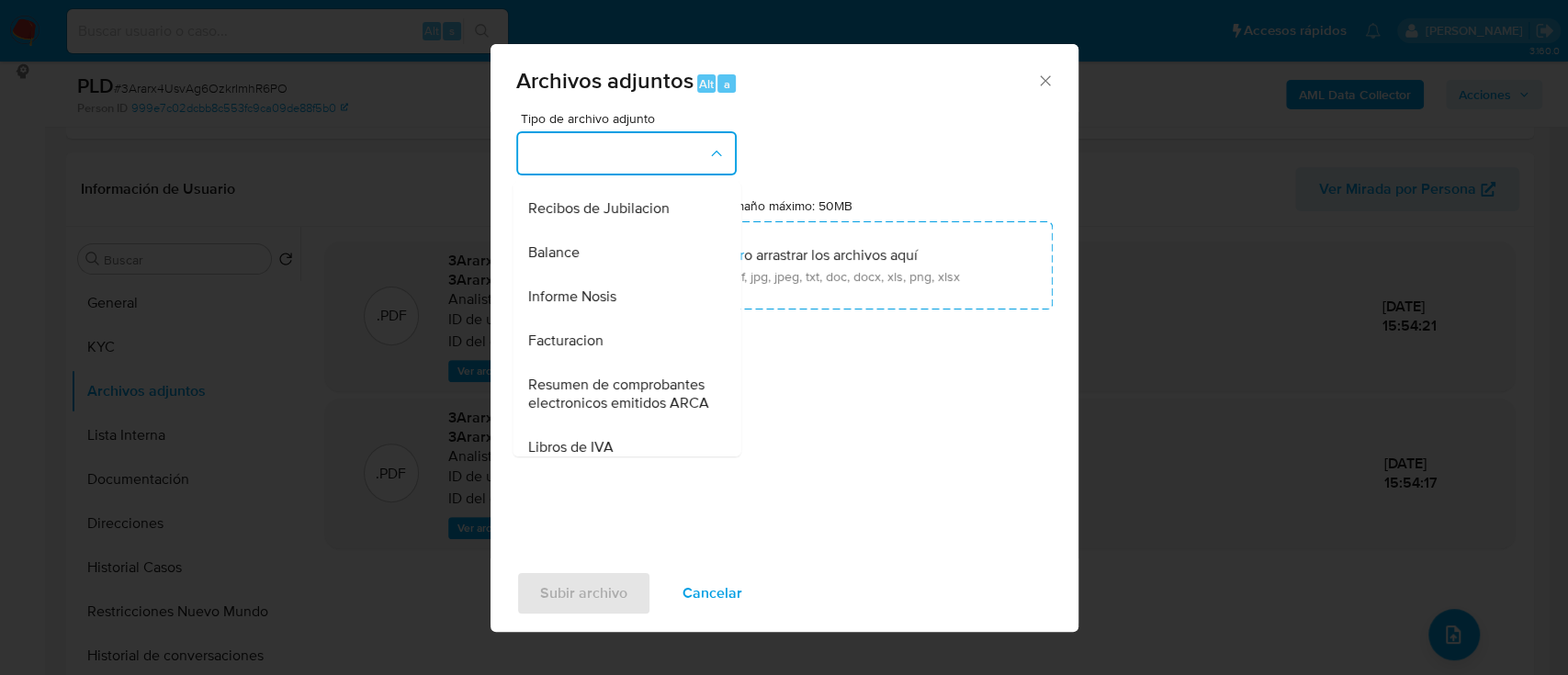
drag, startPoint x: 617, startPoint y: 342, endPoint x: 629, endPoint y: 351, distance: 15.0
click at [618, 319] on div "Informe Nosis" at bounding box center [621, 296] width 188 height 44
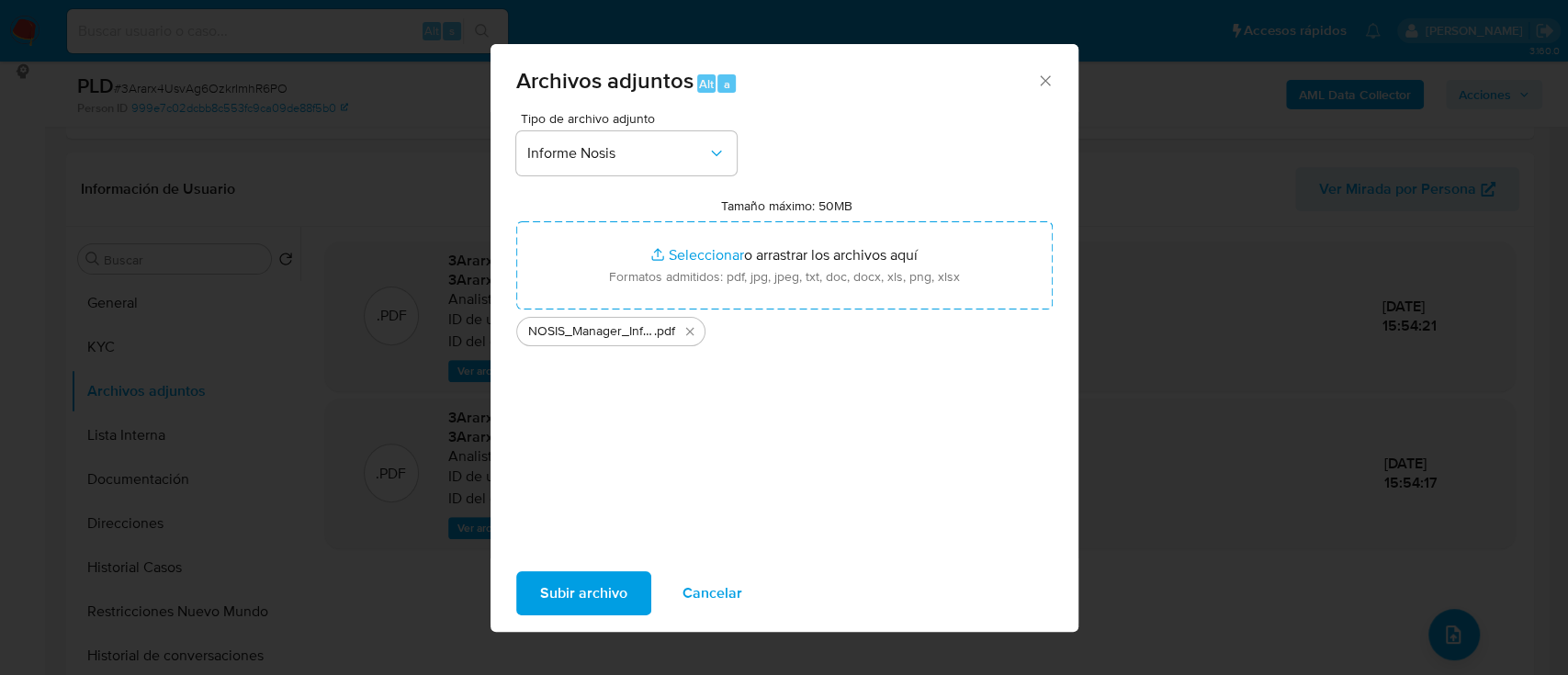
click at [580, 587] on span "Subir archivo" at bounding box center [584, 593] width 87 height 40
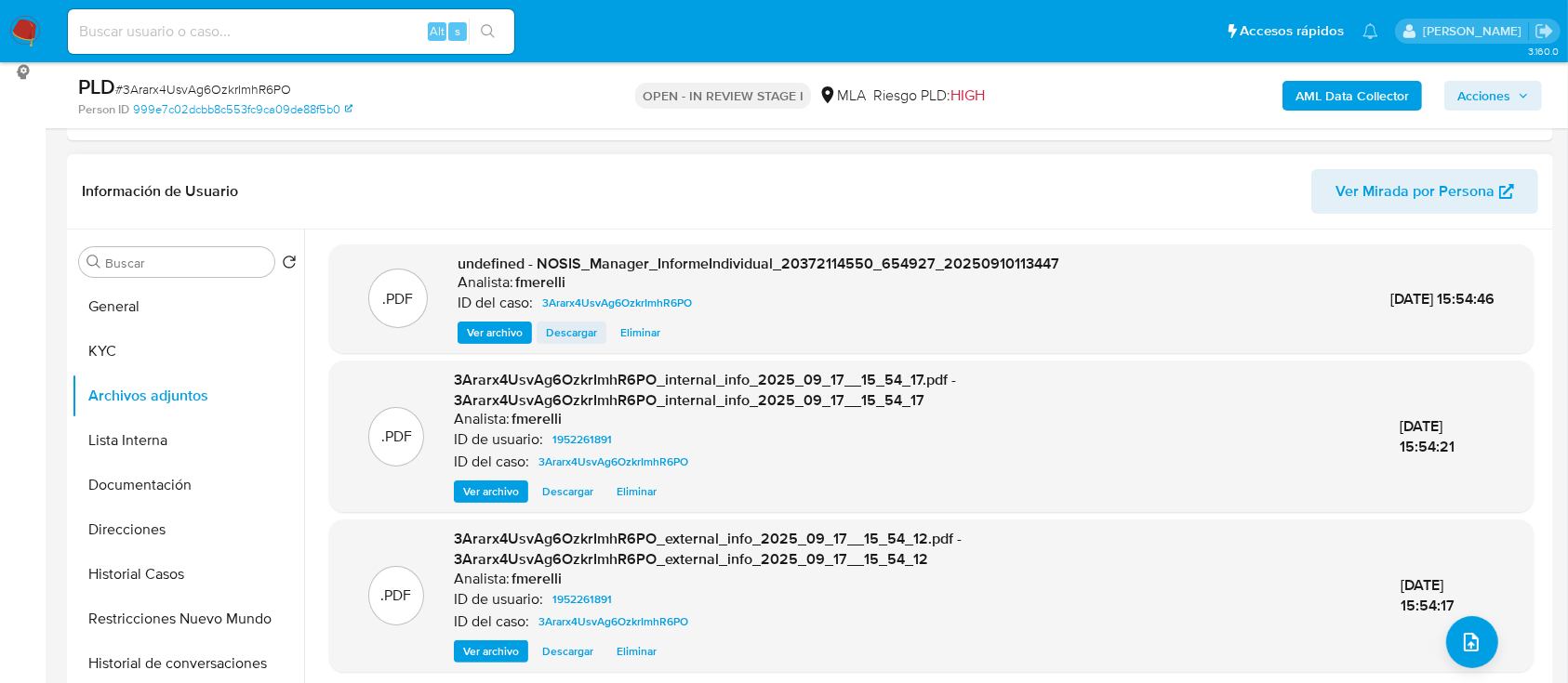
drag, startPoint x: 461, startPoint y: 199, endPoint x: 554, endPoint y: 338, distance: 167.2
click at [461, 199] on header "Información de Usuario Ver Mirada por Persona" at bounding box center [810, 191] width 1457 height 44
click at [505, 331] on span "Ver archivo" at bounding box center [494, 333] width 56 height 19
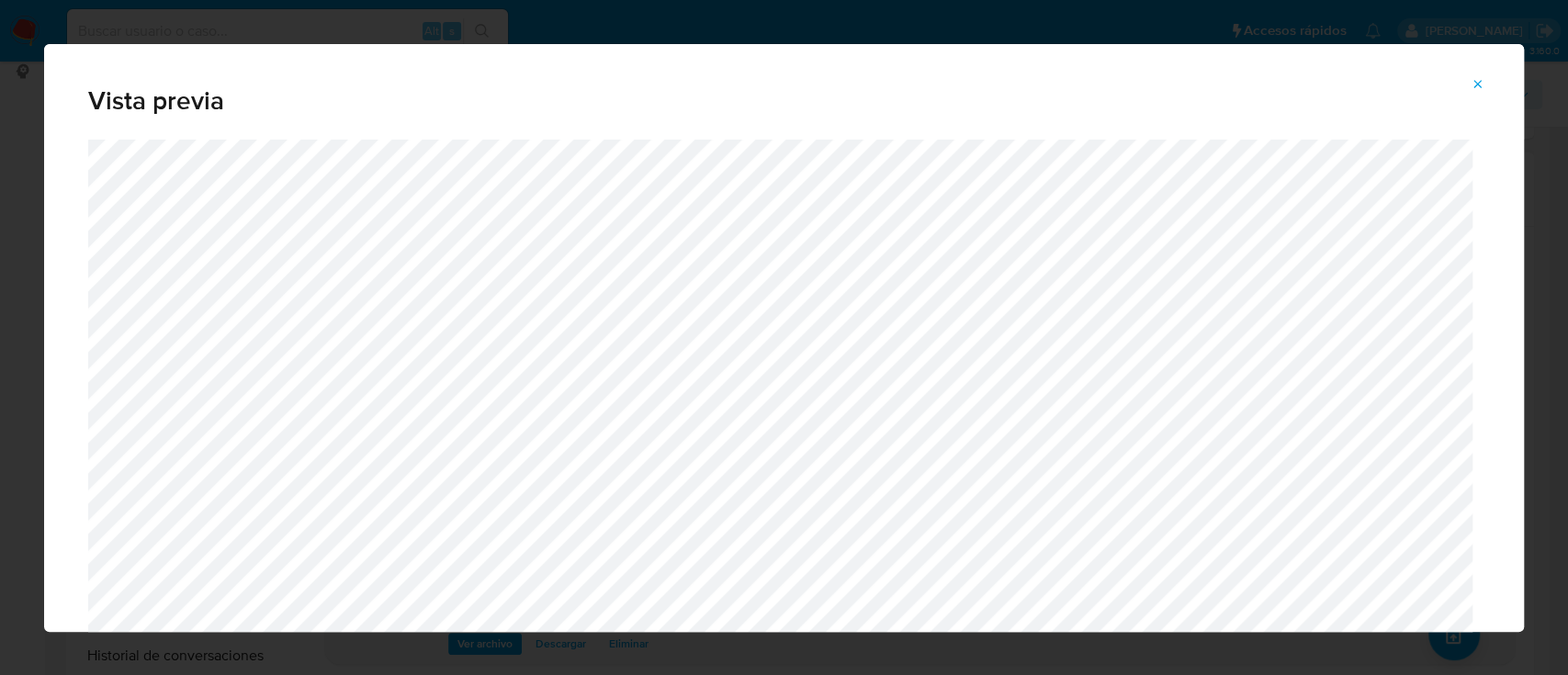
click at [1479, 77] on icon "Attachment preview" at bounding box center [1478, 85] width 15 height 15
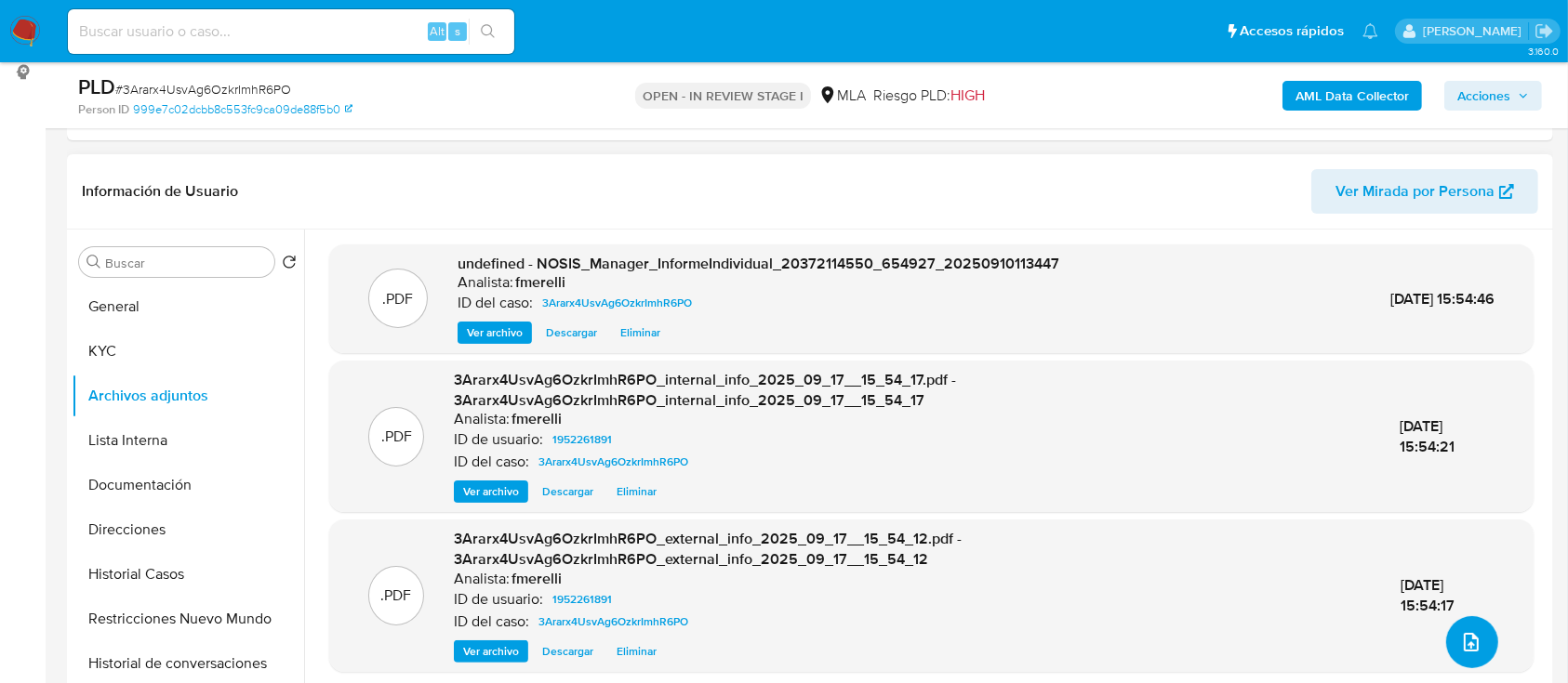
click at [1475, 645] on button "upload-file" at bounding box center [1472, 642] width 52 height 52
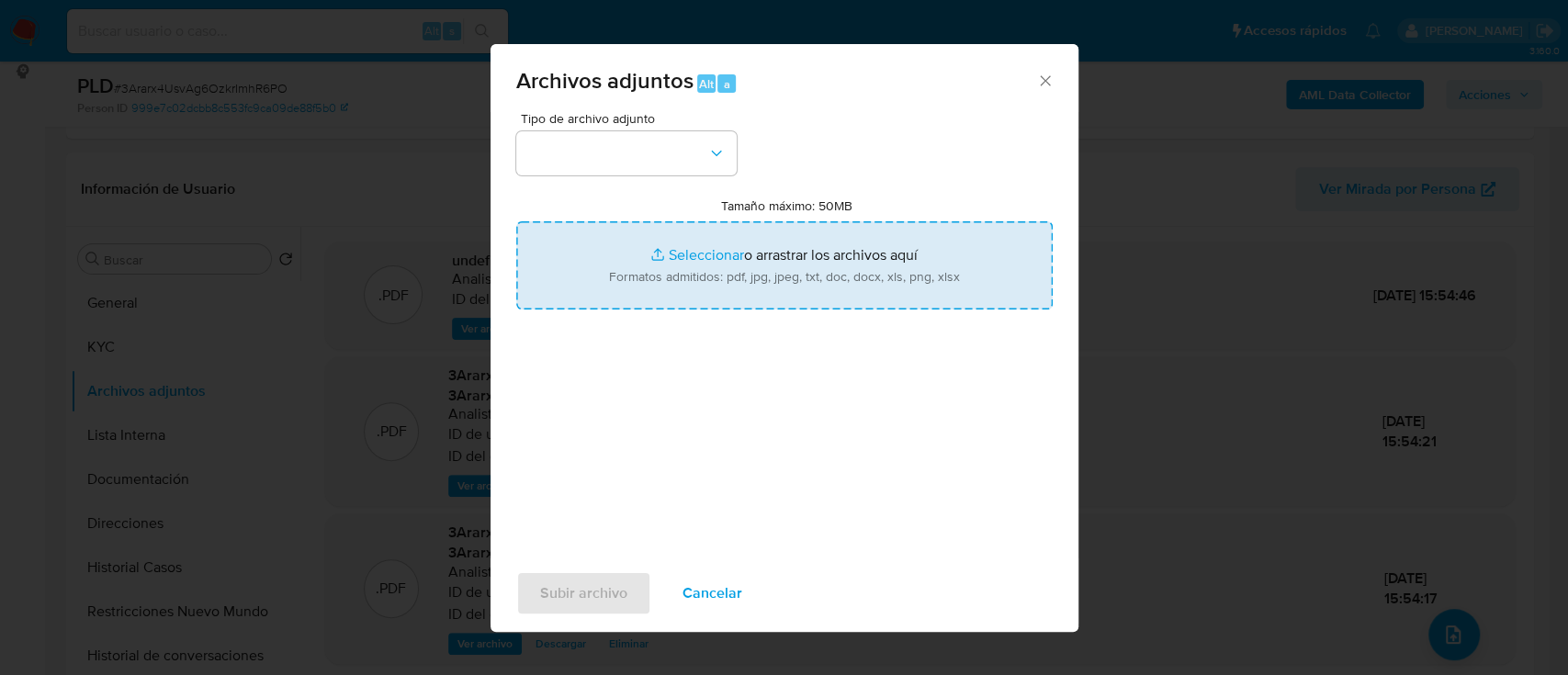
type input "C:\fakepath\Comprobantes recibidos 2025.jpeg"
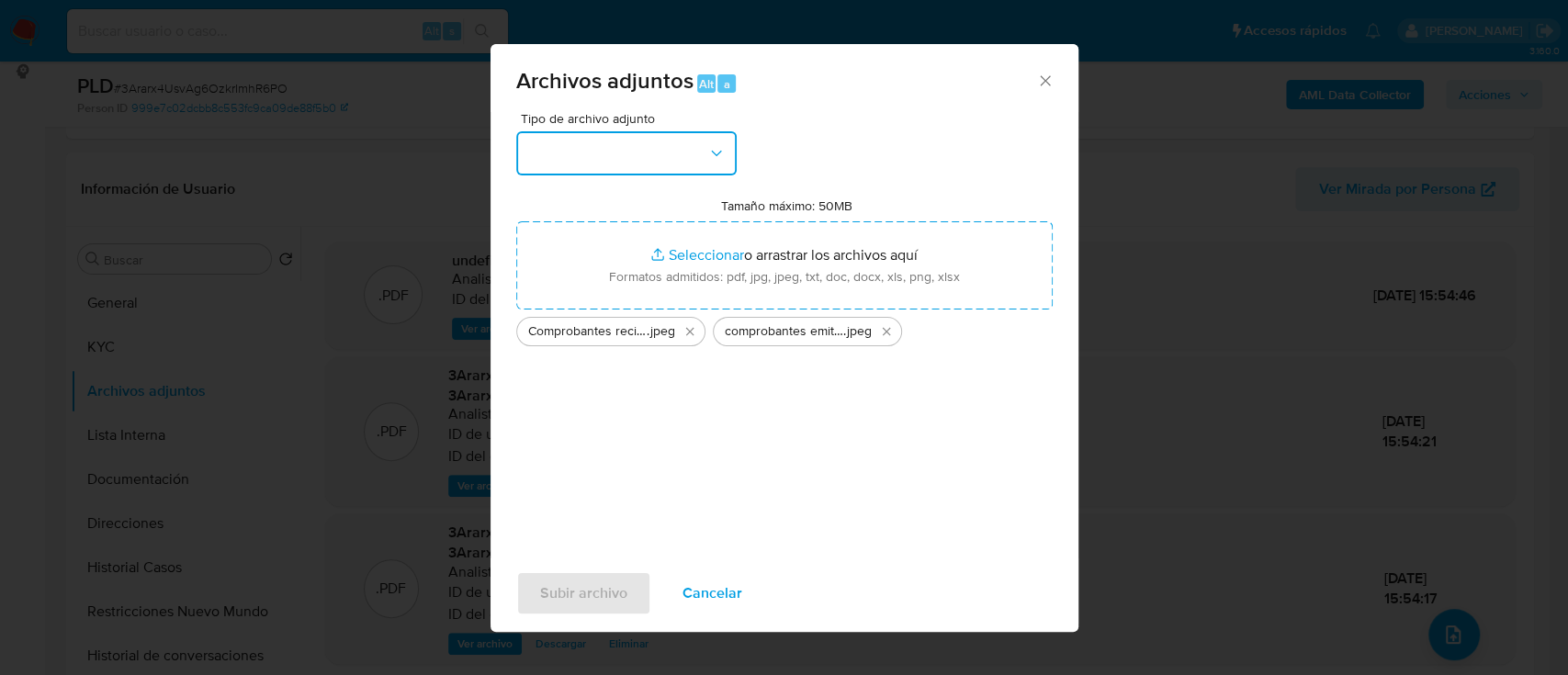
click at [610, 164] on button "button" at bounding box center [626, 152] width 220 height 44
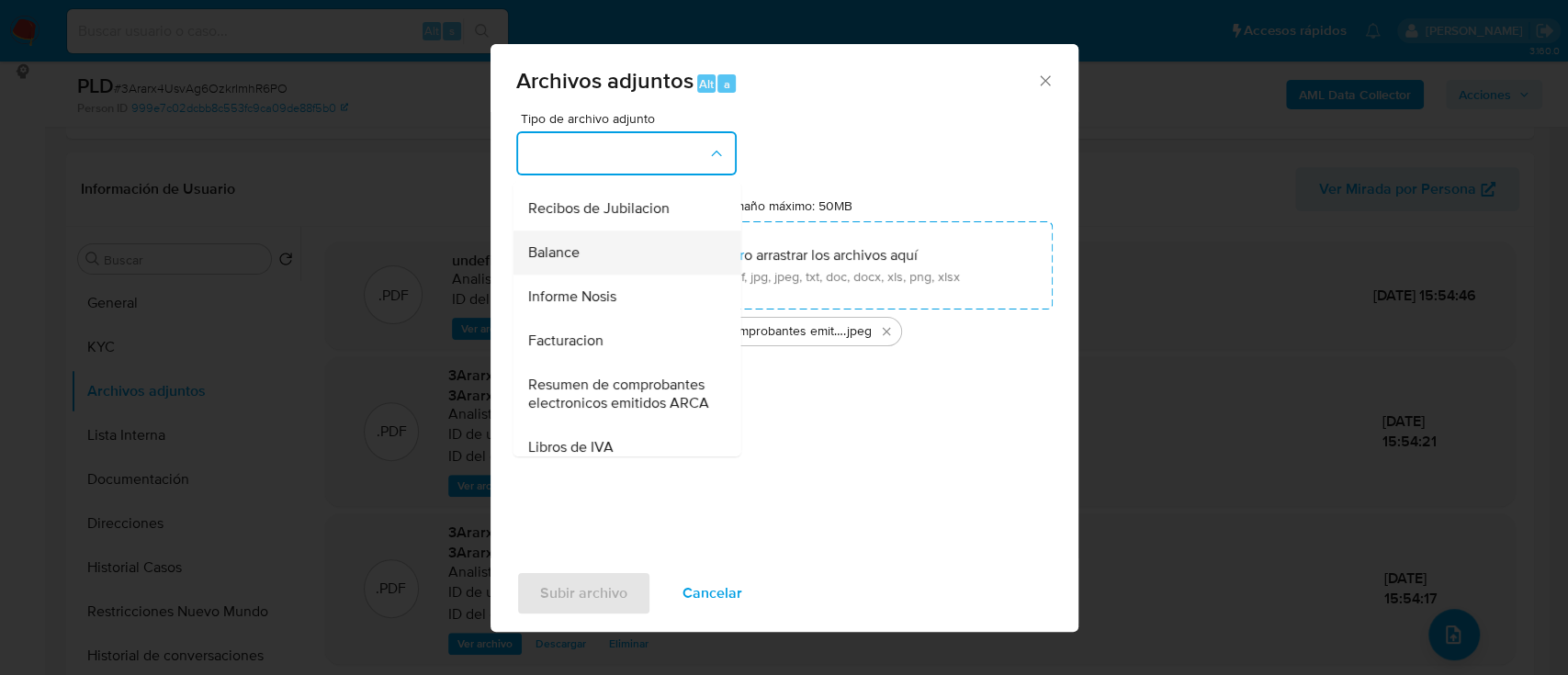
scroll to position [830, 0]
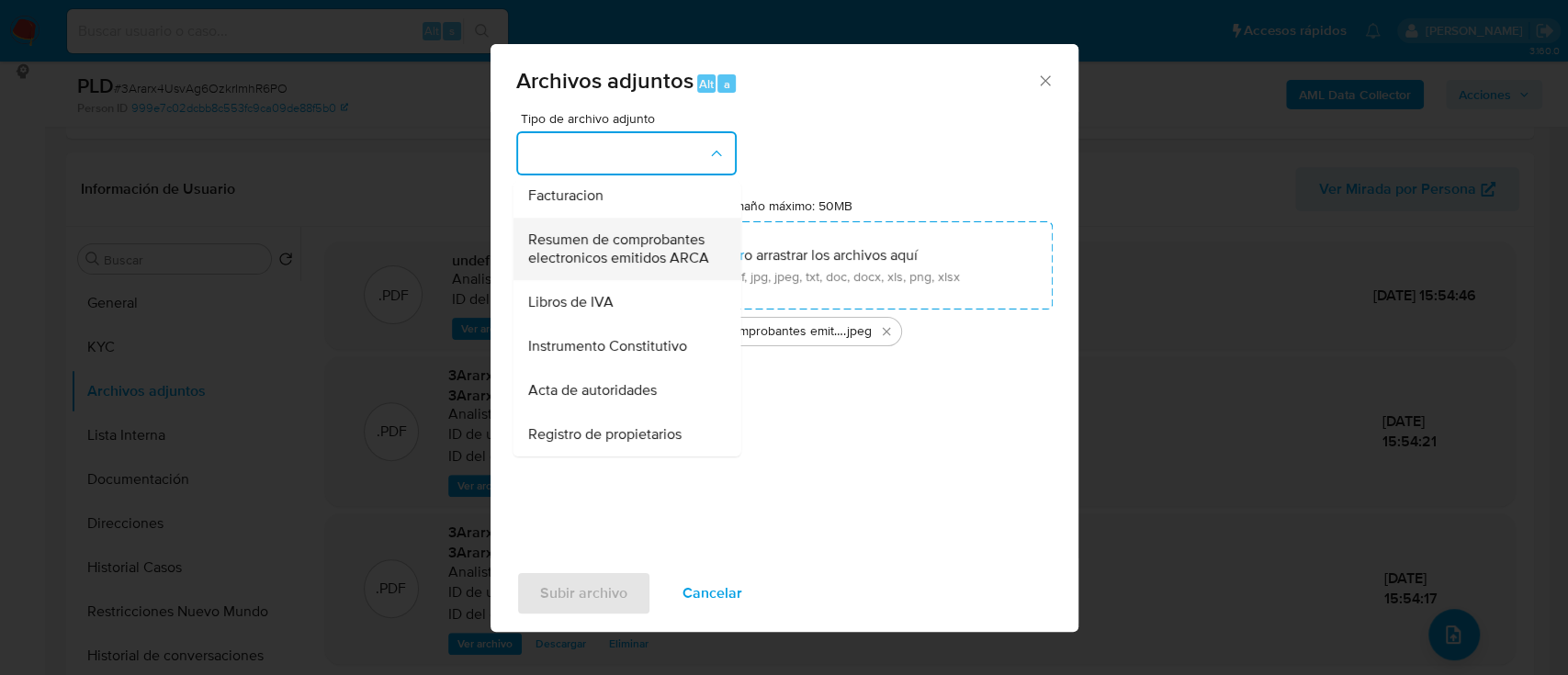
click at [639, 247] on span "Resumen de comprobantes electronicos emitidos ARCA" at bounding box center [621, 249] width 188 height 37
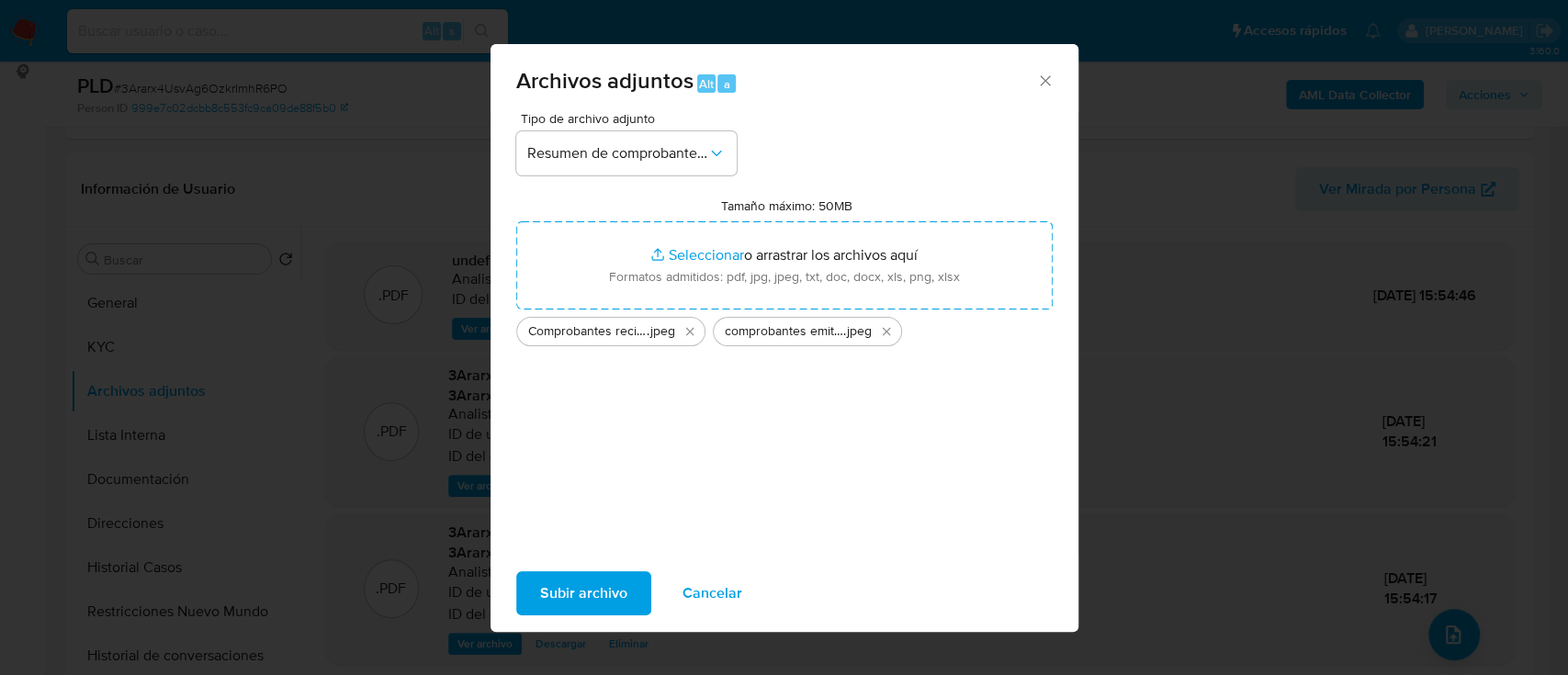
click at [572, 583] on span "Subir archivo" at bounding box center [584, 593] width 87 height 40
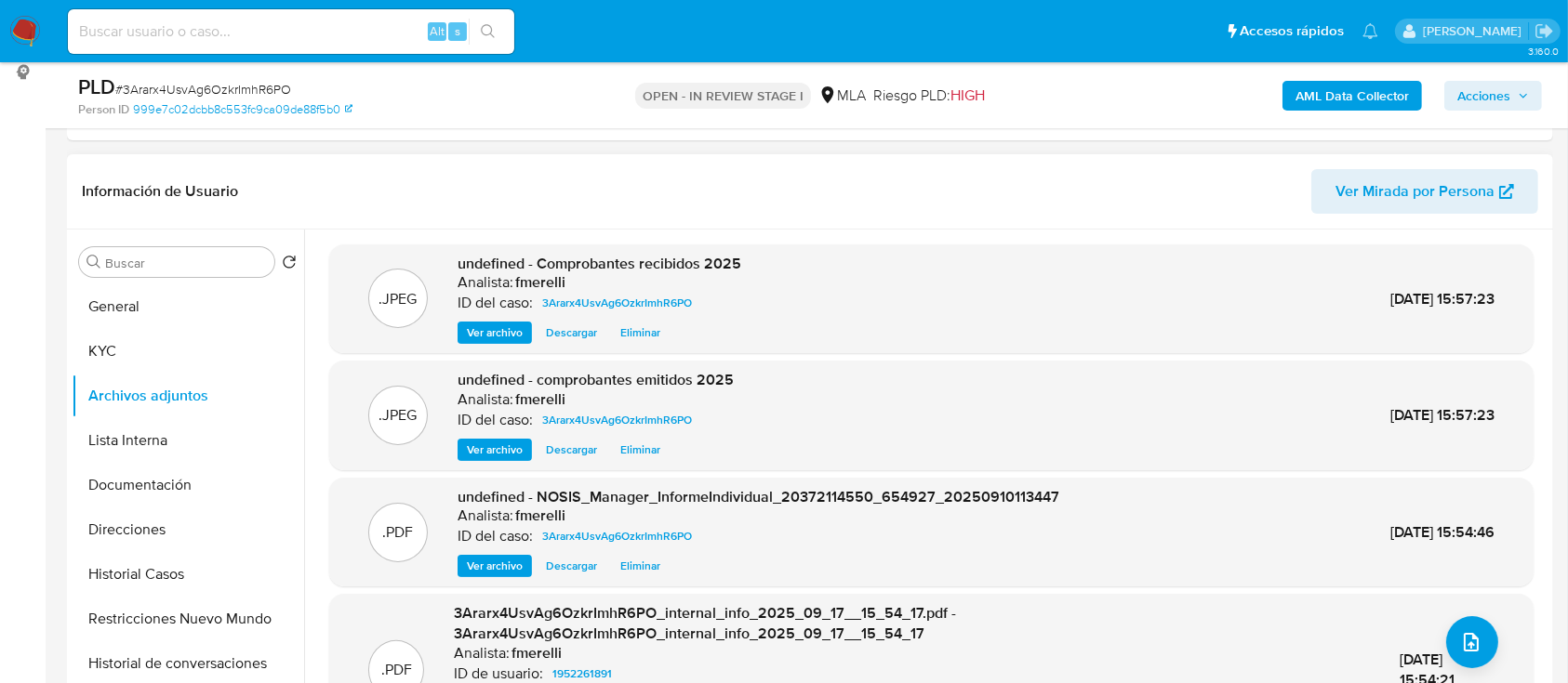
click at [563, 219] on div "Información de Usuario Ver Mirada por Persona" at bounding box center [809, 192] width 1486 height 75
click at [1492, 635] on div ".PDF 3Ararx4UsvAg6OzkrImhR6PO_internal_info_2025_09_17__15_54_17.pdf - 3Ararx4U…" at bounding box center [932, 669] width 1186 height 133
click at [1481, 634] on button "upload-file" at bounding box center [1472, 642] width 52 height 52
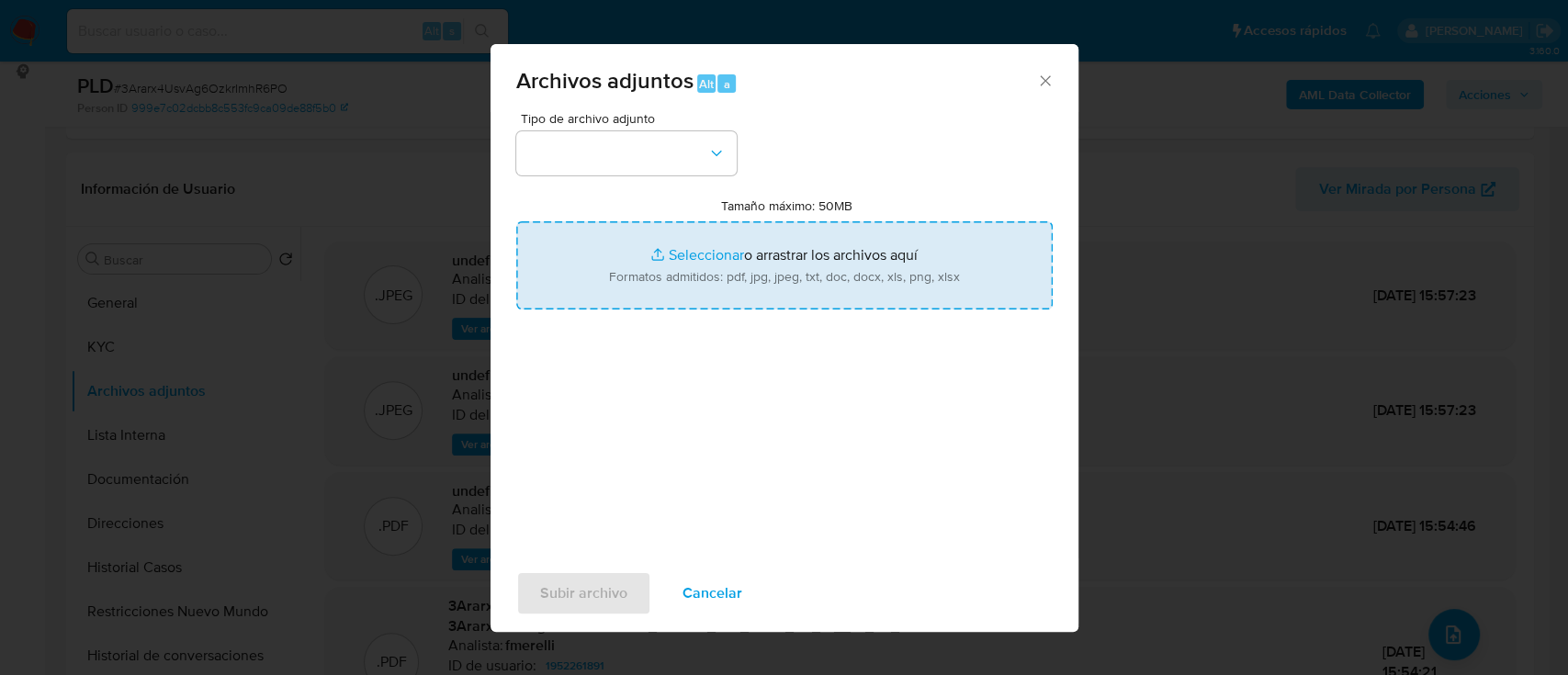
type input "C:\fakepath\Caselog 3Ararx4UsvAg6OzkrImhR6PO_2025_08_19_08_35_22.docx"
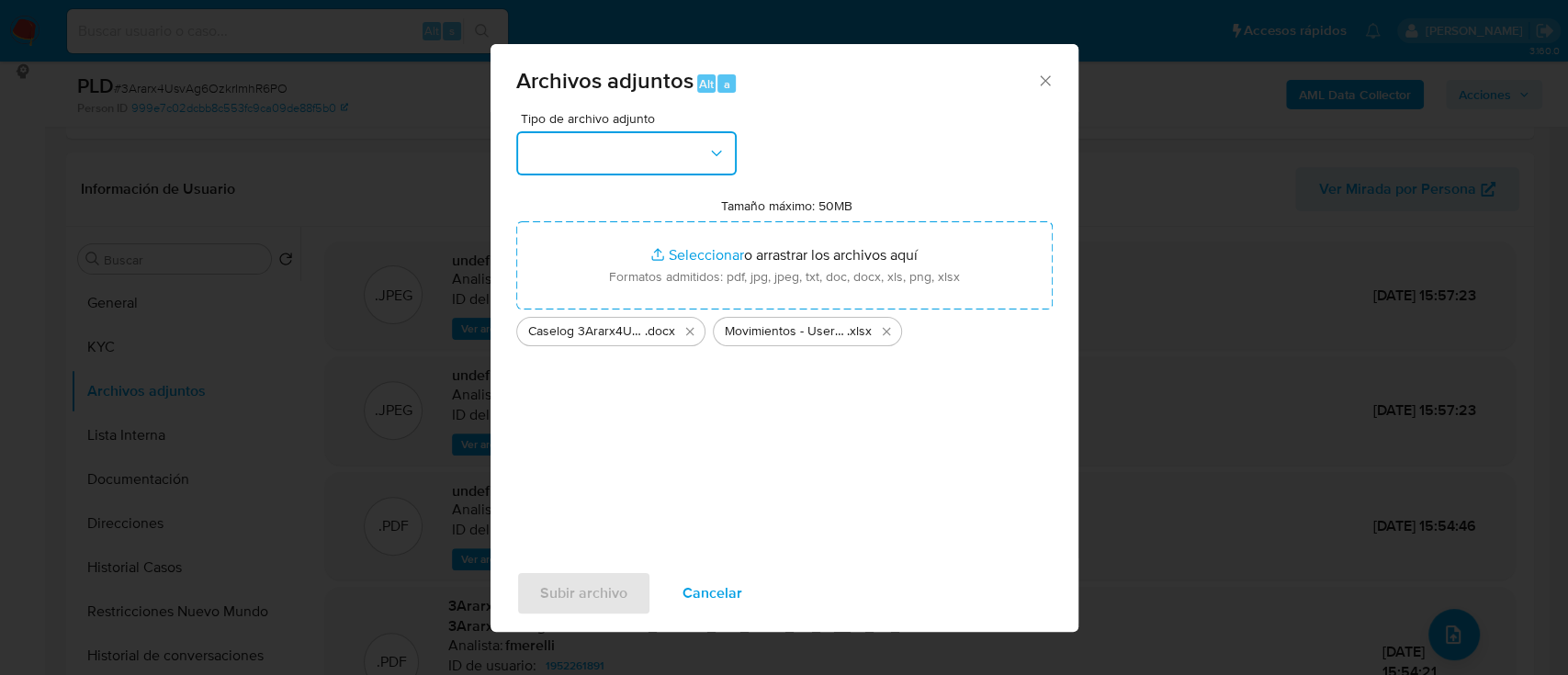
click at [617, 157] on button "button" at bounding box center [626, 152] width 220 height 44
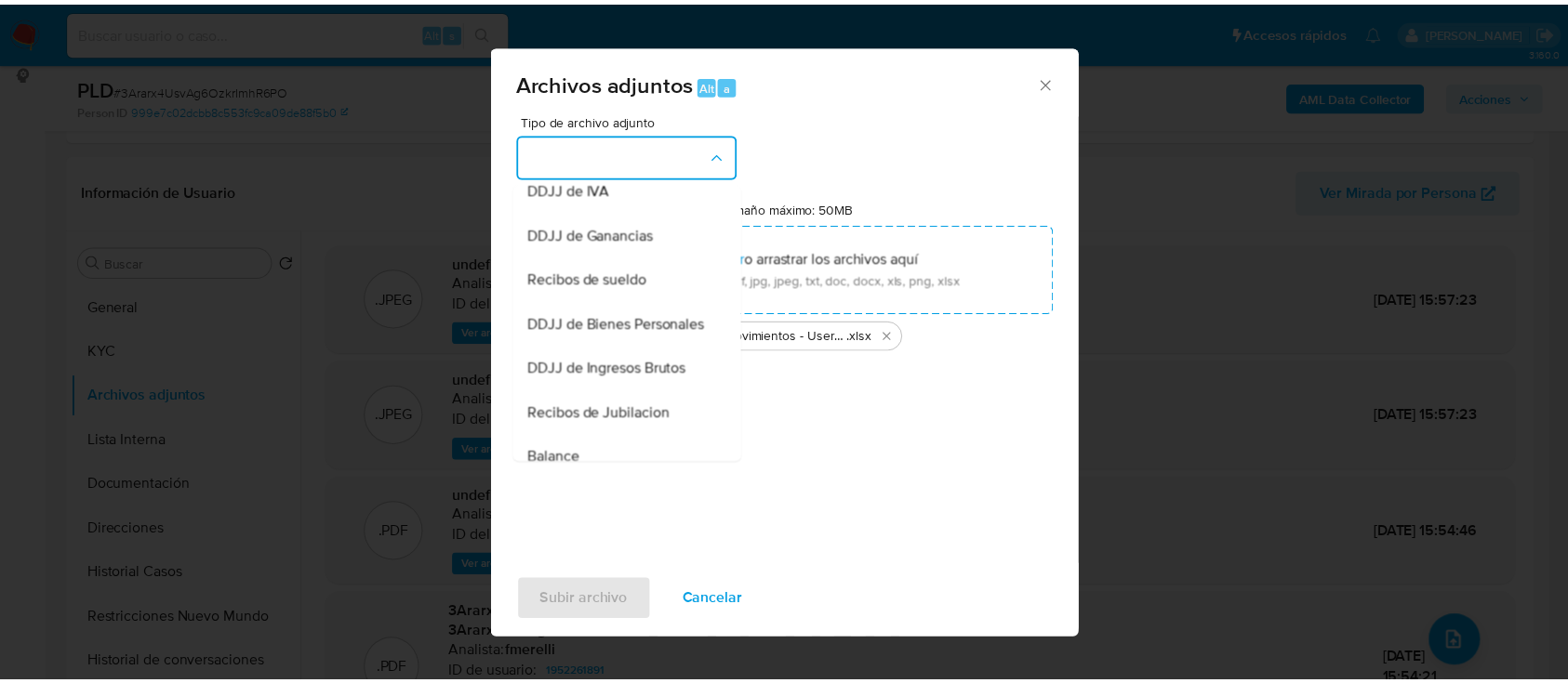
scroll to position [220, 0]
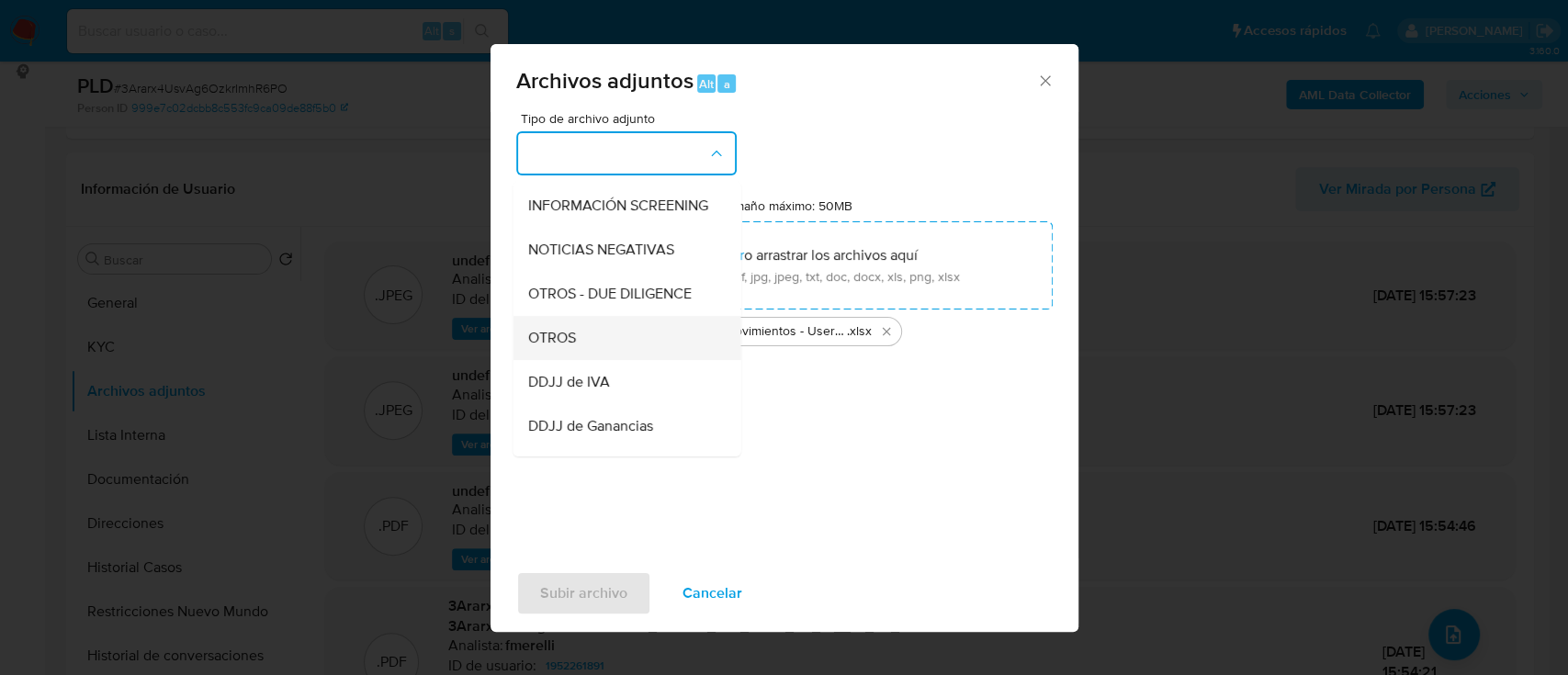
click at [577, 355] on div "OTROS" at bounding box center [621, 338] width 188 height 44
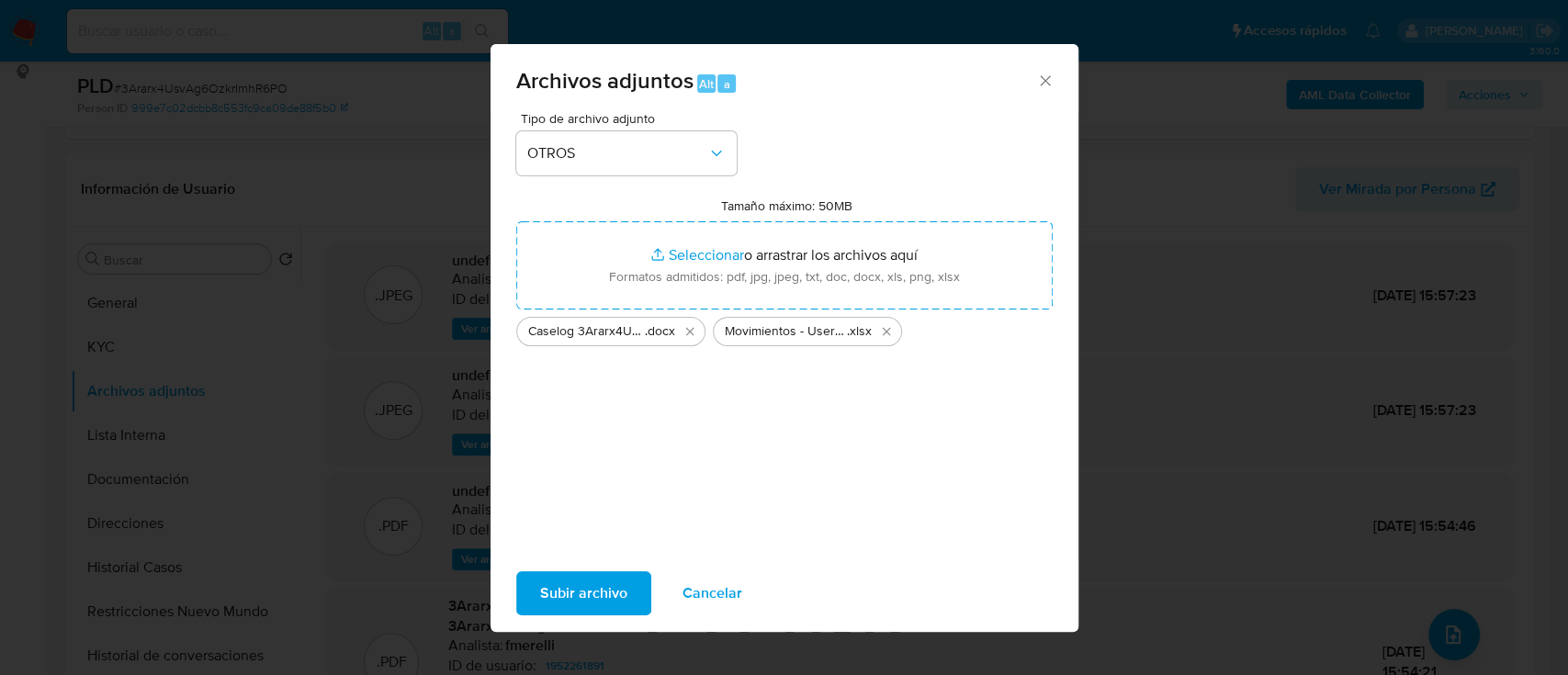
click at [597, 585] on span "Subir archivo" at bounding box center [584, 593] width 87 height 40
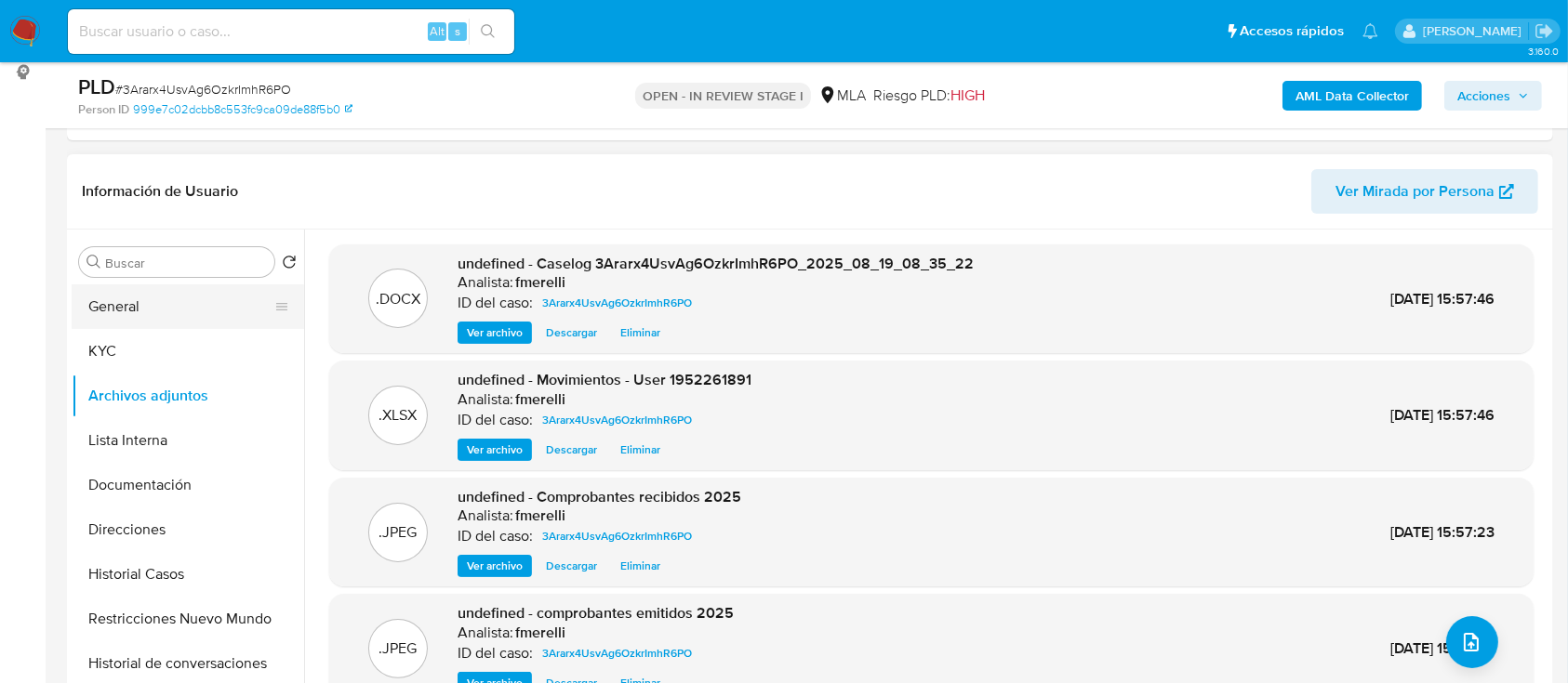
click at [167, 290] on button "General" at bounding box center [180, 306] width 217 height 44
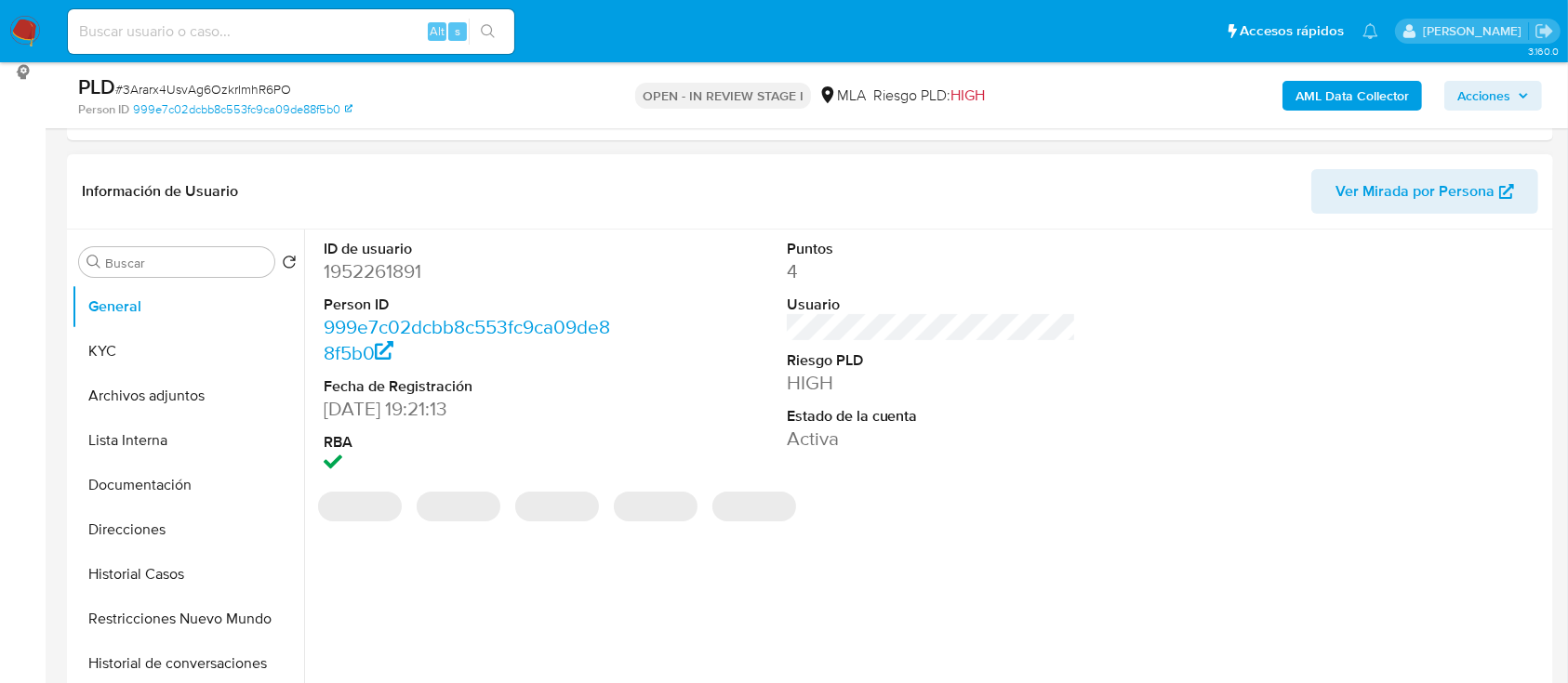
click at [396, 277] on dd "1952261891" at bounding box center [469, 272] width 290 height 26
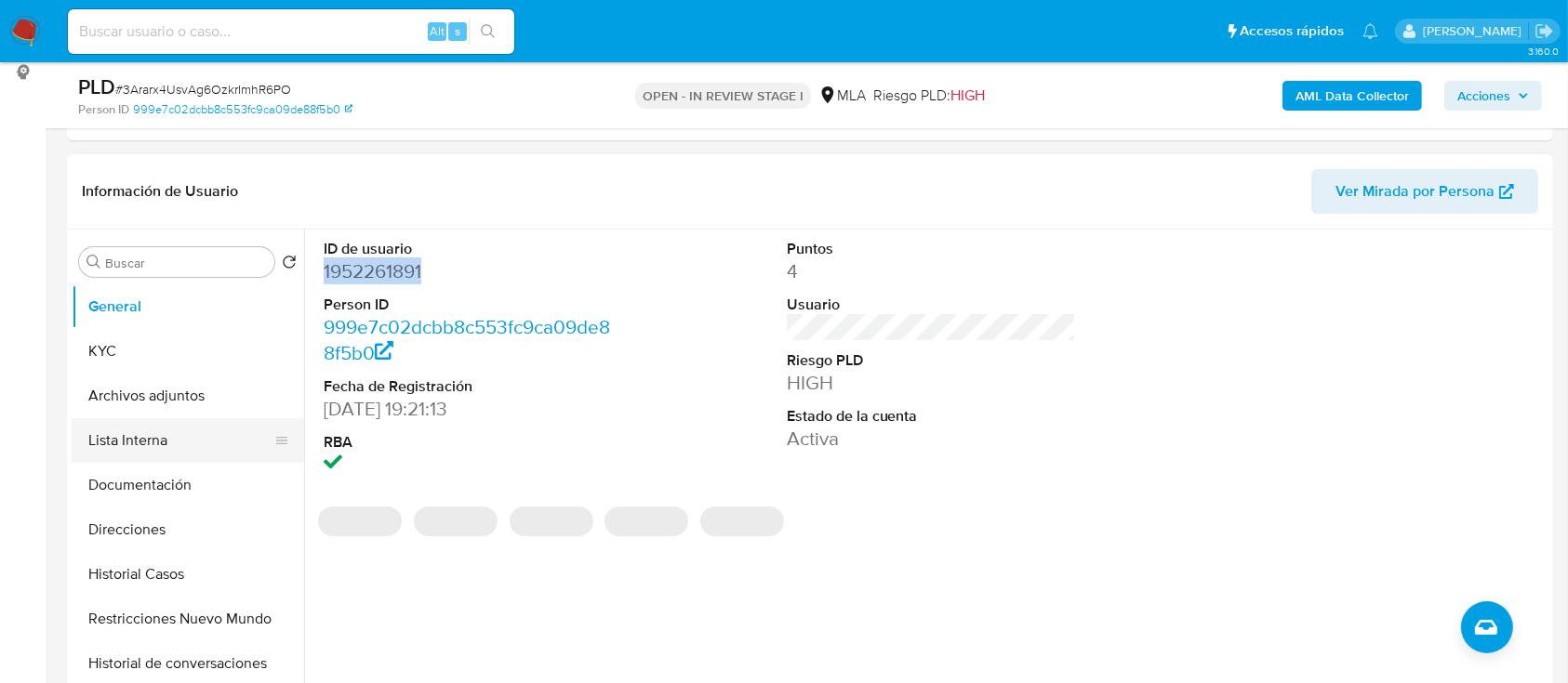
copy dd "1952261891"
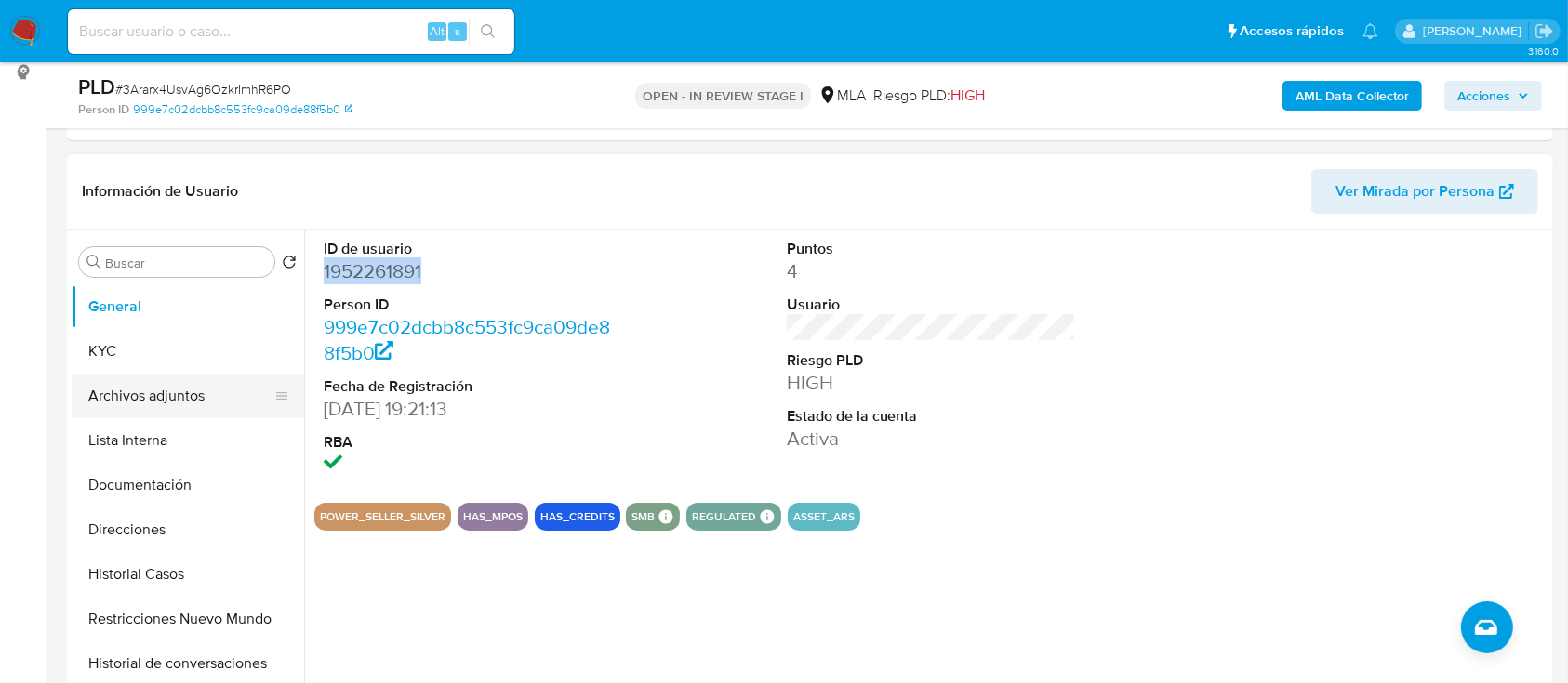
click at [196, 389] on button "Archivos adjuntos" at bounding box center [180, 395] width 217 height 44
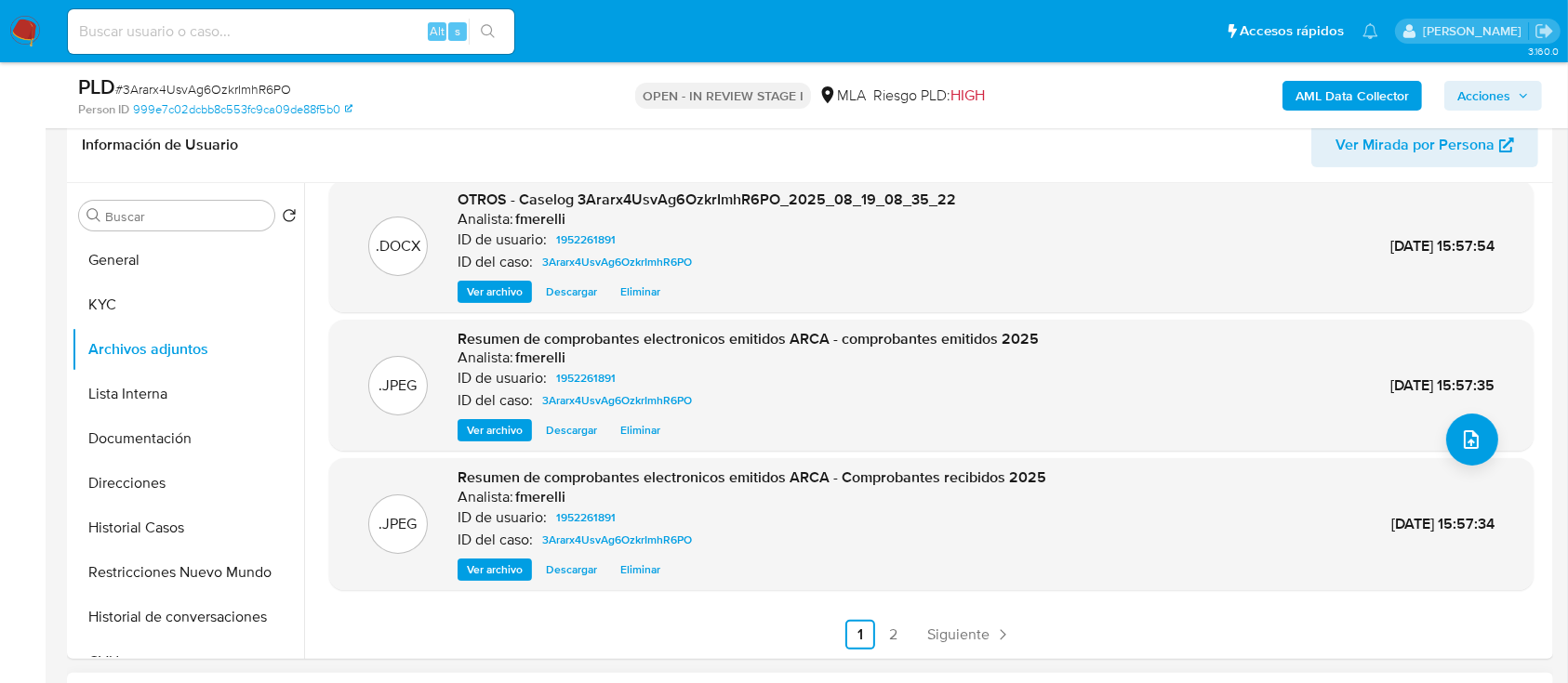
scroll to position [422, 0]
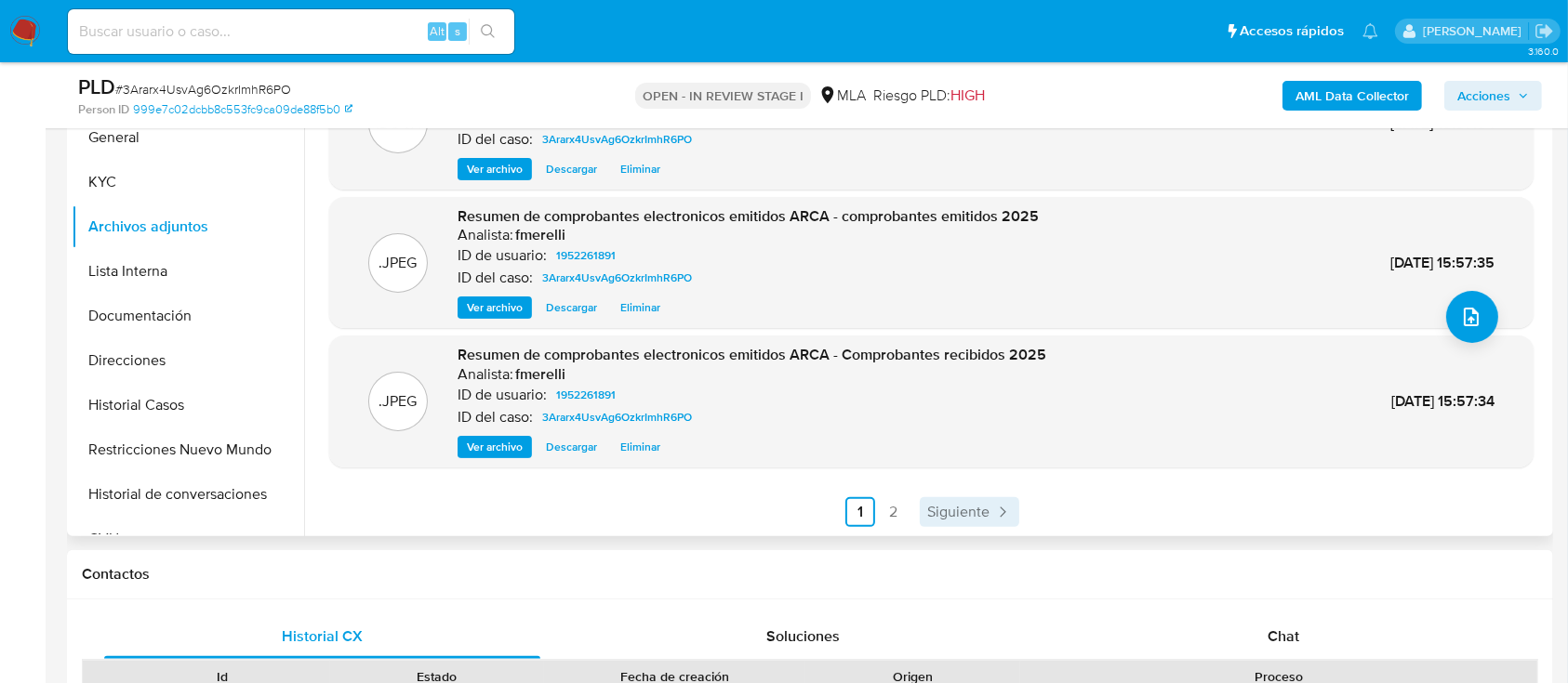
click at [961, 509] on span "Siguiente" at bounding box center [958, 513] width 62 height 15
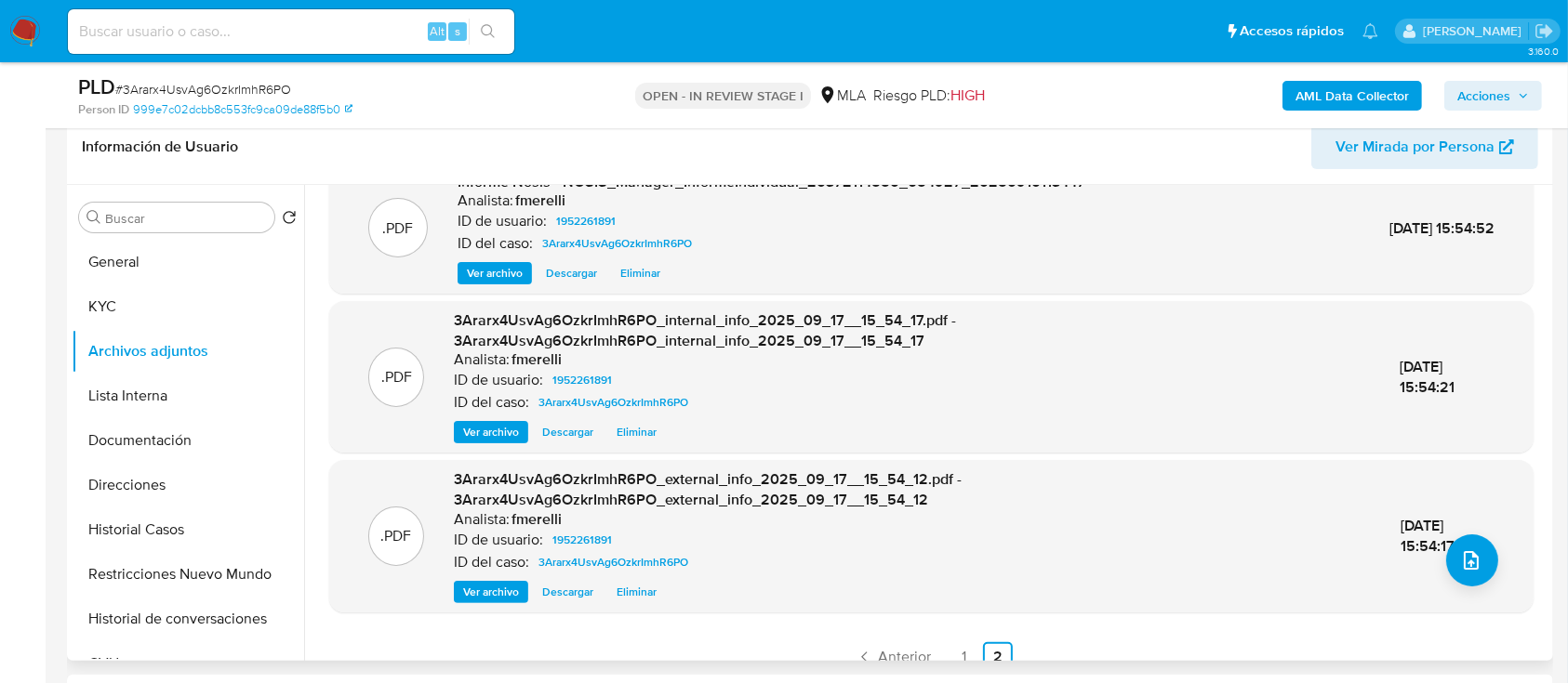
scroll to position [57, 0]
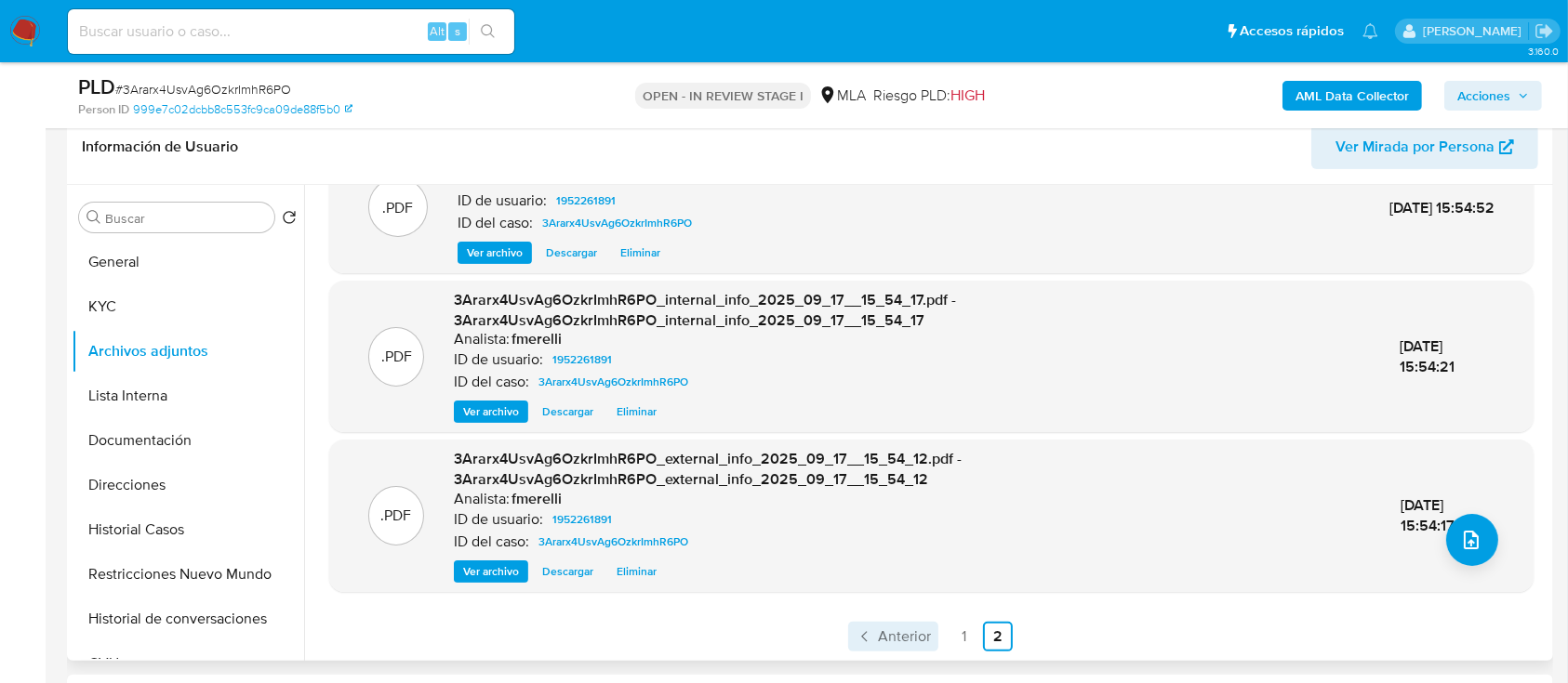
click at [868, 630] on icon "Paginación" at bounding box center [865, 637] width 19 height 19
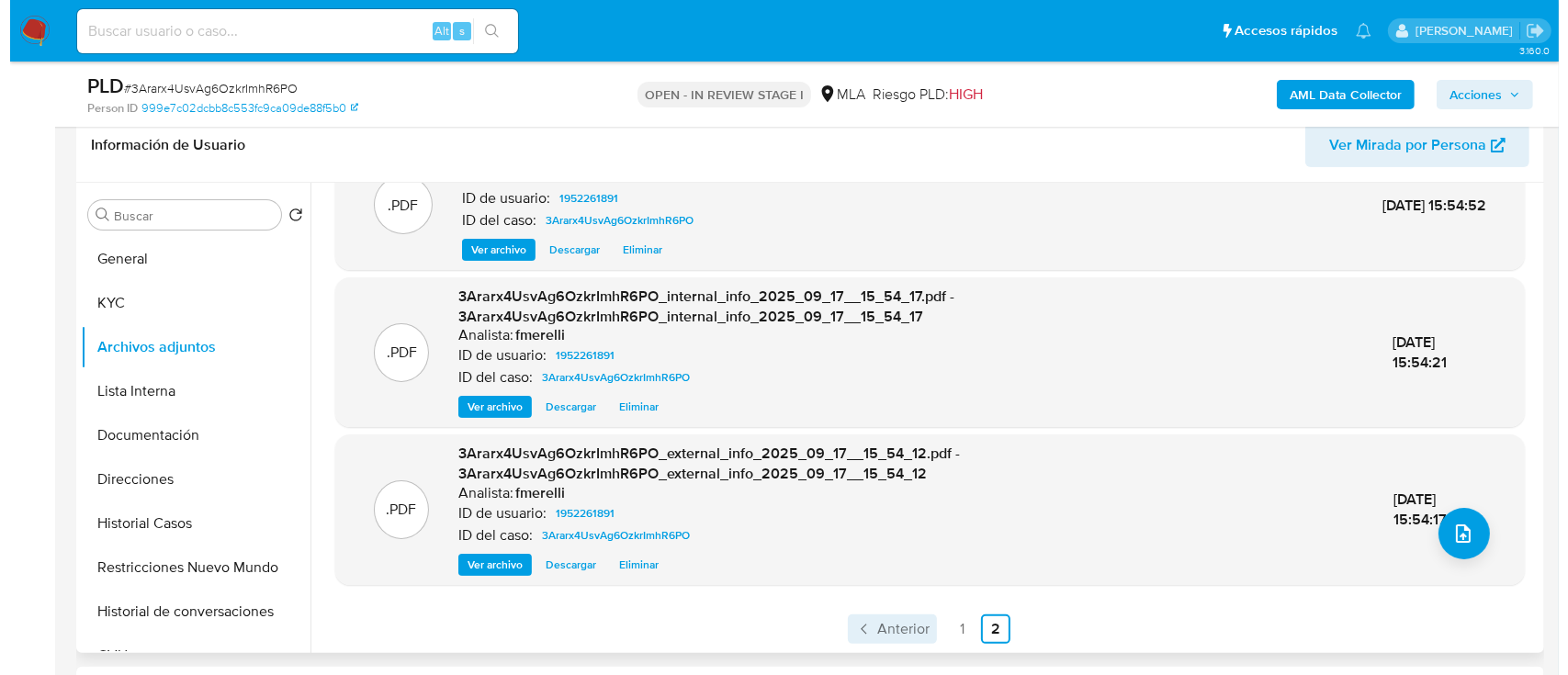
scroll to position [0, 0]
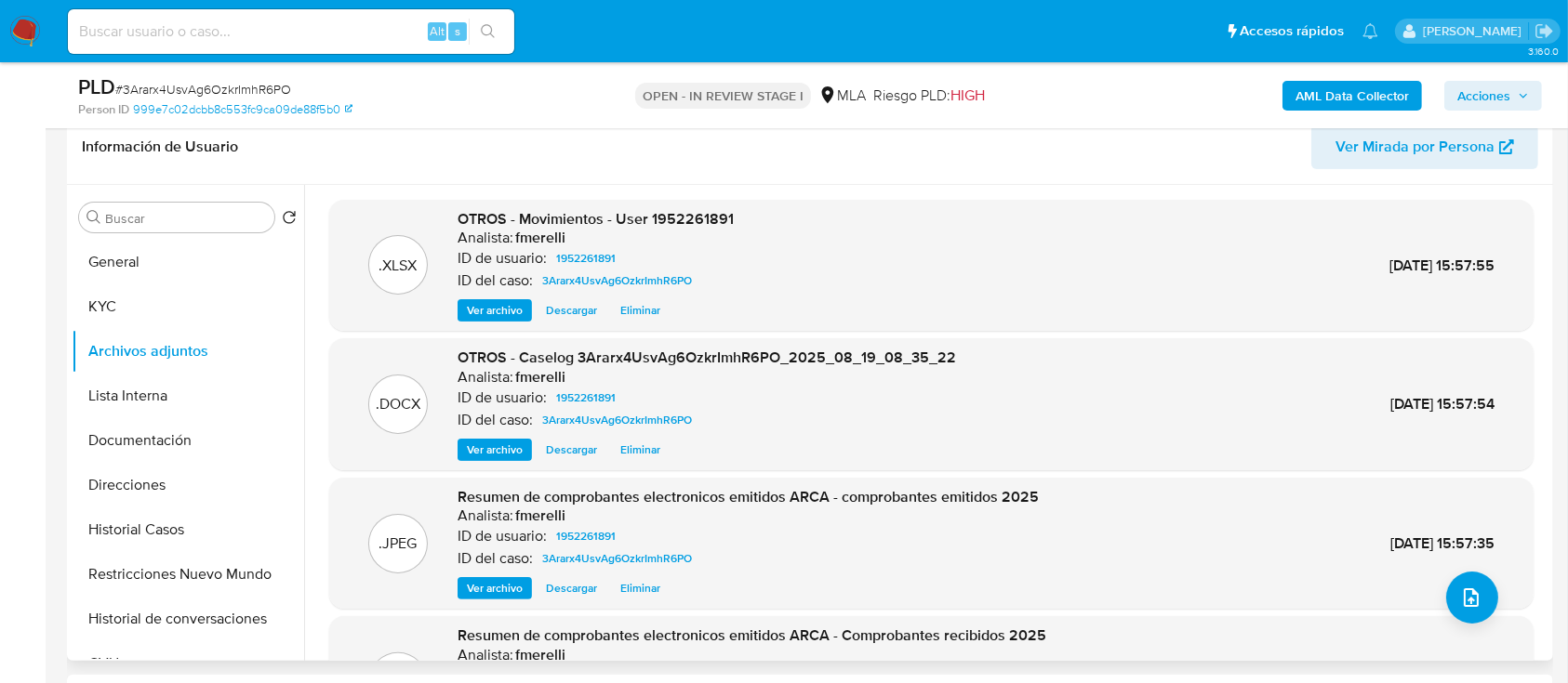
click at [500, 445] on span "Ver archivo" at bounding box center [494, 450] width 56 height 19
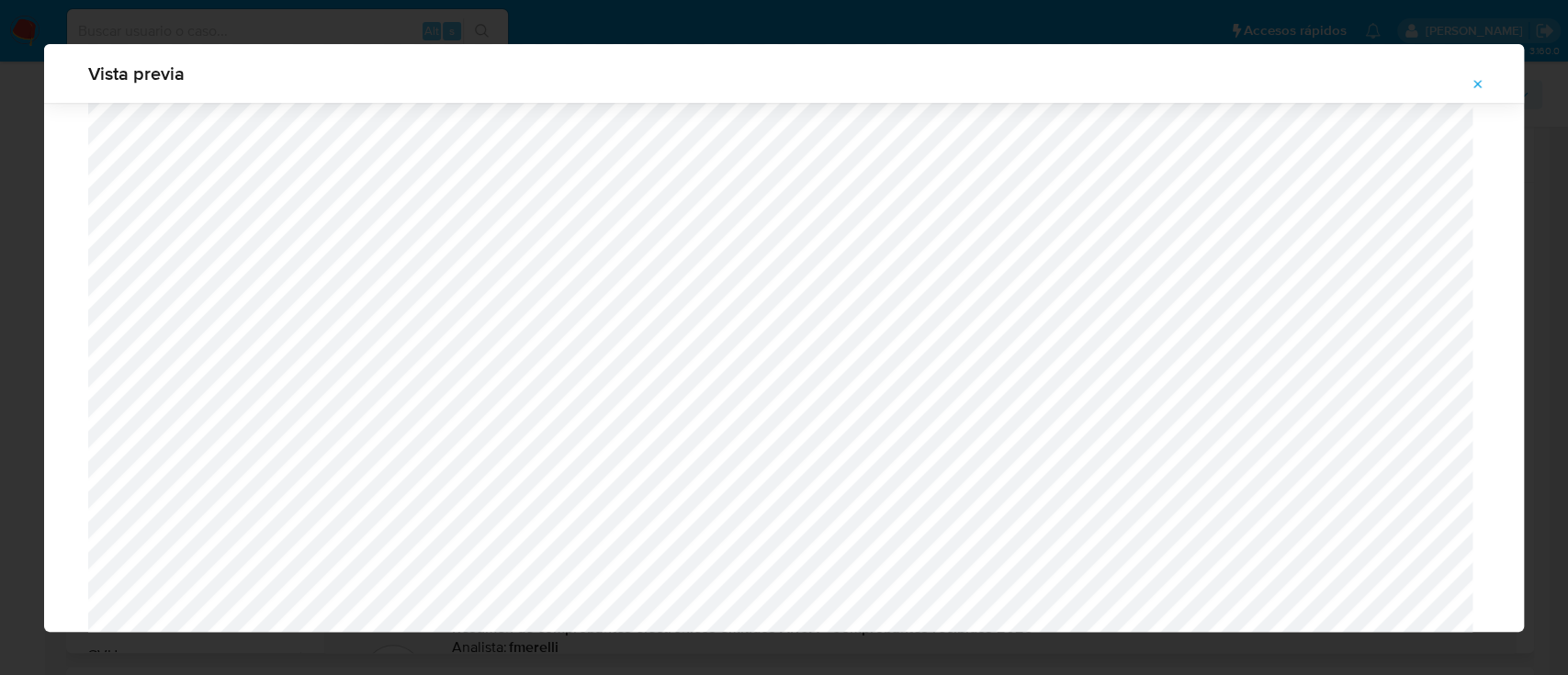
scroll to position [1919, 0]
click at [1477, 77] on icon "Attachment preview" at bounding box center [1478, 85] width 15 height 15
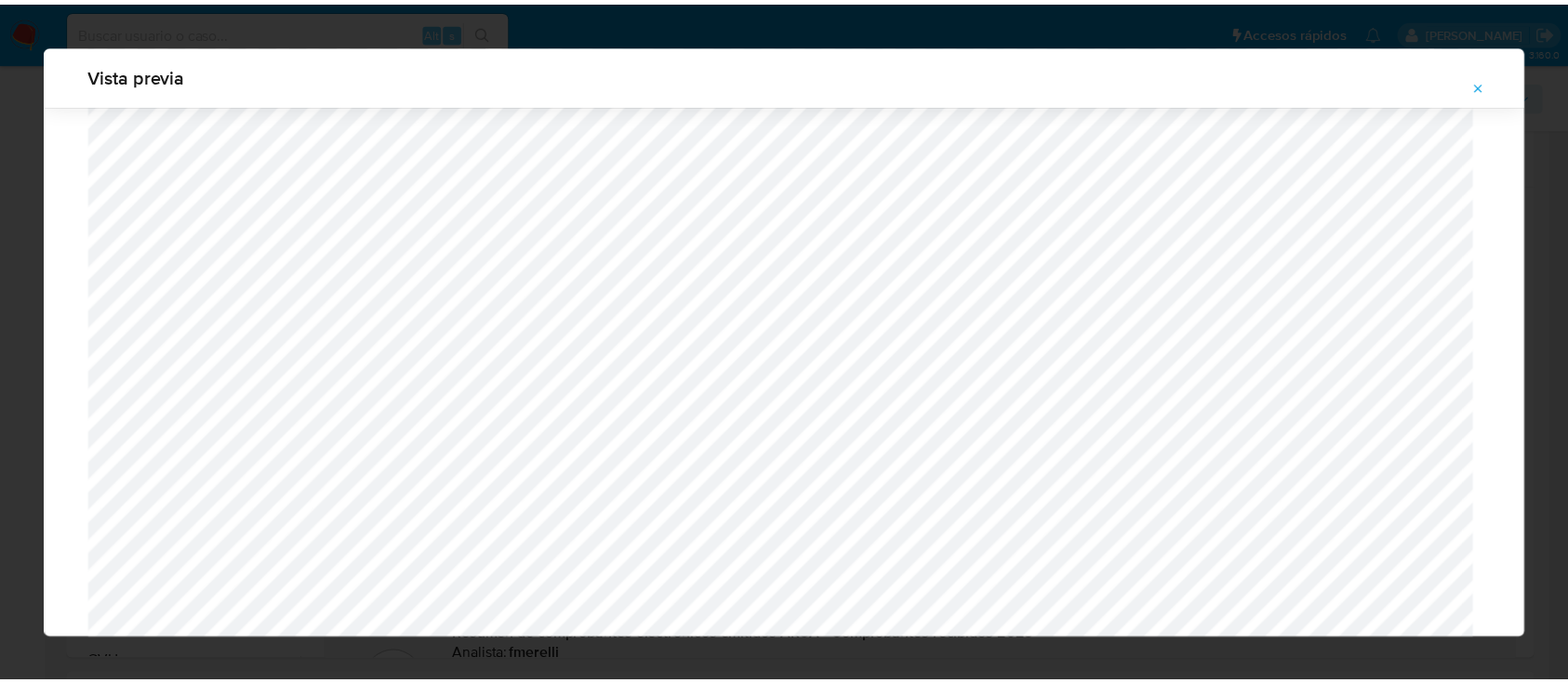
scroll to position [59, 0]
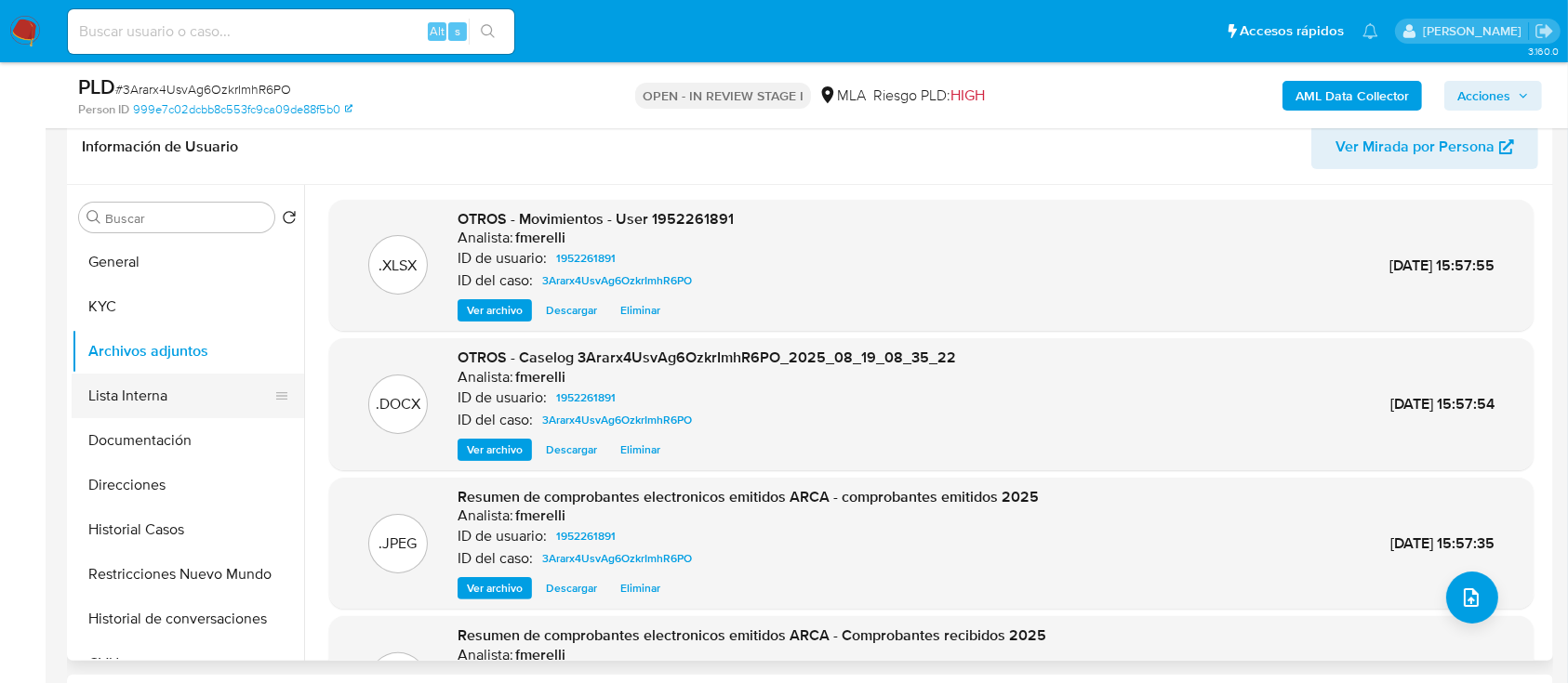
click at [170, 388] on button "Lista Interna" at bounding box center [180, 395] width 217 height 44
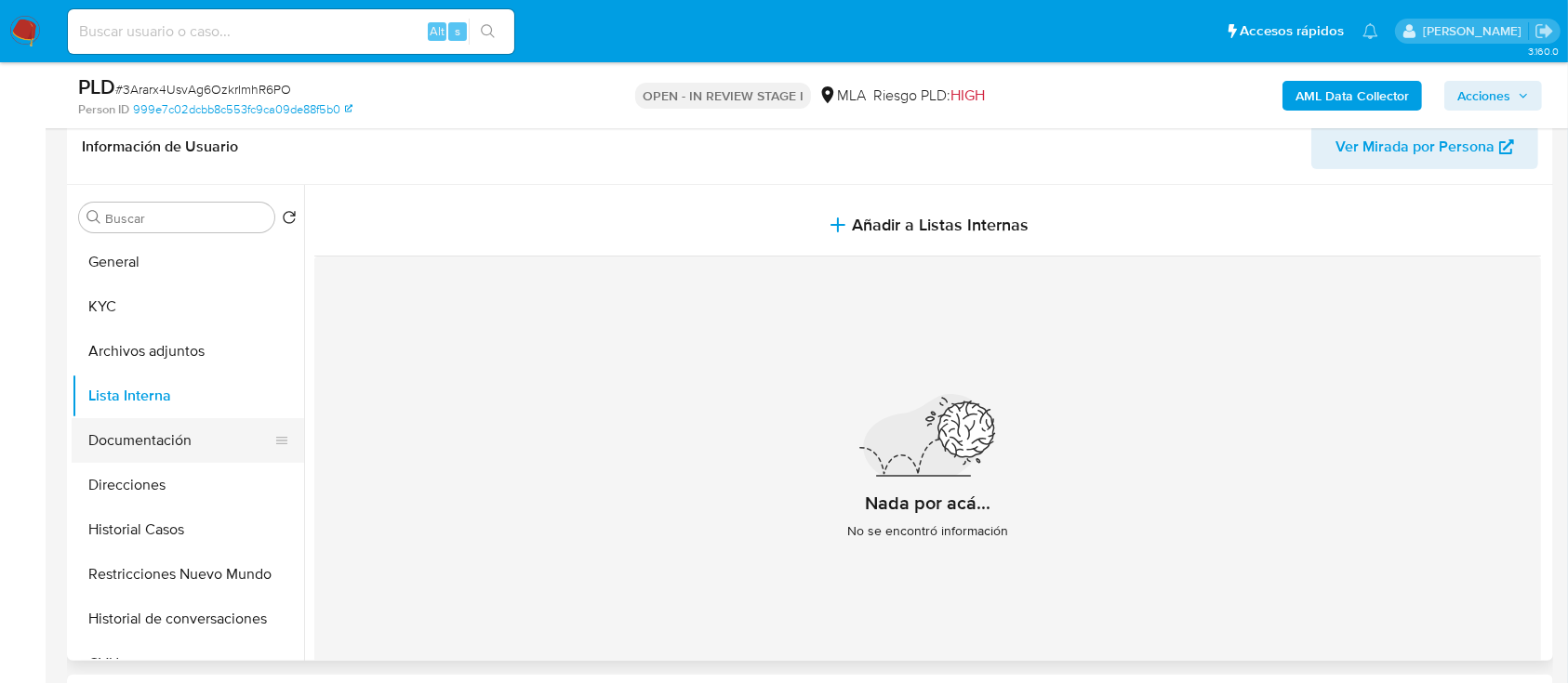
click at [173, 428] on button "Documentación" at bounding box center [180, 440] width 217 height 44
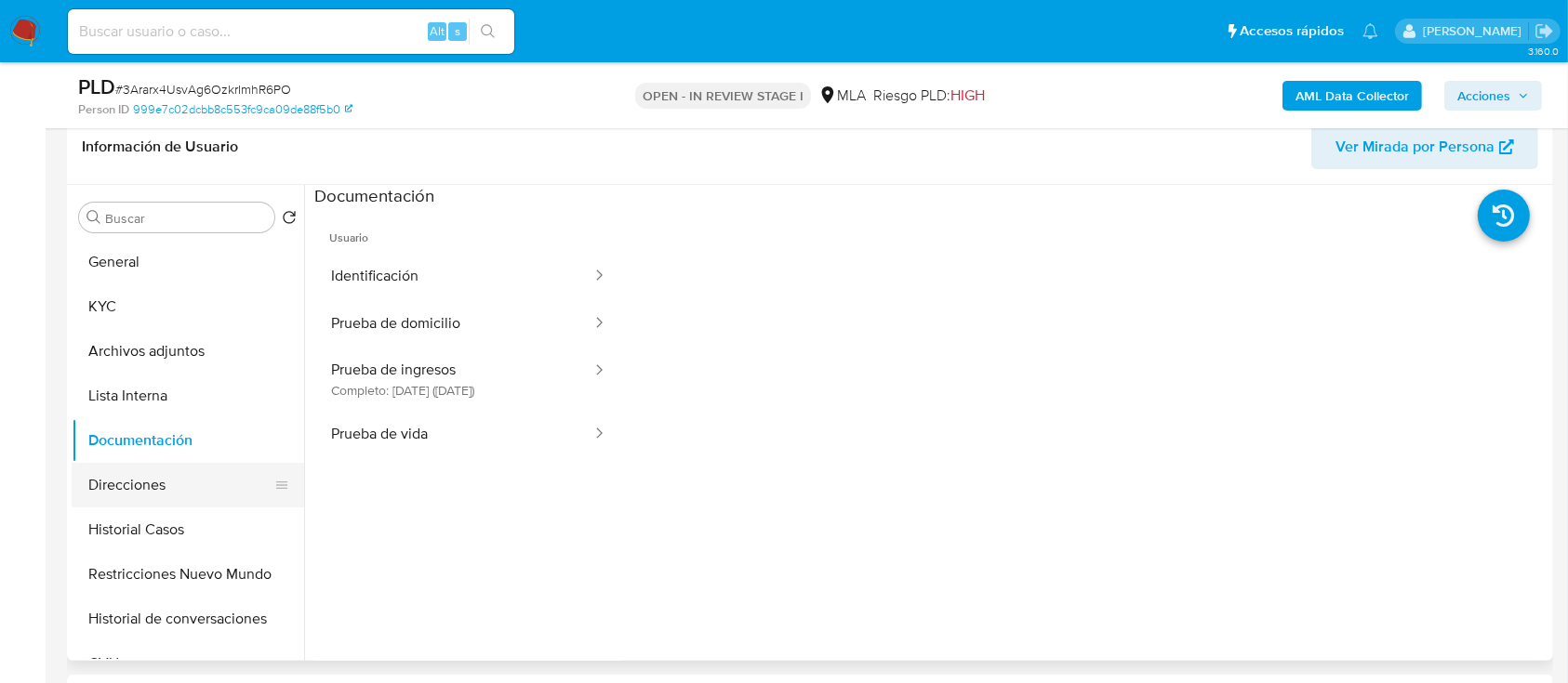
click at [179, 484] on button "Direcciones" at bounding box center [180, 484] width 217 height 44
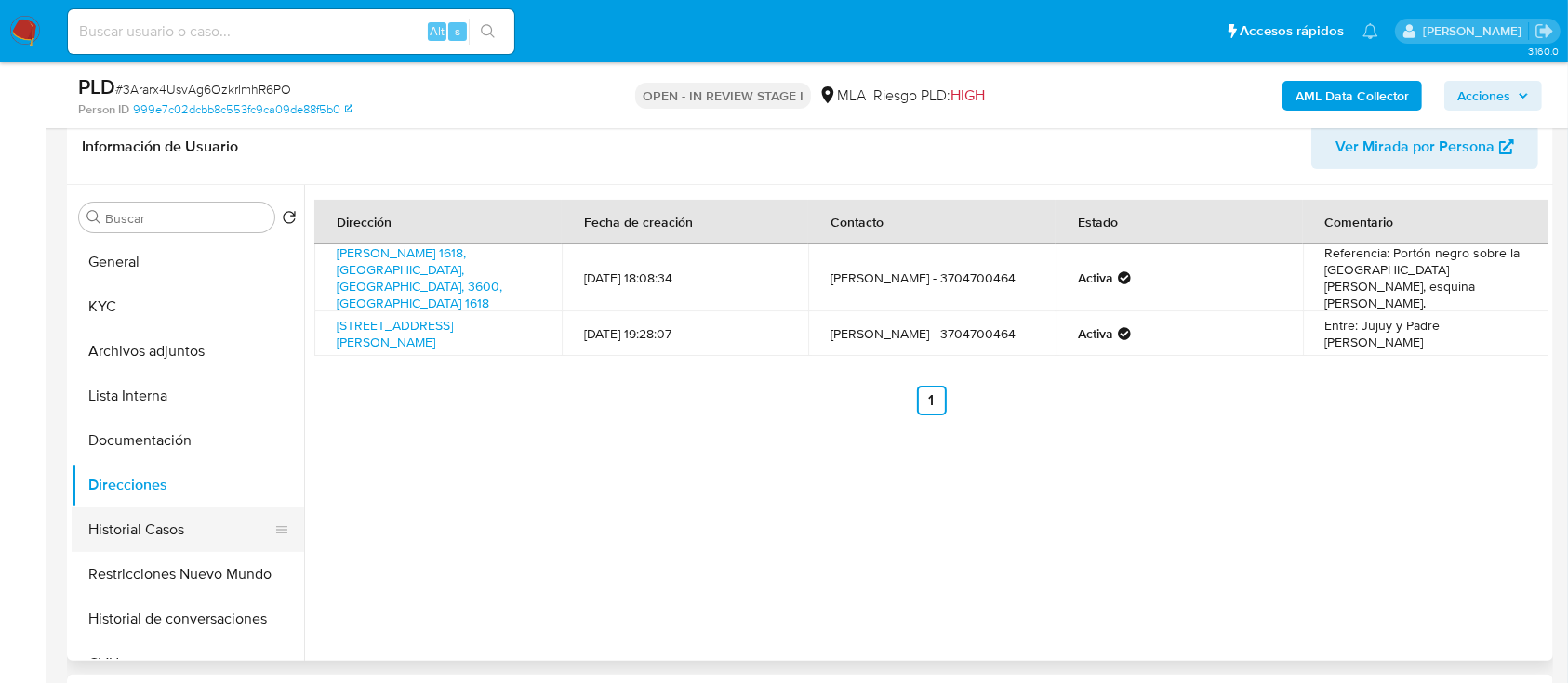
click at [184, 534] on button "Historial Casos" at bounding box center [180, 530] width 217 height 44
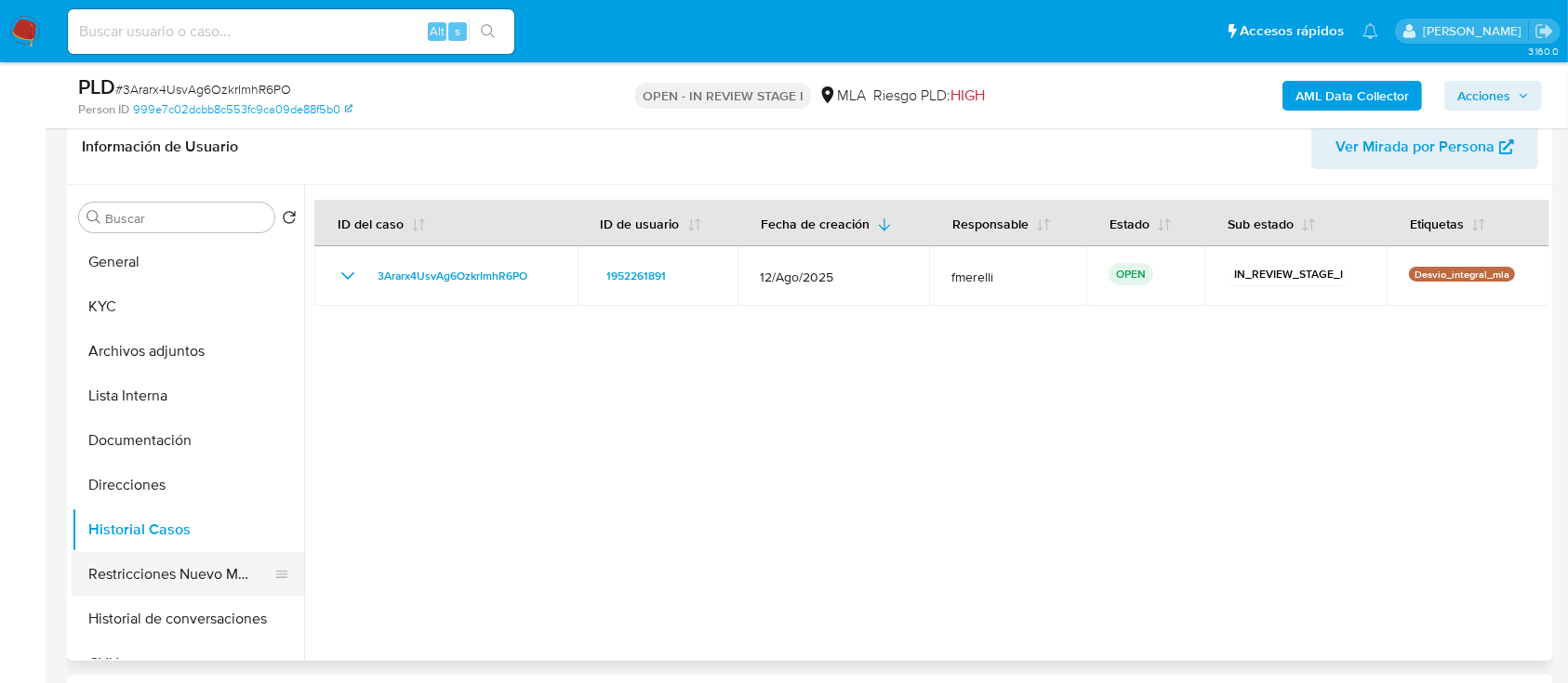
click at [180, 583] on button "Restricciones Nuevo Mundo" at bounding box center [180, 574] width 217 height 44
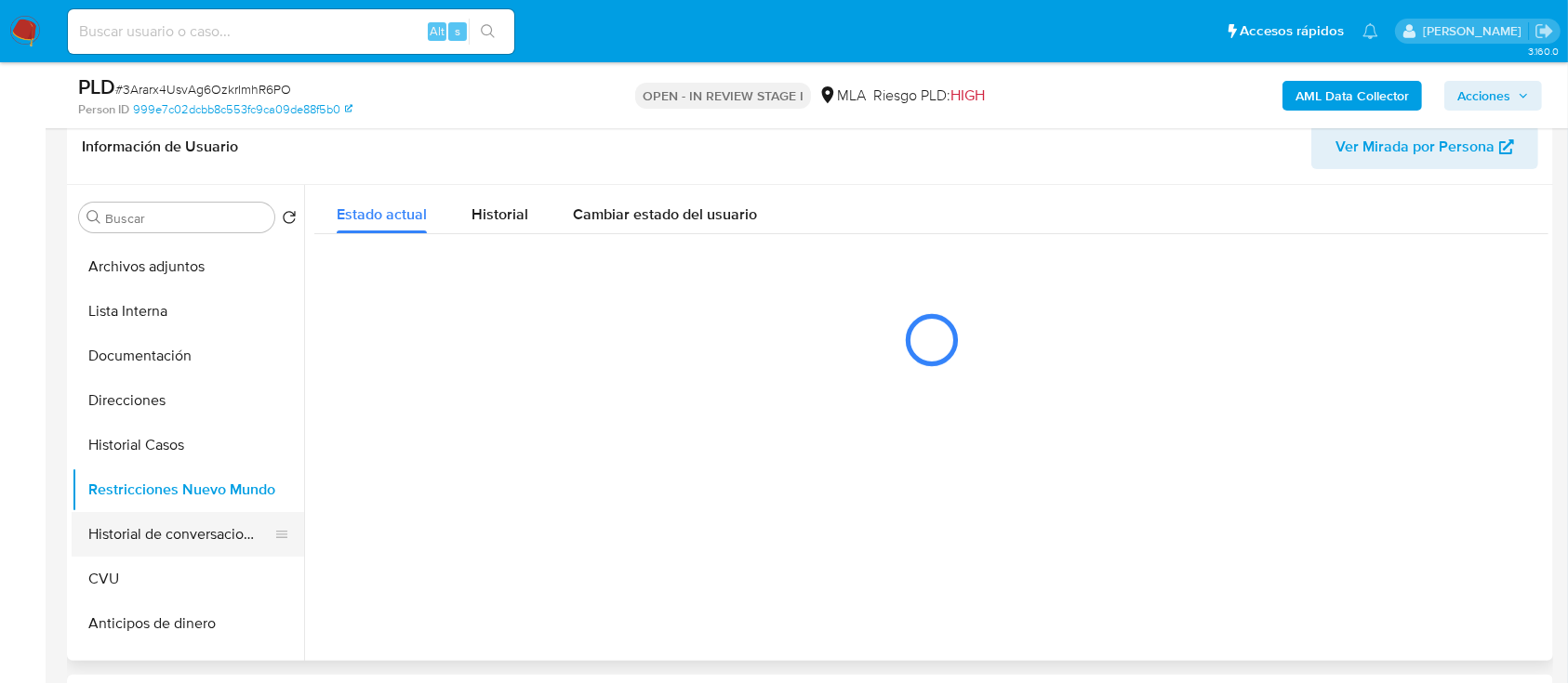
scroll to position [123, 0]
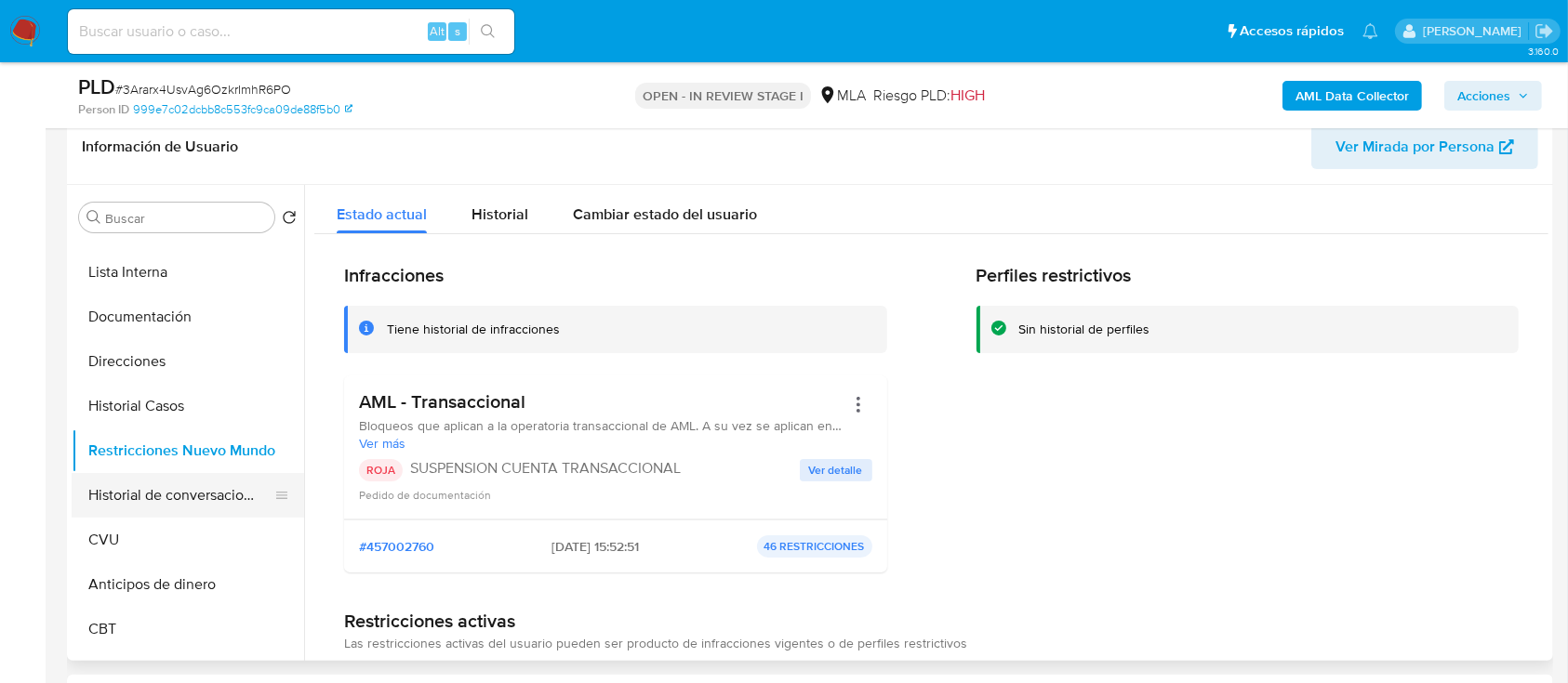
click at [176, 490] on button "Historial de conversaciones" at bounding box center [180, 495] width 217 height 44
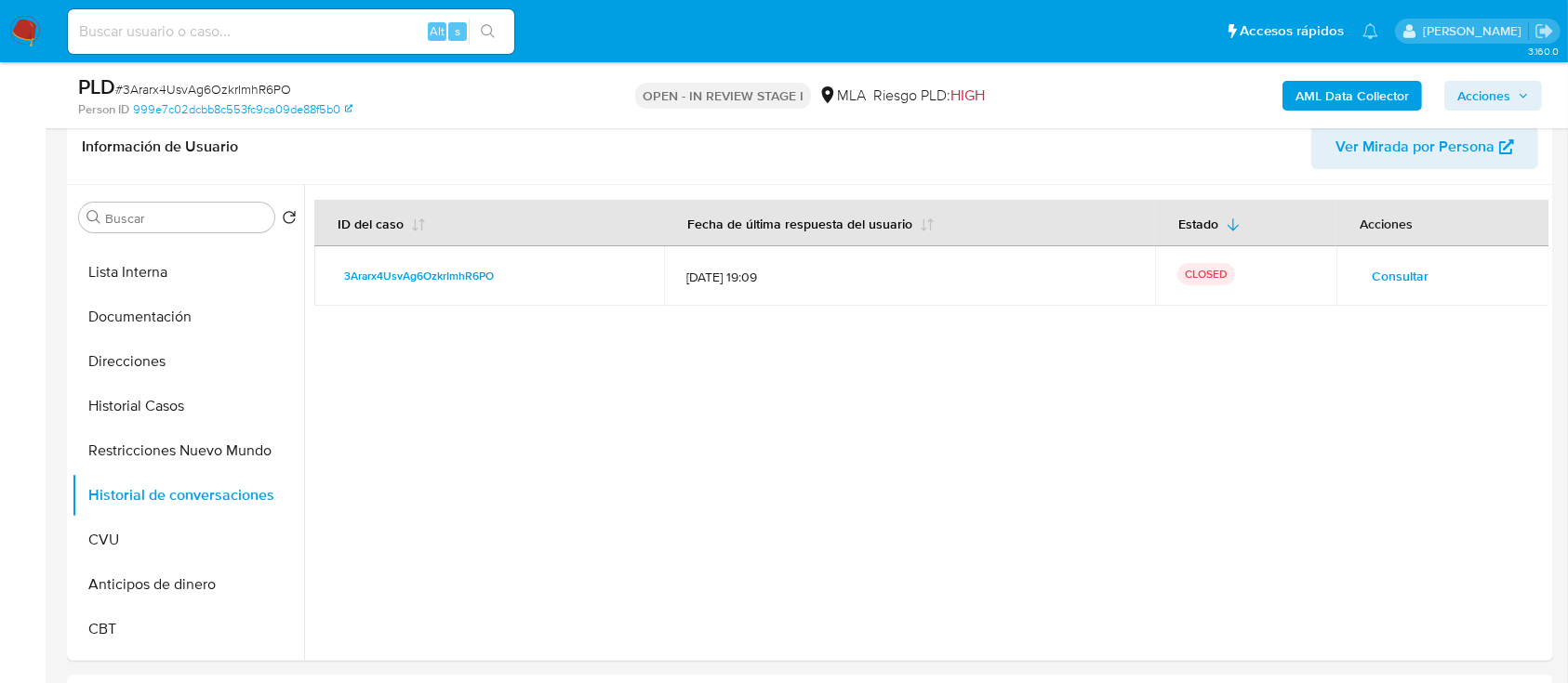
click at [1498, 86] on span "Acciones" at bounding box center [1484, 96] width 53 height 30
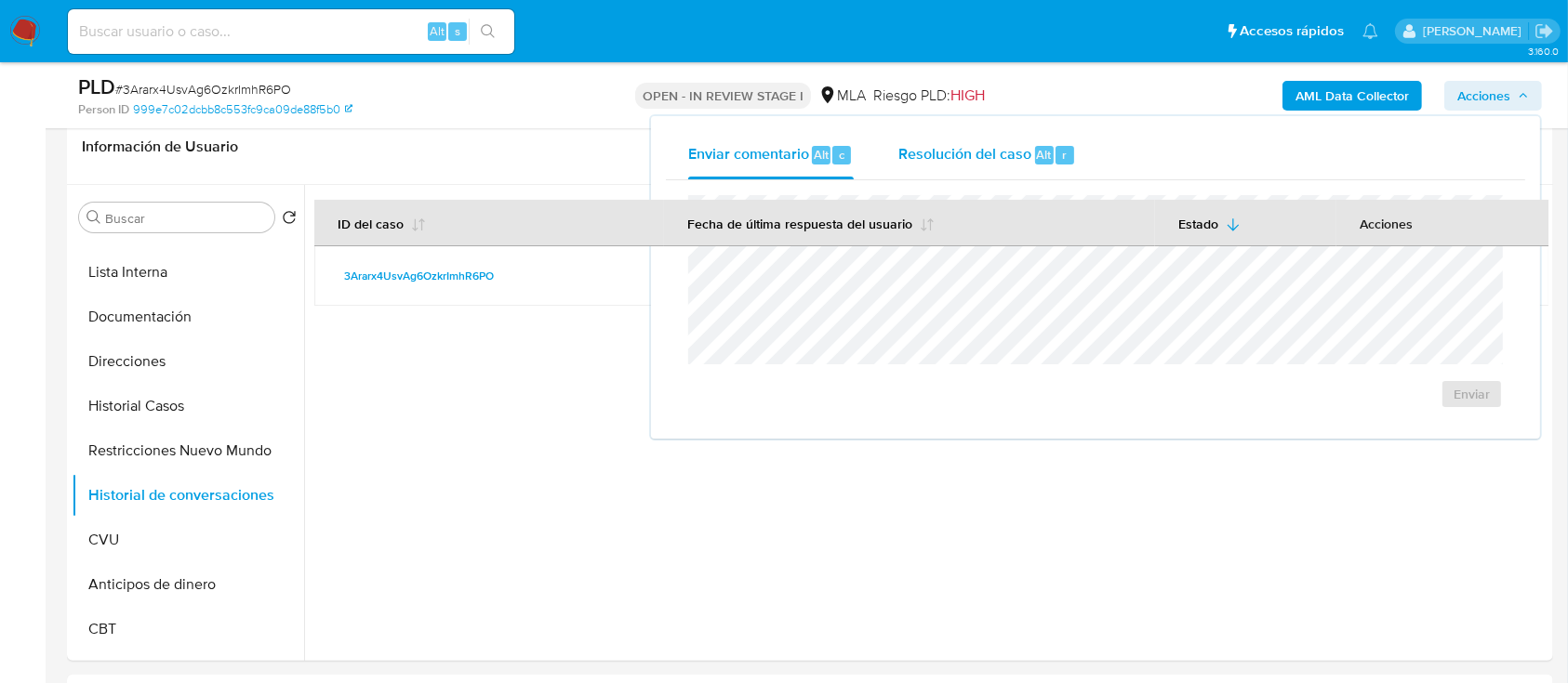
click at [999, 167] on div "Resolución del caso Alt r" at bounding box center [987, 154] width 178 height 48
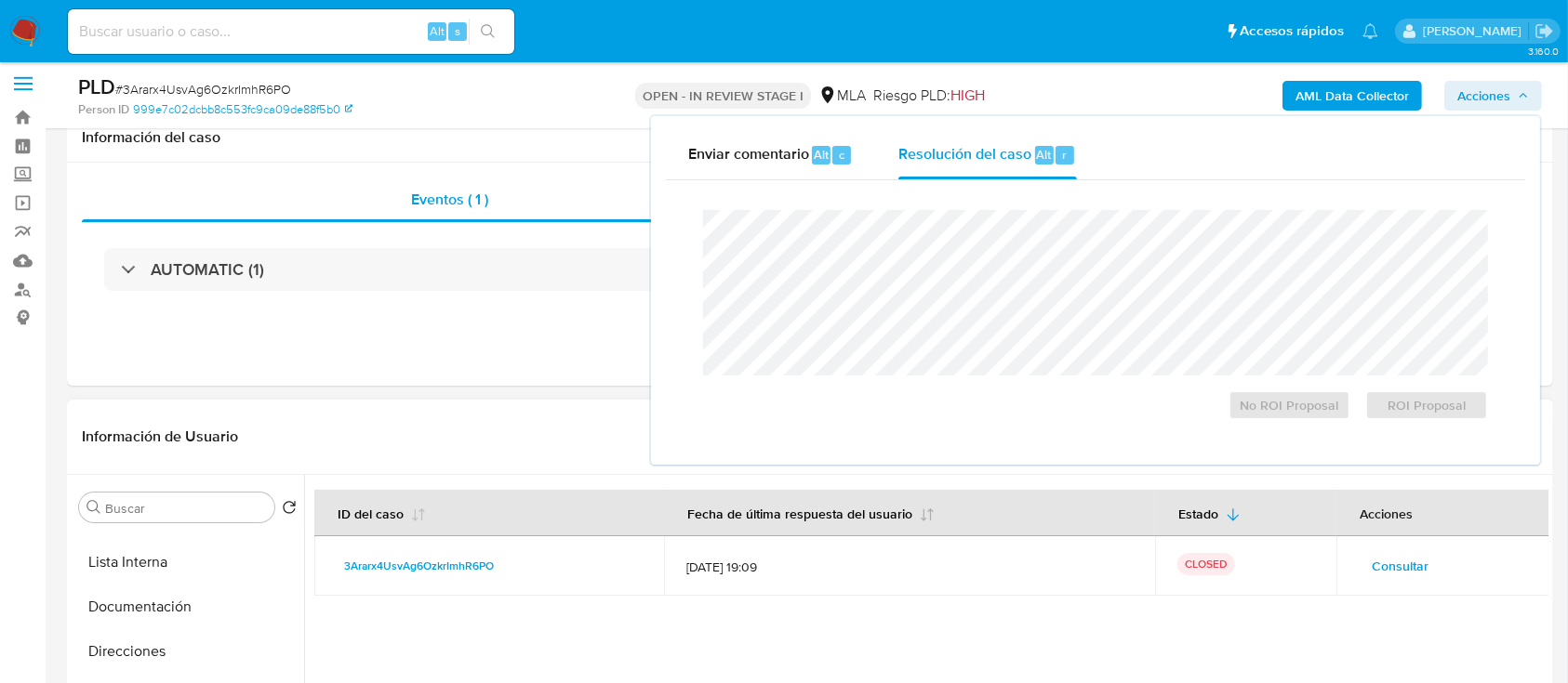
scroll to position [0, 0]
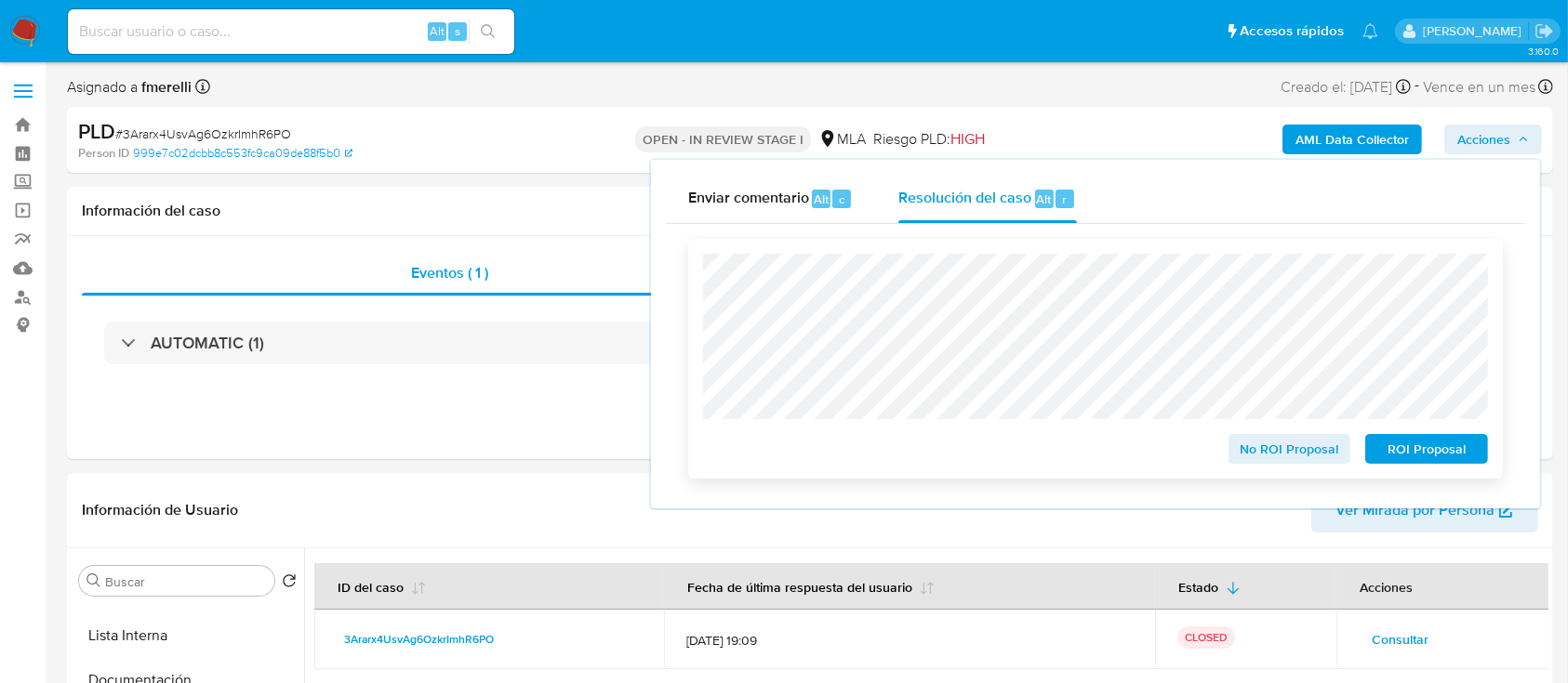
click at [1463, 447] on span "ROI Proposal" at bounding box center [1427, 449] width 97 height 26
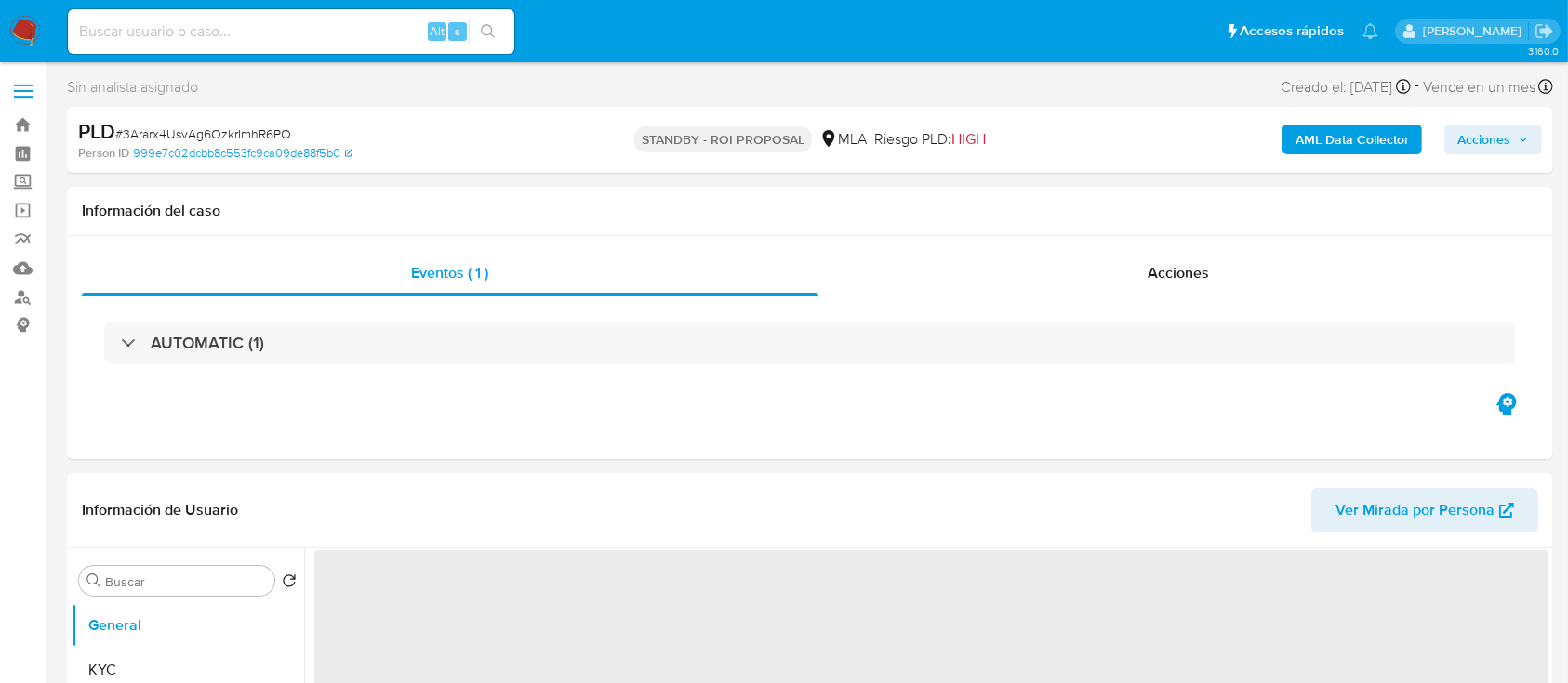
select select "10"
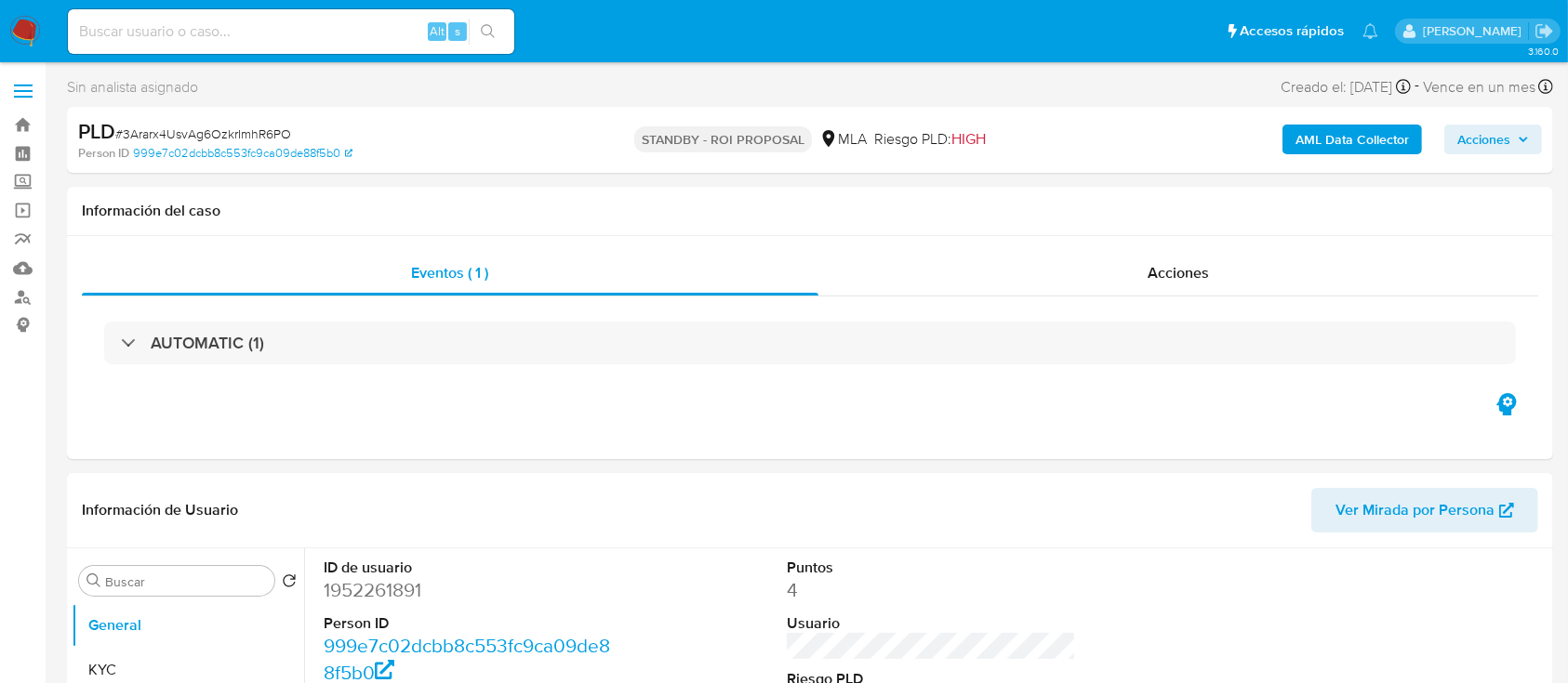
click at [17, 21] on img at bounding box center [25, 32] width 32 height 32
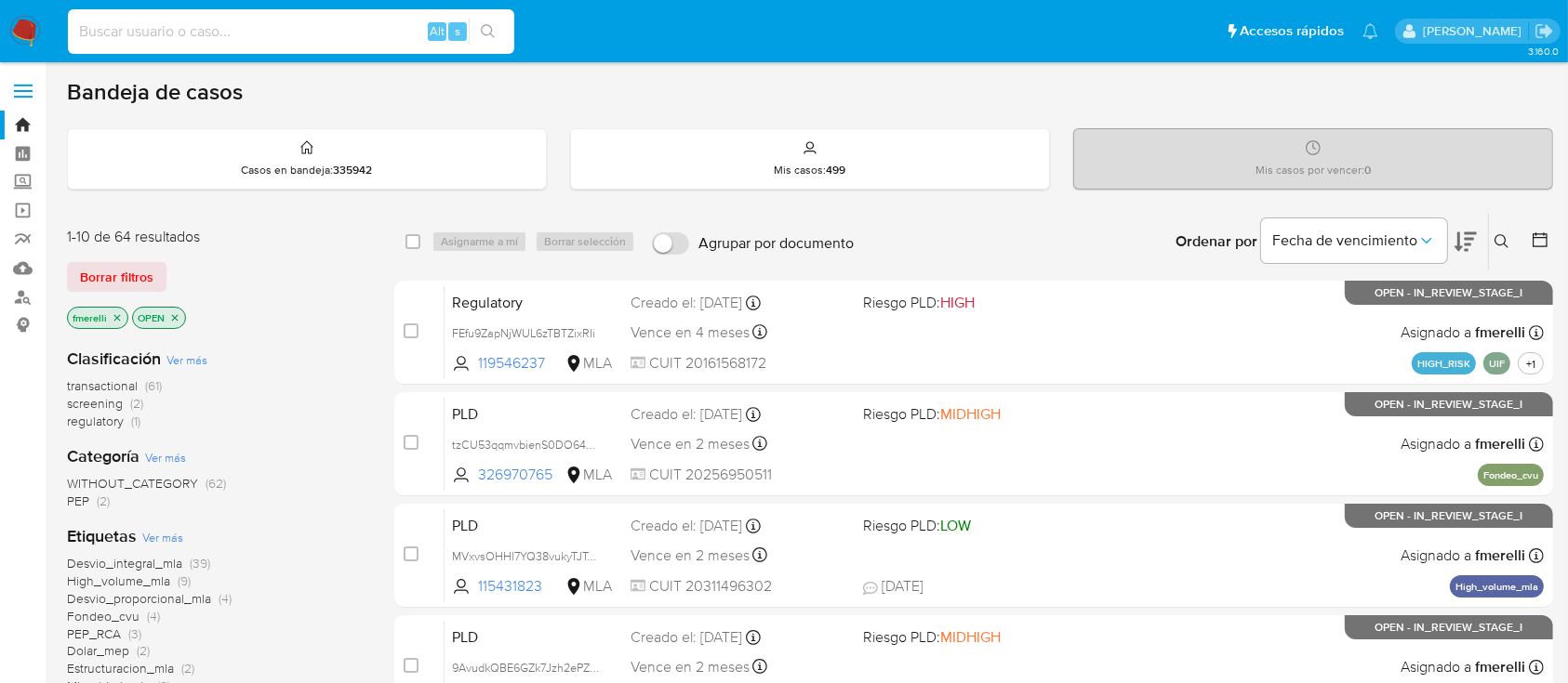
click at [369, 37] on input at bounding box center [291, 32] width 446 height 24
paste input "644OOdAWvwoegWFBzZN5nSMf"
type input "644OOdAWvwoegWFBzZN5nSMf"
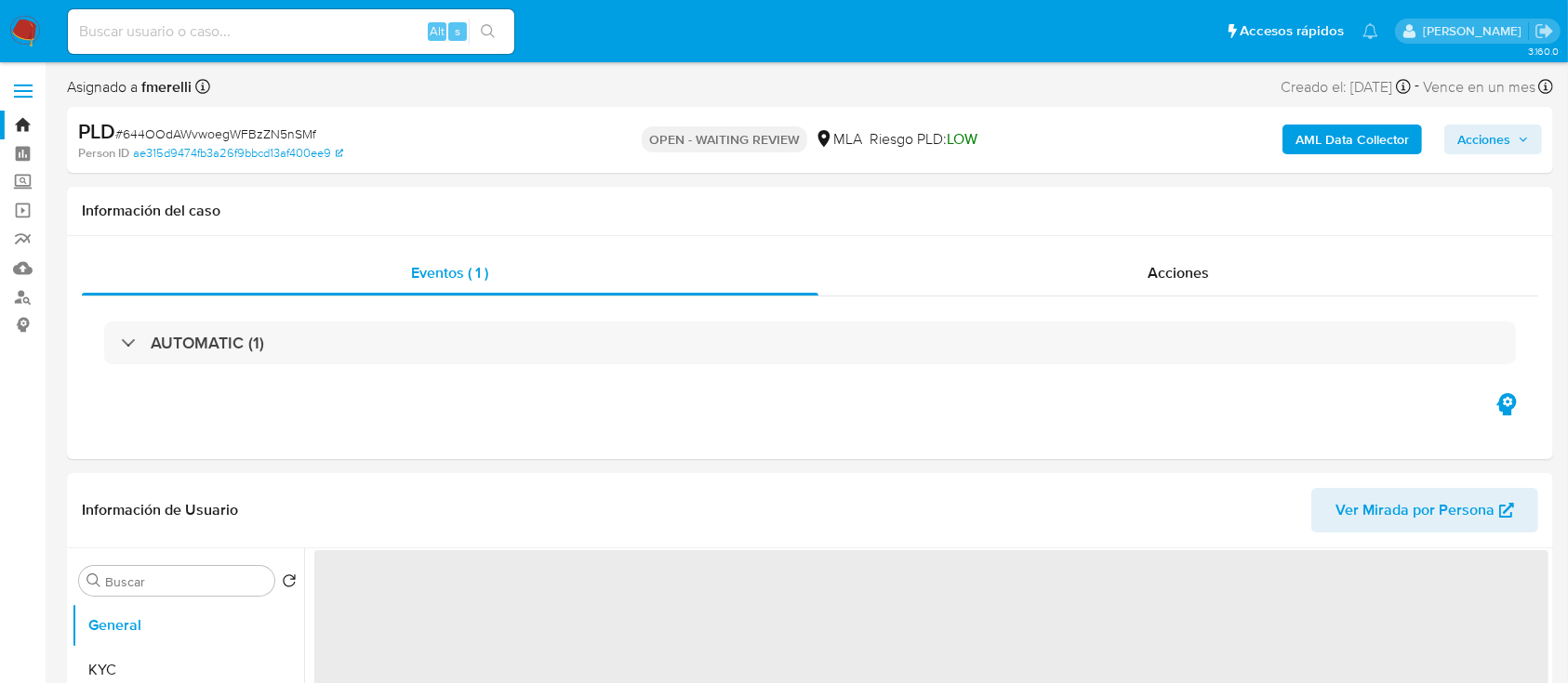
select select "10"
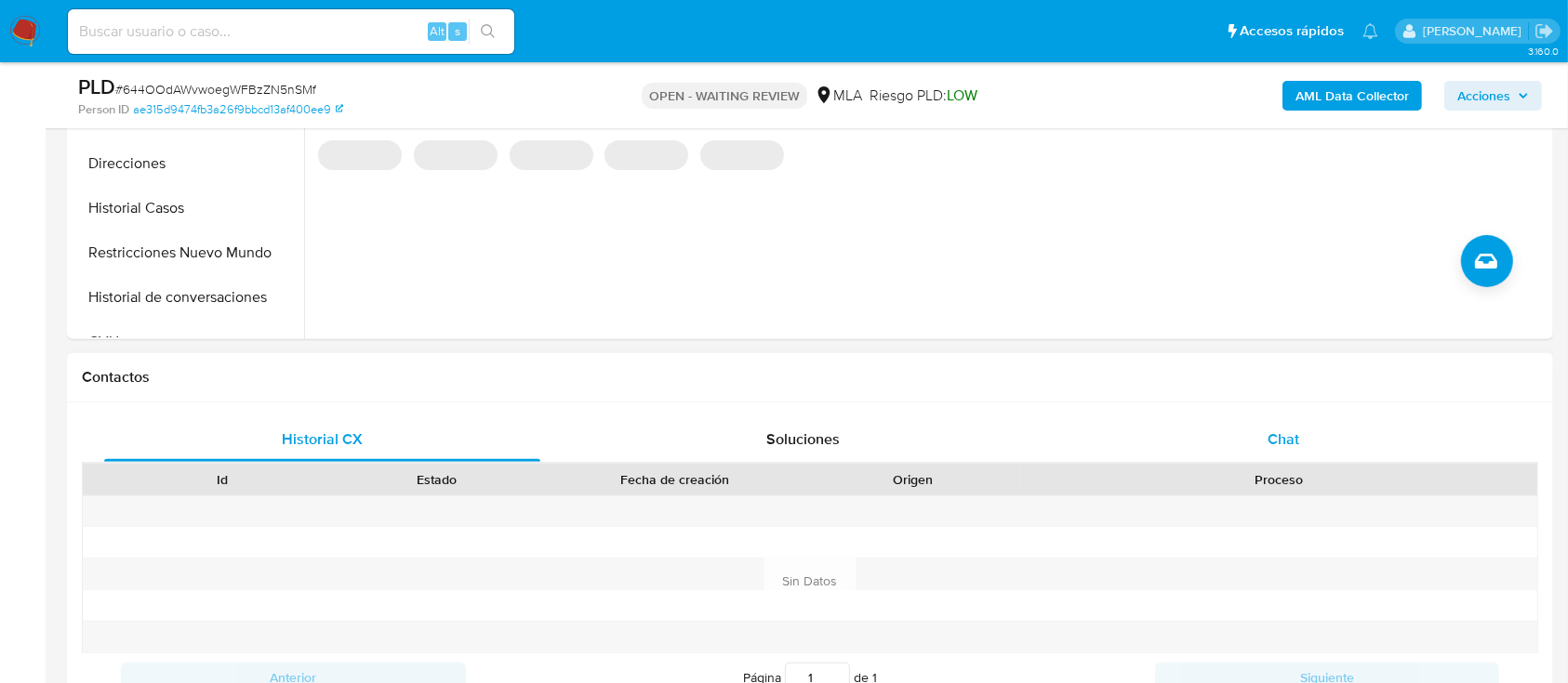
drag, startPoint x: 1299, startPoint y: 442, endPoint x: 1232, endPoint y: 427, distance: 68.7
click at [1298, 440] on span "Chat" at bounding box center [1284, 439] width 32 height 22
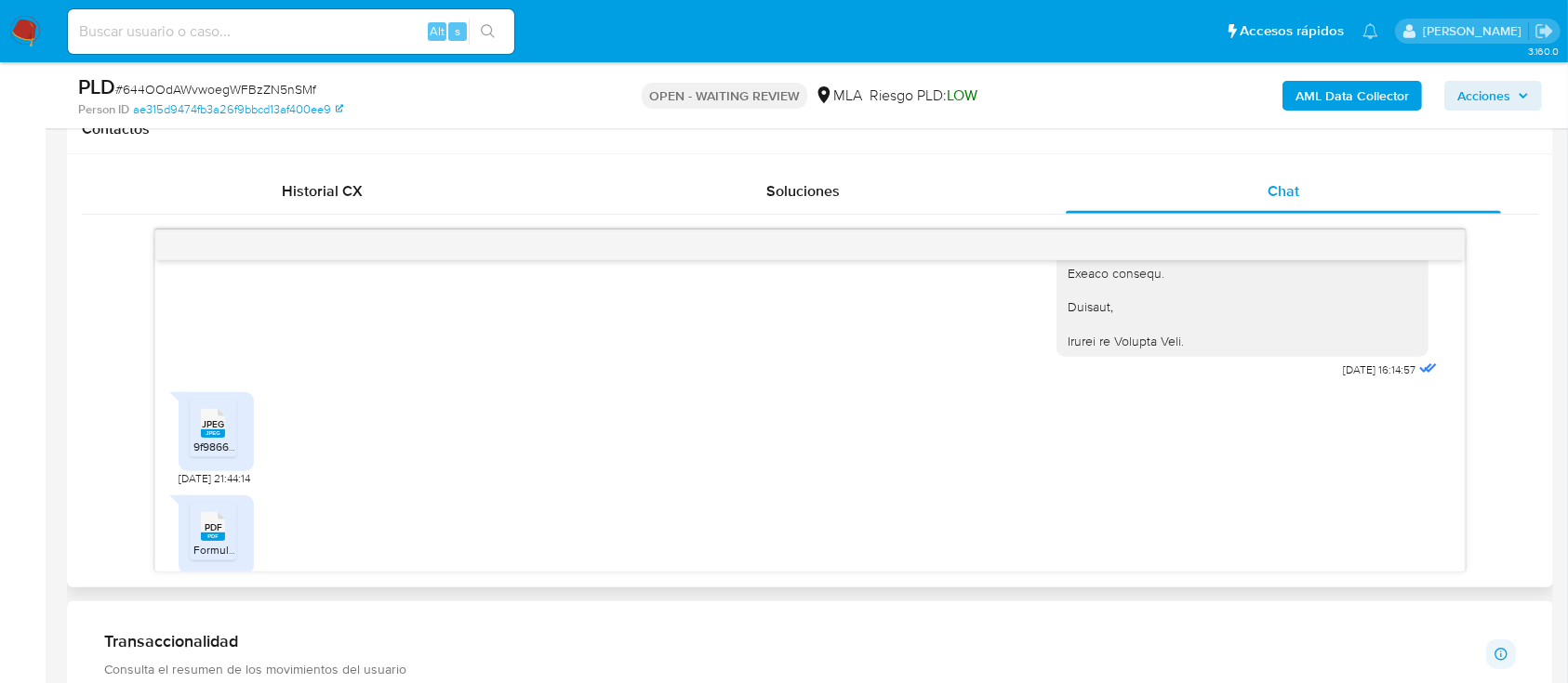
scroll to position [2375, 0]
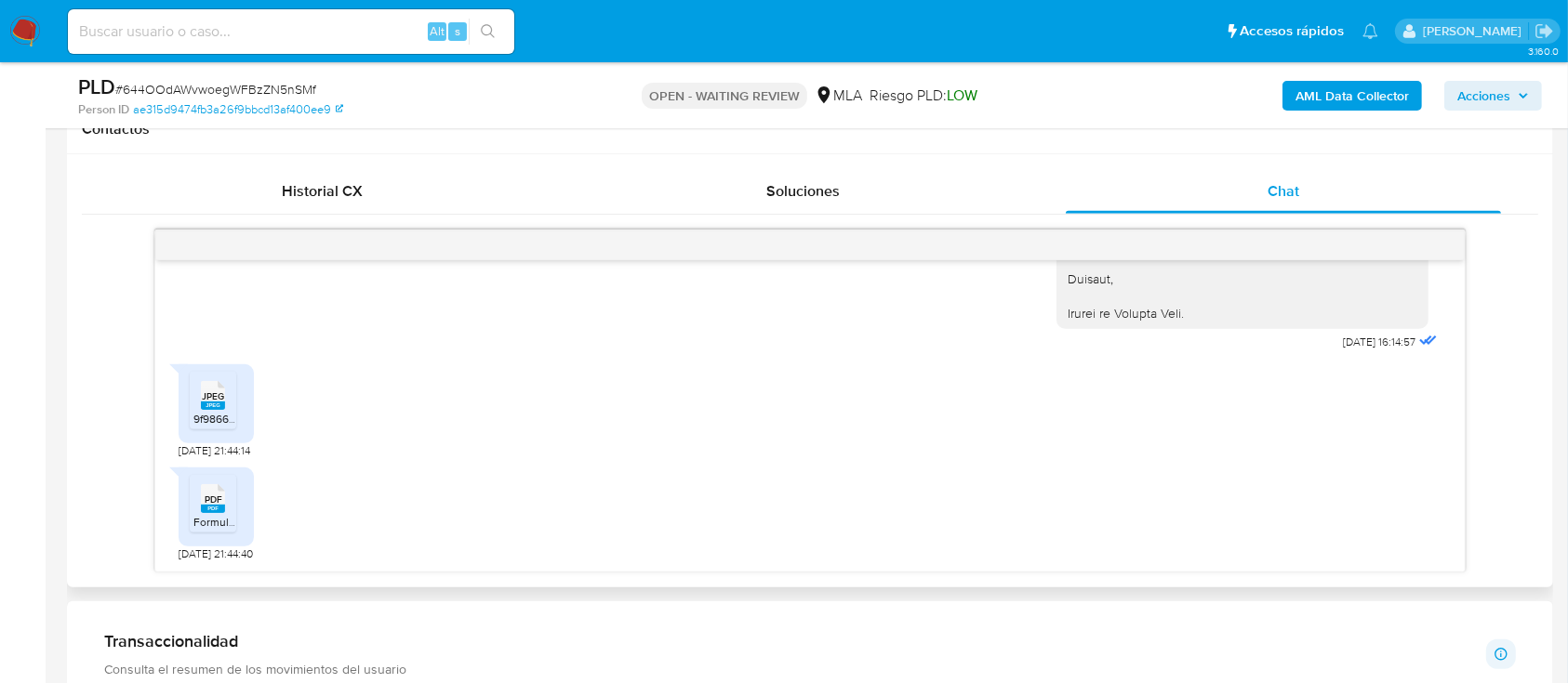
click at [220, 423] on span "9f9866ec-8fbc-4d1d-a3bb-055b6955e822.jpeg" at bounding box center [312, 419] width 235 height 16
click at [203, 519] on span "Formulario de Impresión de Constancia de Monotributo 2.pdf" at bounding box center [346, 521] width 306 height 16
click at [282, 39] on input at bounding box center [291, 32] width 446 height 24
paste input "684171949"
type input "684171949"
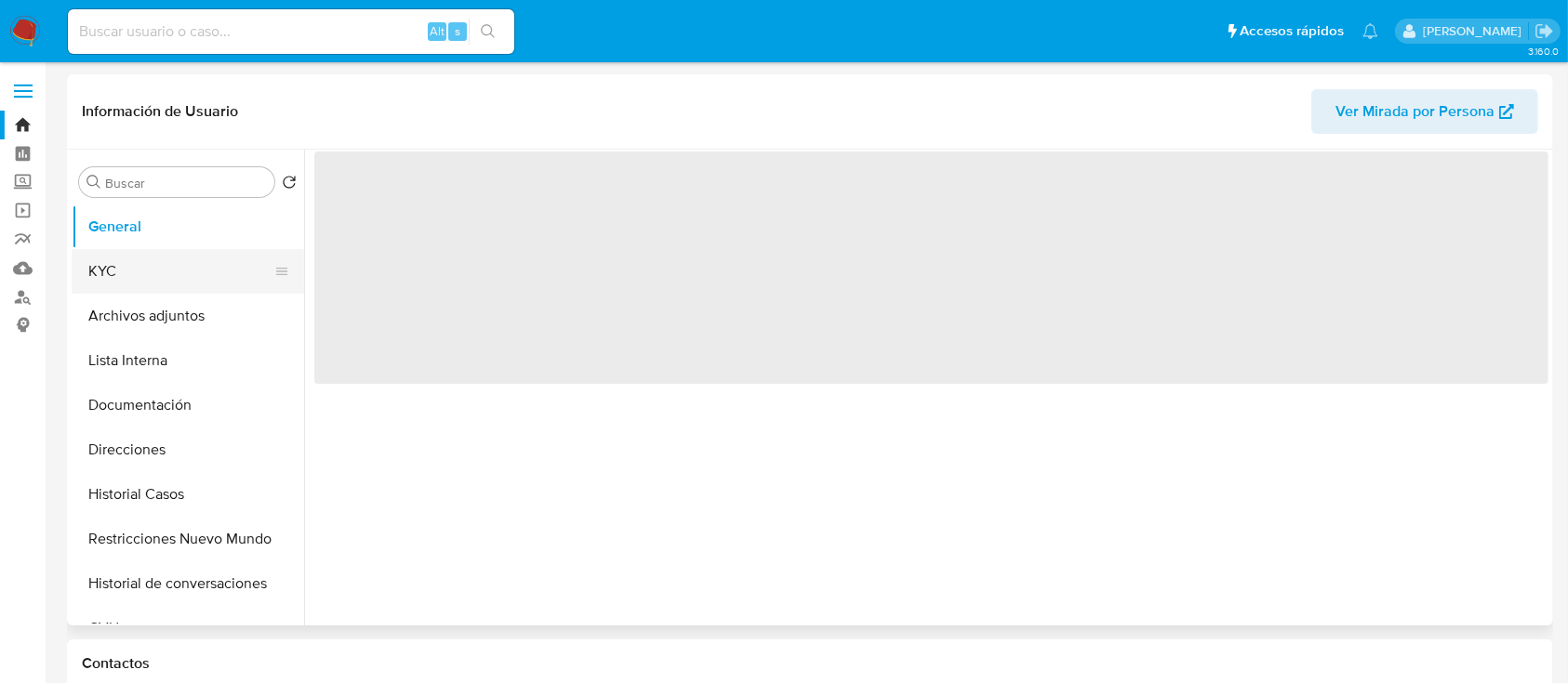
drag, startPoint x: 177, startPoint y: 274, endPoint x: 165, endPoint y: 275, distance: 12.0
click at [168, 275] on button "KYC" at bounding box center [180, 271] width 217 height 44
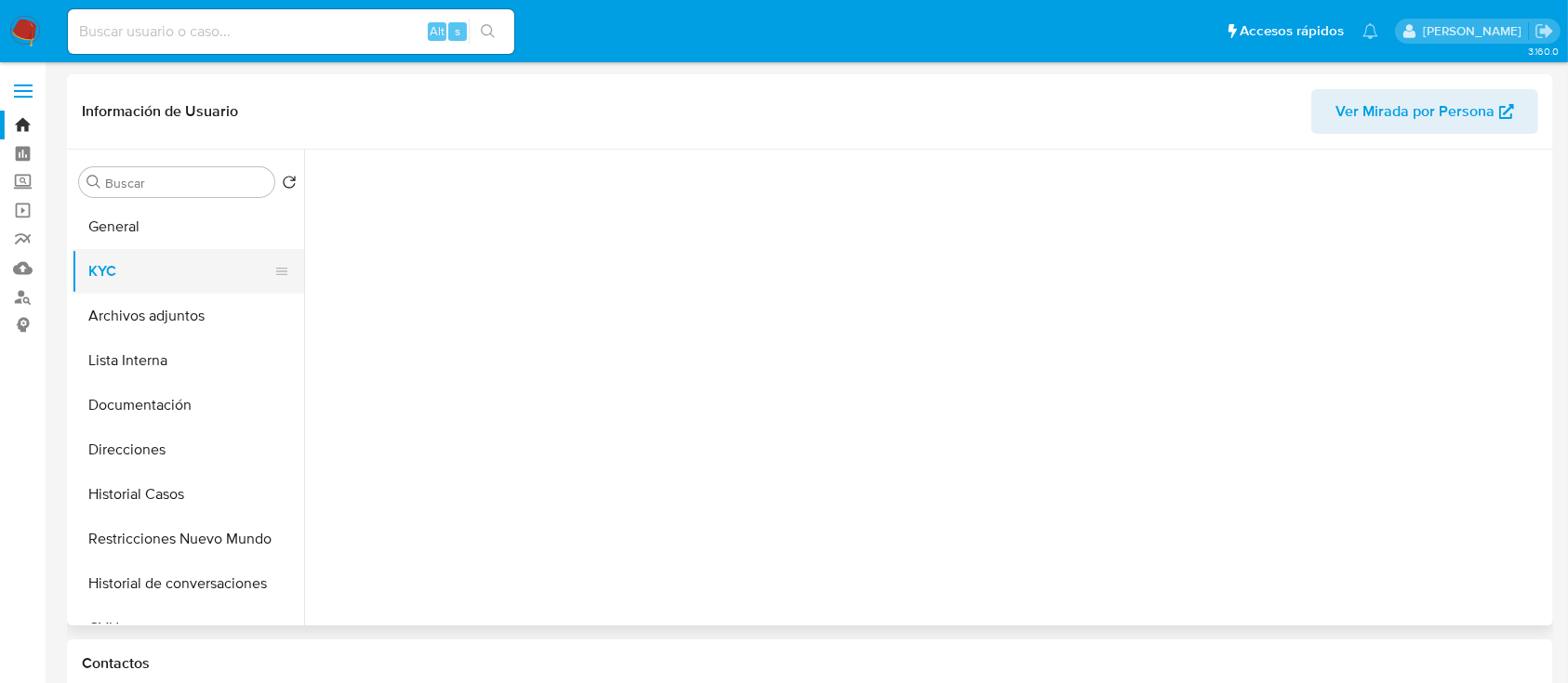
select select "10"
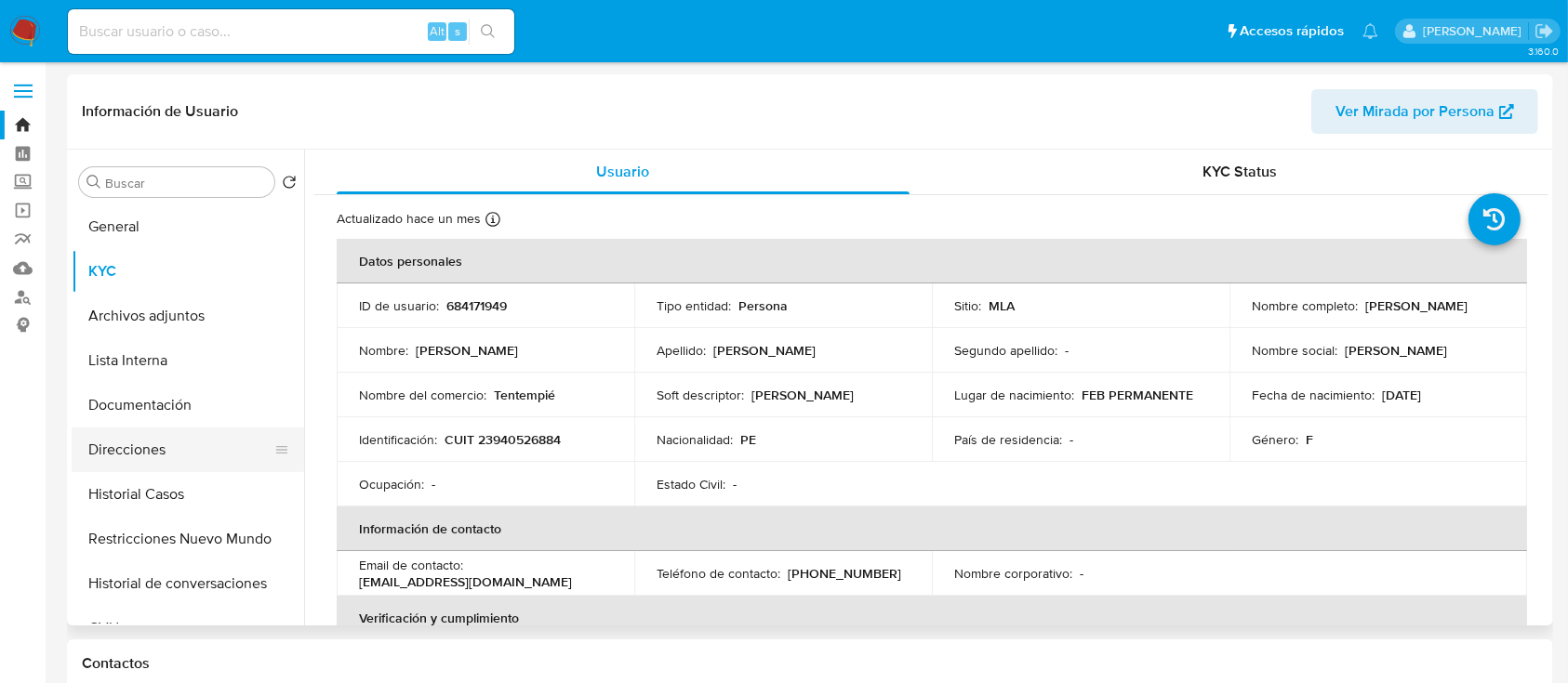
click at [200, 467] on button "Direcciones" at bounding box center [180, 450] width 217 height 44
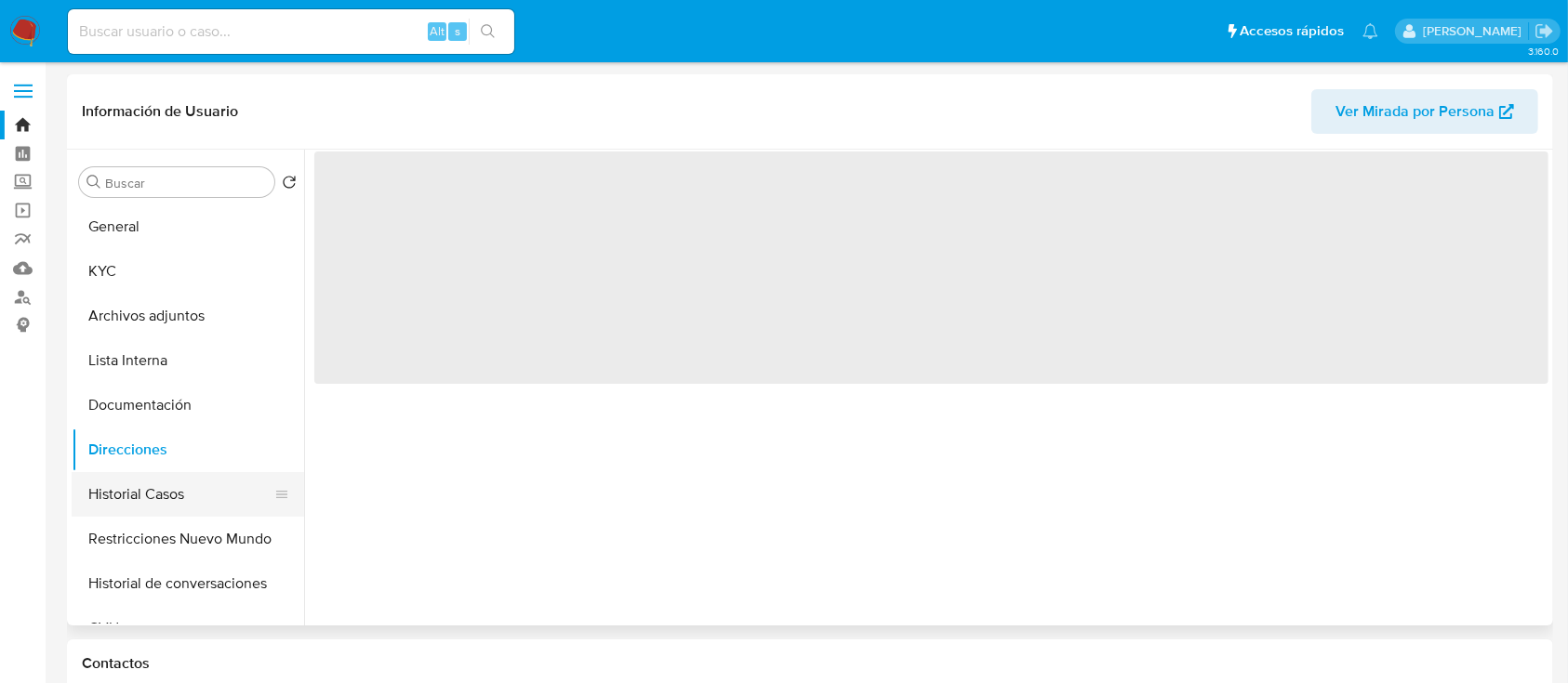
click at [179, 476] on button "Historial Casos" at bounding box center [180, 494] width 217 height 44
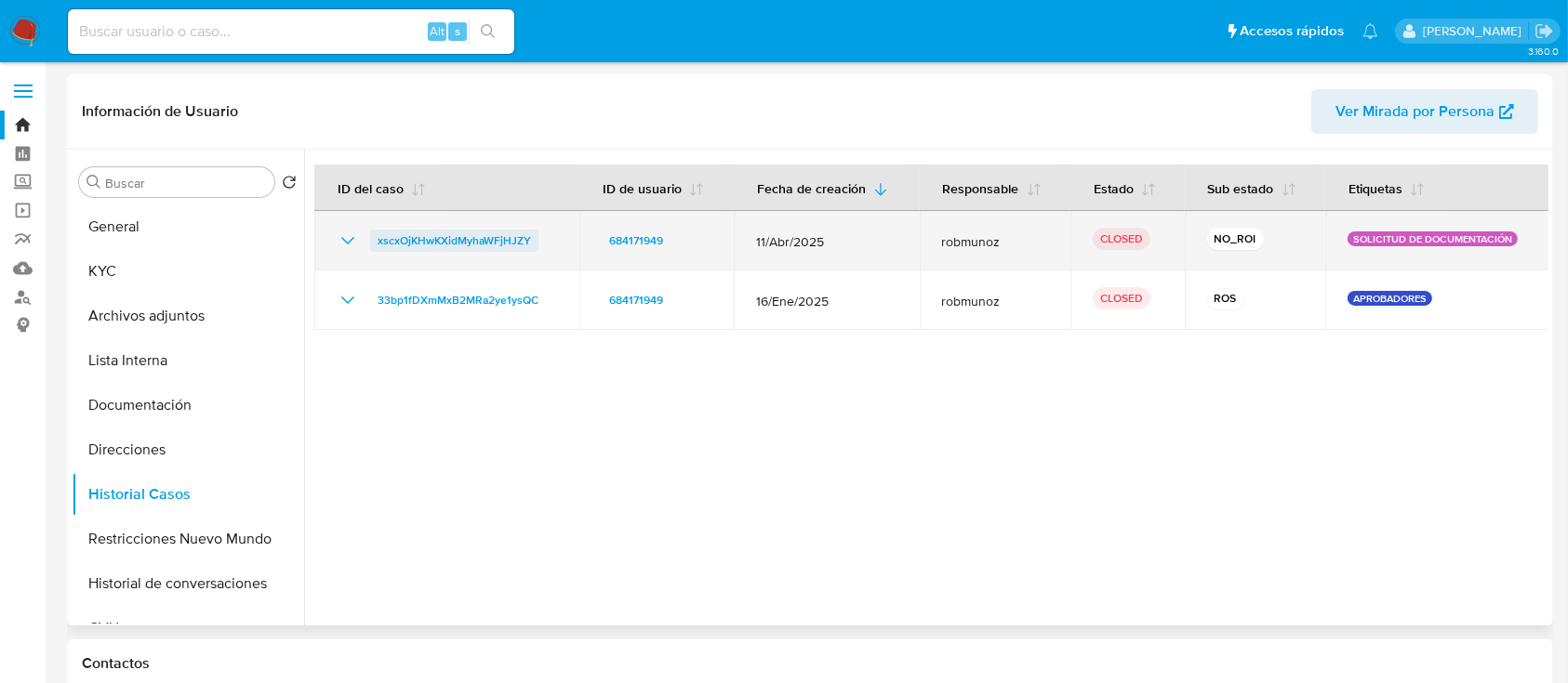
click at [410, 238] on span "xscxOjKHwKXidMyhaWFjHJZY" at bounding box center [454, 241] width 153 height 23
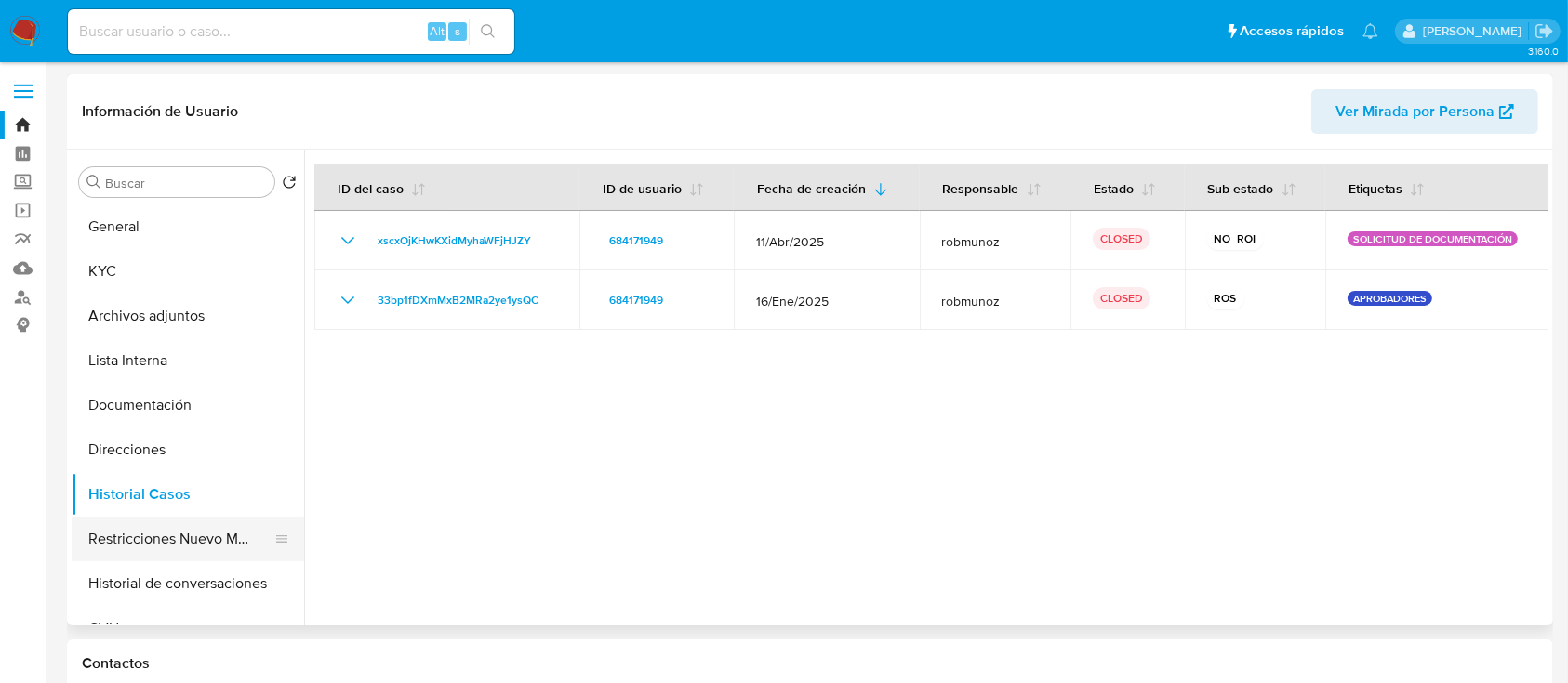
click at [168, 518] on button "Restricciones Nuevo Mundo" at bounding box center [180, 538] width 217 height 44
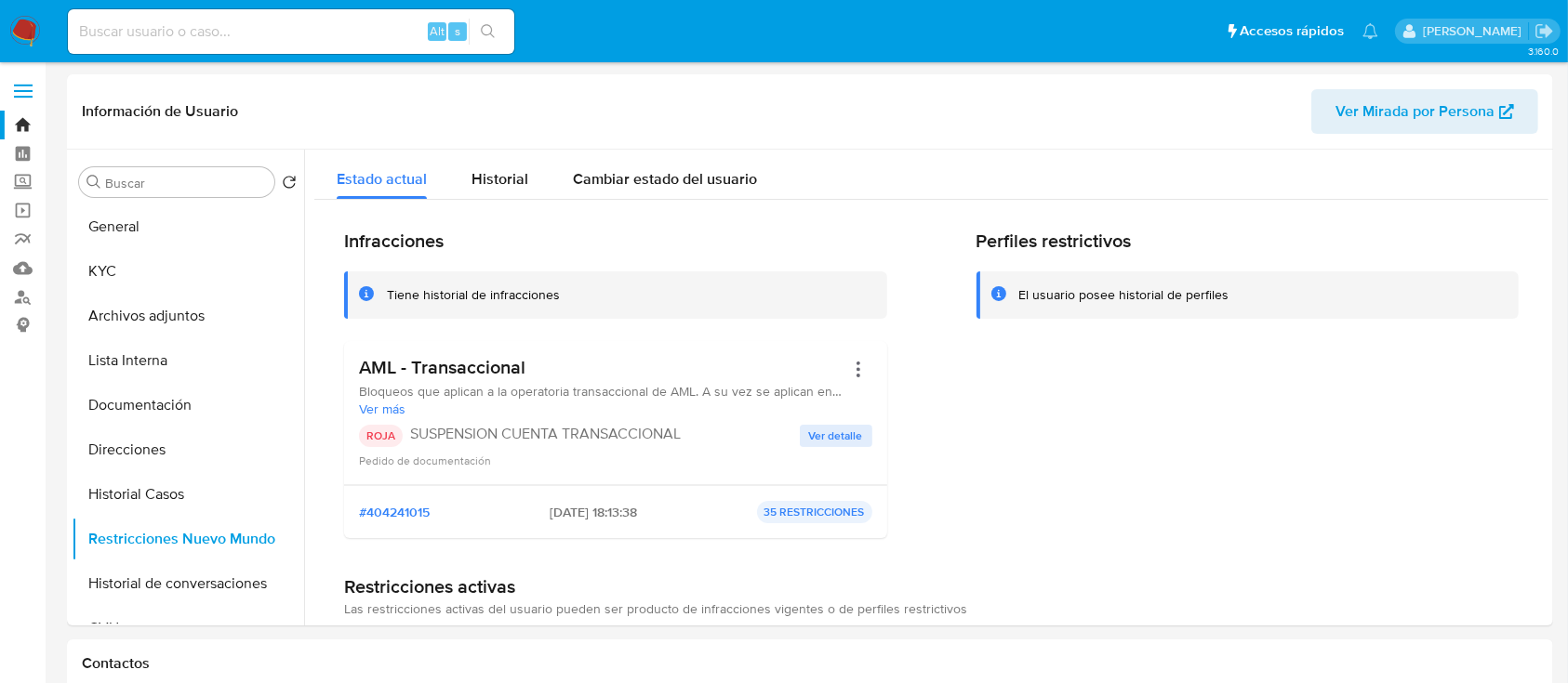
click at [248, 31] on input at bounding box center [291, 32] width 446 height 24
paste input "243740943"
type input "243740943"
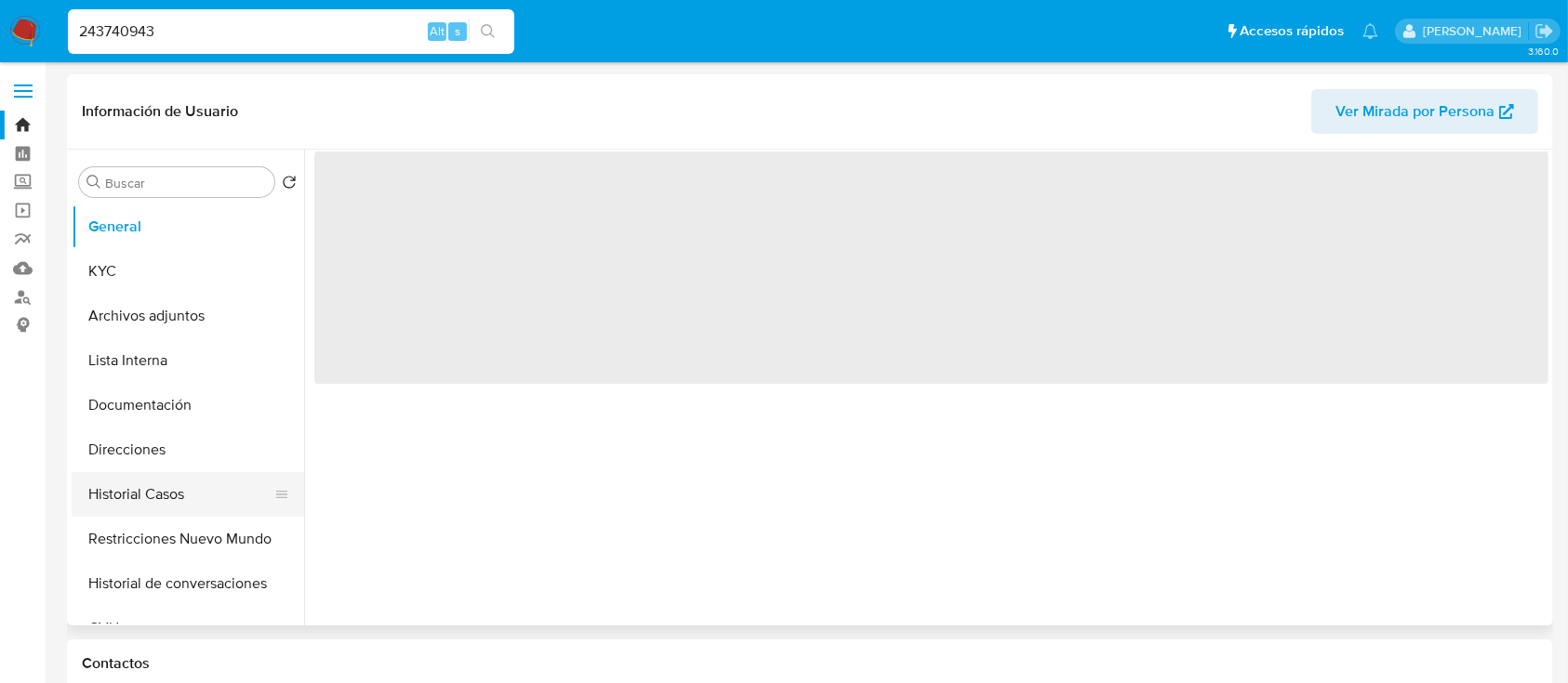
click at [170, 499] on button "Historial Casos" at bounding box center [180, 494] width 217 height 44
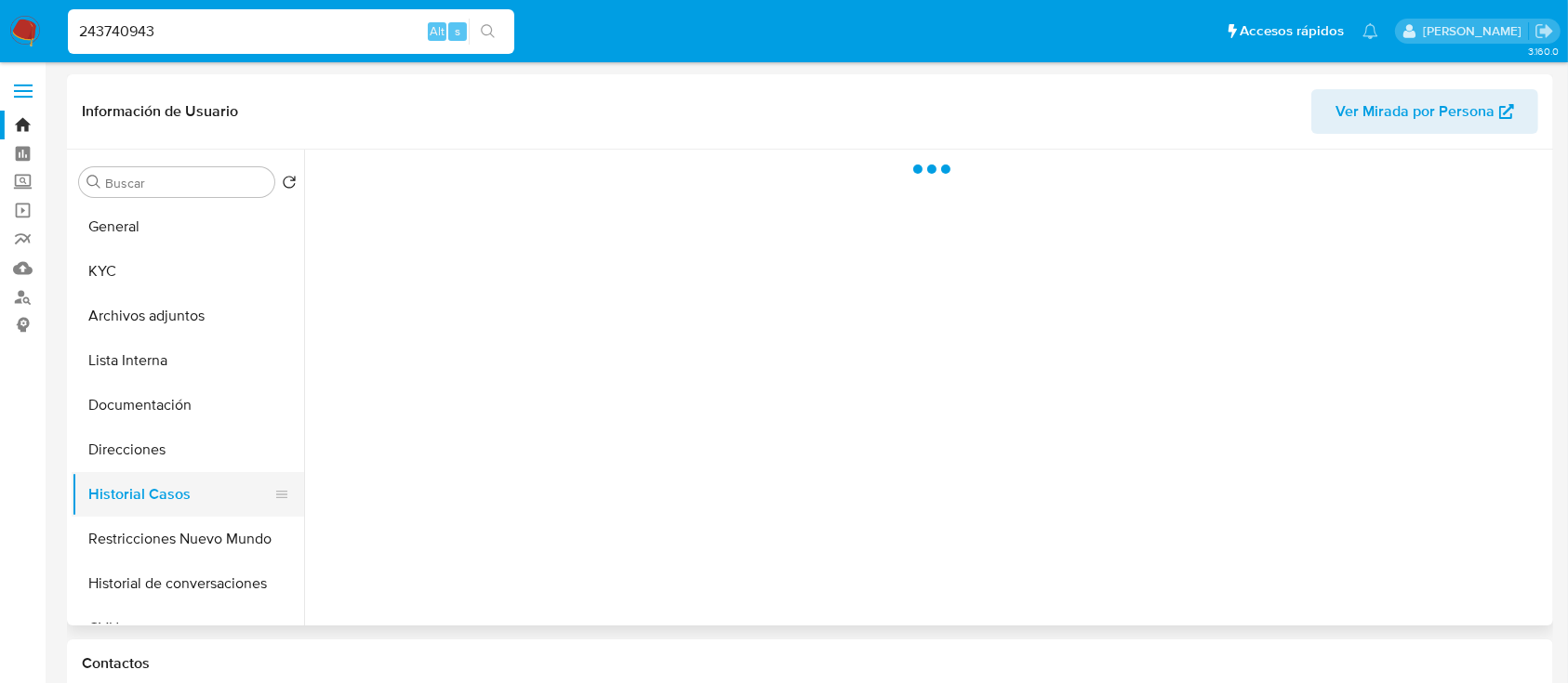
select select "10"
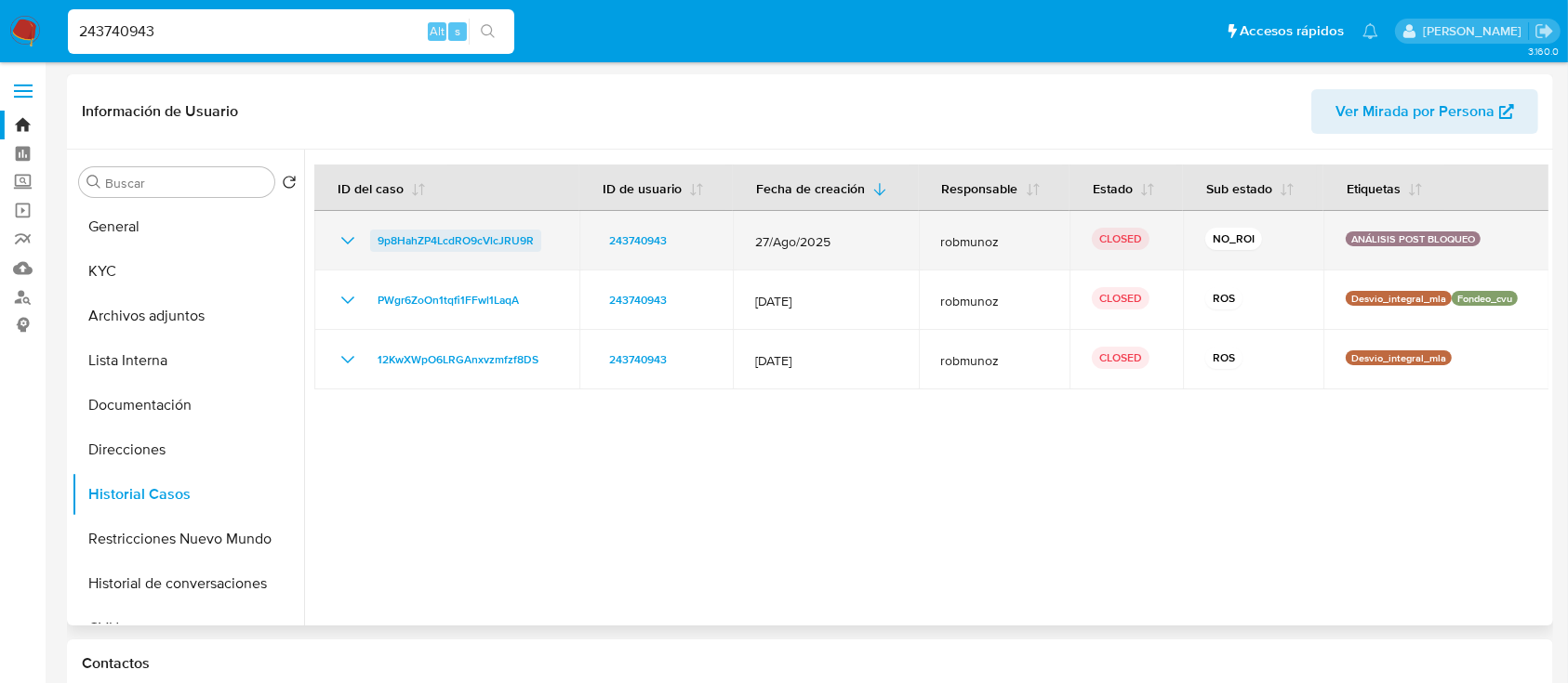
click at [497, 239] on span "9p8HahZP4LcdRO9cVlcJRU9R" at bounding box center [456, 241] width 156 height 23
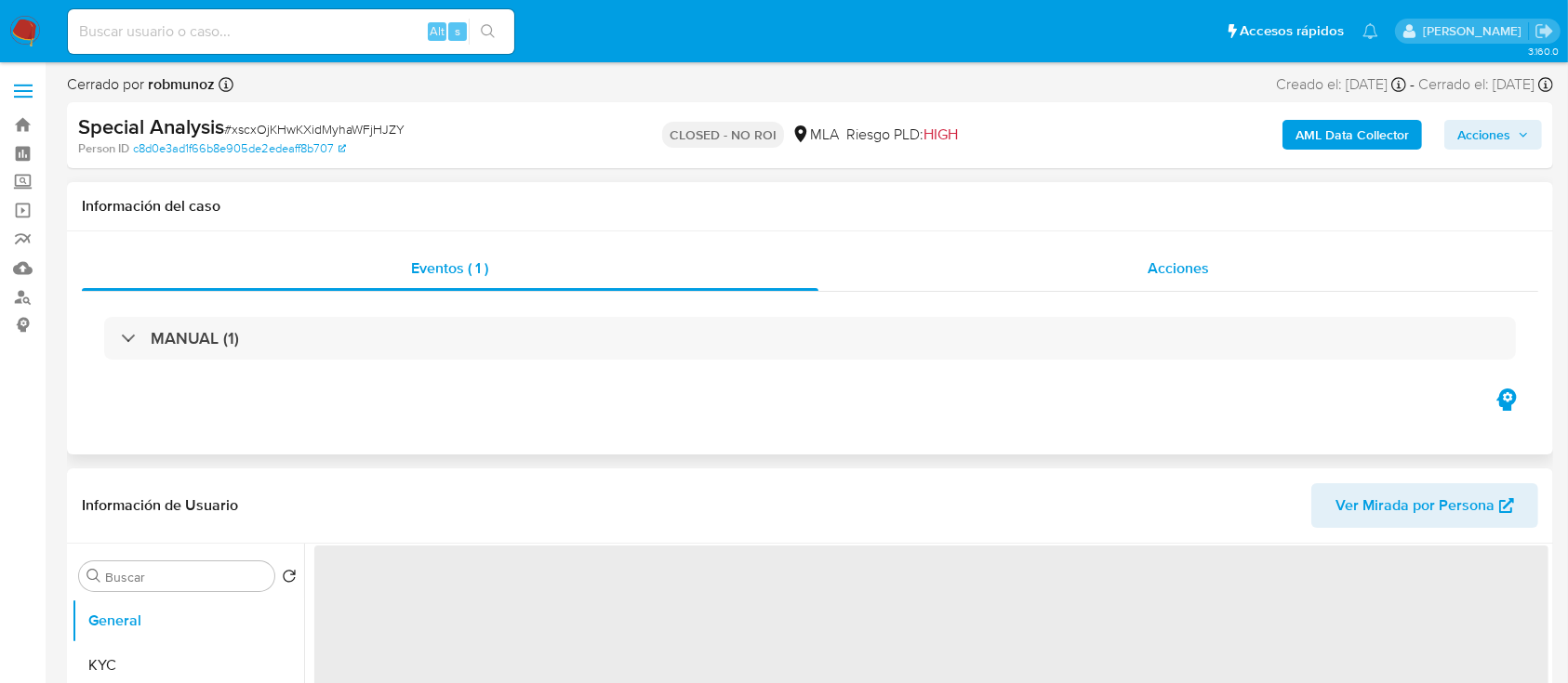
drag, startPoint x: 1198, startPoint y: 257, endPoint x: 1183, endPoint y: 257, distance: 15.0
click at [1196, 257] on div "Acciones" at bounding box center [1179, 268] width 721 height 44
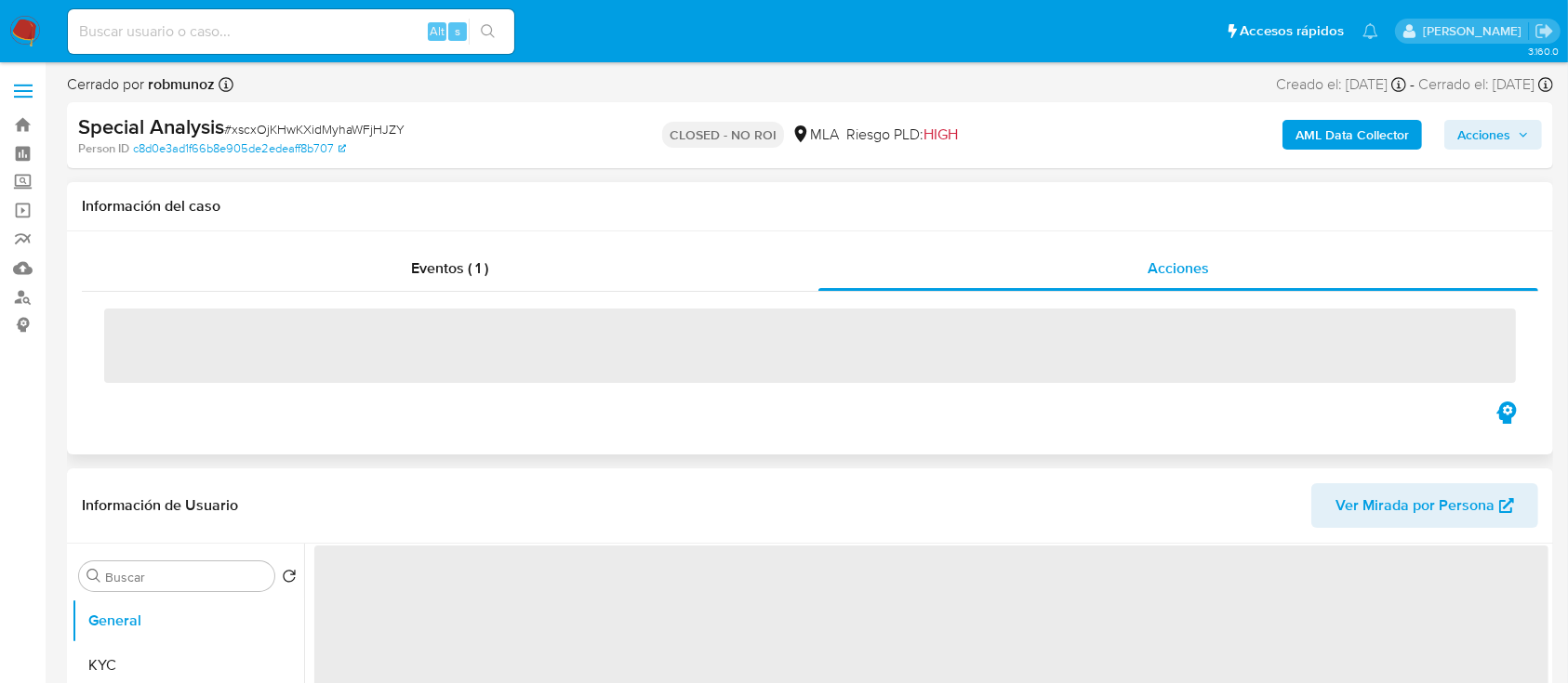
select select "10"
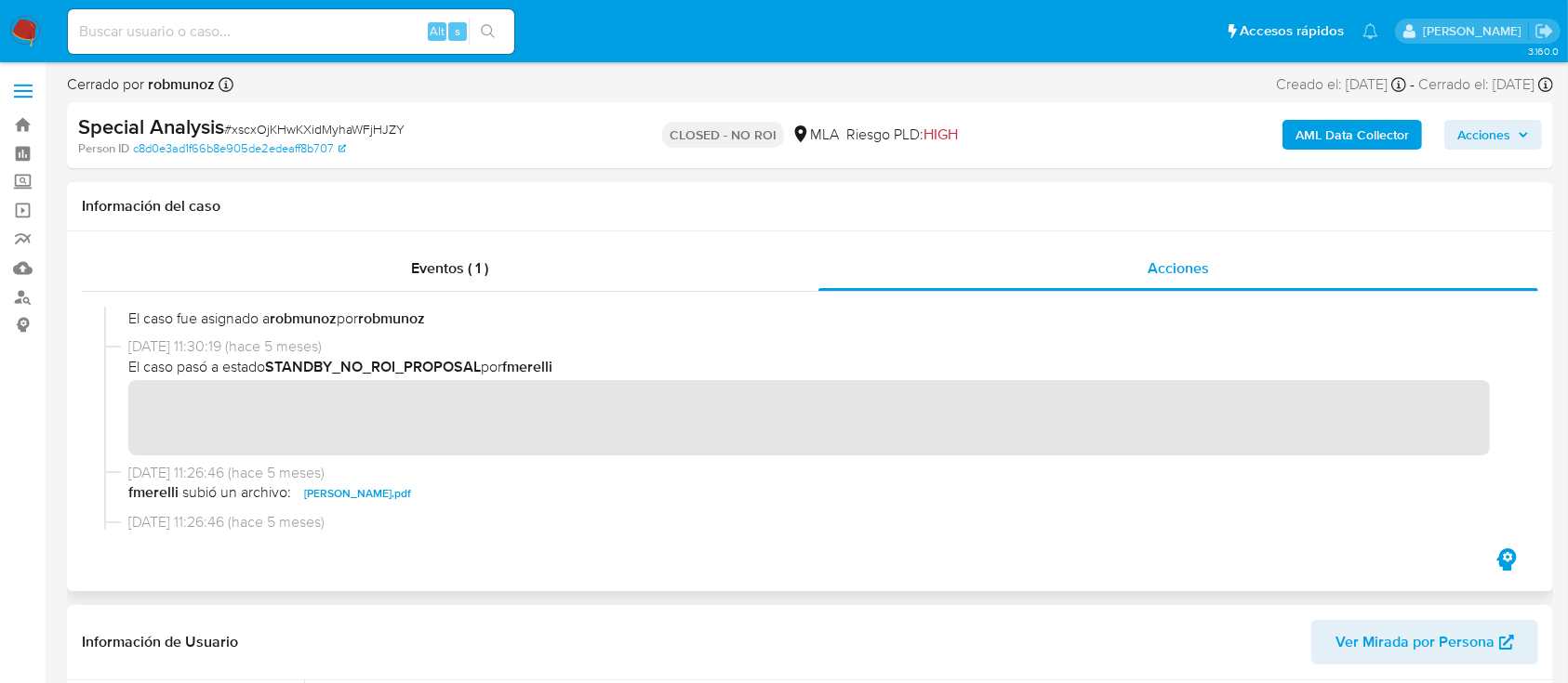
scroll to position [247, 0]
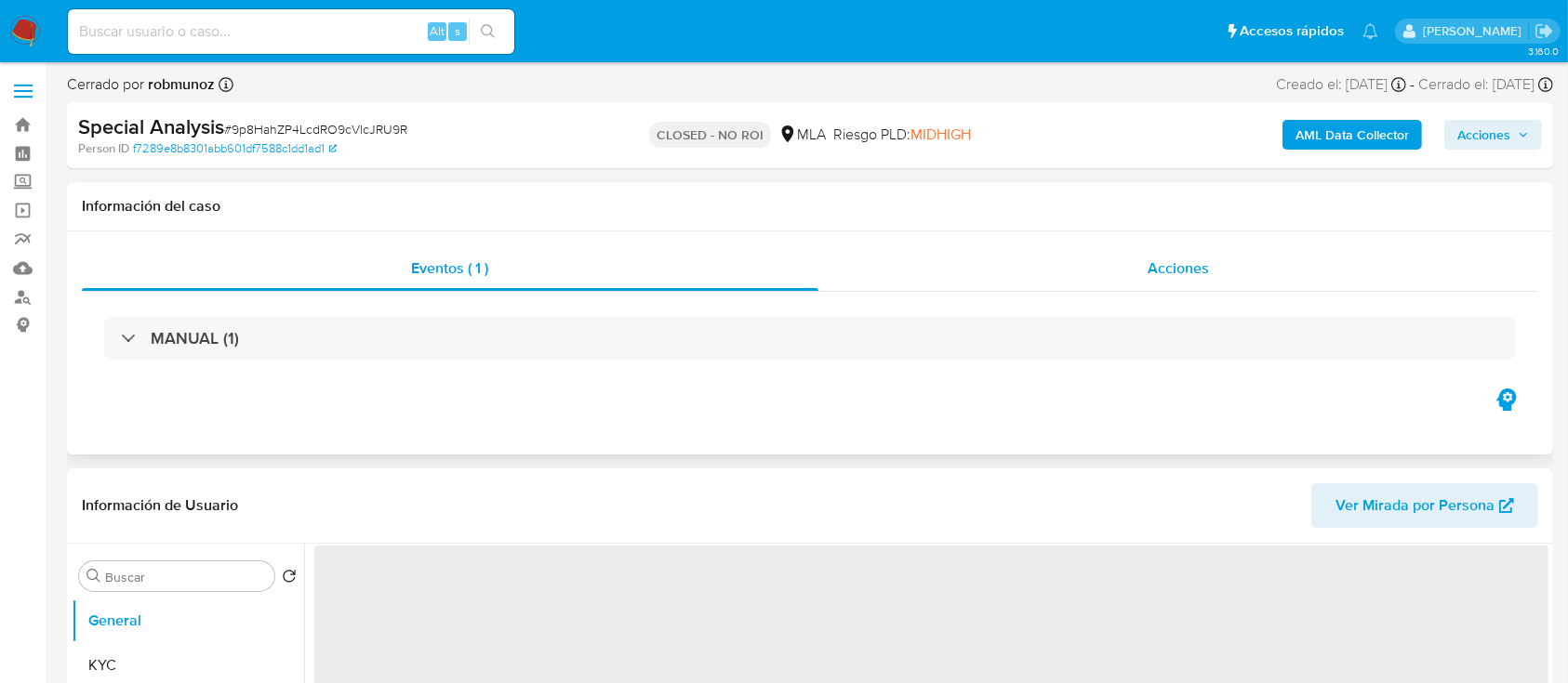
select select "10"
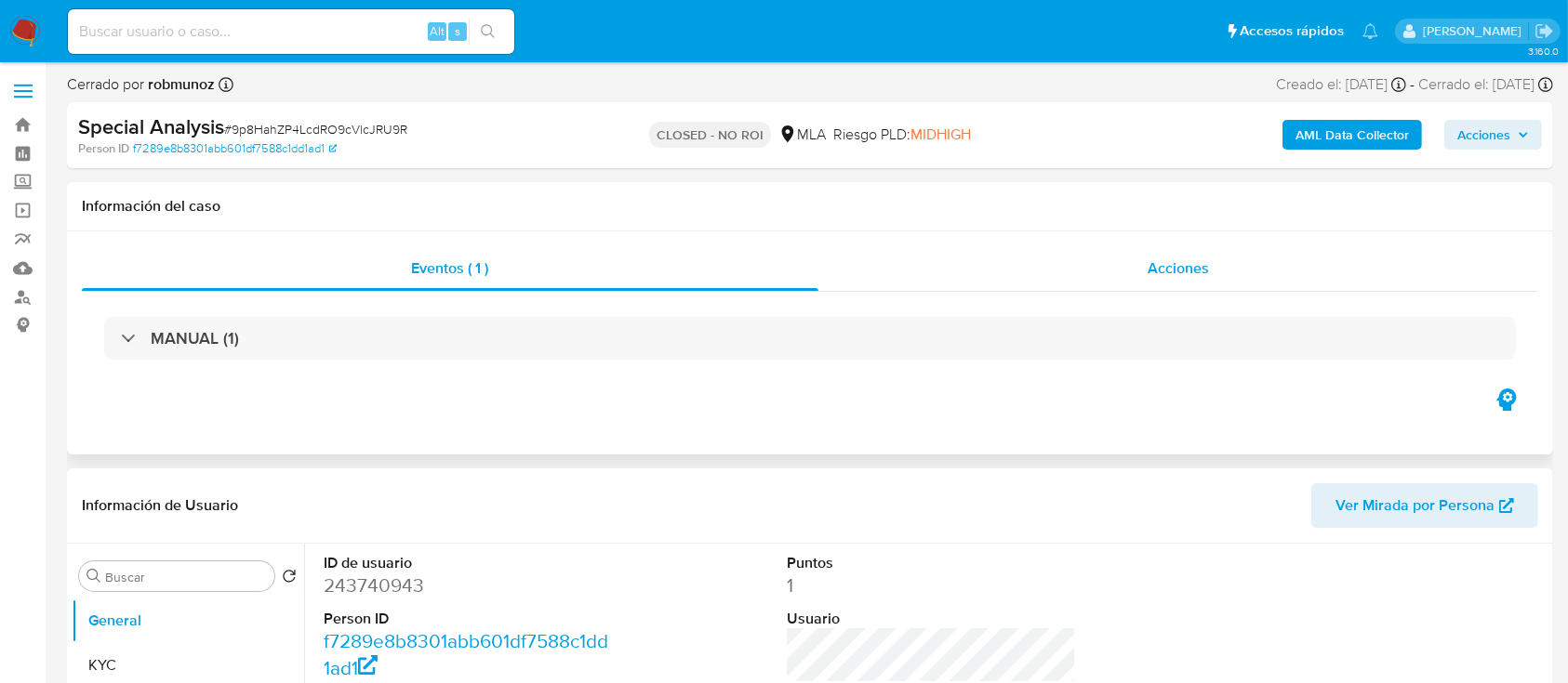
click at [1223, 258] on div "Acciones" at bounding box center [1179, 268] width 721 height 44
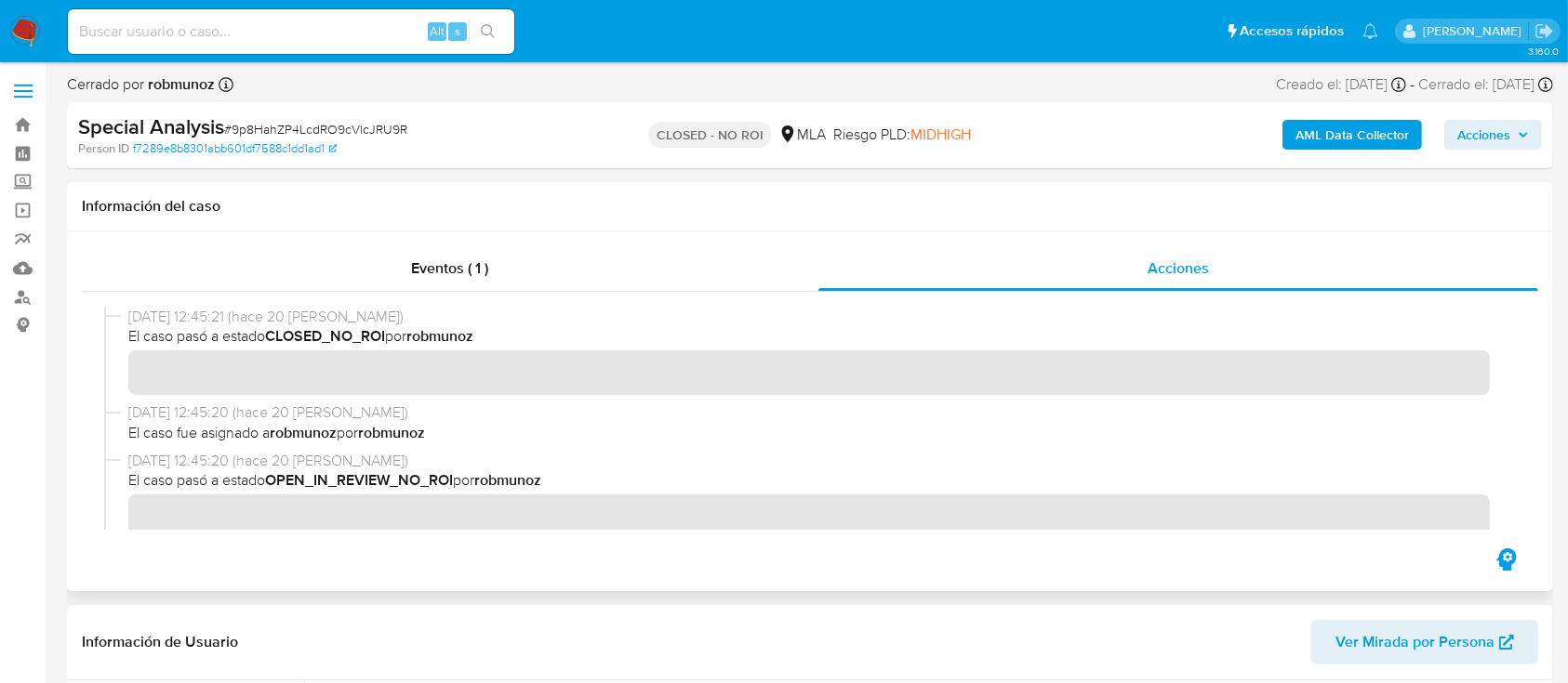
scroll to position [247, 0]
